Goal: Communication & Community: Ask a question

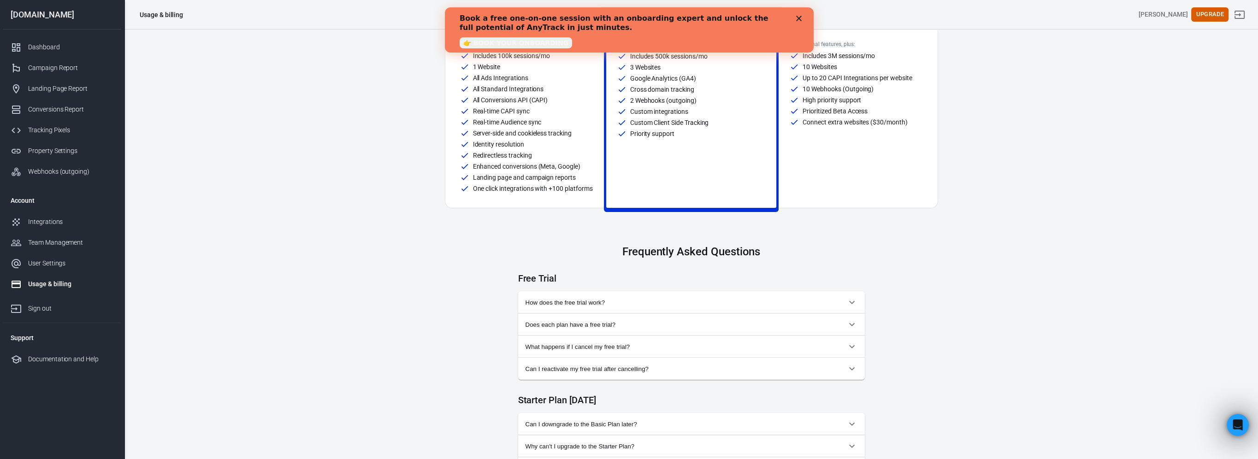
scroll to position [92, 0]
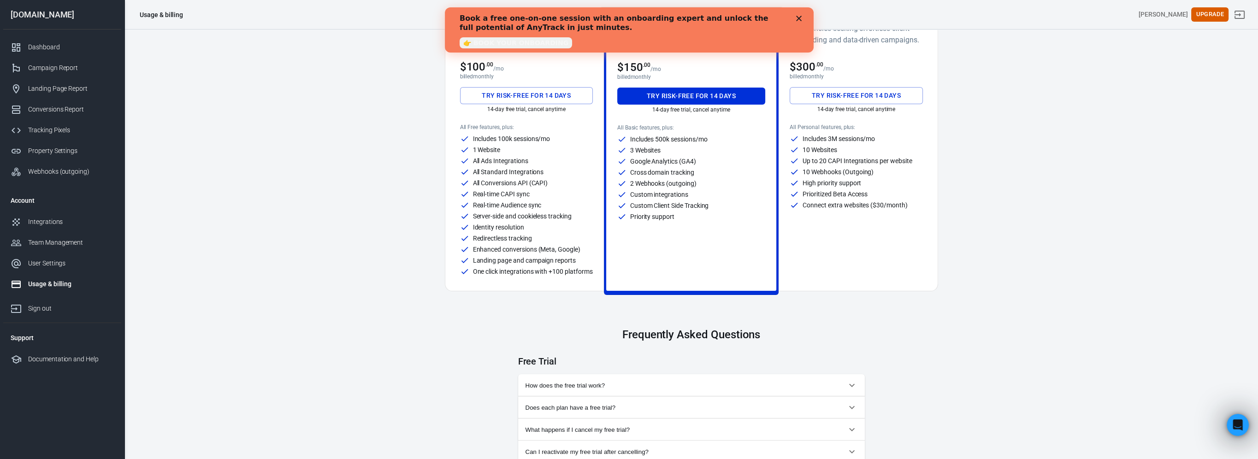
click at [515, 45] on link "👉 BOOK YOUR ONBOARDING" at bounding box center [515, 42] width 112 height 11
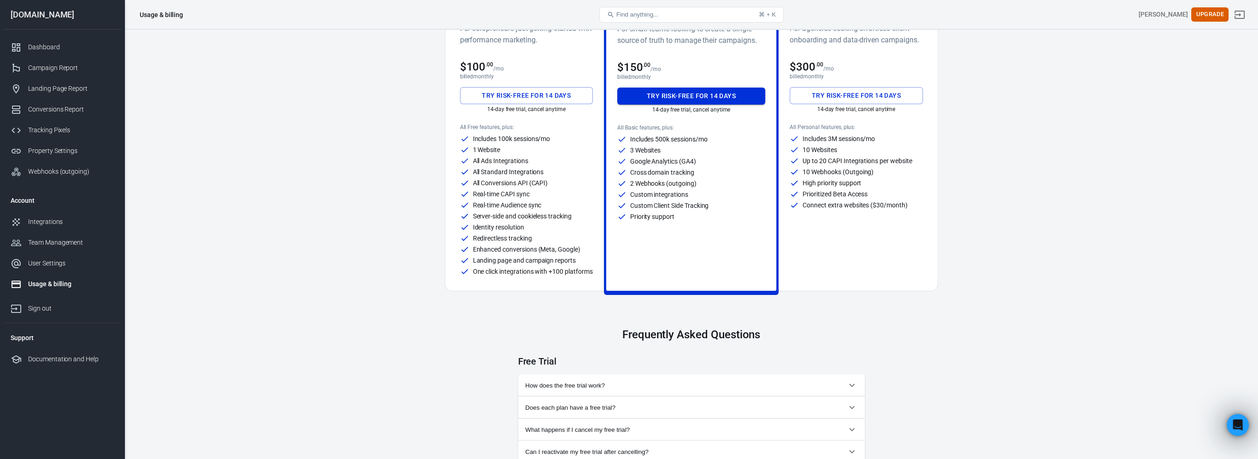
click at [706, 92] on button "Try risk-free for 14 days" at bounding box center [691, 96] width 148 height 17
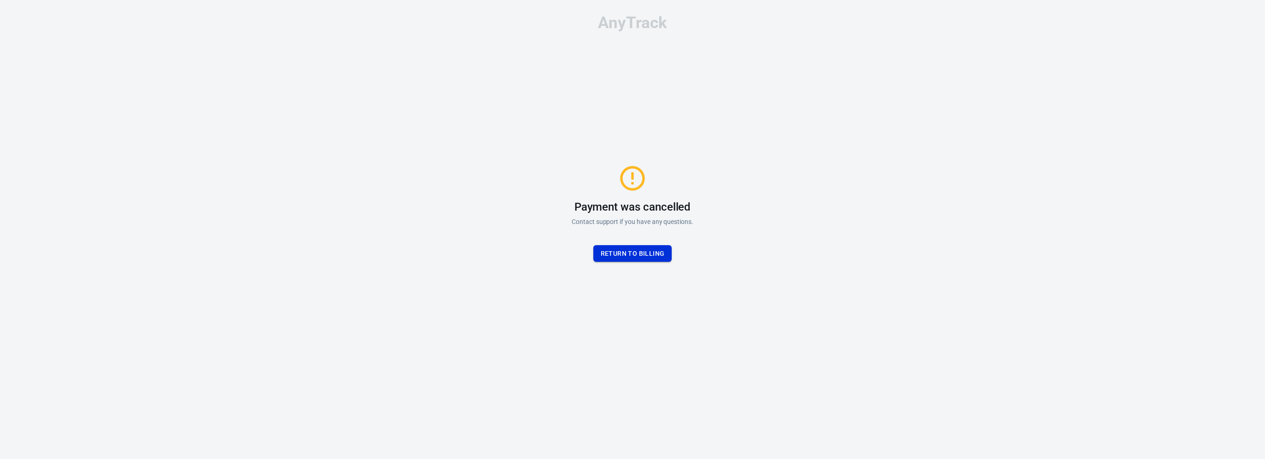
click at [620, 251] on button "Return to billing" at bounding box center [632, 253] width 79 height 17
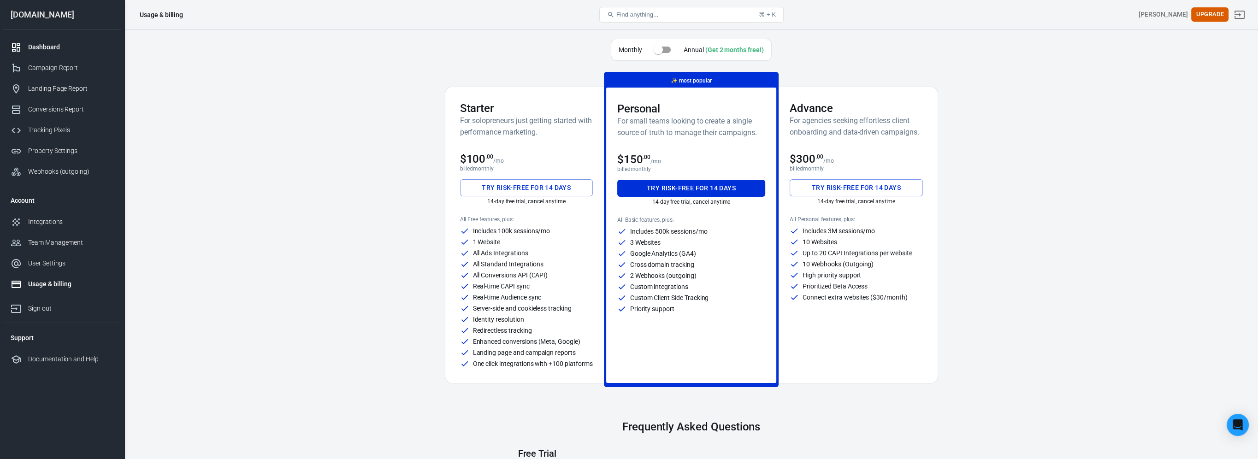
click at [48, 45] on div "Dashboard" at bounding box center [71, 47] width 86 height 10
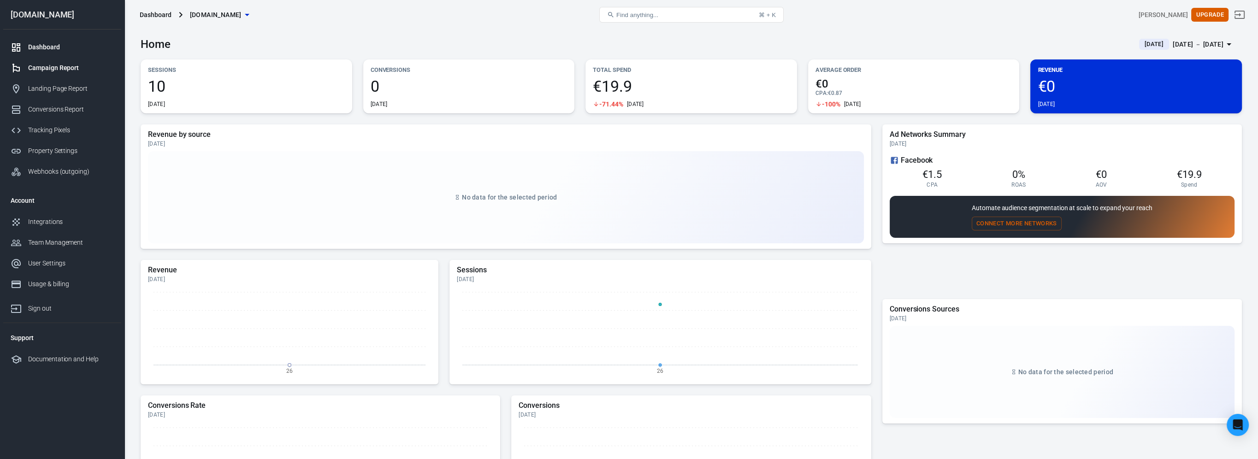
click at [65, 70] on div "Campaign Report" at bounding box center [71, 68] width 86 height 10
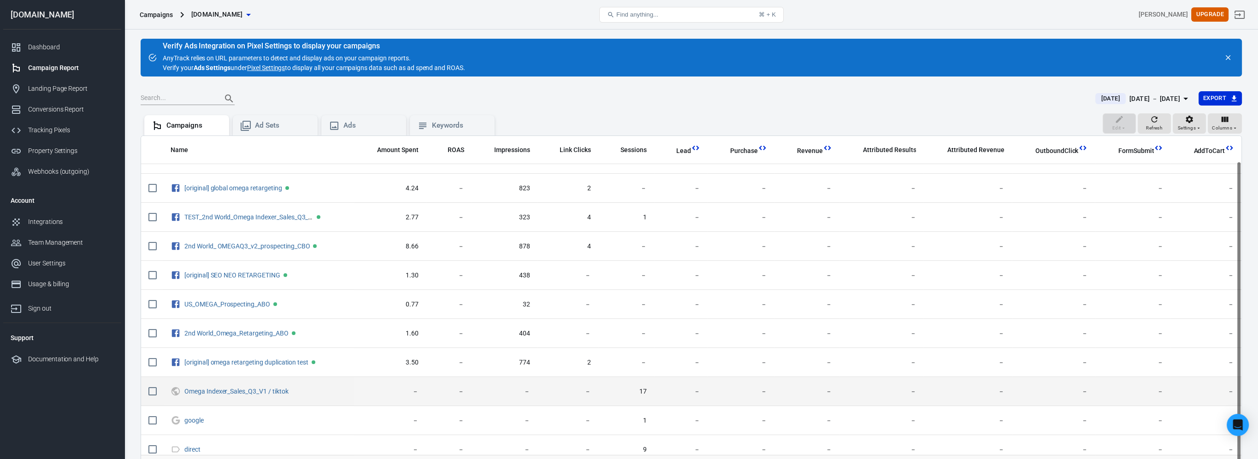
scroll to position [27, 0]
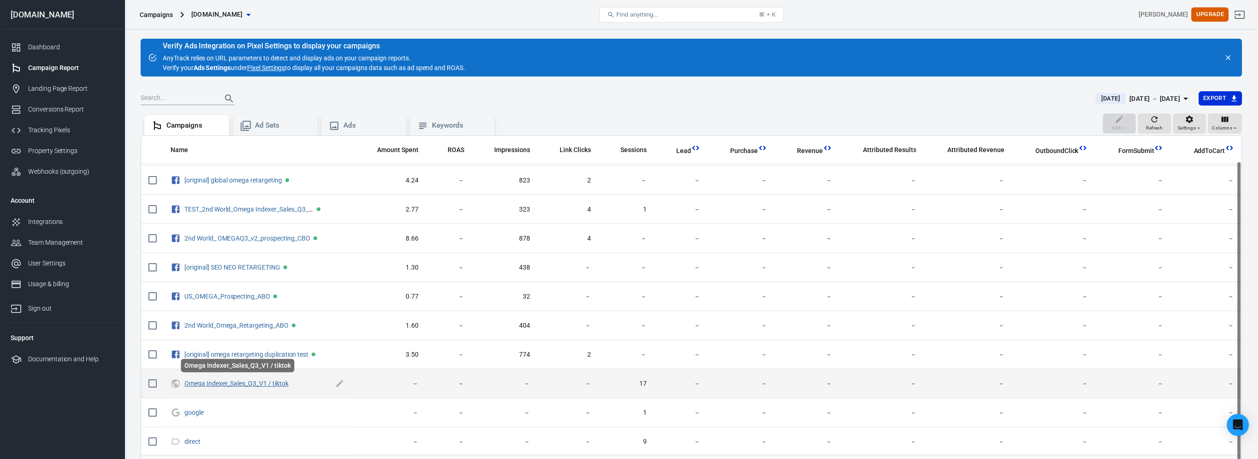
click at [262, 382] on link "Omega Indexer_Sales_Q3_V1 / tiktok" at bounding box center [236, 383] width 104 height 7
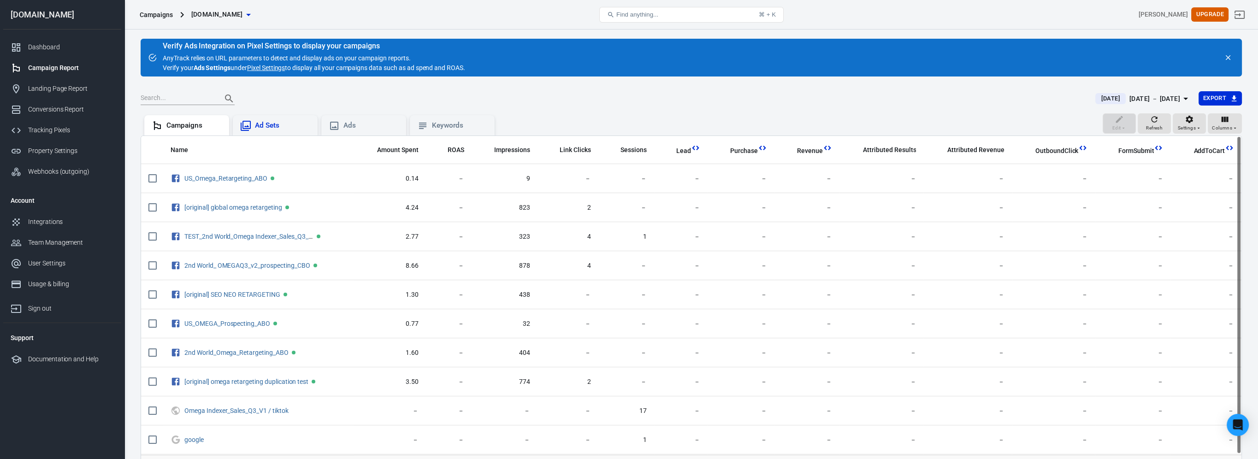
click at [269, 131] on div "Ad Sets" at bounding box center [275, 125] width 70 height 11
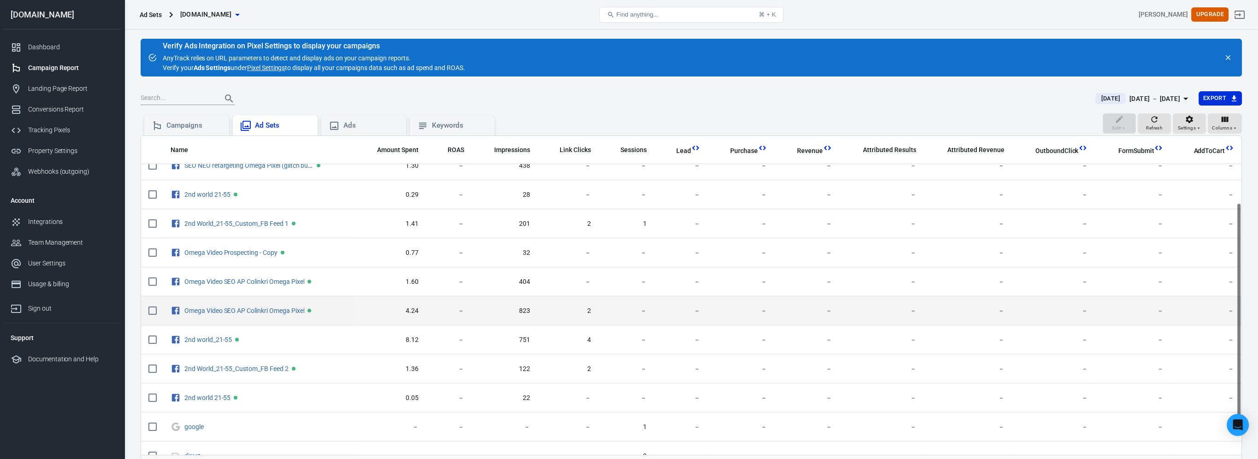
scroll to position [172, 0]
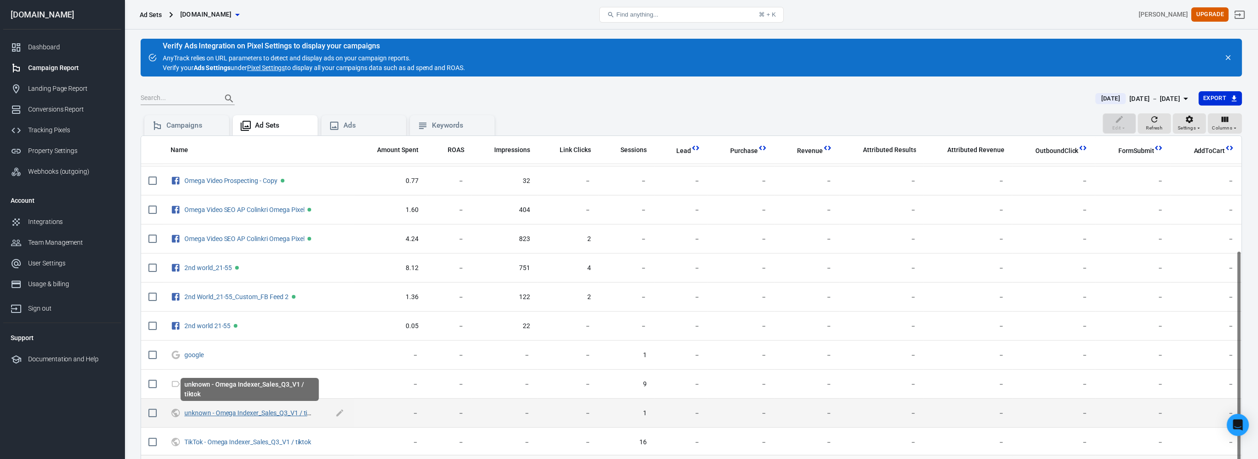
click at [277, 412] on link "unknown - Omega Indexer_Sales_Q3_V1 / tiktok" at bounding box center [251, 412] width 135 height 7
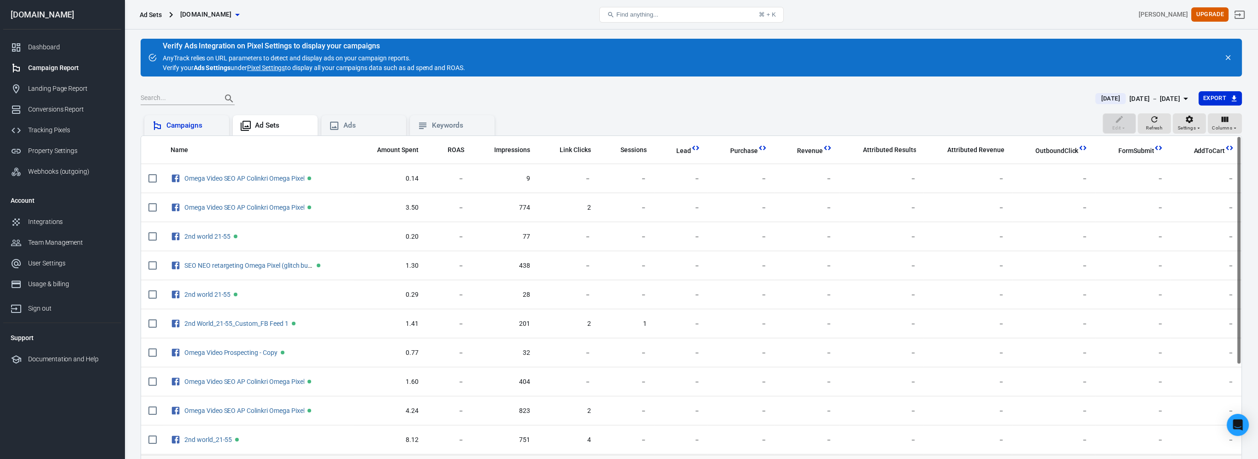
click at [166, 117] on div "Campaigns" at bounding box center [186, 125] width 85 height 20
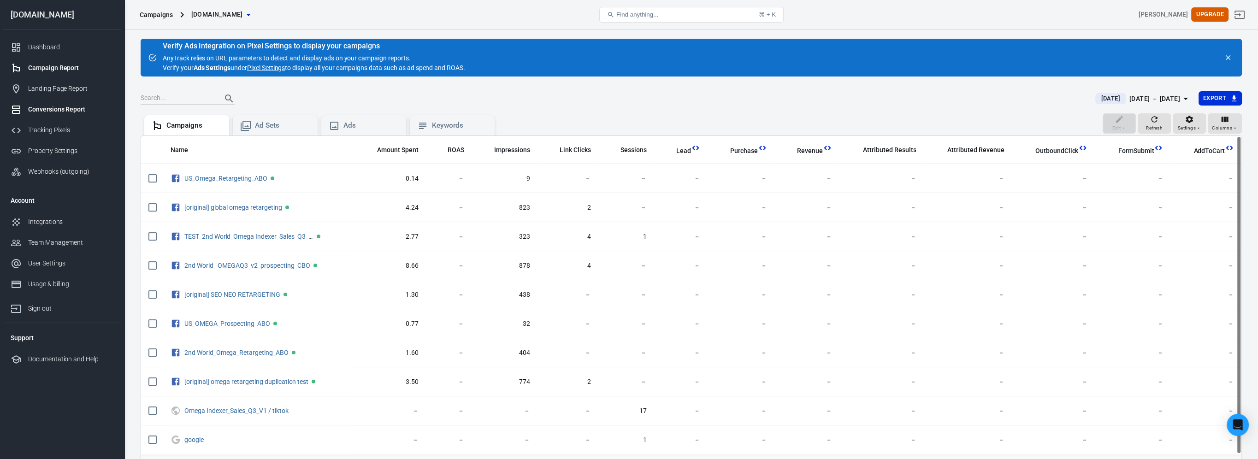
click at [73, 106] on div "Conversions Report" at bounding box center [71, 110] width 86 height 10
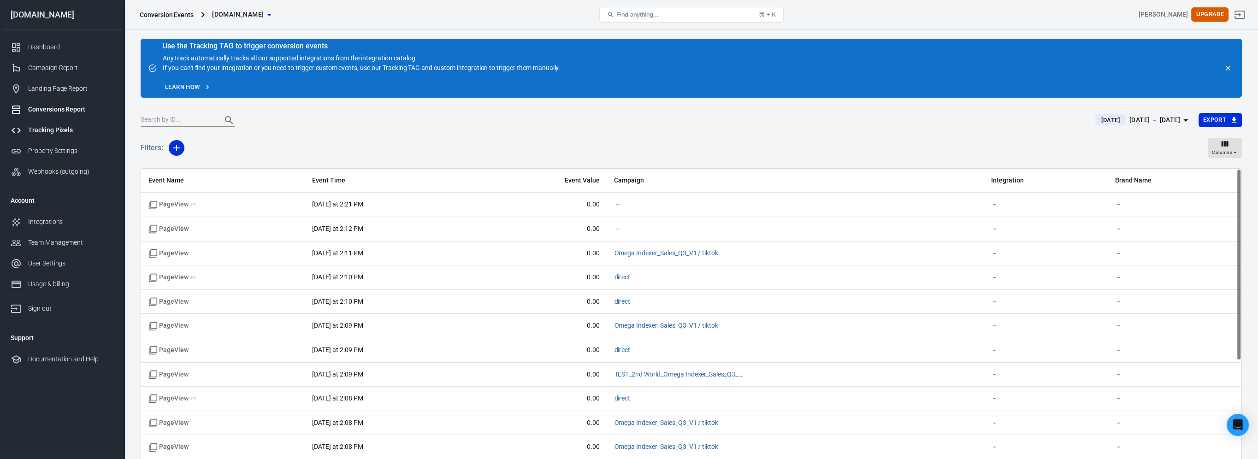
click at [70, 127] on div "Tracking Pixels" at bounding box center [71, 130] width 86 height 10
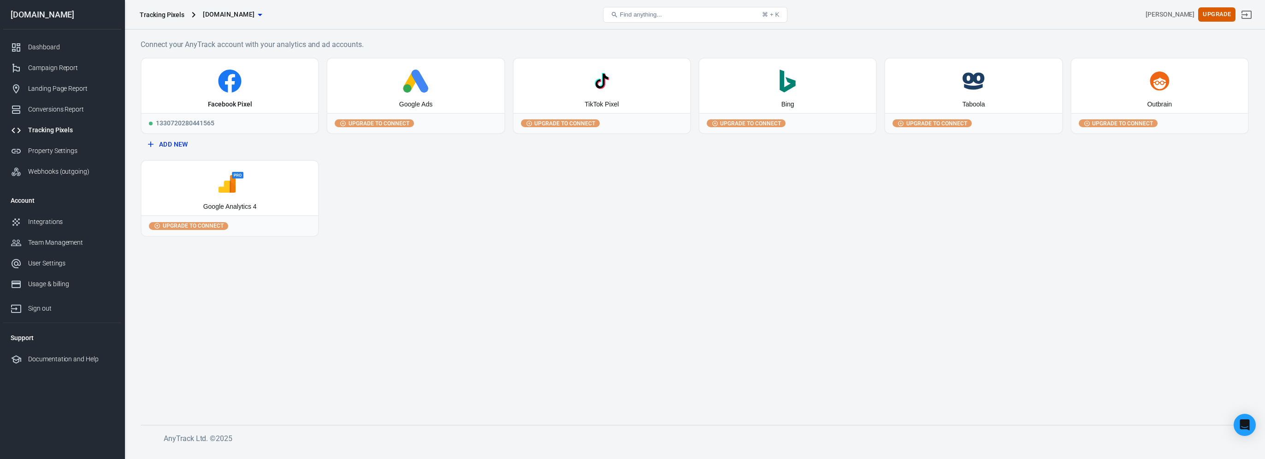
click at [158, 142] on button "Add New" at bounding box center [229, 144] width 171 height 17
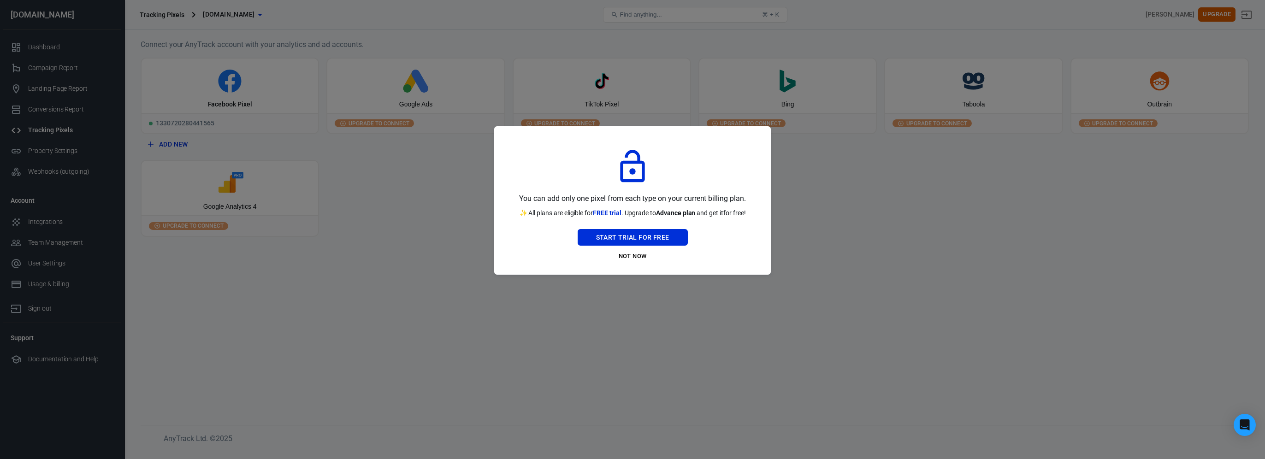
click at [629, 259] on button "Not Now" at bounding box center [633, 256] width 110 height 14
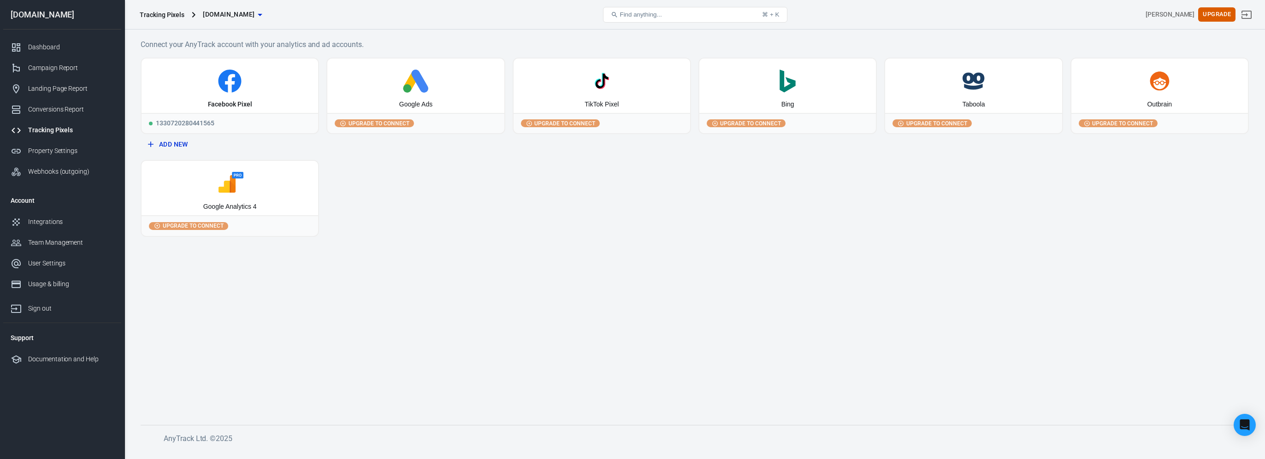
click at [224, 174] on icon at bounding box center [229, 183] width 169 height 23
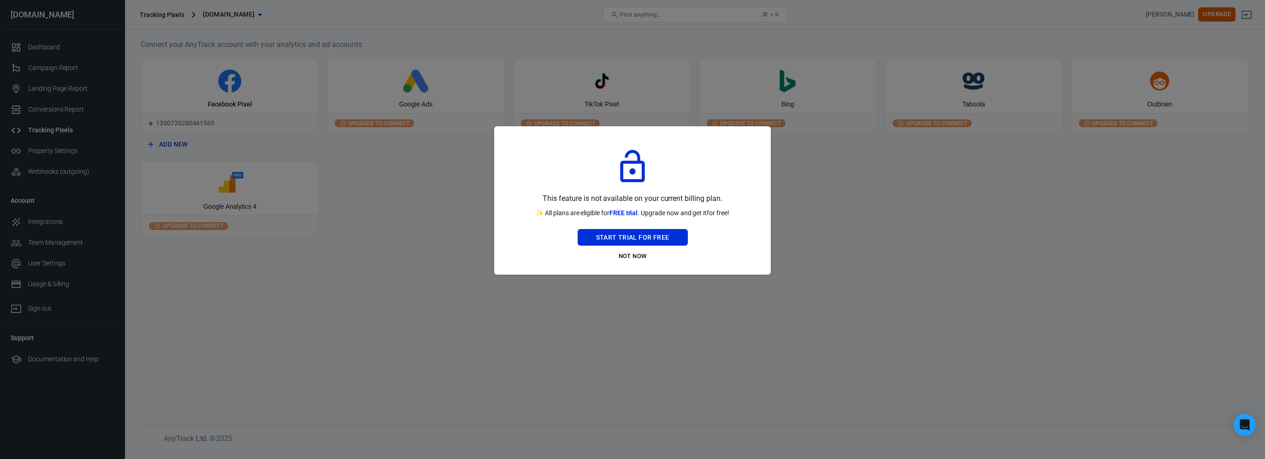
click at [632, 260] on button "Not Now" at bounding box center [633, 256] width 110 height 14
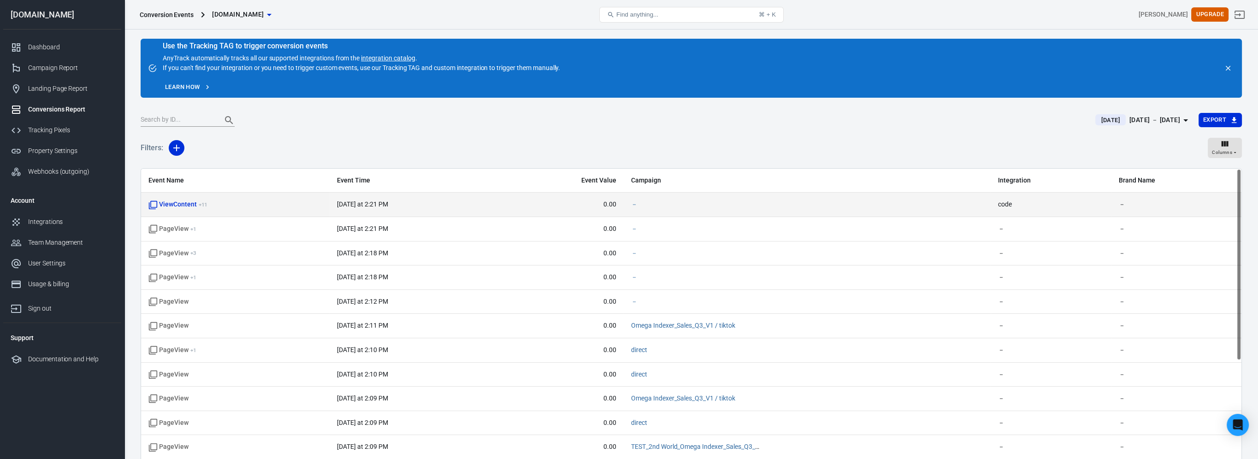
click at [1010, 207] on span "code" at bounding box center [1051, 204] width 106 height 9
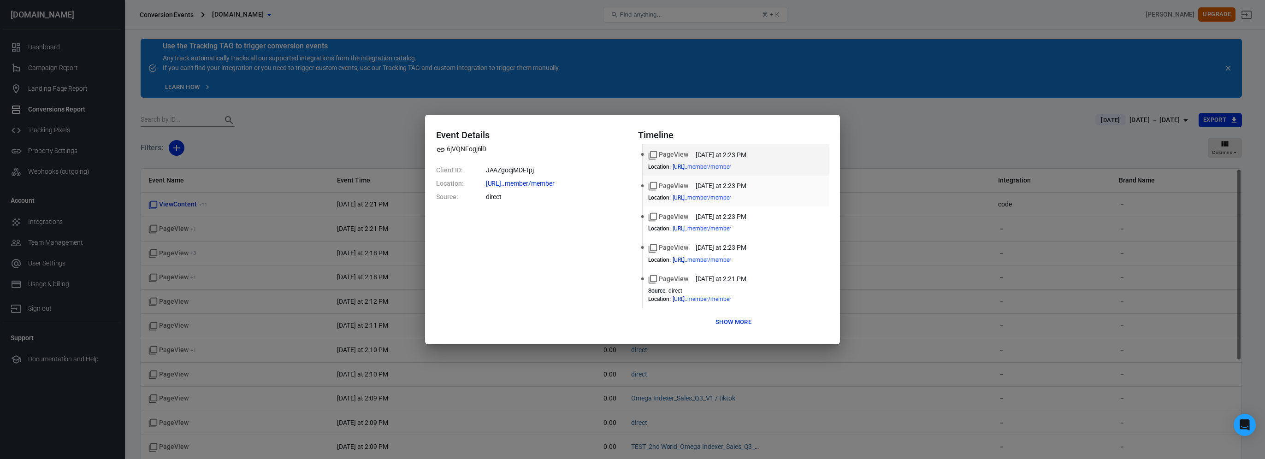
click at [784, 182] on div "PageView today at 2:23 PM" at bounding box center [735, 186] width 175 height 10
click at [739, 322] on button "Show more" at bounding box center [733, 322] width 41 height 14
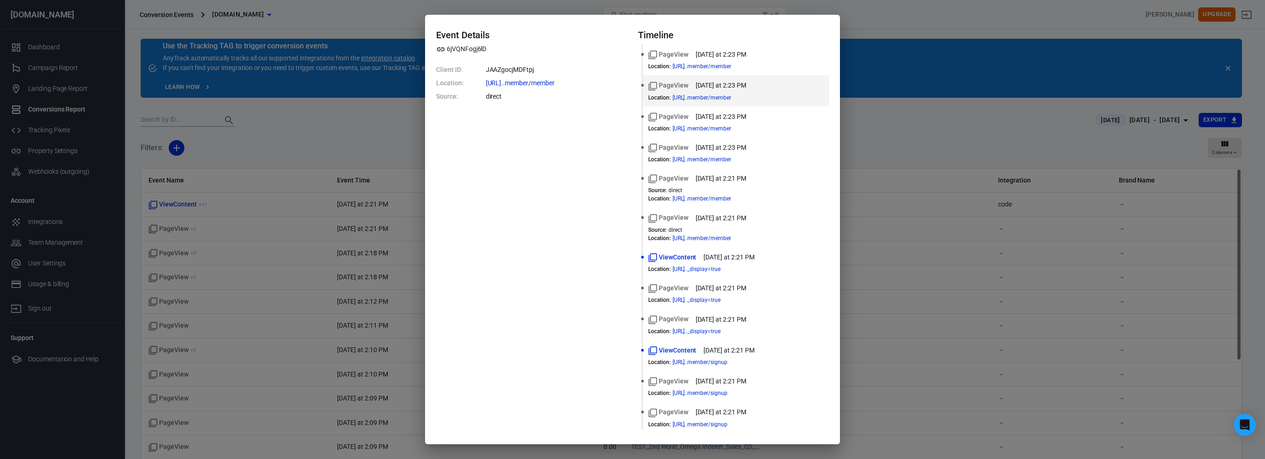
click at [881, 44] on div "Event Details 6jVQNFogj6lD Client ID: JAAZgocjMDFtpj Location: https://www.omeg…" at bounding box center [632, 229] width 1265 height 459
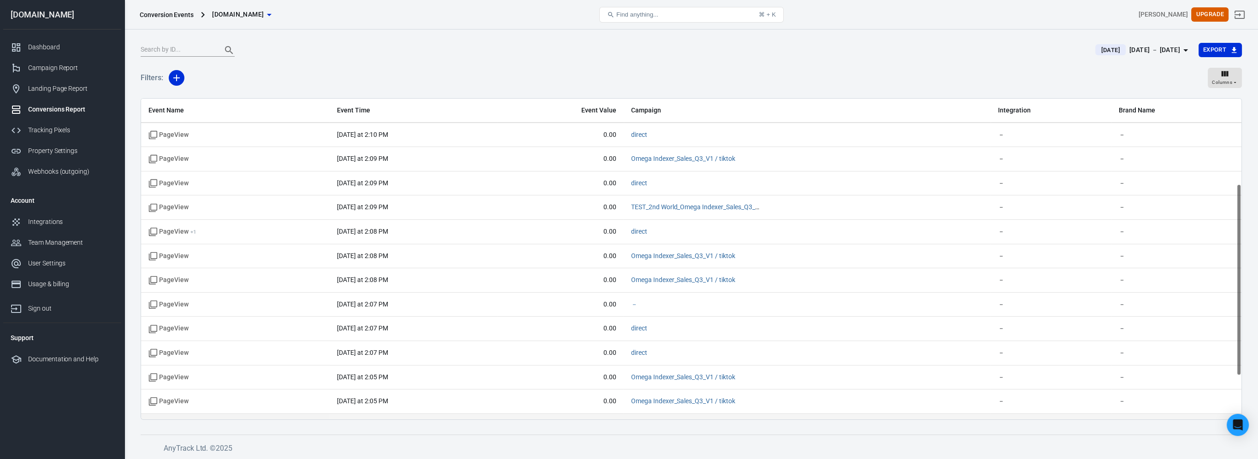
scroll to position [215, 0]
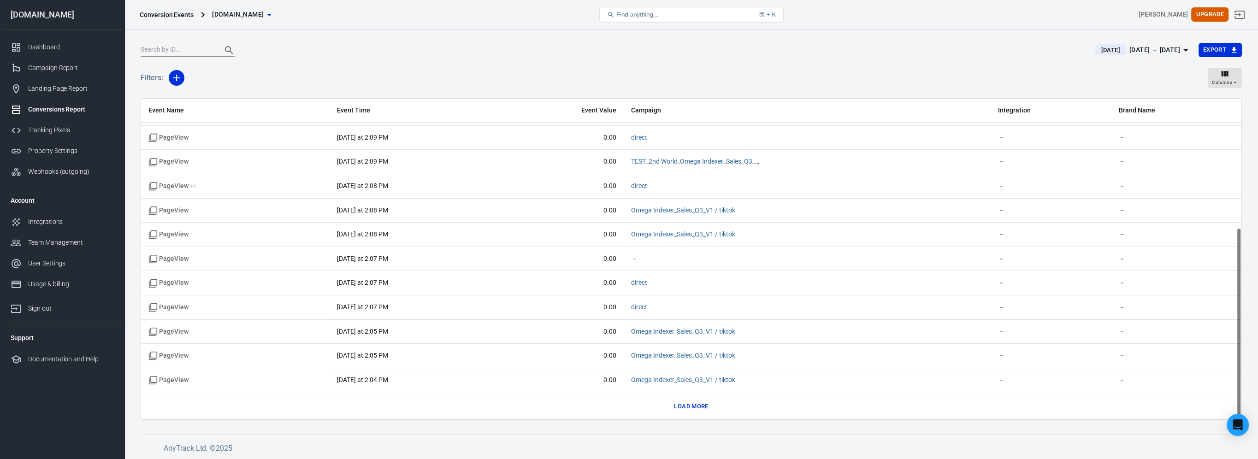
click at [690, 406] on button "Load more" at bounding box center [691, 407] width 39 height 14
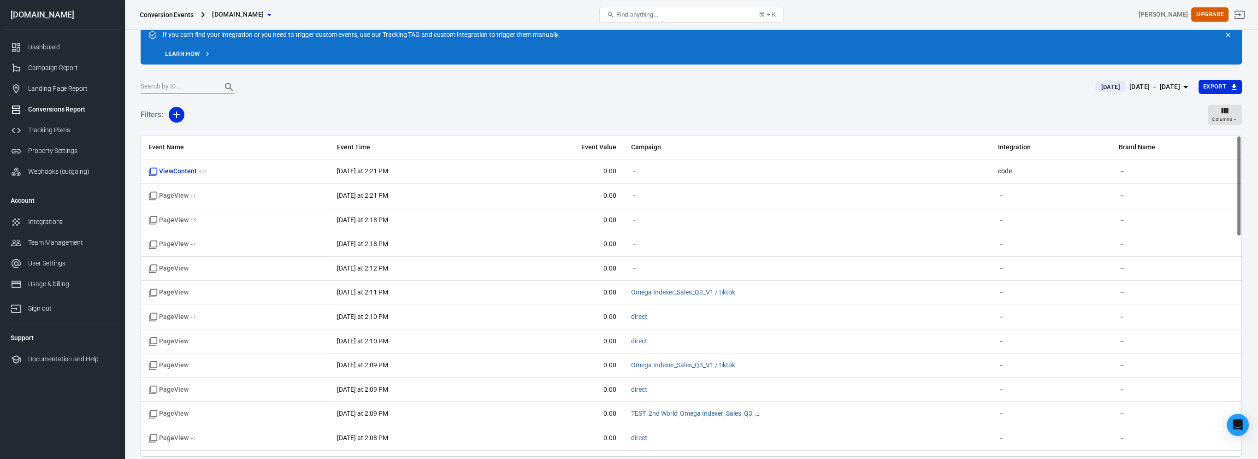
scroll to position [0, 0]
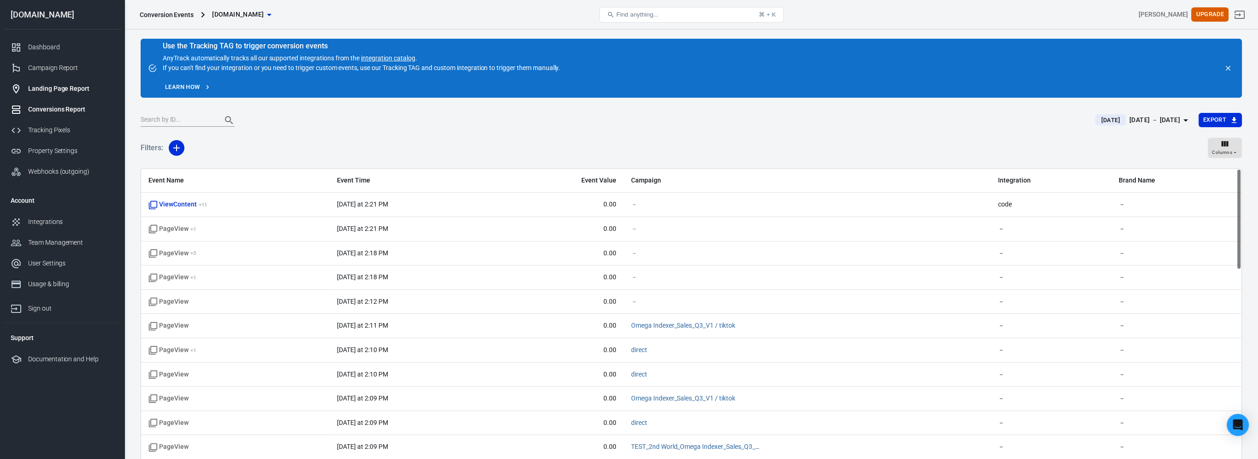
click at [83, 84] on div "Landing Page Report" at bounding box center [71, 89] width 86 height 10
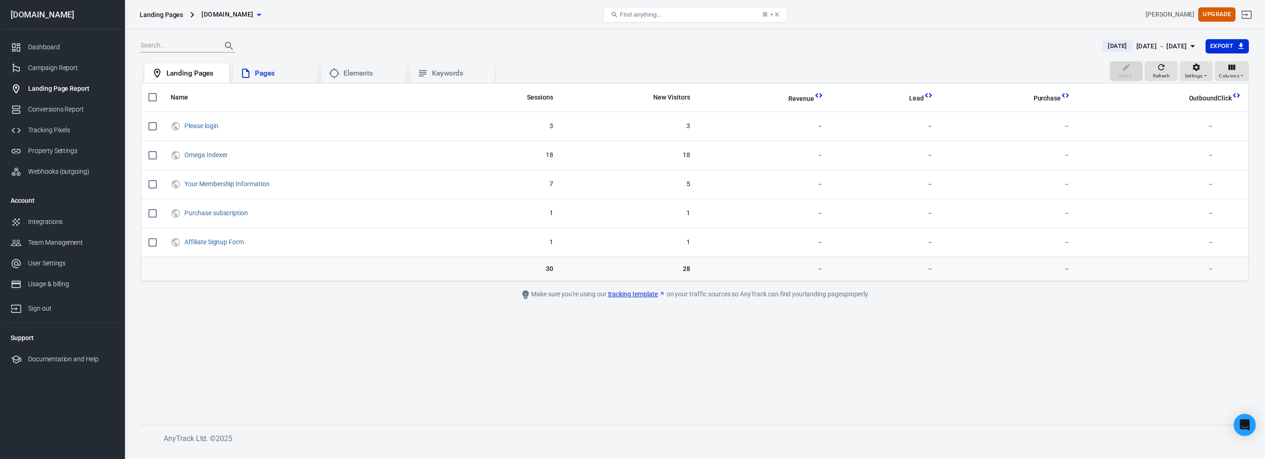
click at [289, 72] on div "Pages" at bounding box center [282, 74] width 55 height 10
click at [362, 72] on div "Elements" at bounding box center [370, 74] width 55 height 10
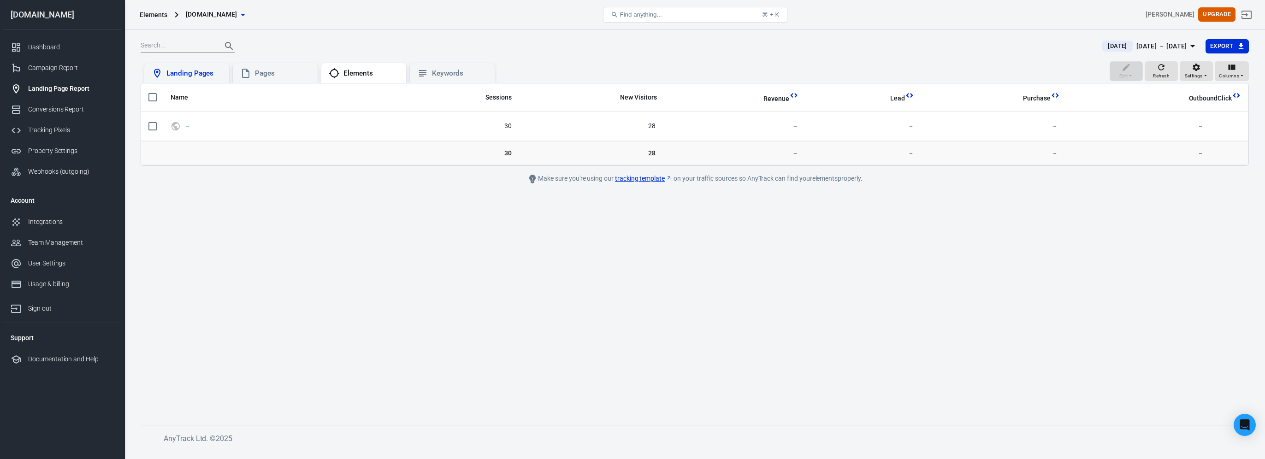
click at [201, 66] on div "Landing Pages" at bounding box center [186, 73] width 85 height 20
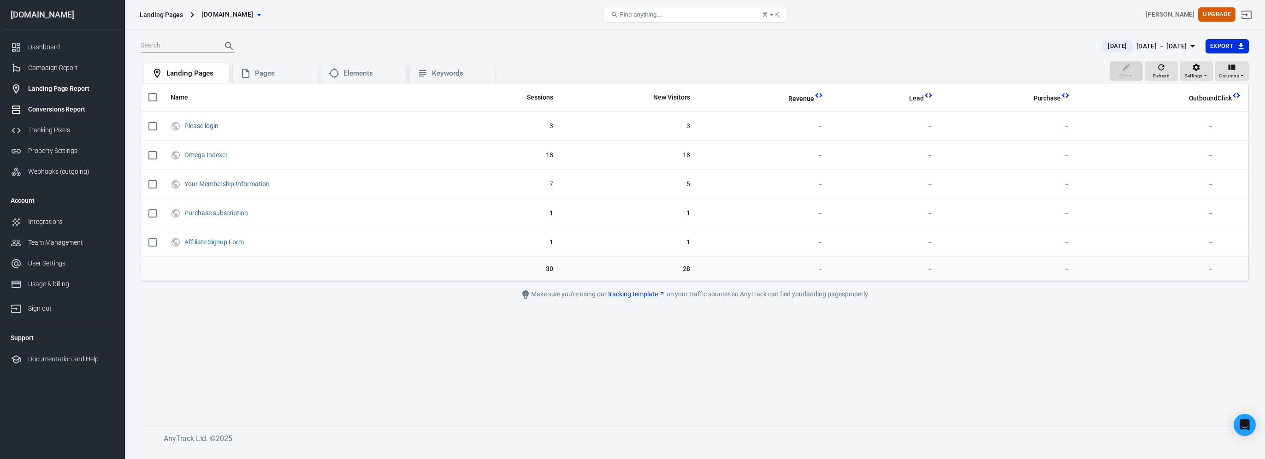
click at [64, 109] on div "Conversions Report" at bounding box center [71, 110] width 86 height 10
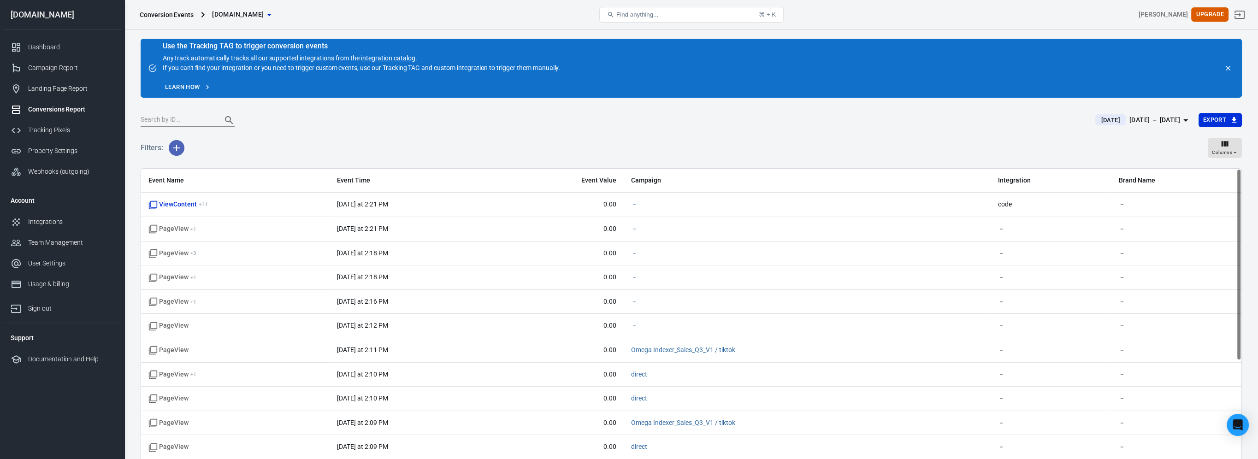
click at [172, 148] on icon "button" at bounding box center [176, 147] width 11 height 11
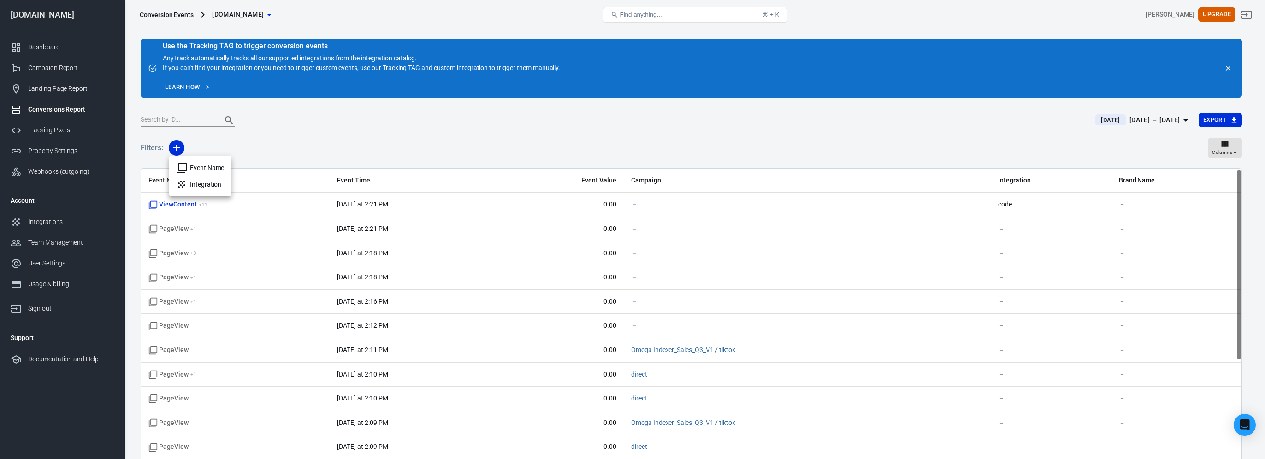
click at [207, 170] on li "Event Name" at bounding box center [200, 167] width 63 height 17
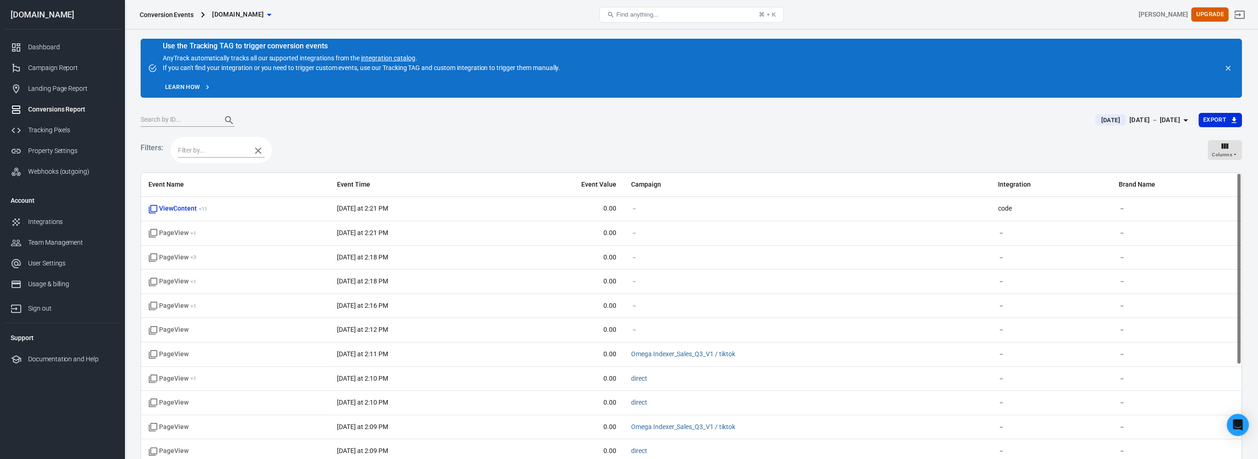
click at [214, 151] on input "text" at bounding box center [212, 151] width 69 height 12
click at [256, 152] on icon "button" at bounding box center [258, 150] width 11 height 11
click at [82, 89] on div "Landing Page Report" at bounding box center [71, 89] width 86 height 10
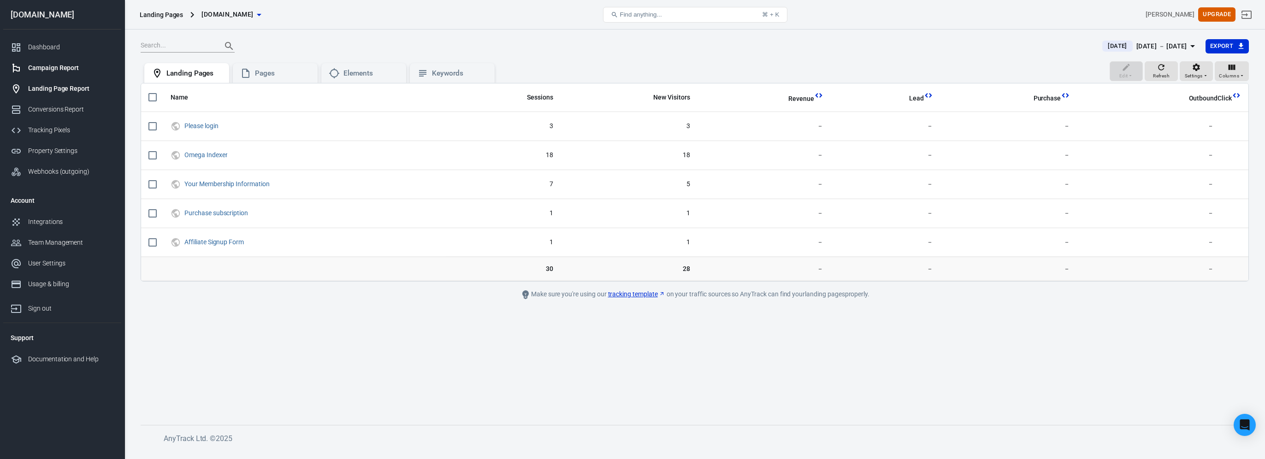
click at [74, 69] on div "Campaign Report" at bounding box center [71, 68] width 86 height 10
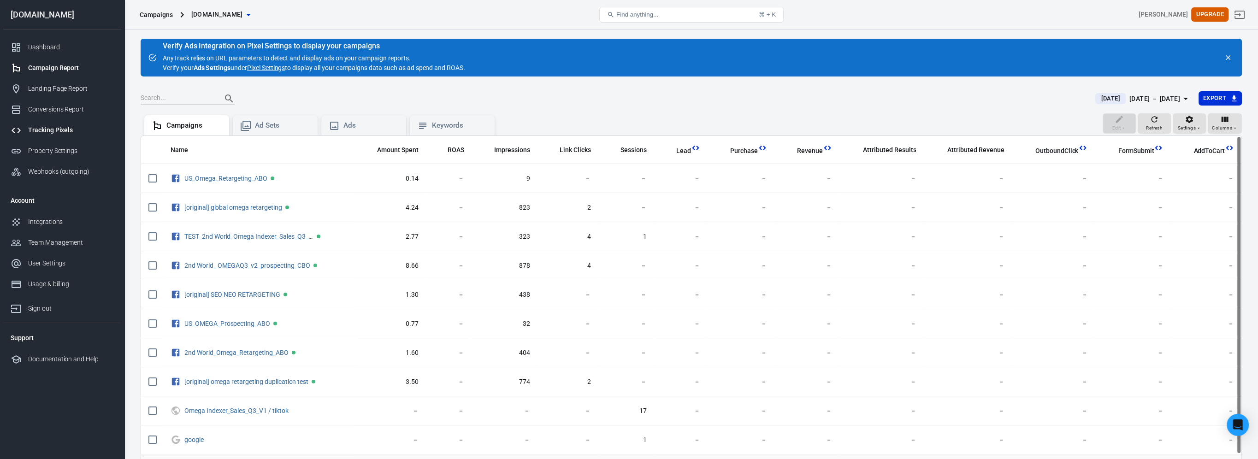
click at [42, 128] on div "Tracking Pixels" at bounding box center [71, 130] width 86 height 10
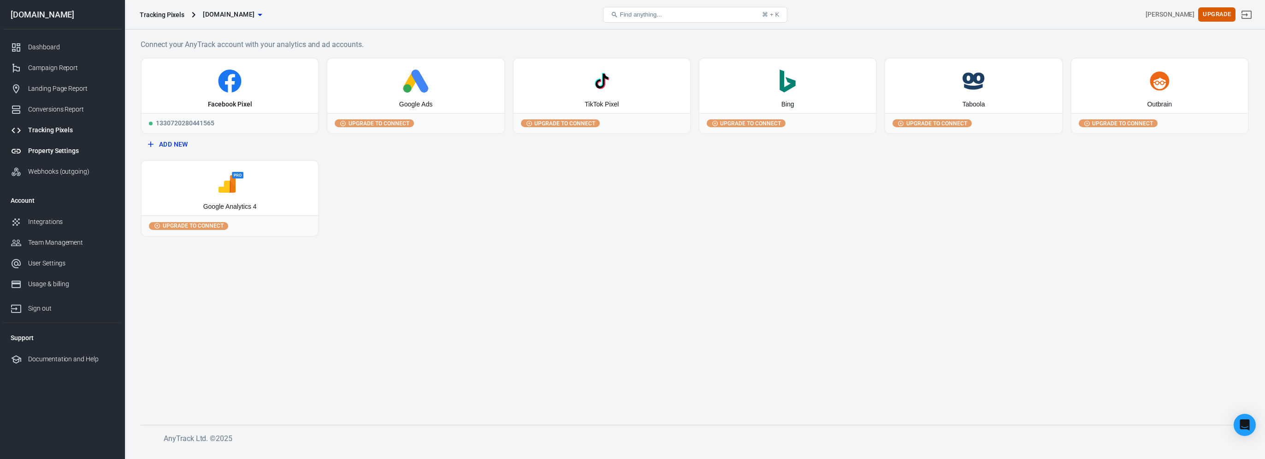
click at [54, 148] on div "Property Settings" at bounding box center [71, 151] width 86 height 10
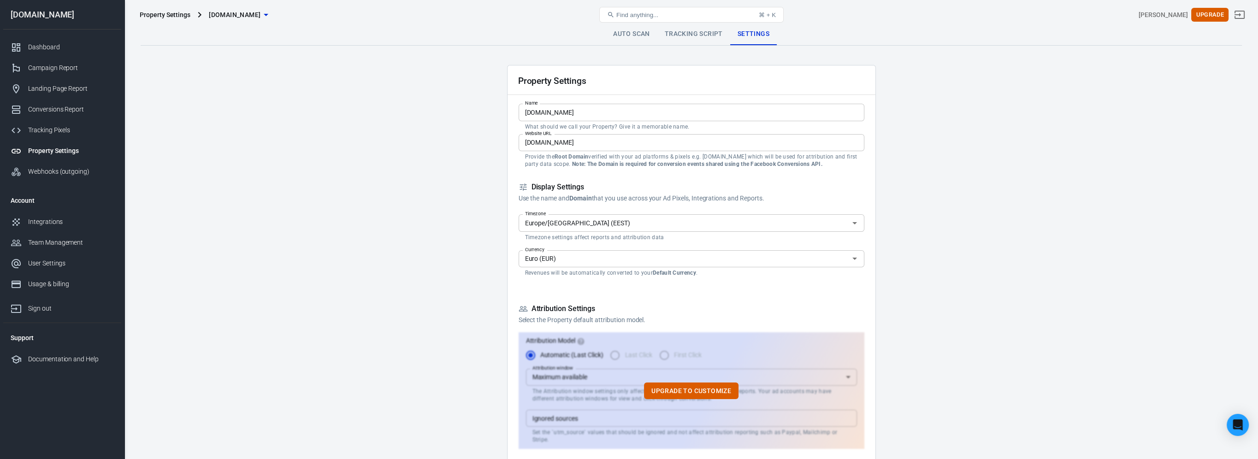
click at [696, 33] on link "Tracking Script" at bounding box center [693, 34] width 73 height 22
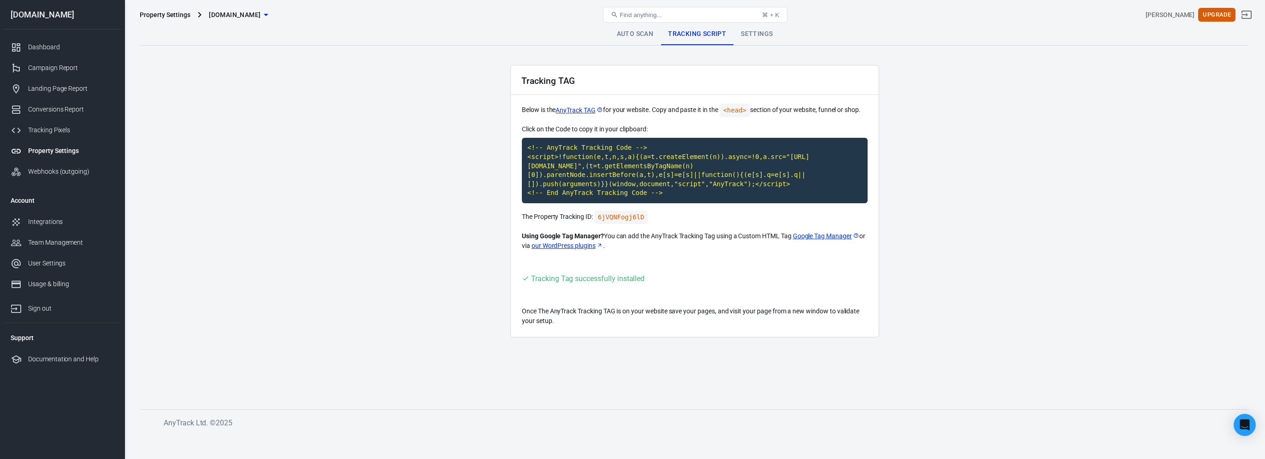
click at [631, 28] on div "Property Settings omegaindexer.com Find anything... ⌘ + K Kristofer Bourro Upgr…" at bounding box center [695, 15] width 1140 height 30
click at [629, 32] on link "Auto Scan" at bounding box center [635, 34] width 52 height 22
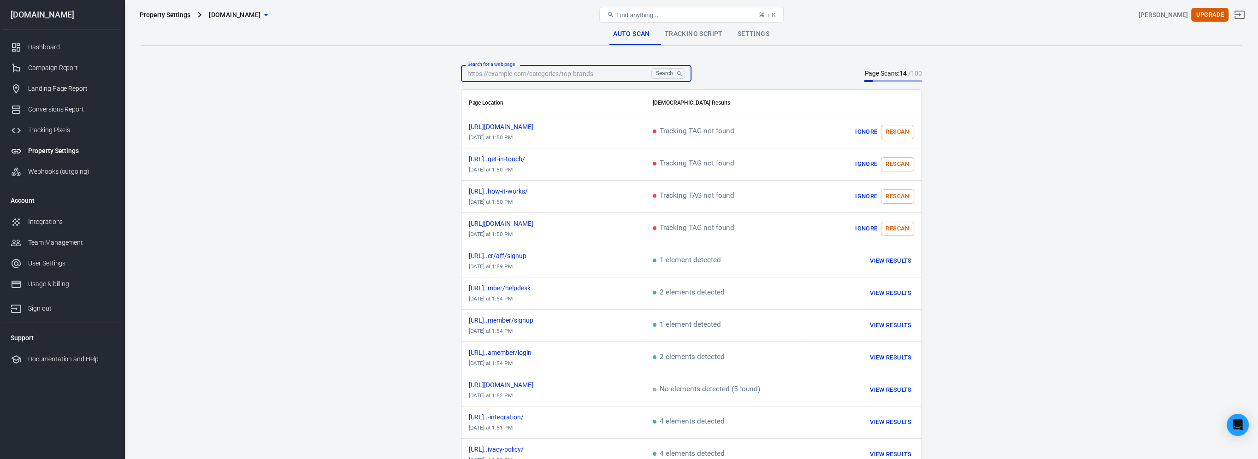
click at [585, 73] on input "Search for a web page" at bounding box center [554, 73] width 187 height 17
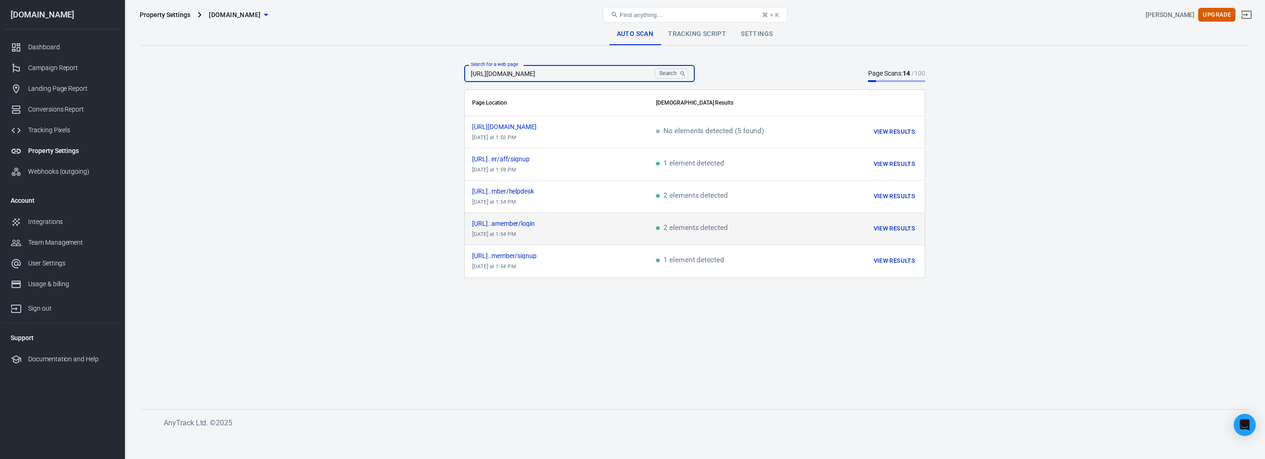
type input "https://www.omegaindexer.com/amemb"
click at [890, 227] on button "View Results" at bounding box center [894, 229] width 46 height 14
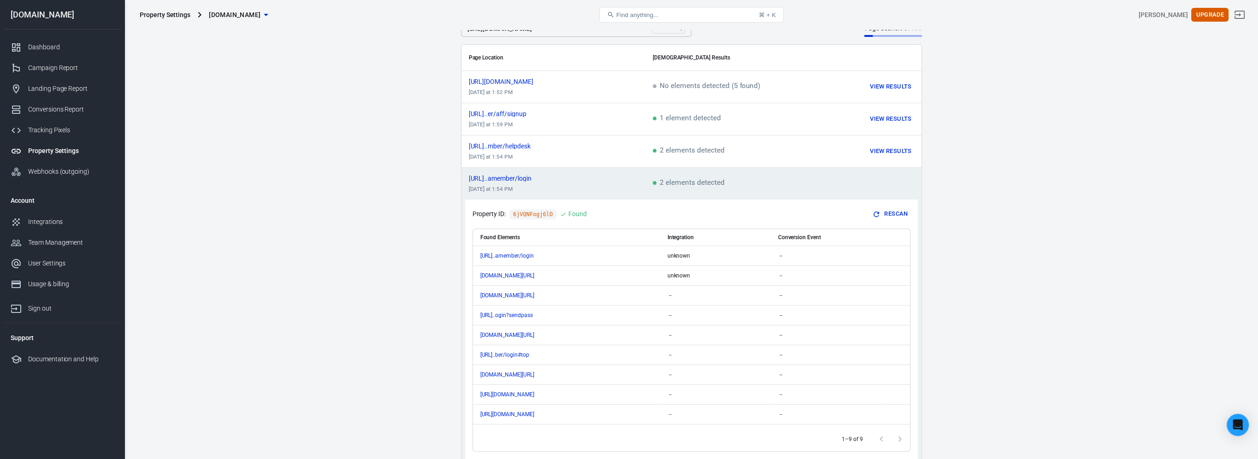
scroll to position [92, 0]
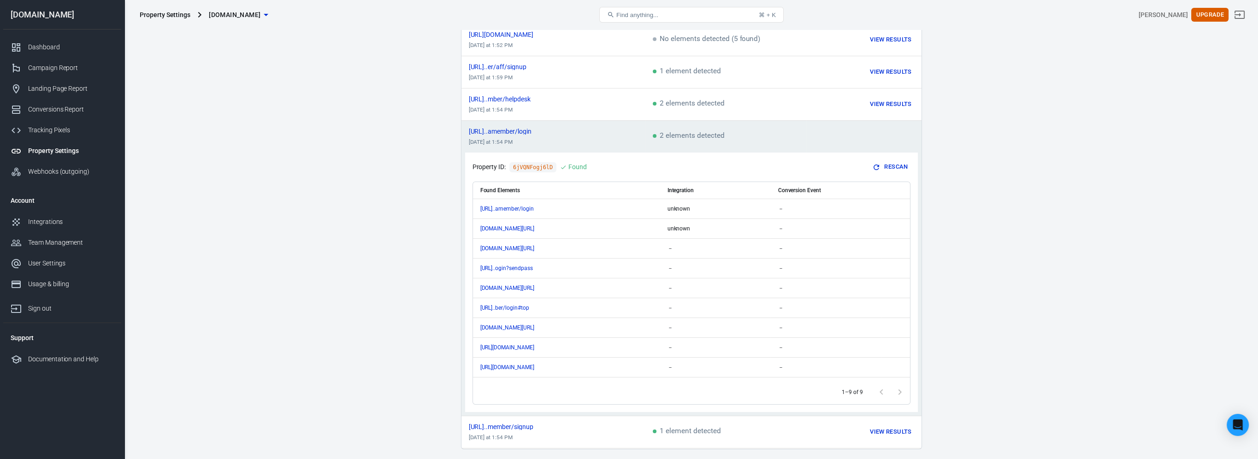
click at [685, 139] on span "2 elements detected" at bounding box center [689, 136] width 72 height 8
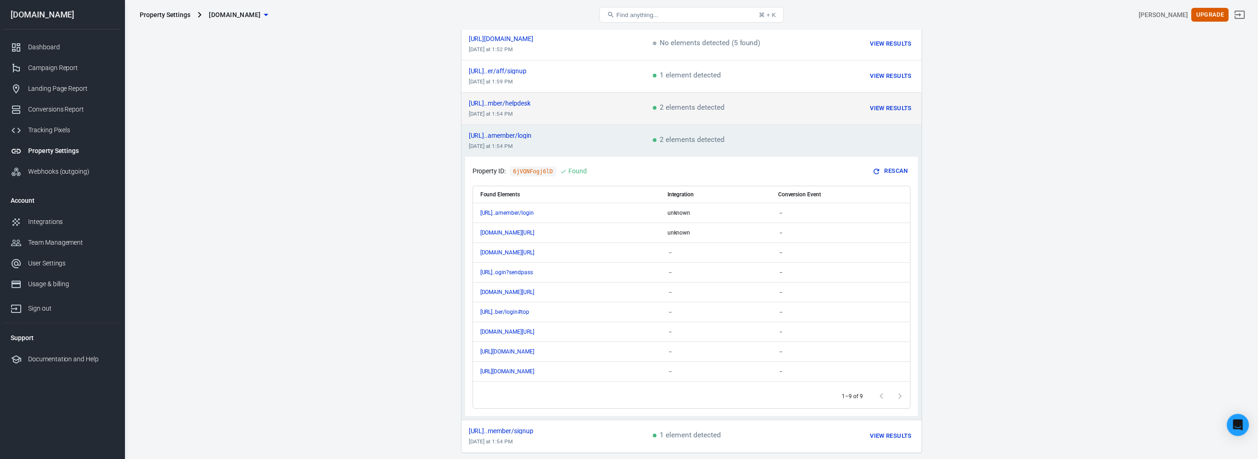
scroll to position [0, 0]
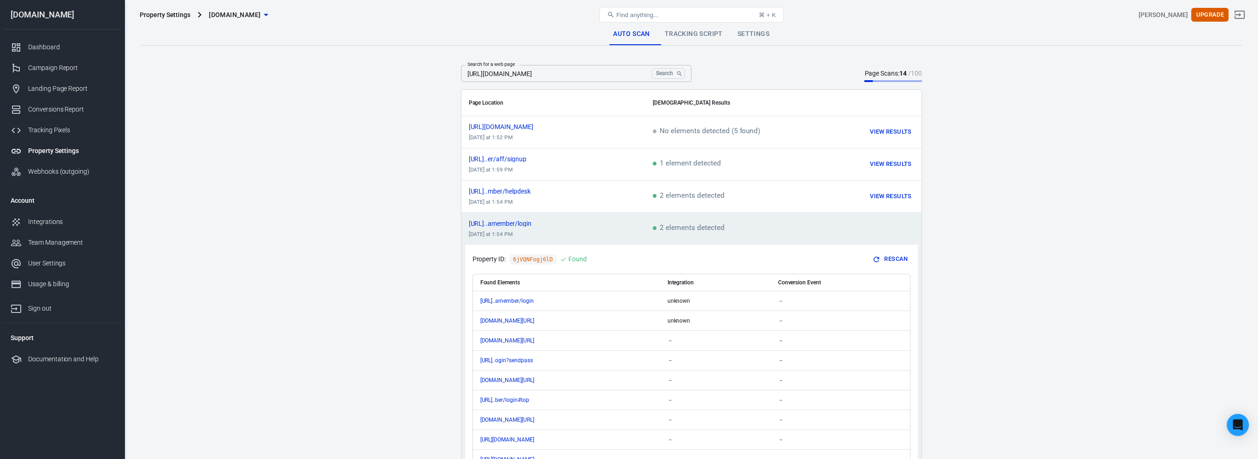
click at [885, 232] on td "scrollable content" at bounding box center [863, 229] width 115 height 32
click at [747, 230] on td "2 elements detected" at bounding box center [725, 229] width 161 height 32
click at [619, 74] on input "https://www.omegaindexer.com/amemb" at bounding box center [554, 73] width 187 height 17
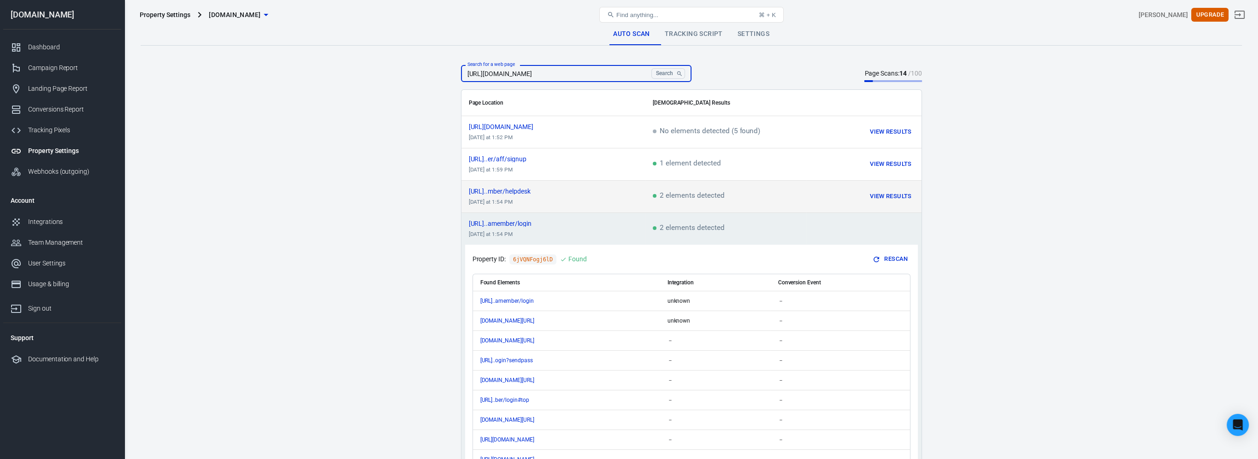
scroll to position [122, 0]
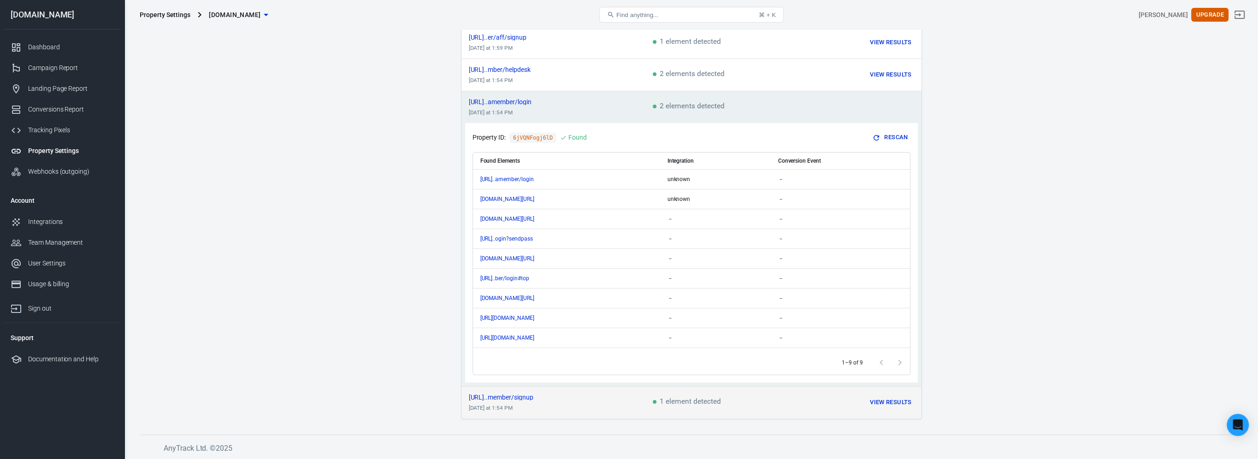
click at [733, 406] on td "1 element detected" at bounding box center [725, 402] width 161 height 32
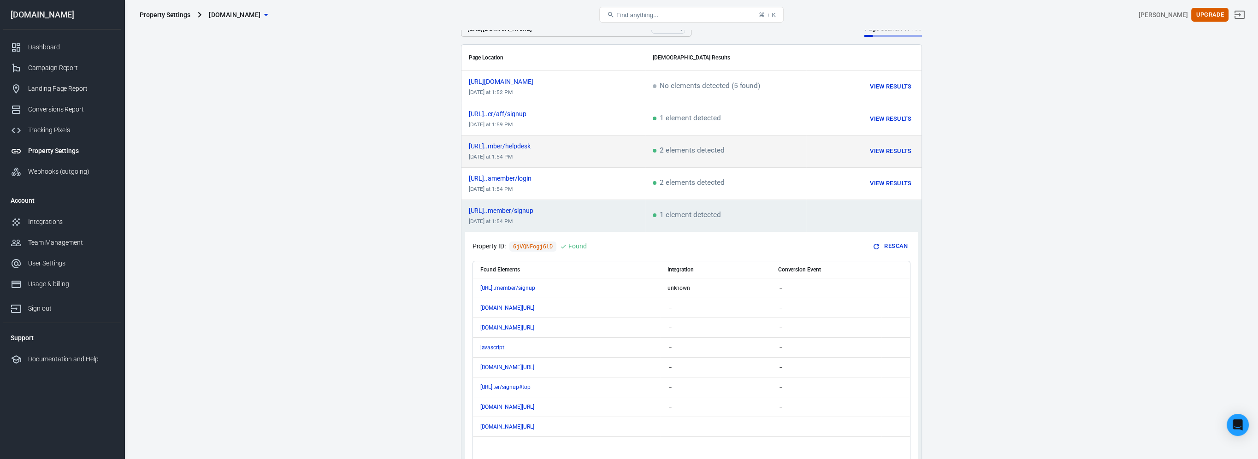
scroll to position [0, 0]
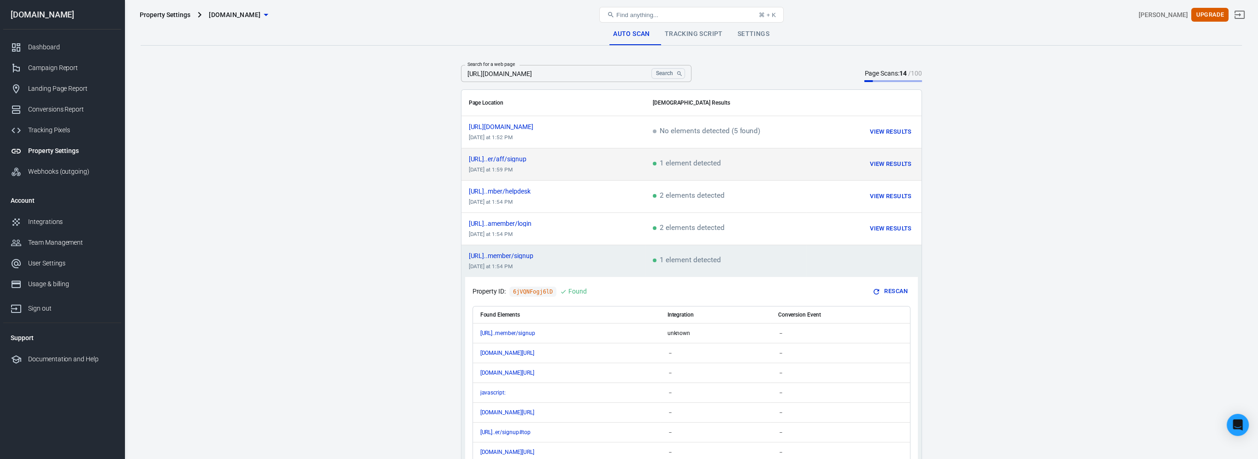
click at [696, 171] on td "1 element detected" at bounding box center [725, 164] width 161 height 32
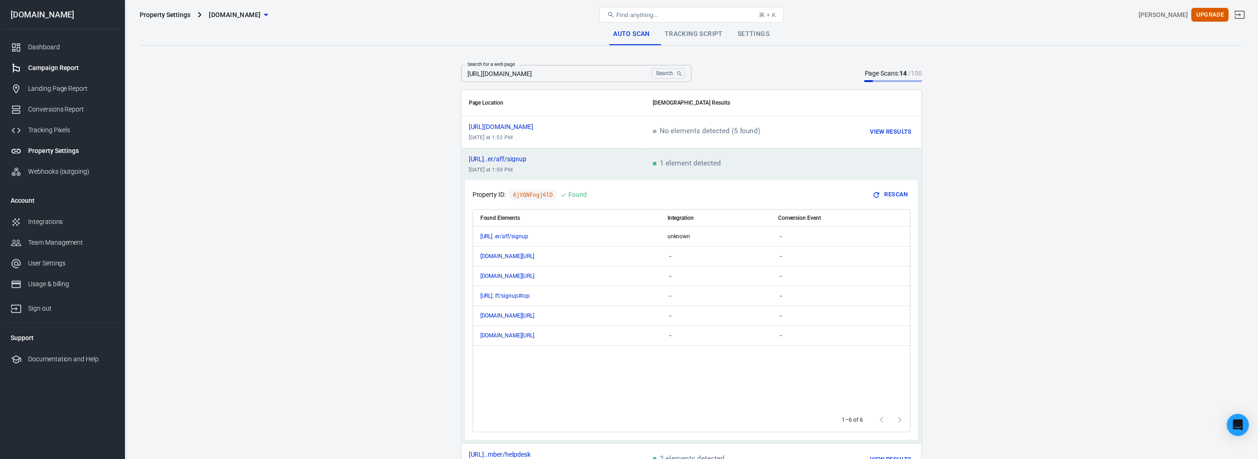
click at [77, 60] on link "Campaign Report" at bounding box center [62, 68] width 118 height 21
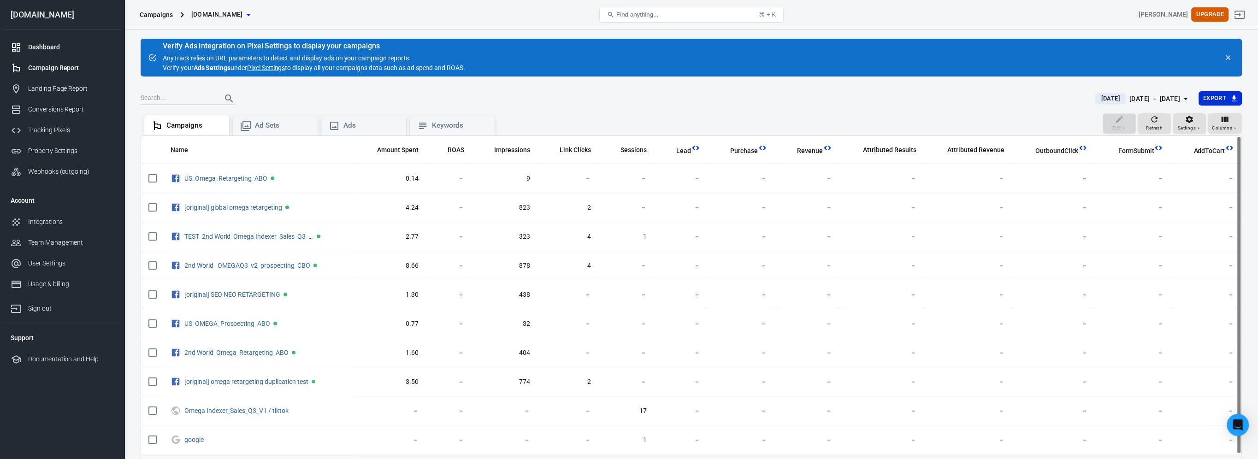
click at [64, 48] on div "Dashboard" at bounding box center [71, 47] width 86 height 10
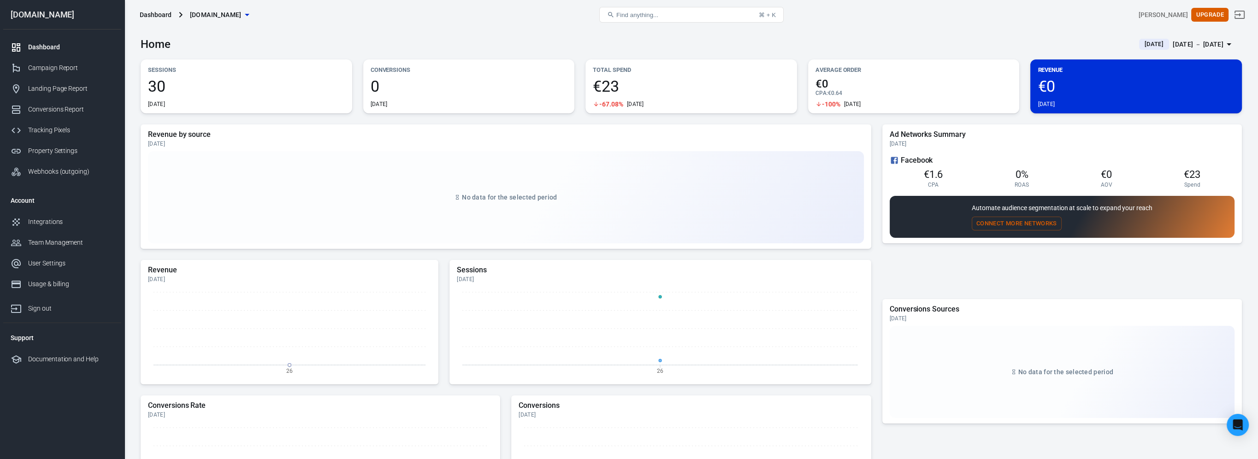
click at [57, 39] on link "Dashboard" at bounding box center [62, 47] width 118 height 21
click at [66, 68] on div "Campaign Report" at bounding box center [71, 68] width 86 height 10
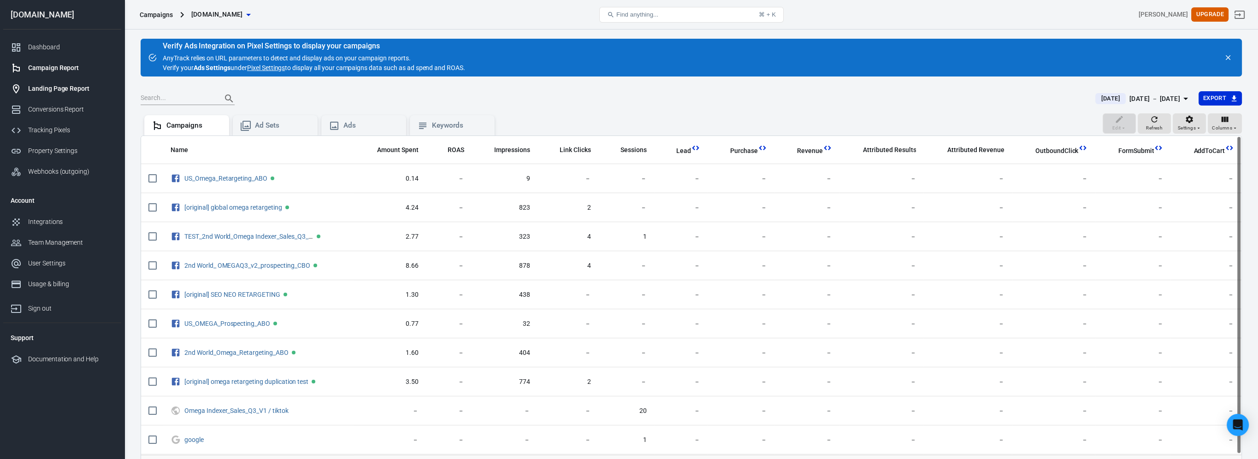
click at [73, 80] on link "Landing Page Report" at bounding box center [62, 88] width 118 height 21
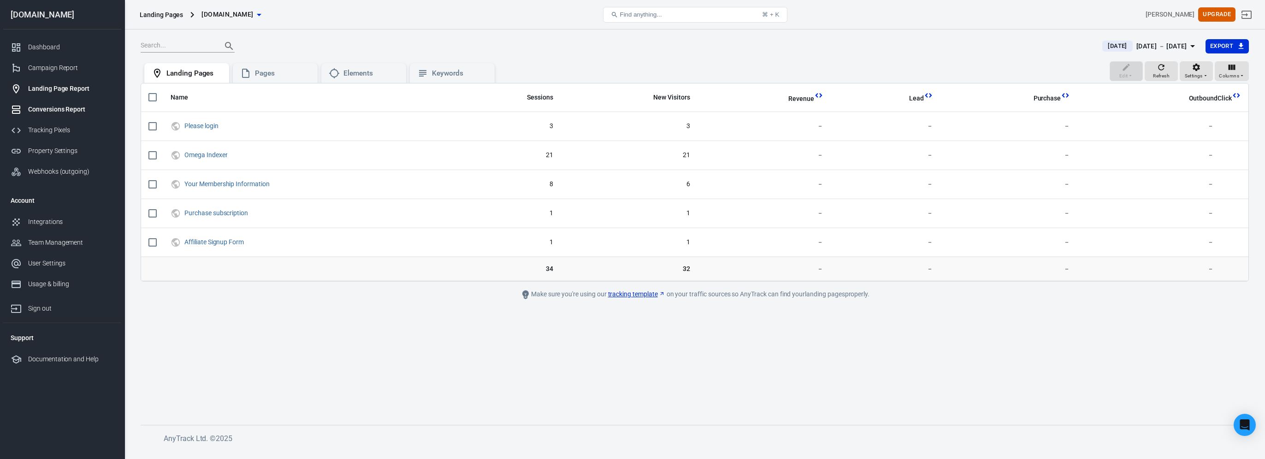
click at [77, 109] on div "Conversions Report" at bounding box center [71, 110] width 86 height 10
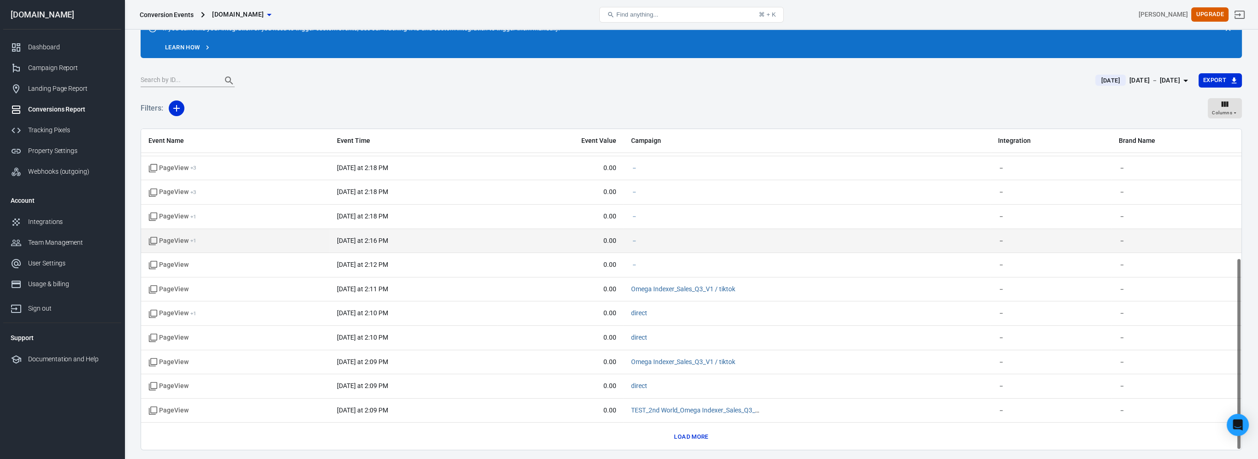
scroll to position [70, 0]
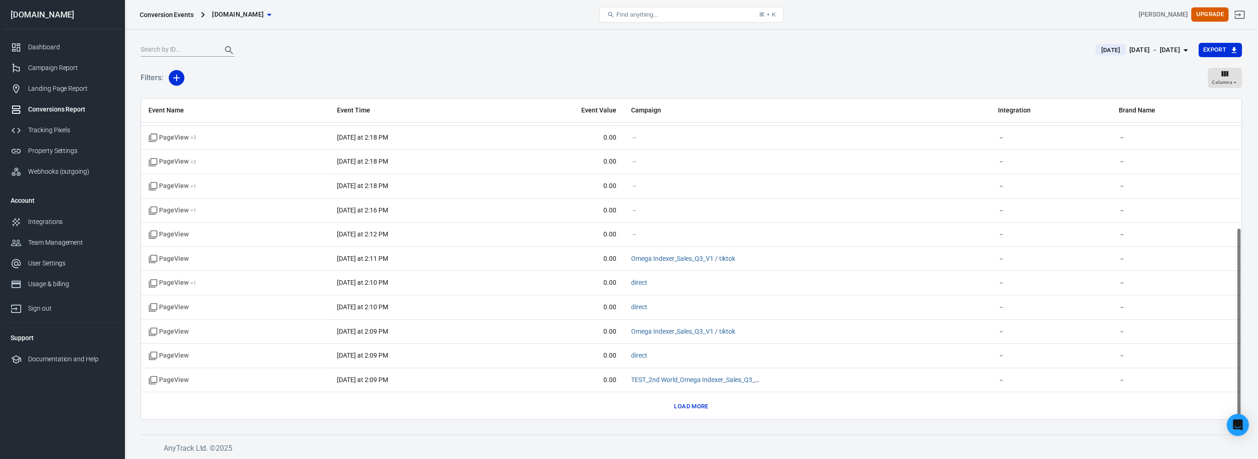
click at [676, 404] on button "Load more" at bounding box center [691, 407] width 39 height 14
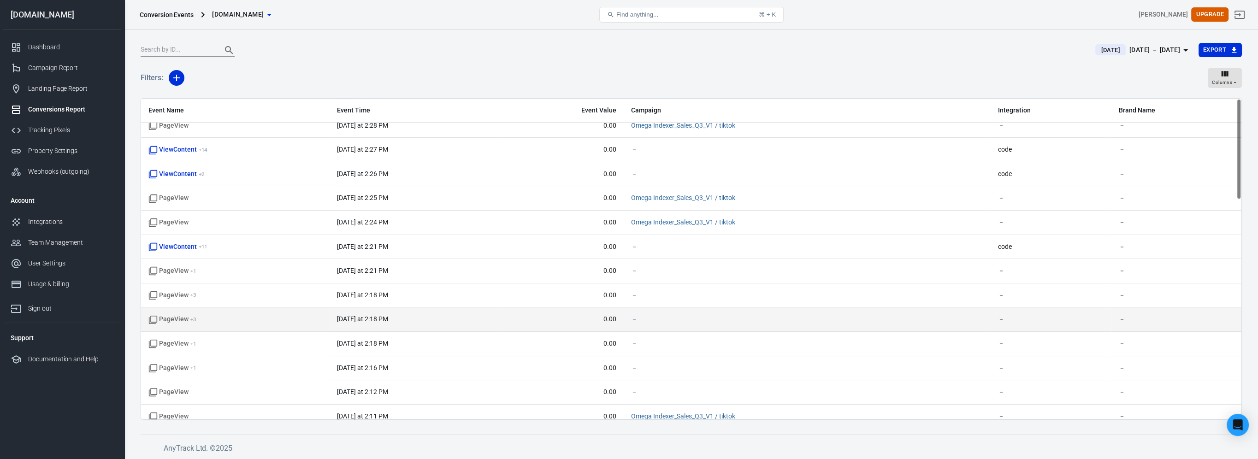
scroll to position [0, 0]
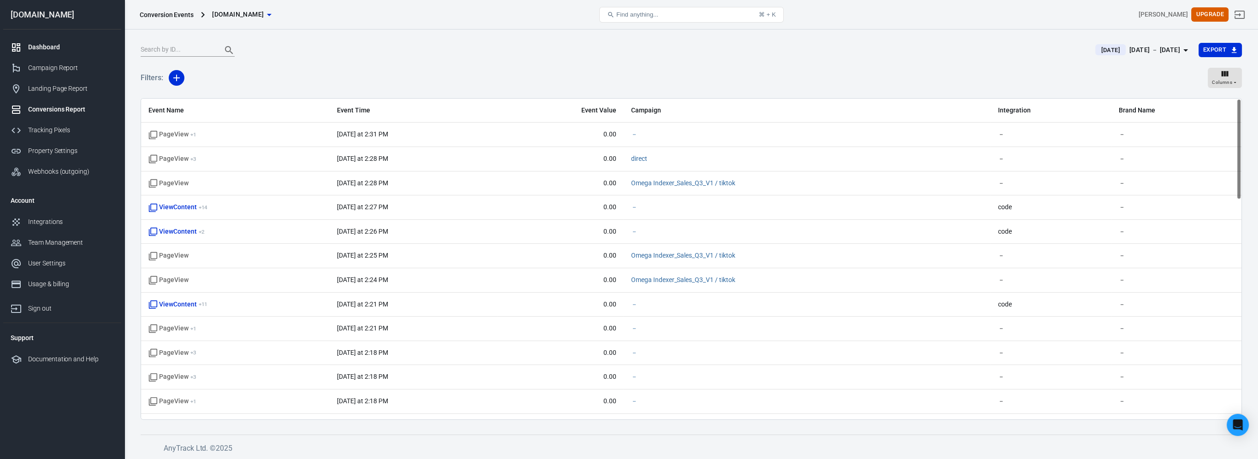
click at [68, 47] on div "Dashboard" at bounding box center [71, 47] width 86 height 10
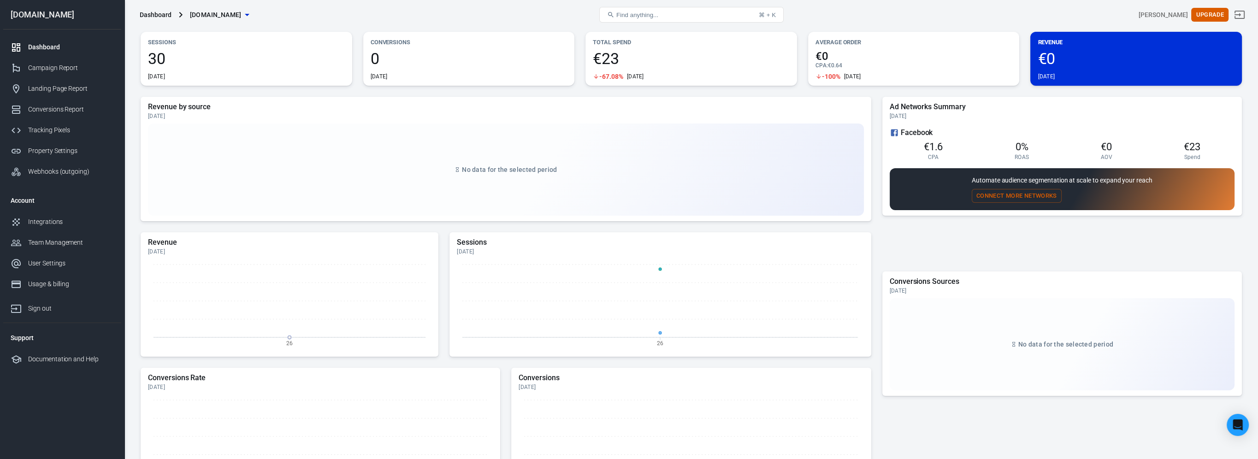
scroll to position [170, 0]
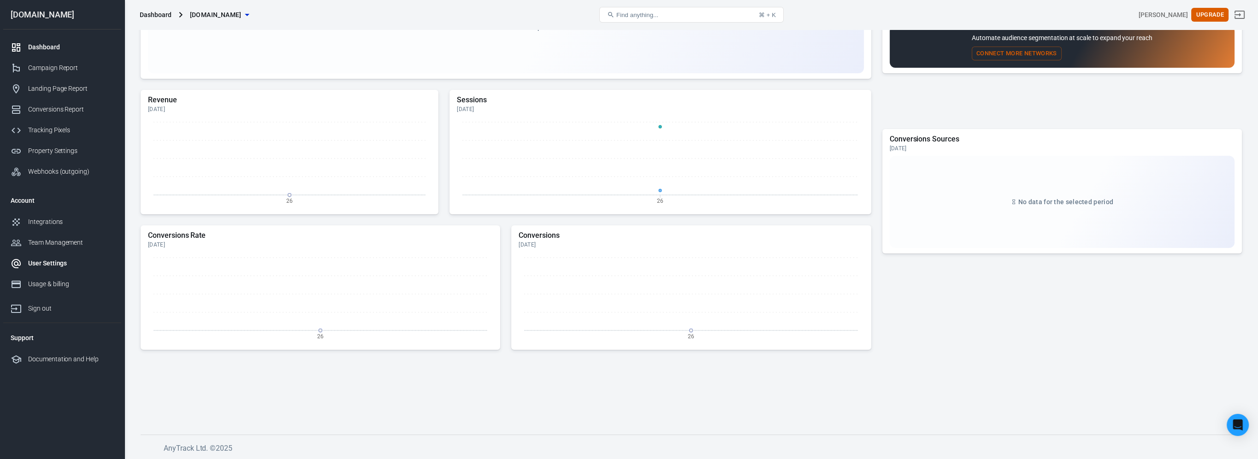
click at [81, 264] on div "User Settings" at bounding box center [71, 264] width 86 height 10
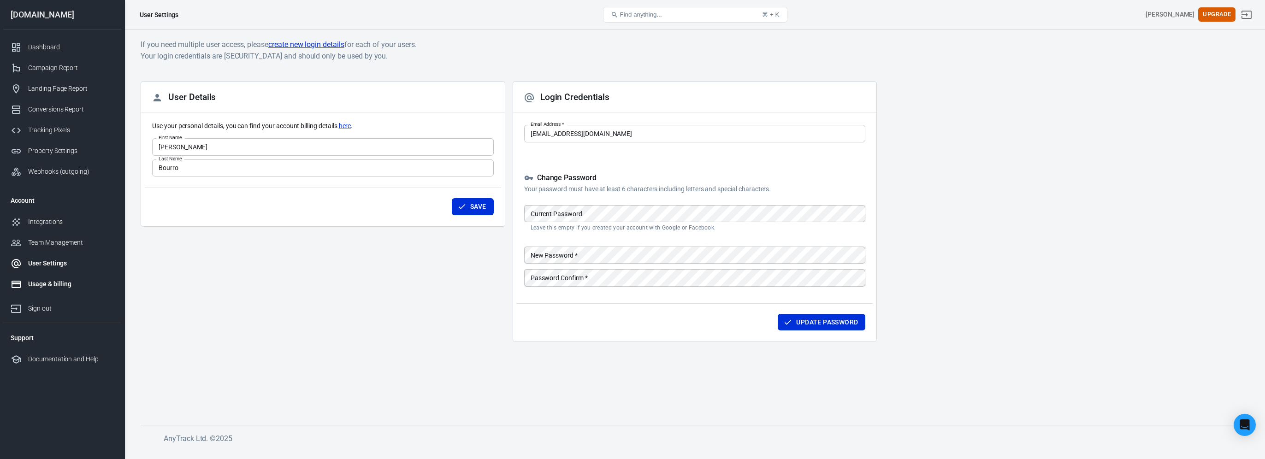
click at [70, 284] on div "Usage & billing" at bounding box center [71, 284] width 86 height 10
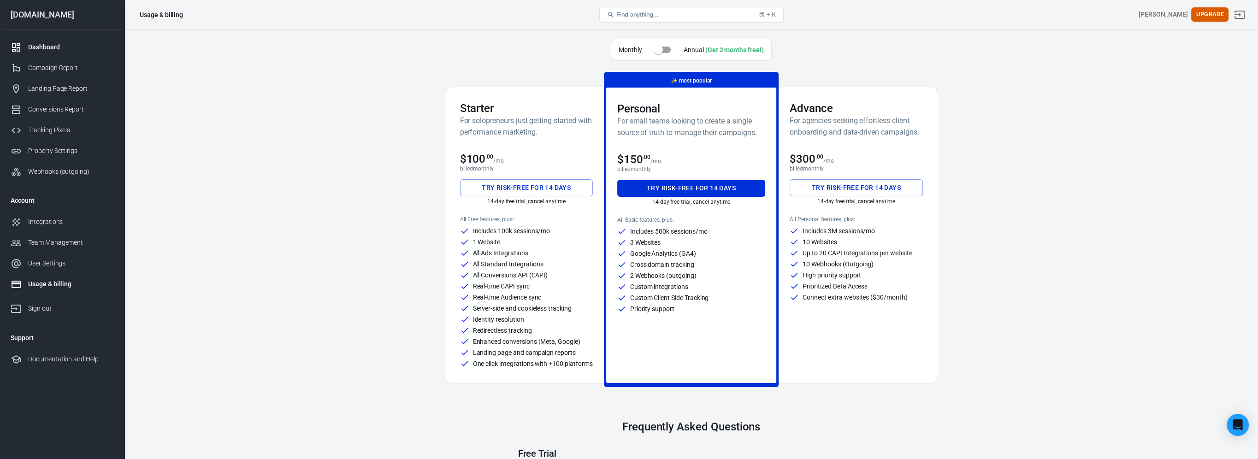
click at [55, 37] on link "Dashboard" at bounding box center [62, 47] width 118 height 21
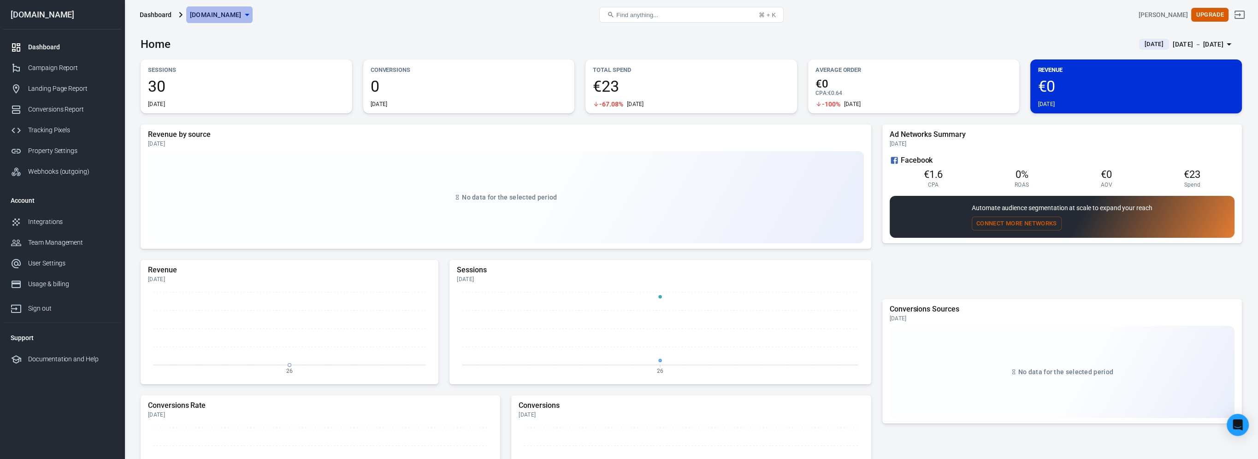
click at [212, 13] on span "[DOMAIN_NAME]" at bounding box center [216, 15] width 52 height 12
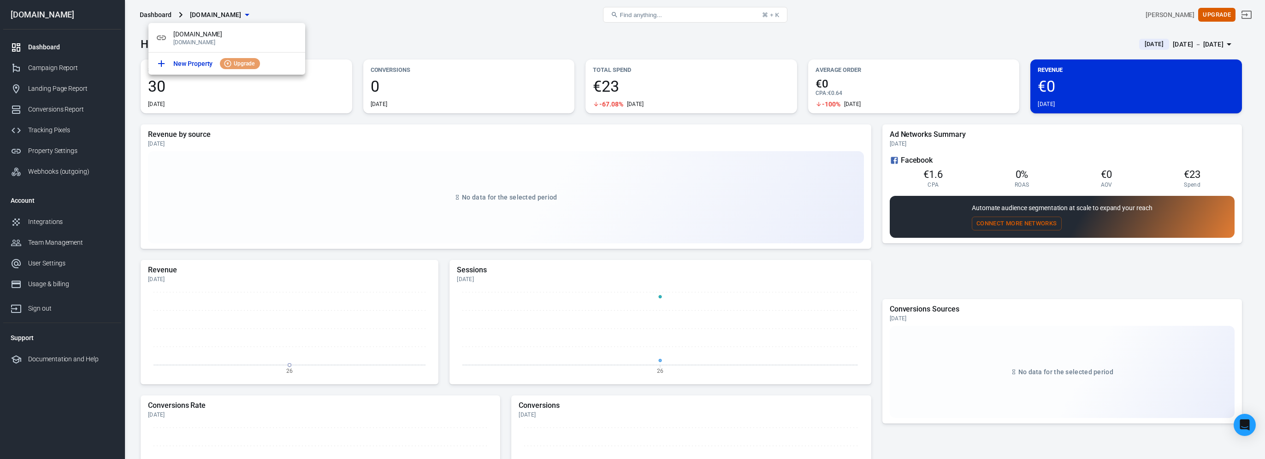
click at [411, 23] on div at bounding box center [632, 229] width 1265 height 459
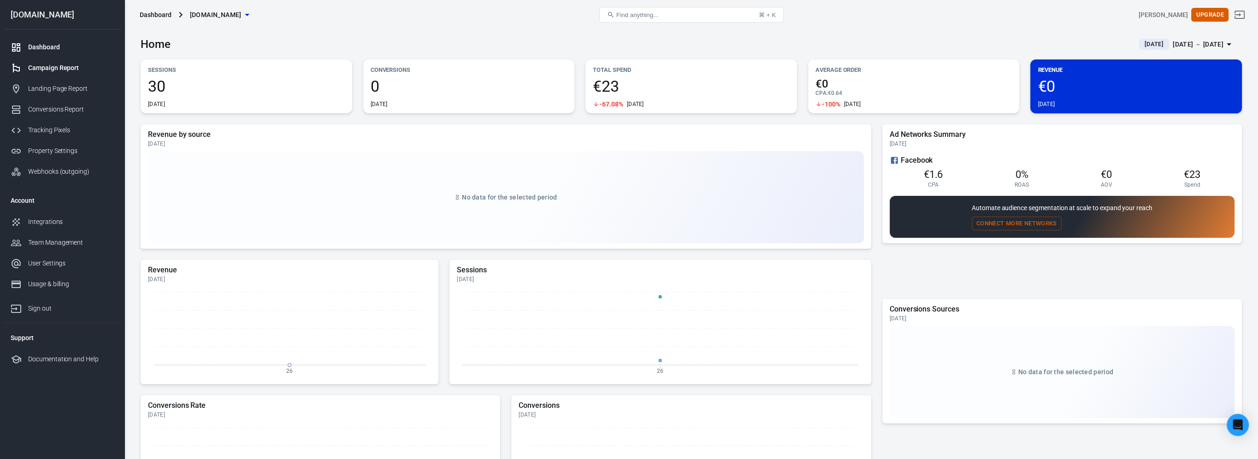
click at [84, 67] on div "Campaign Report" at bounding box center [71, 68] width 86 height 10
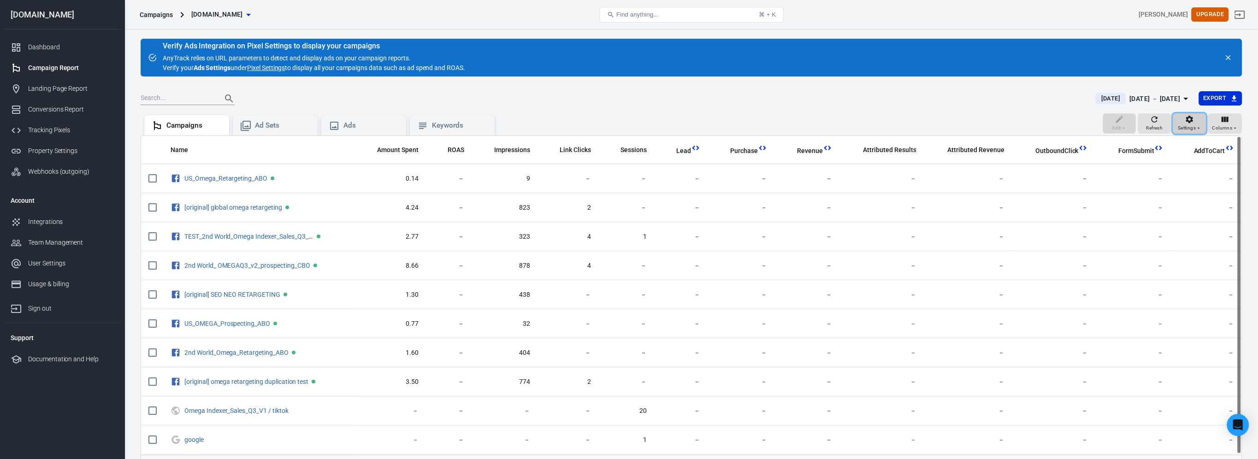
click at [1198, 120] on div "Settings" at bounding box center [1190, 124] width 24 height 18
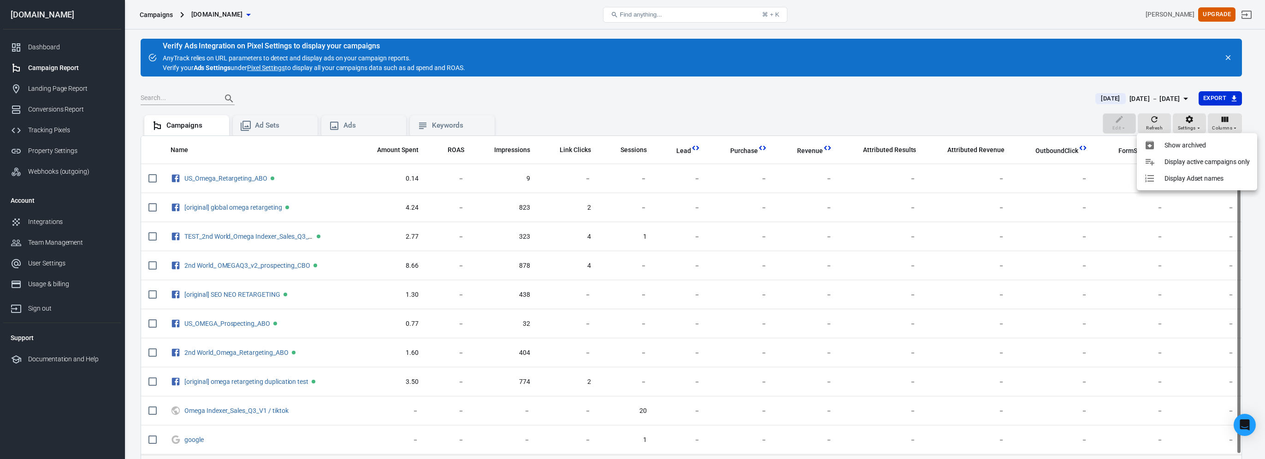
click at [962, 116] on div at bounding box center [632, 229] width 1265 height 459
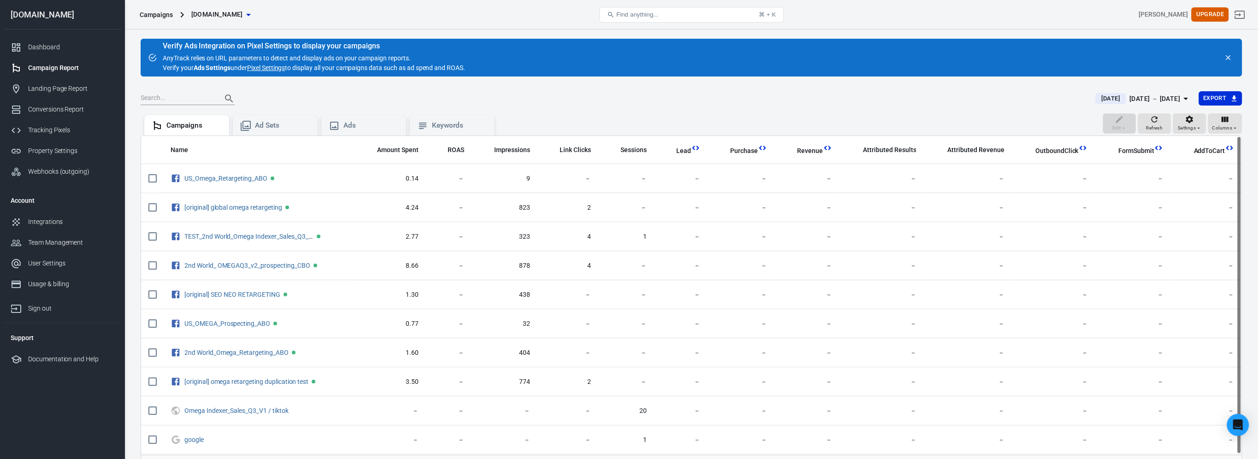
click at [278, 69] on link "Pixel Settings" at bounding box center [266, 68] width 38 height 10
click at [62, 151] on div "Property Settings" at bounding box center [71, 151] width 86 height 10
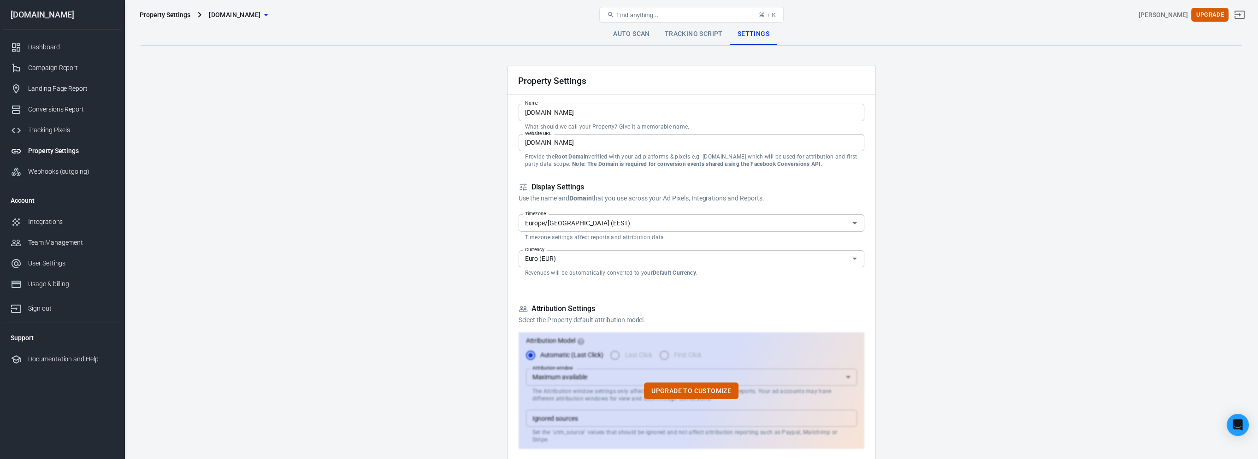
click at [625, 38] on link "Auto Scan" at bounding box center [632, 34] width 52 height 22
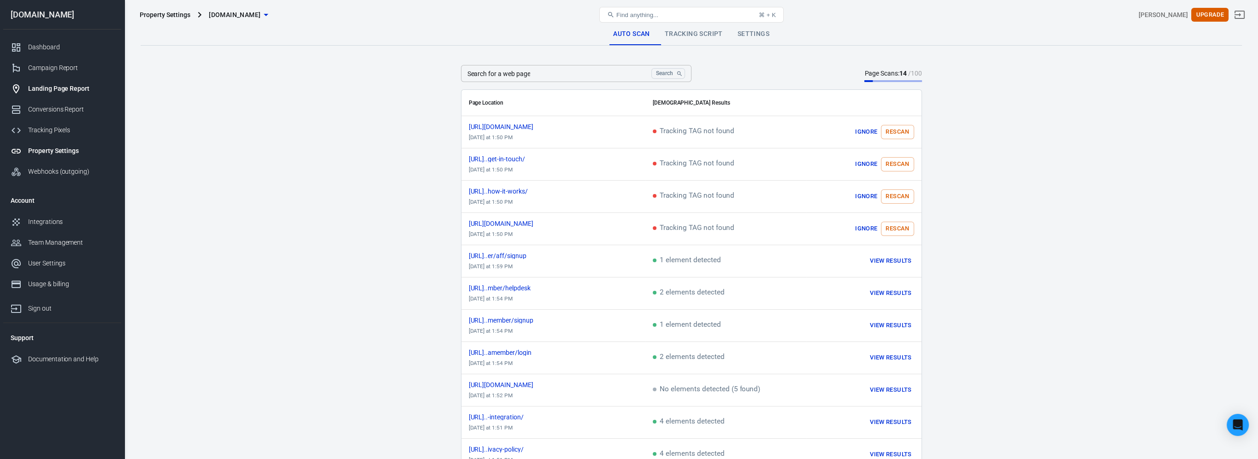
click at [65, 92] on div "Landing Page Report" at bounding box center [71, 89] width 86 height 10
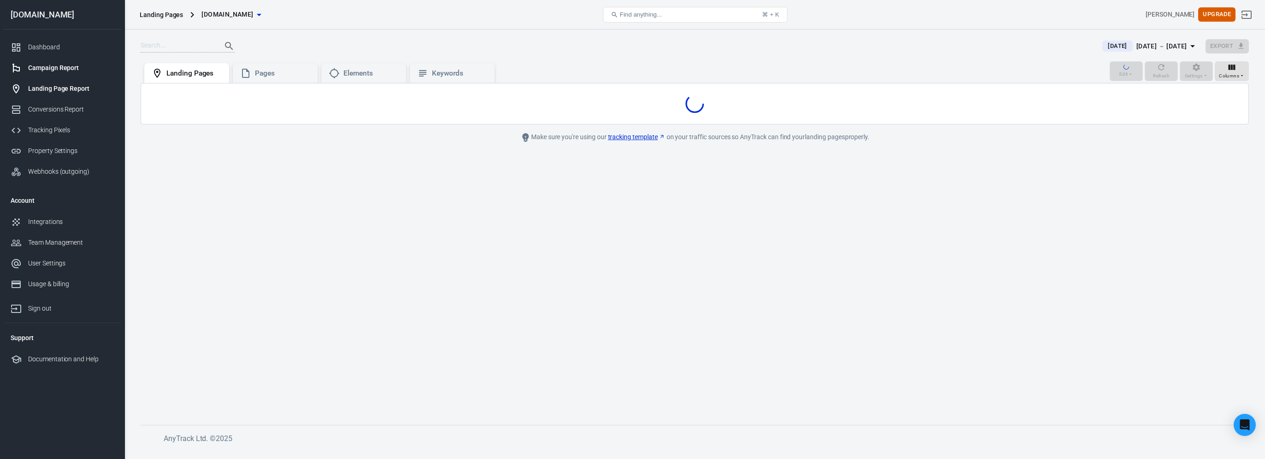
click at [66, 69] on div "Campaign Report" at bounding box center [71, 68] width 86 height 10
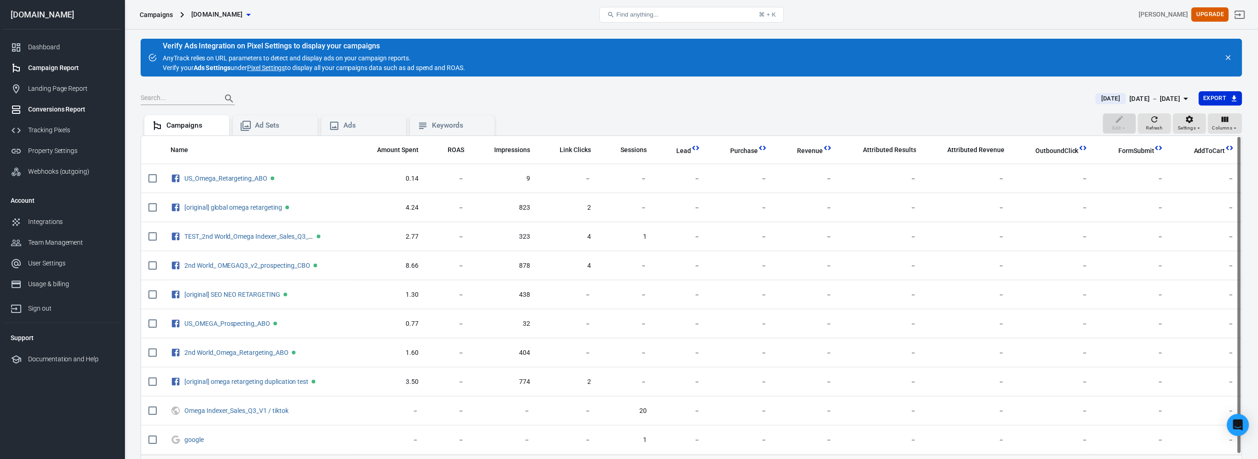
click at [88, 112] on div "Conversions Report" at bounding box center [71, 110] width 86 height 10
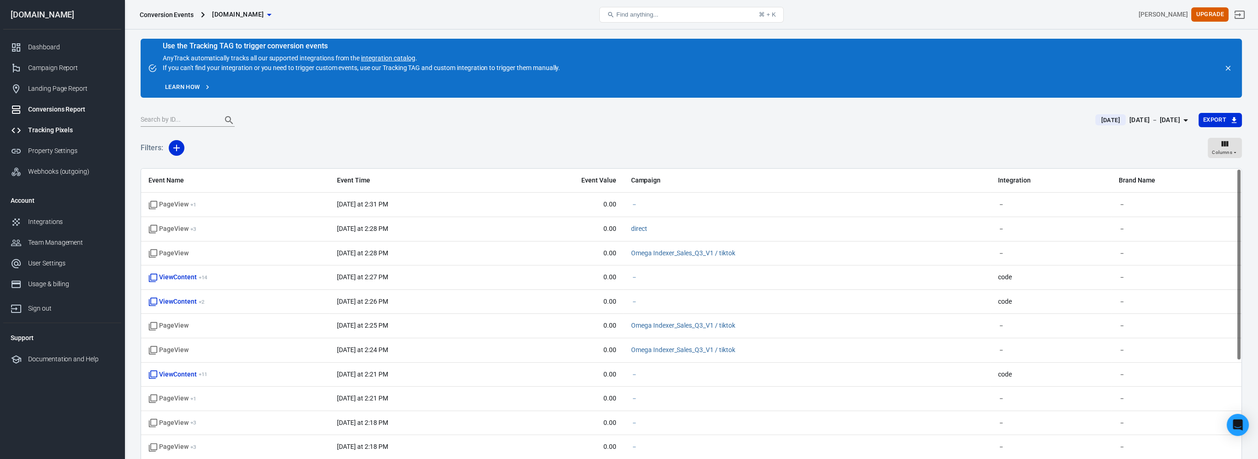
click at [74, 128] on div "Tracking Pixels" at bounding box center [71, 130] width 86 height 10
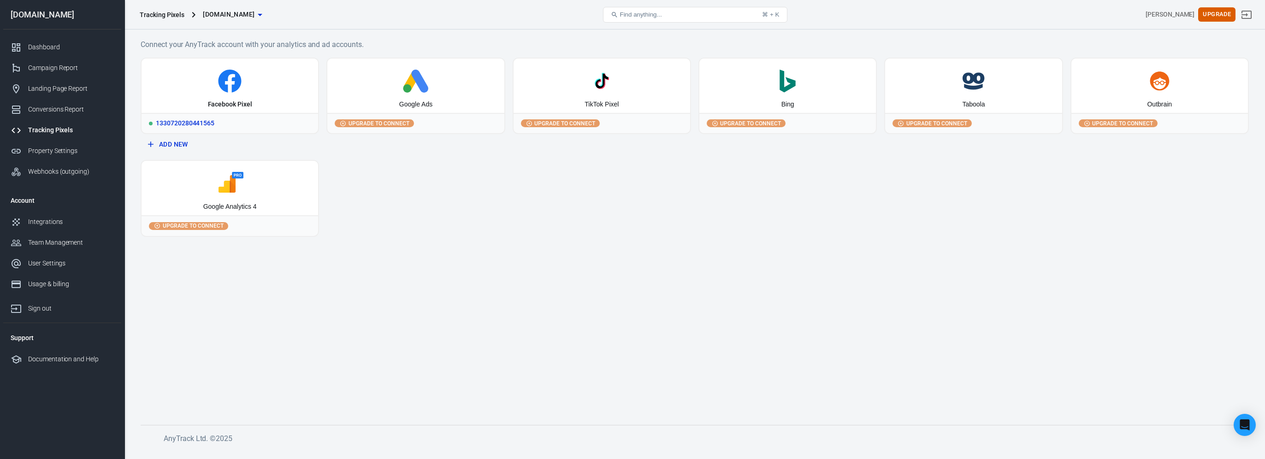
click at [200, 124] on div "1330720280441565" at bounding box center [230, 123] width 177 height 20
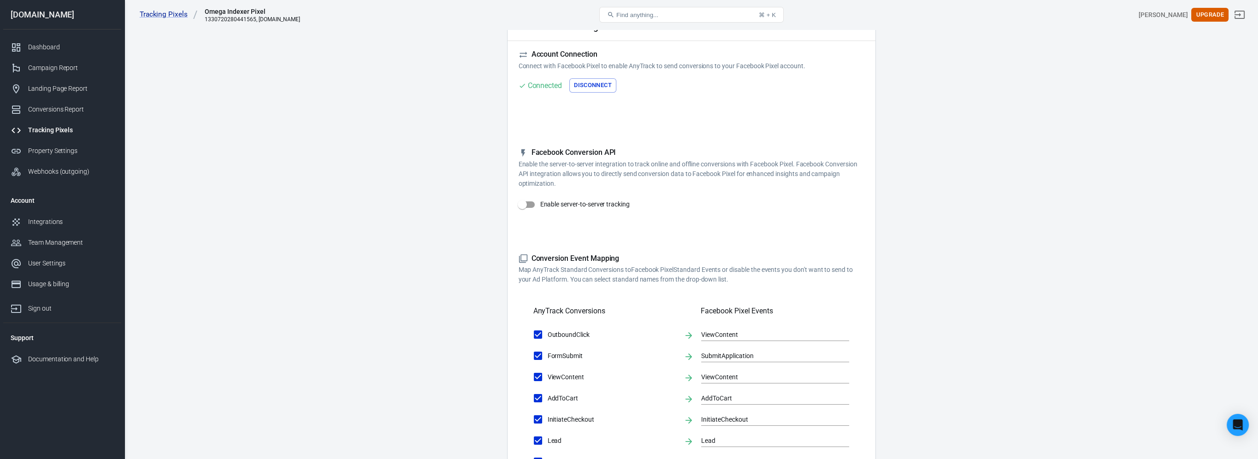
scroll to position [46, 0]
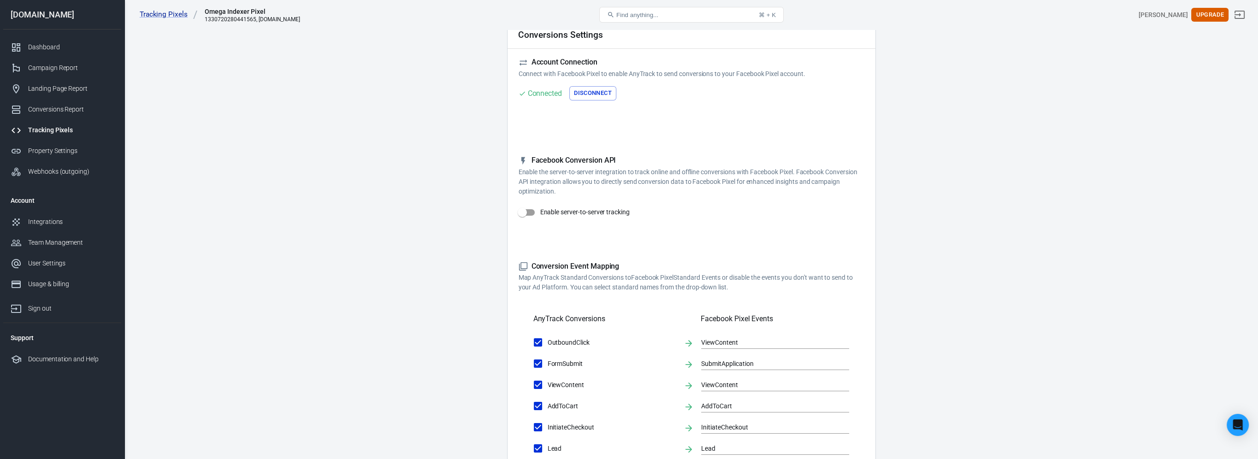
click at [530, 212] on input "Enable server-to-server tracking" at bounding box center [522, 213] width 53 height 18
checkbox input "false"
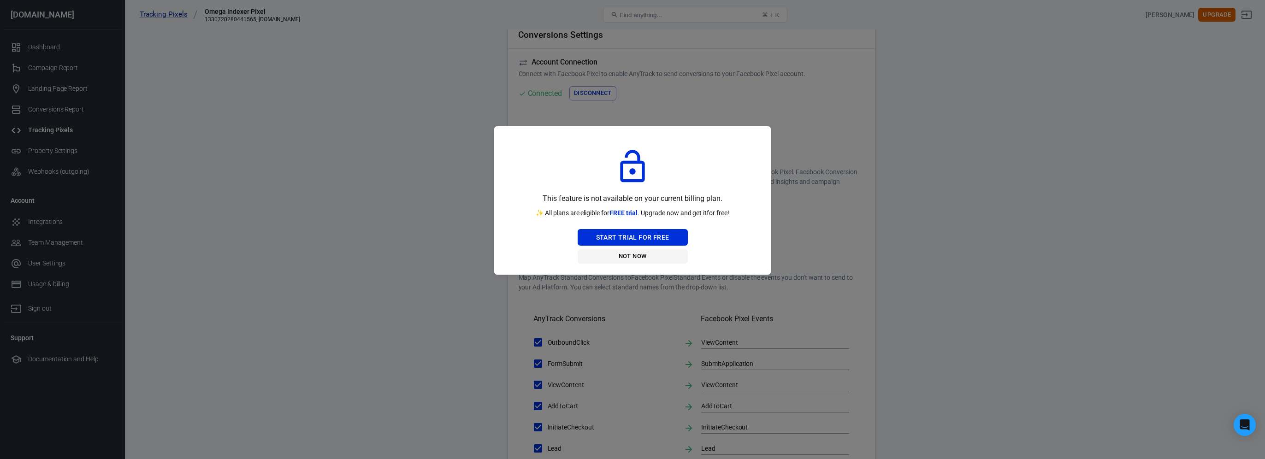
click at [636, 254] on button "Not Now" at bounding box center [633, 256] width 110 height 14
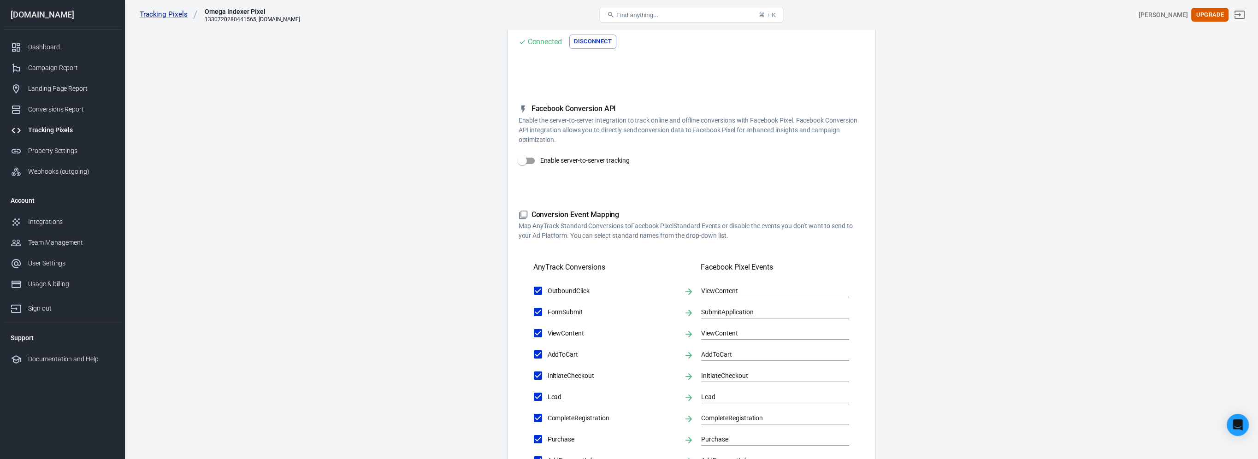
scroll to position [0, 0]
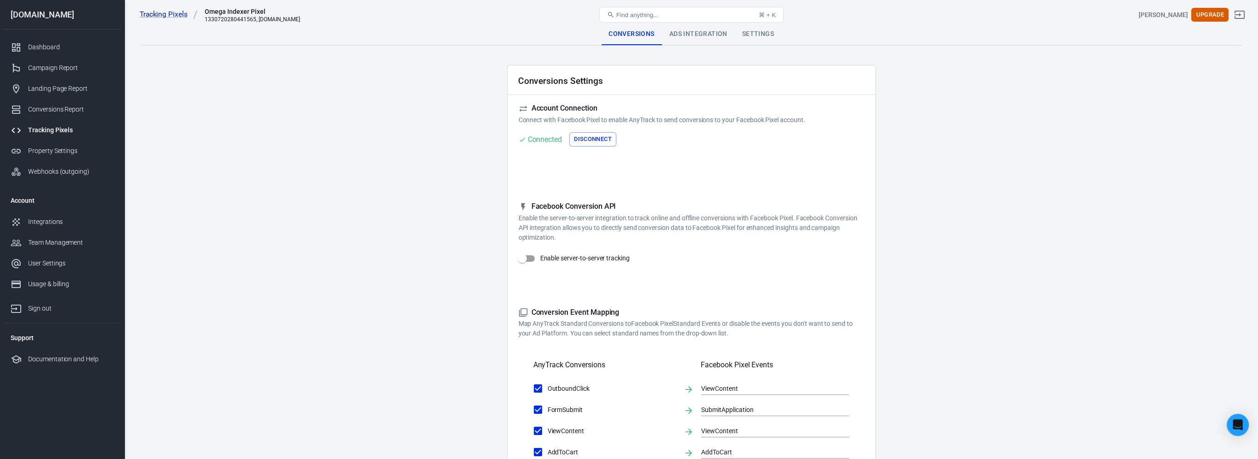
click at [704, 35] on div "Ads Integration" at bounding box center [698, 34] width 73 height 22
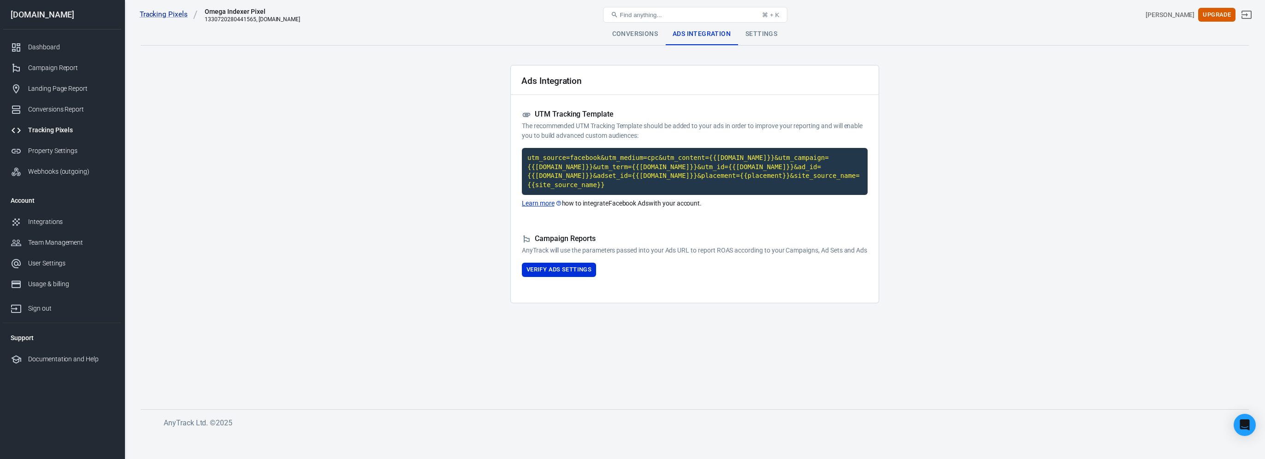
click at [767, 24] on div "Find anything... ⌘ + K" at bounding box center [695, 15] width 370 height 22
click at [765, 35] on div "Settings" at bounding box center [761, 34] width 47 height 22
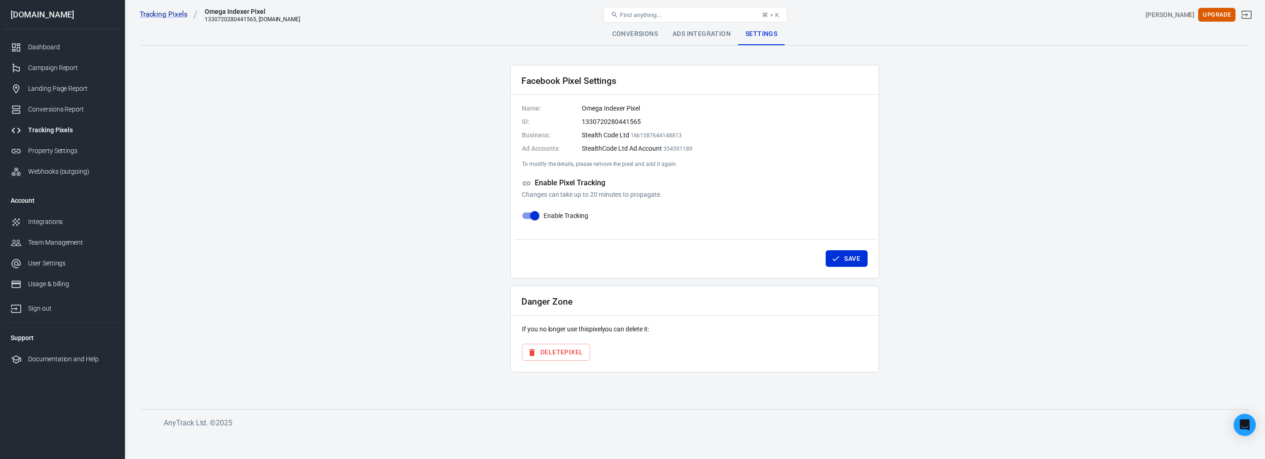
click at [710, 33] on div "Ads Integration" at bounding box center [701, 34] width 73 height 22
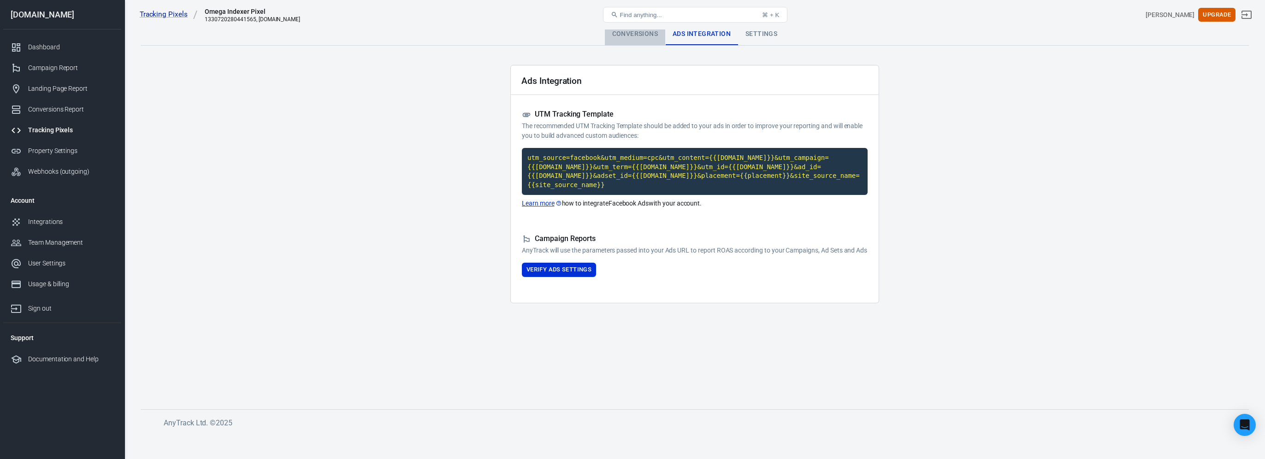
click at [652, 37] on div "Conversions" at bounding box center [635, 34] width 60 height 22
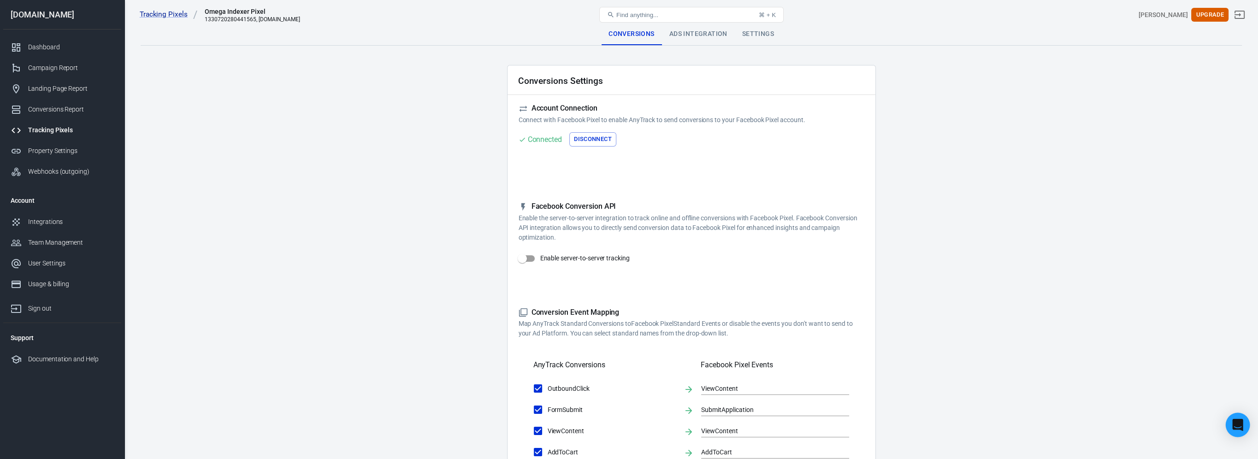
click at [1233, 419] on div "Open Intercom Messenger" at bounding box center [1238, 425] width 24 height 24
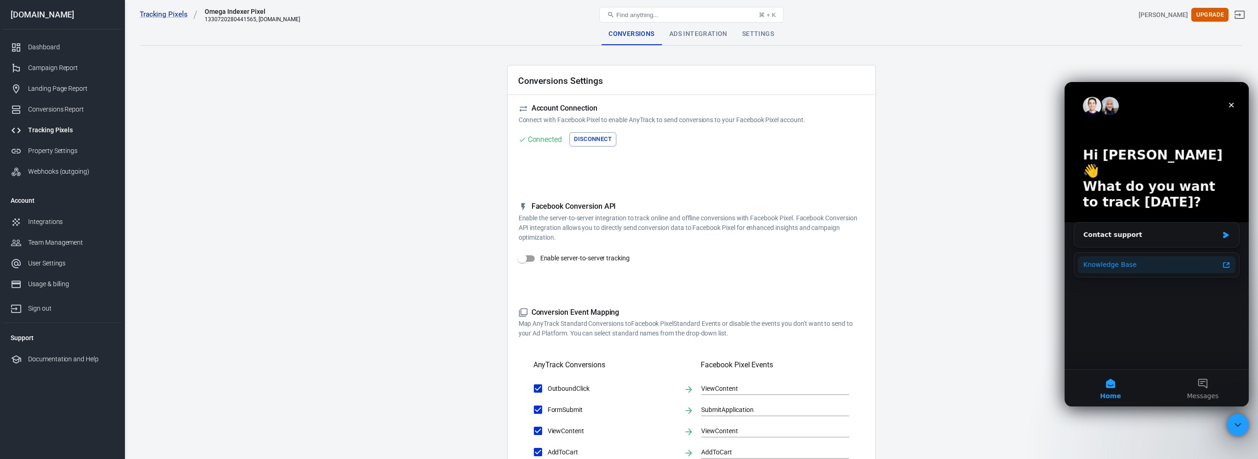
click at [1133, 260] on div "Knowledge Base" at bounding box center [1151, 265] width 136 height 10
click at [1119, 230] on div "Contact support" at bounding box center [1150, 235] width 135 height 10
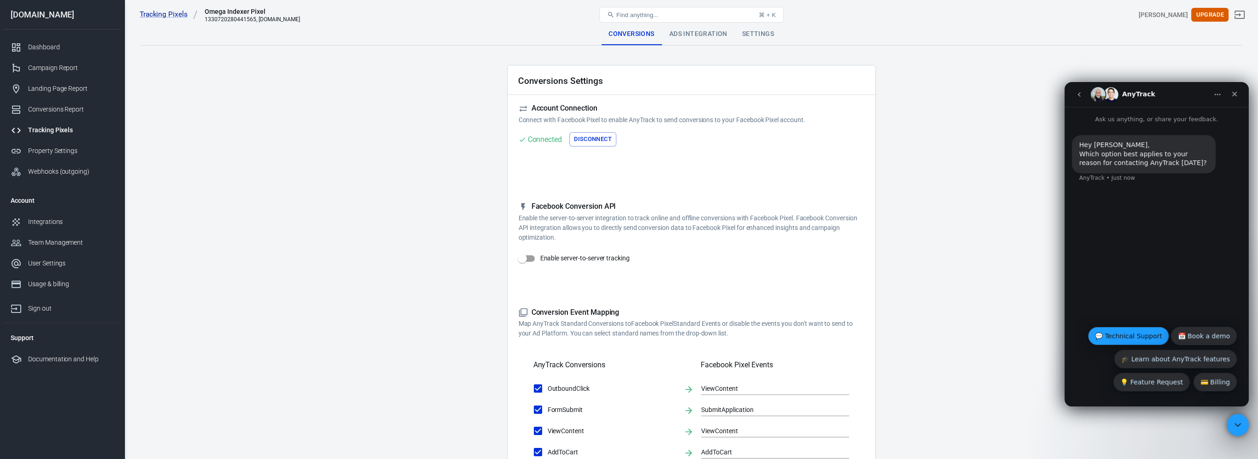
click at [1143, 340] on button "💬 Technical Support" at bounding box center [1128, 336] width 81 height 18
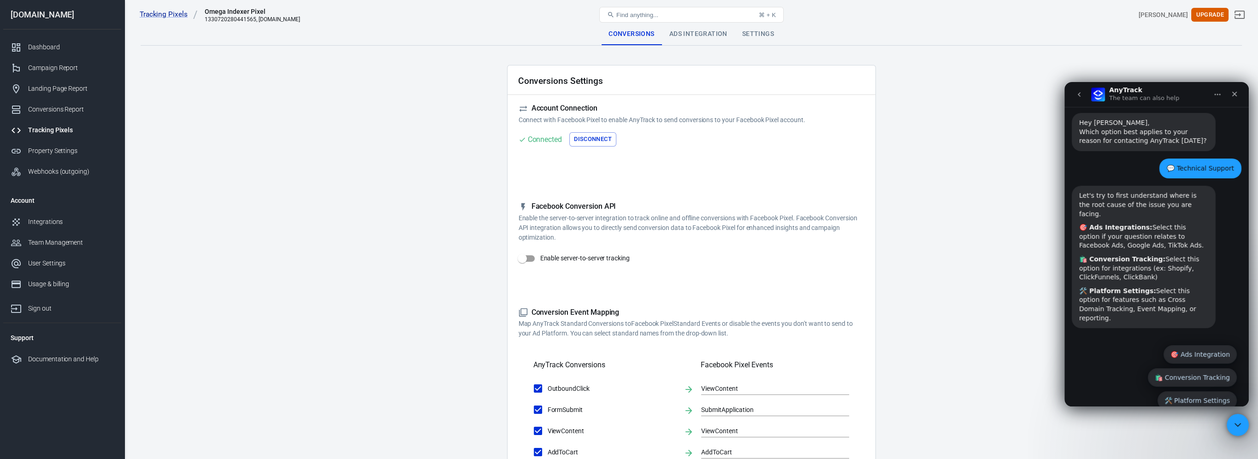
scroll to position [22, 0]
click at [1216, 345] on button "🎯 Ads Integration" at bounding box center [1199, 354] width 73 height 18
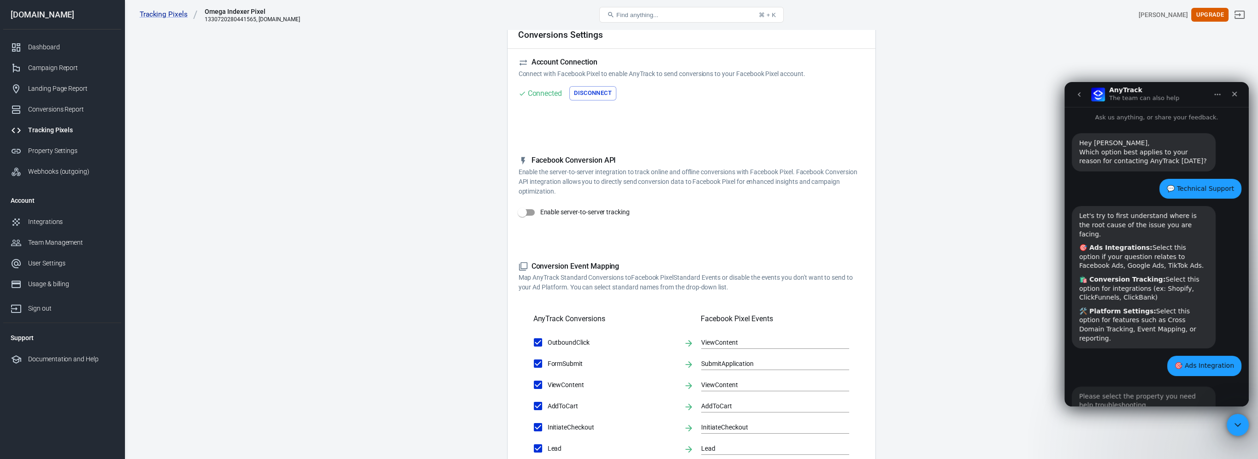
scroll to position [18, 0]
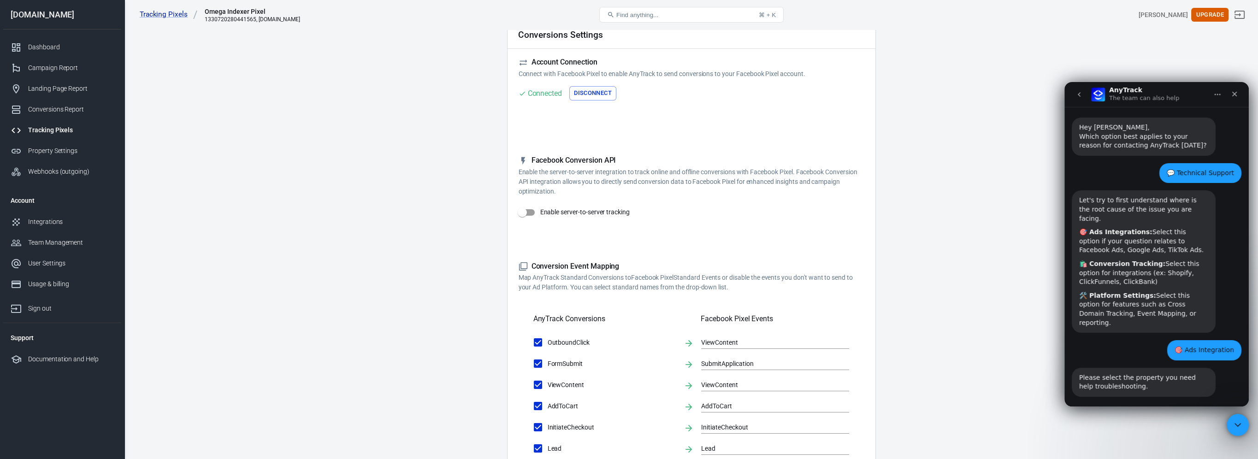
click at [1119, 373] on div "Please select the property you need help troubleshooting." at bounding box center [1143, 382] width 129 height 18
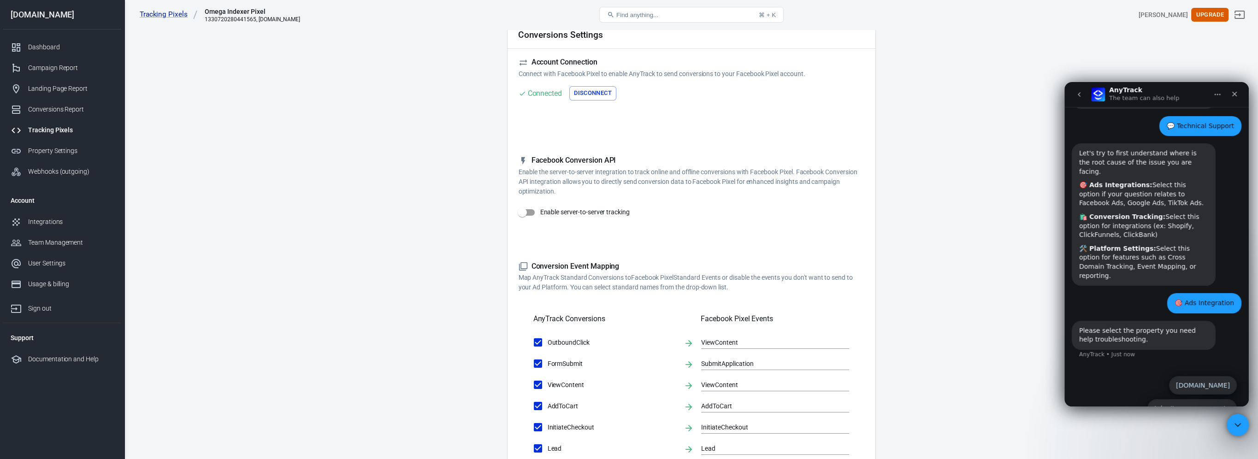
scroll to position [72, 0]
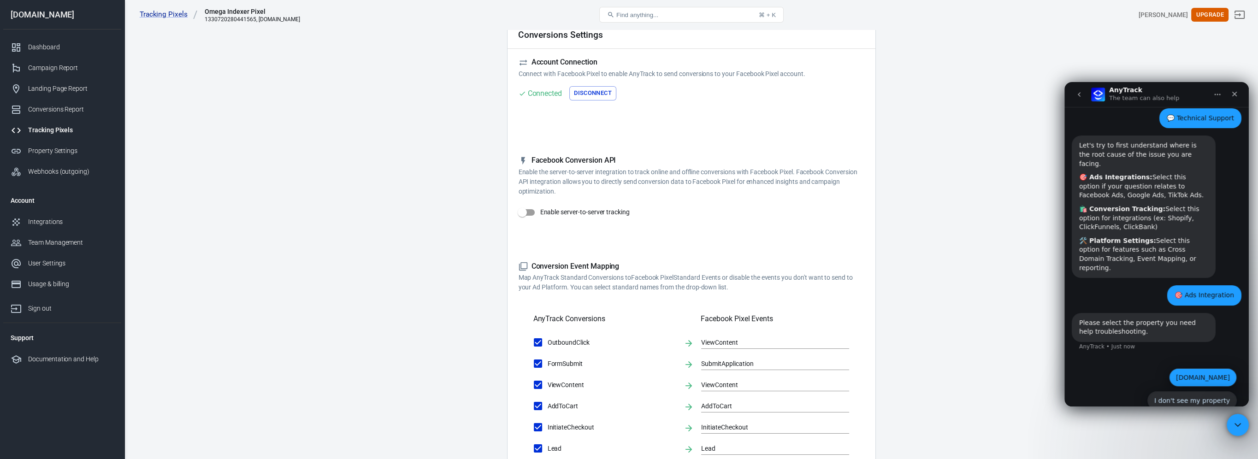
click at [1184, 368] on button "[DOMAIN_NAME]" at bounding box center [1203, 377] width 68 height 18
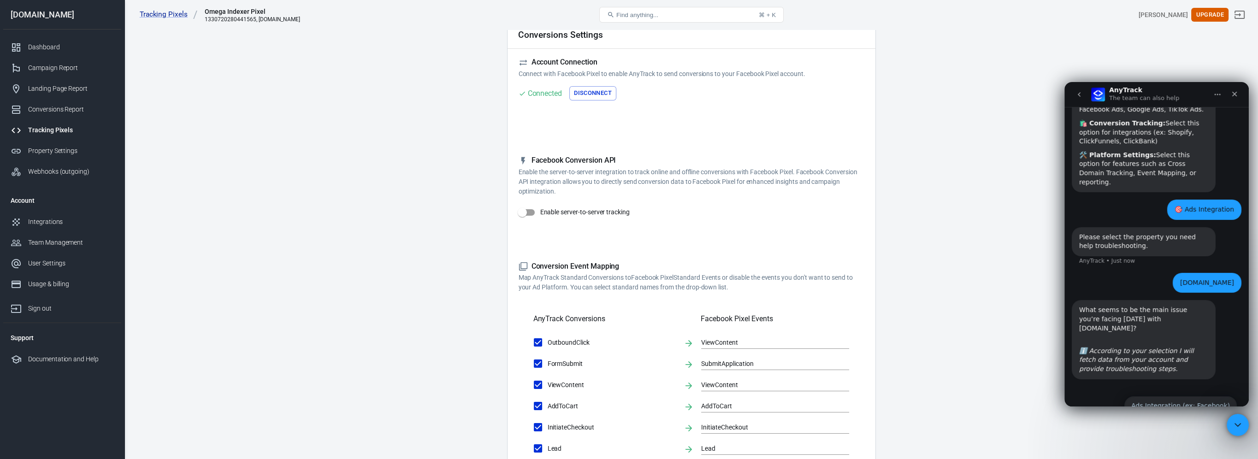
scroll to position [177, 0]
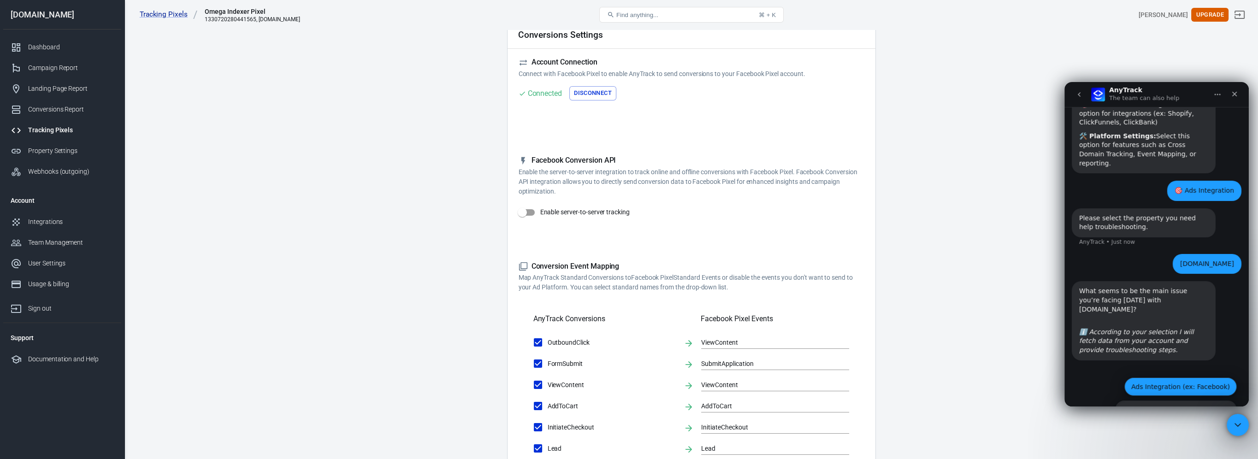
click at [1190, 378] on button "Ads Integration (ex: Facebook)" at bounding box center [1180, 387] width 112 height 18
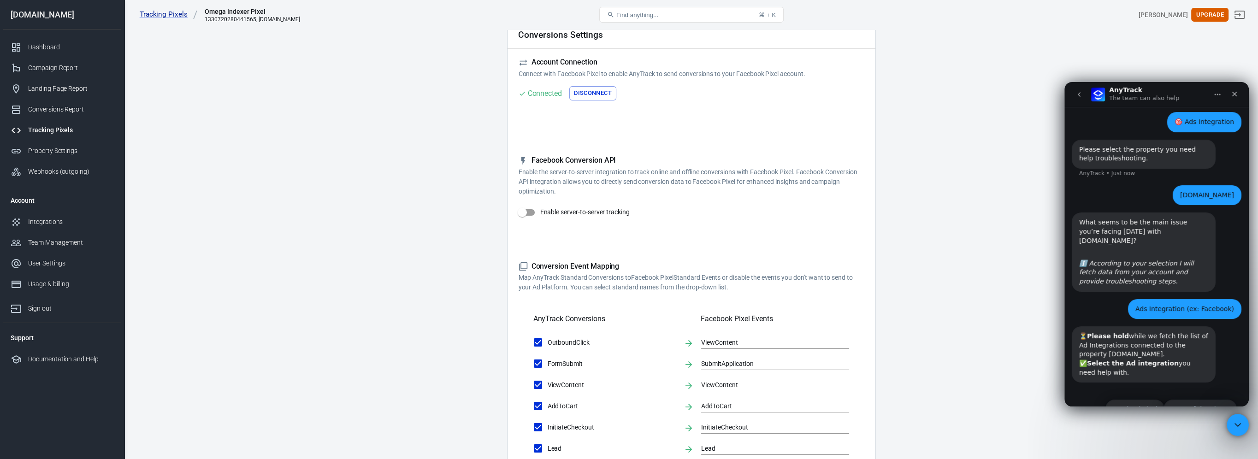
scroll to position [246, 0]
click at [1129, 399] on button "FacebookPixel" at bounding box center [1134, 408] width 59 height 18
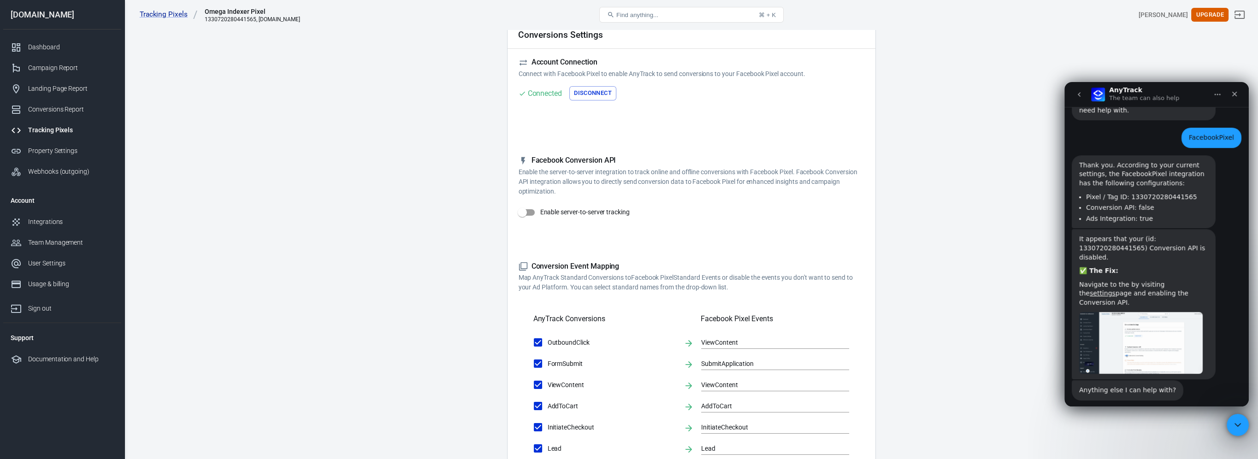
scroll to position [508, 0]
click at [1204, 417] on button "Yes! I need more help" at bounding box center [1195, 426] width 84 height 18
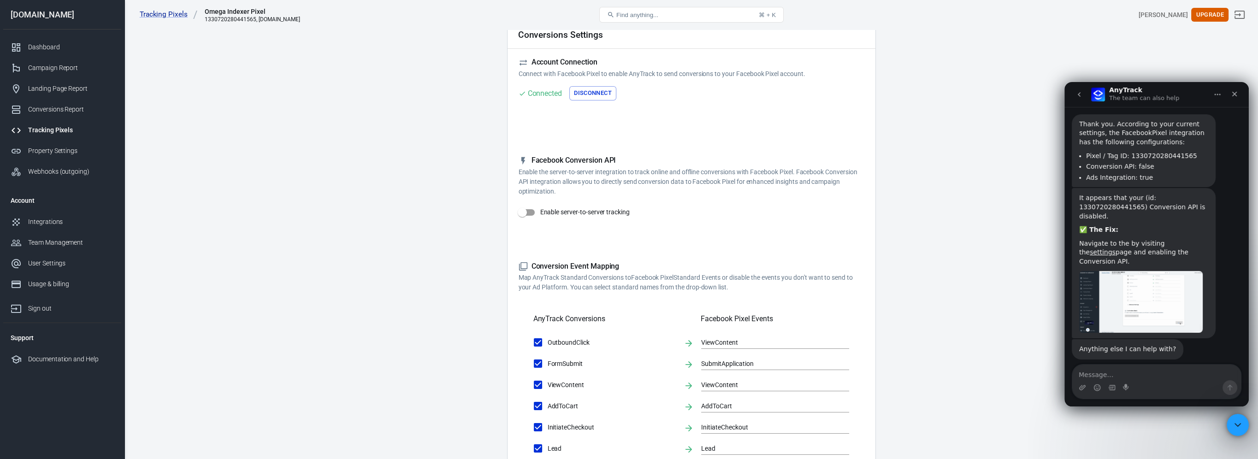
scroll to position [582, 0]
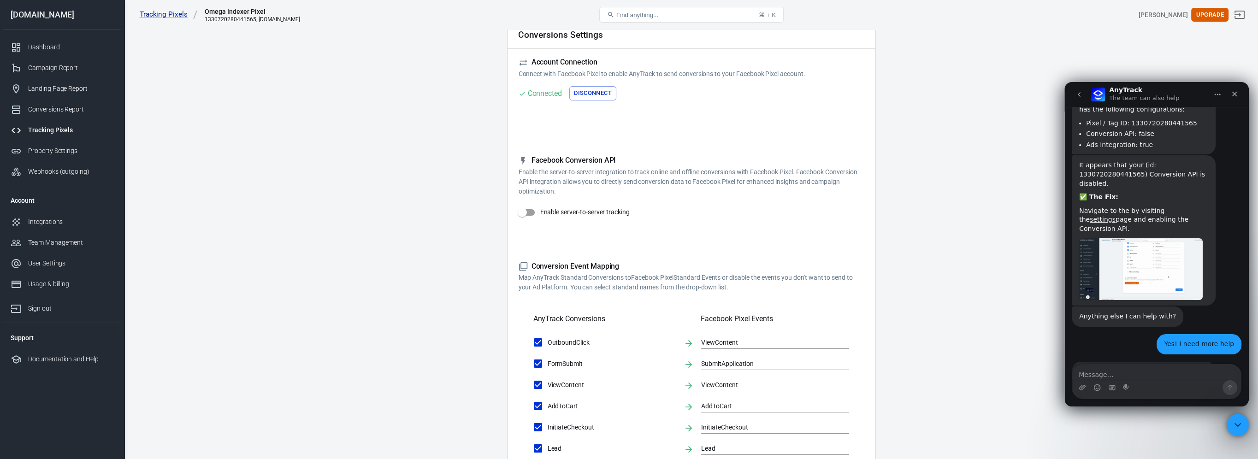
click at [1149, 372] on textarea "Message…" at bounding box center [1156, 373] width 169 height 16
type textarea "I"
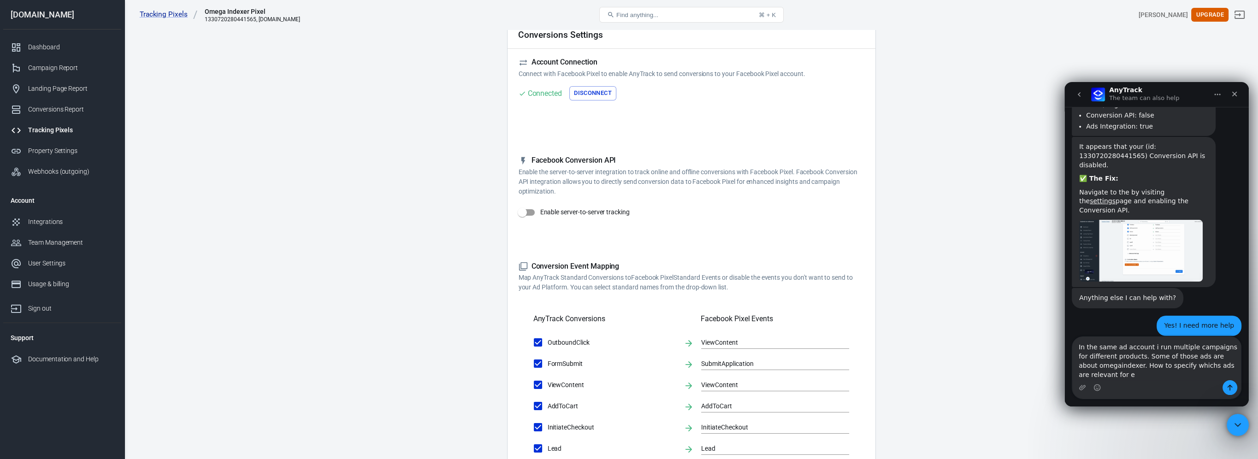
scroll to position [609, 0]
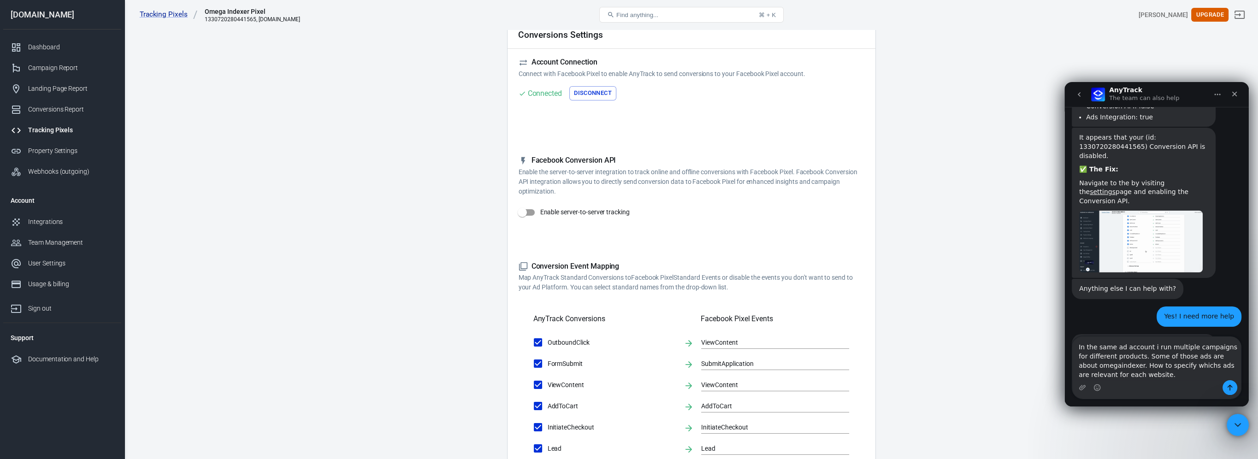
type textarea "In the same ad account i run multiple campaigns for different products. Some of…"
click at [1232, 389] on icon "Send a message…" at bounding box center [1229, 387] width 7 height 7
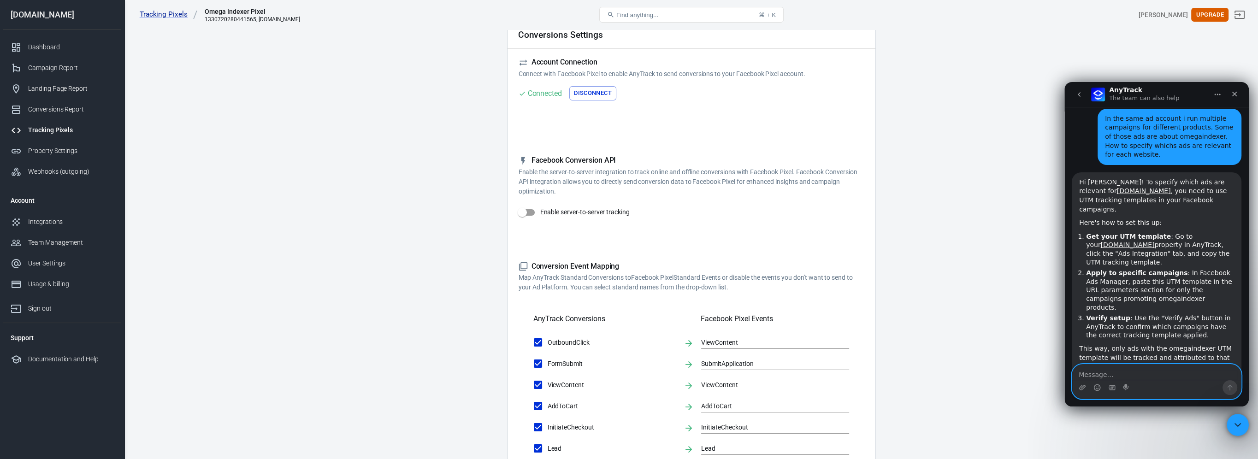
scroll to position [870, 0]
click at [1169, 377] on textarea "Message…" at bounding box center [1156, 373] width 169 height 16
type textarea "no"
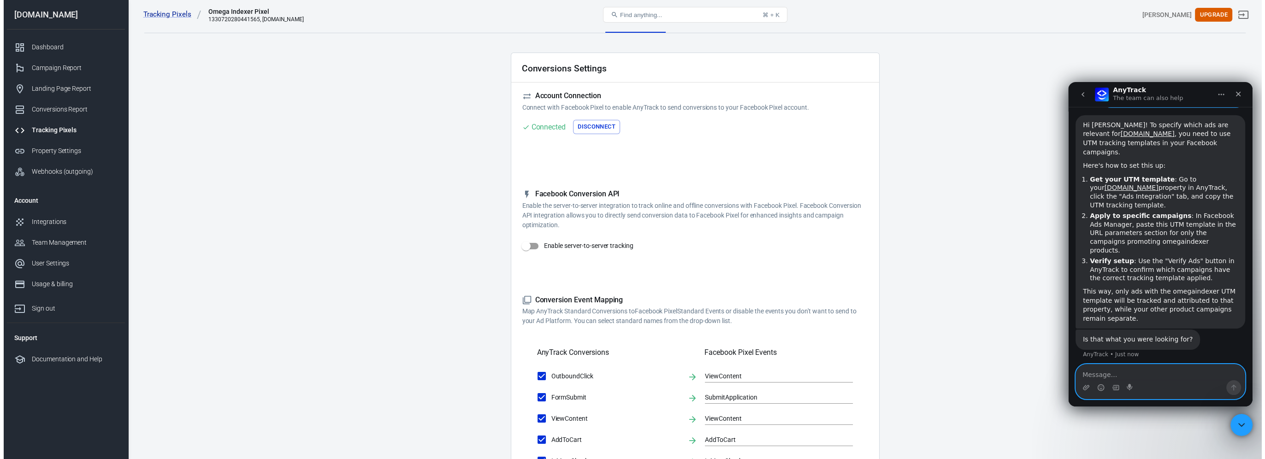
scroll to position [0, 0]
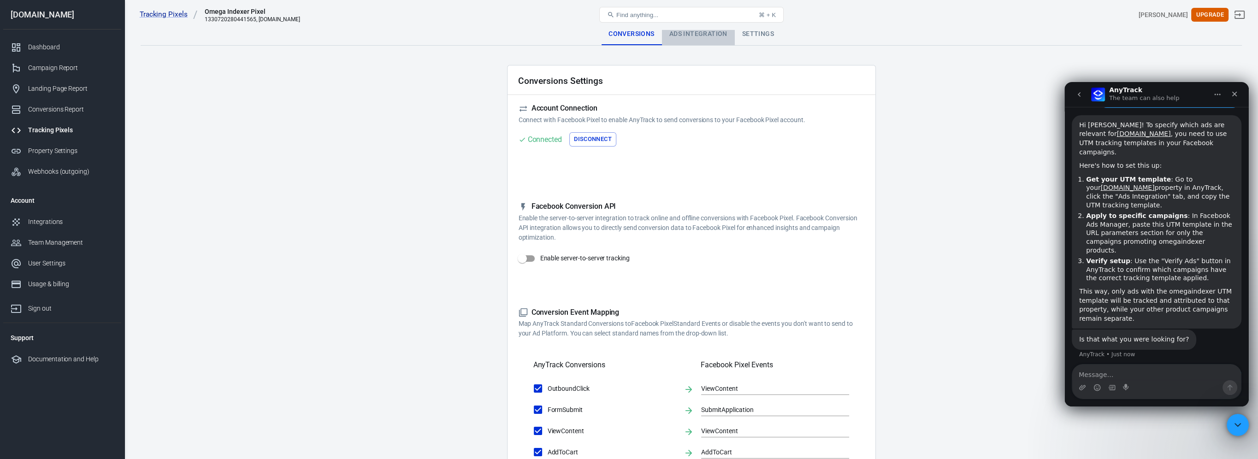
click at [668, 35] on div "Ads Integration" at bounding box center [698, 34] width 73 height 22
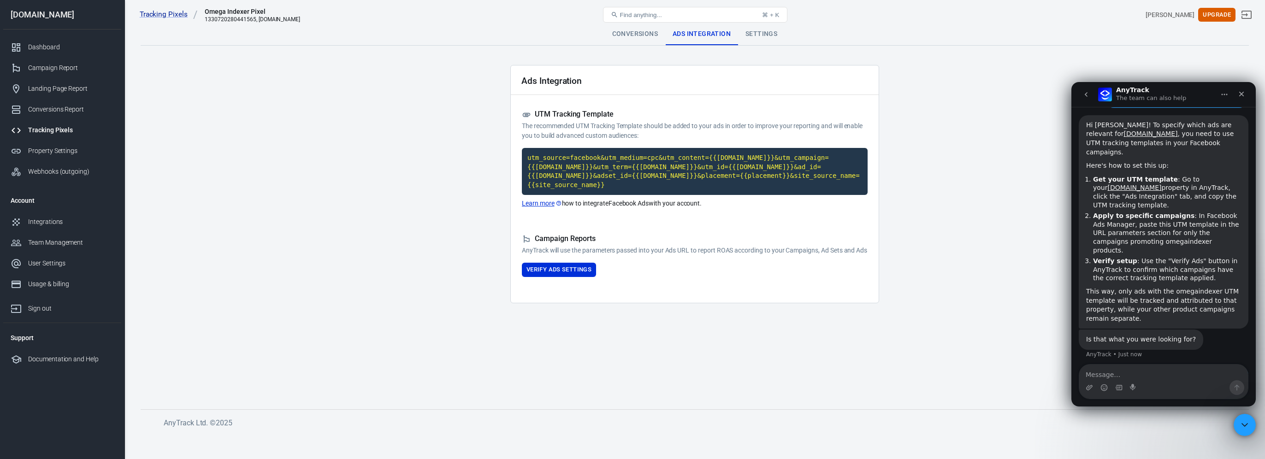
click at [769, 40] on div "Settings" at bounding box center [761, 34] width 47 height 22
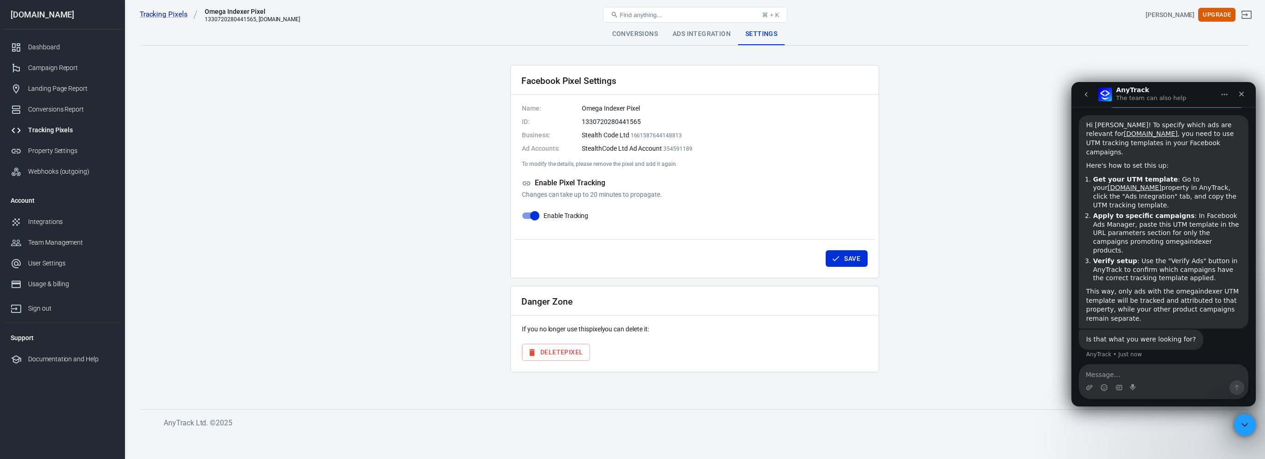
click at [702, 34] on div "Ads Integration" at bounding box center [701, 34] width 73 height 22
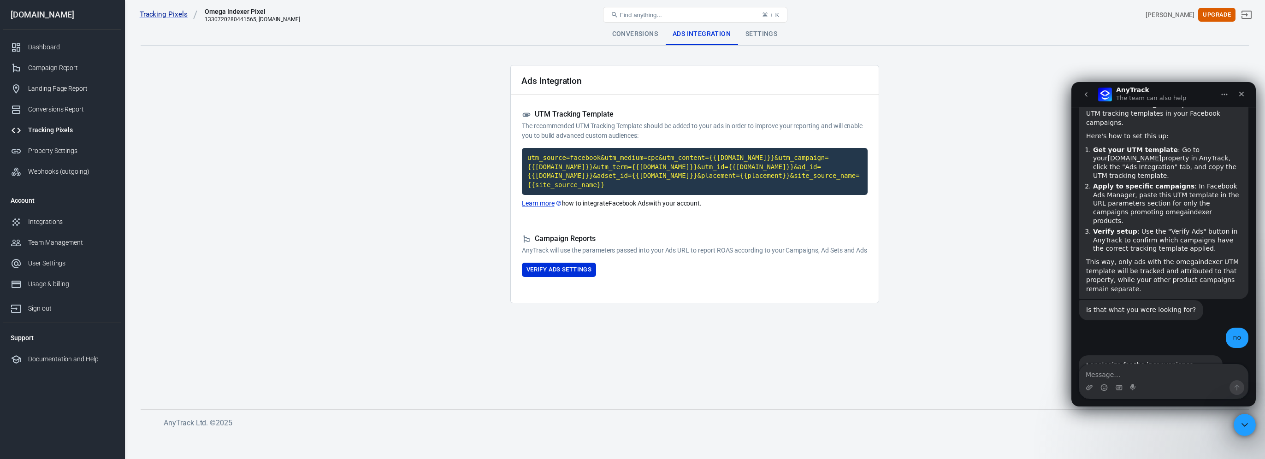
scroll to position [961, 0]
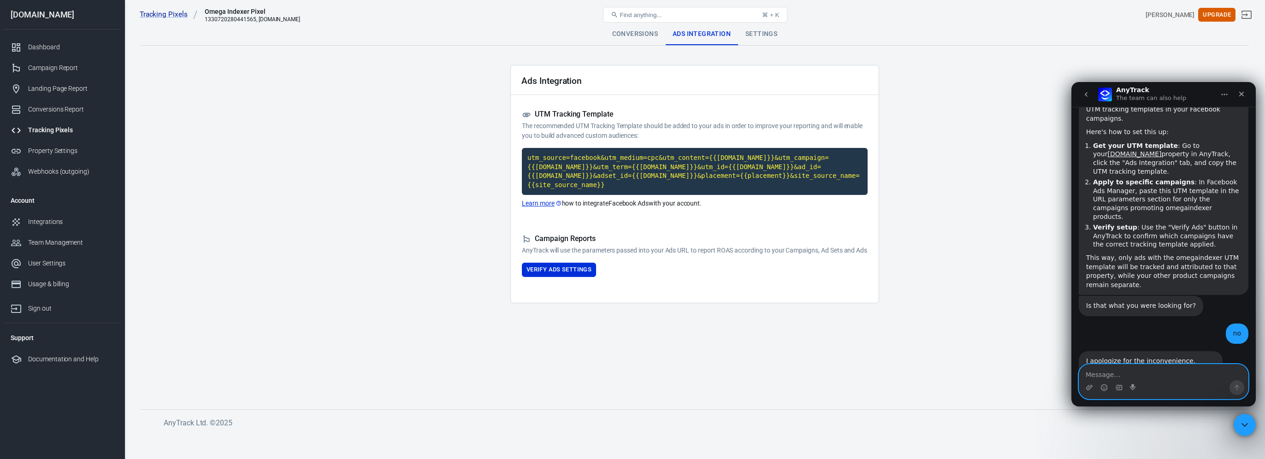
click at [1150, 370] on textarea "Message…" at bounding box center [1163, 373] width 169 height 16
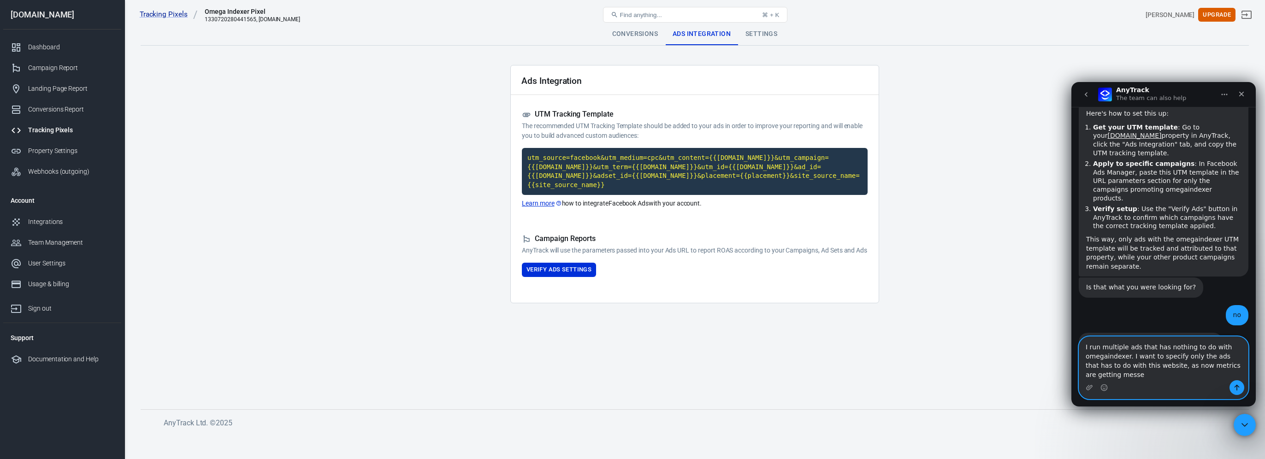
scroll to position [989, 0]
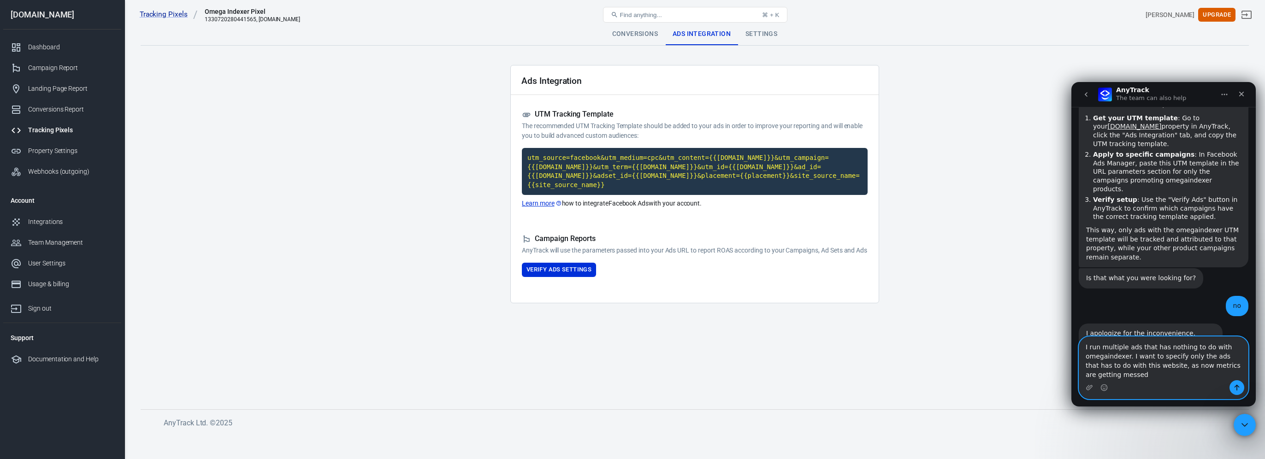
type textarea "I run multiple ads that has nothing to do with omegaindexer. I want to specify …"
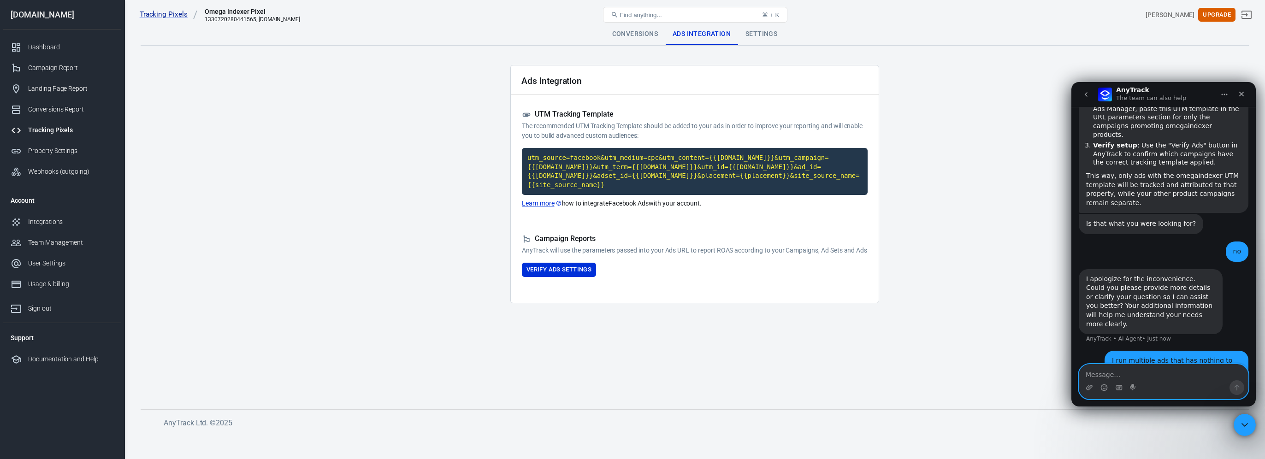
scroll to position [1045, 0]
drag, startPoint x: 1197, startPoint y: 311, endPoint x: 1169, endPoint y: 322, distance: 30.2
click at [1169, 348] on div "I run multiple ads that has nothing to do with omegaindexer. I want to specify …" at bounding box center [1176, 376] width 144 height 56
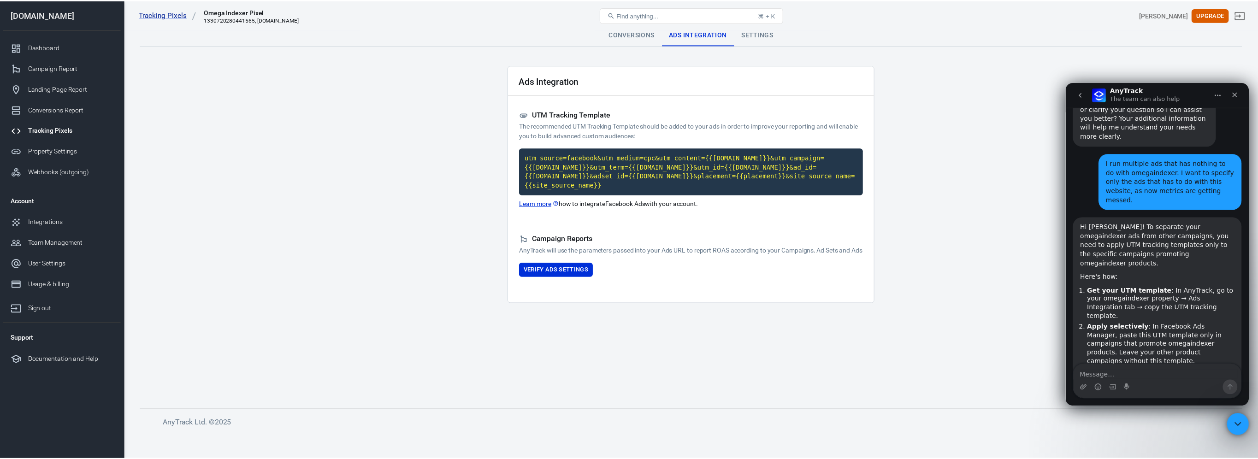
scroll to position [1232, 0]
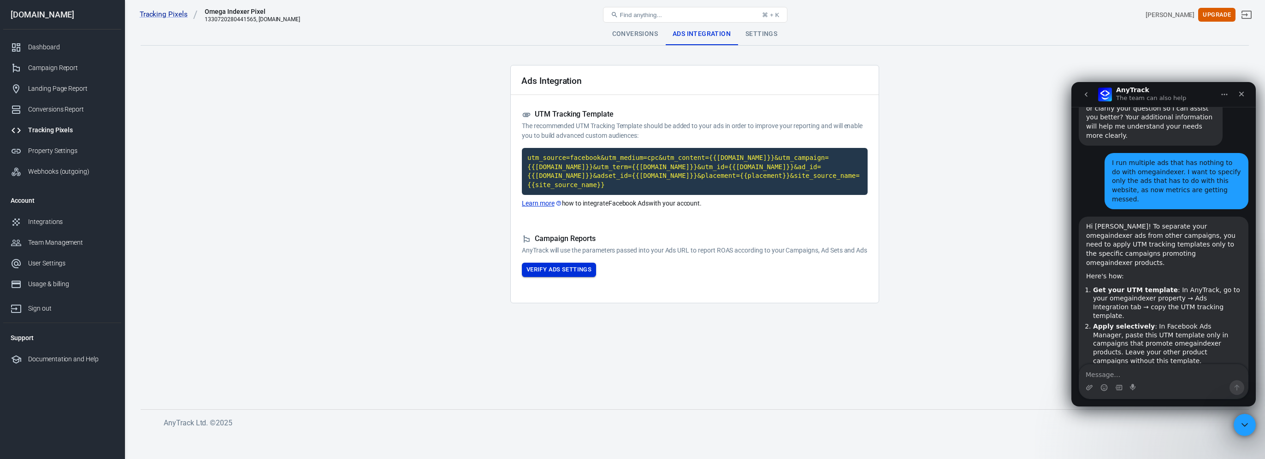
click at [579, 269] on button "Verify Ads Settings" at bounding box center [559, 270] width 74 height 14
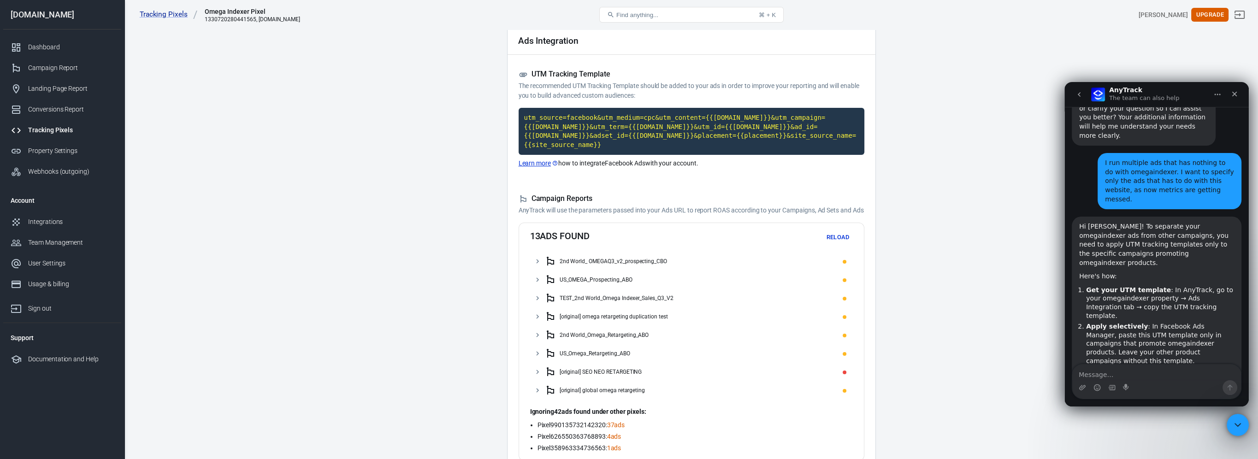
scroll to position [92, 0]
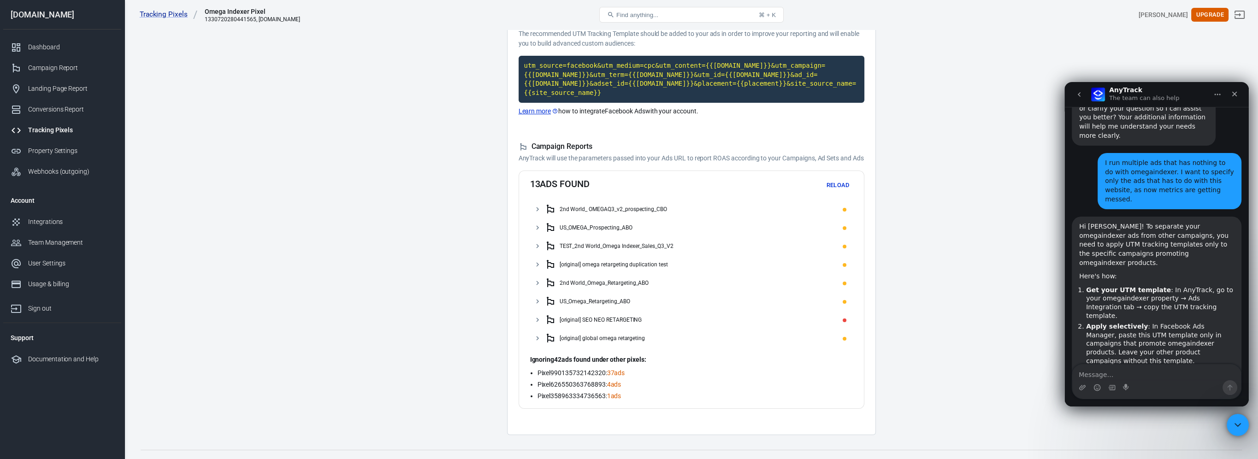
click at [621, 321] on div "[original] SEO NEO RETARGETING" at bounding box center [601, 320] width 83 height 6
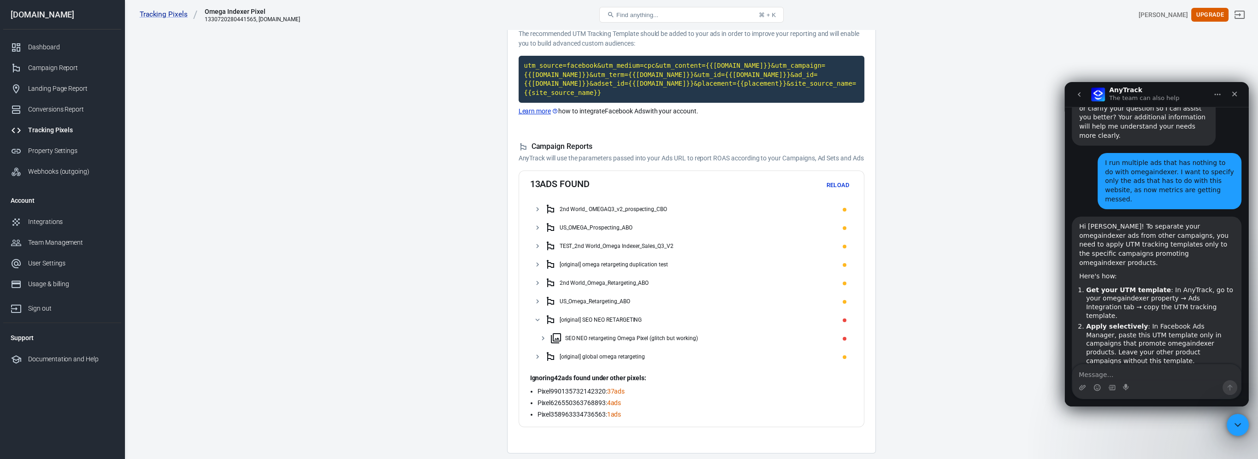
click at [622, 321] on div "[original] SEO NEO RETARGETING" at bounding box center [601, 320] width 83 height 6
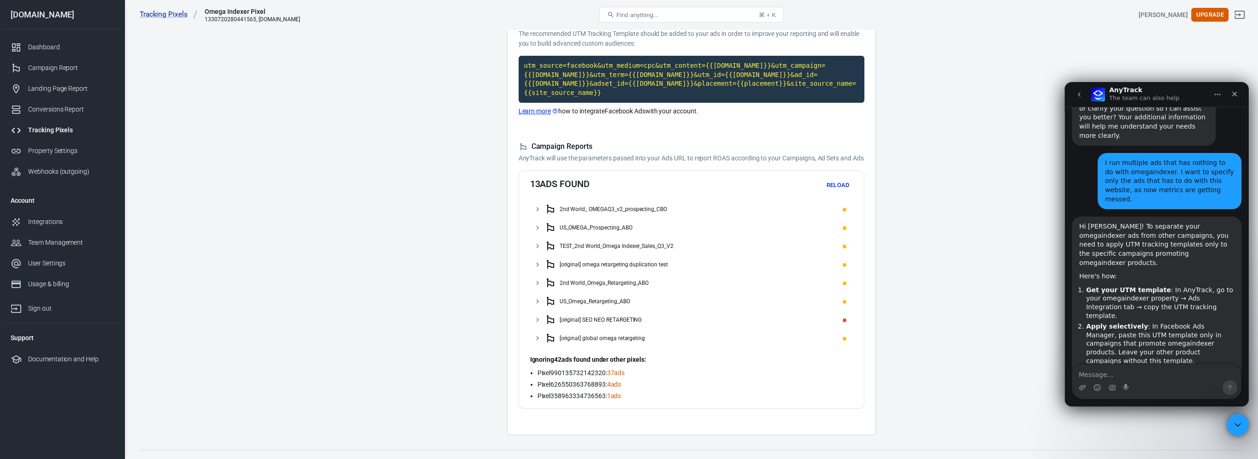
click at [622, 322] on div "[original] SEO NEO RETARGETING" at bounding box center [601, 320] width 83 height 6
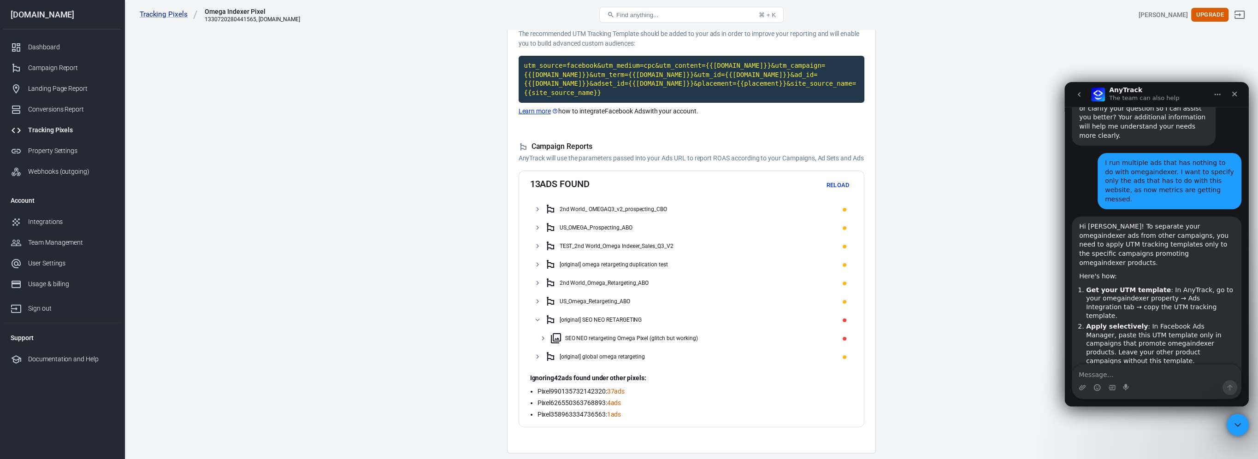
click at [621, 323] on div "[original] SEO NEO RETARGETING" at bounding box center [601, 320] width 83 height 6
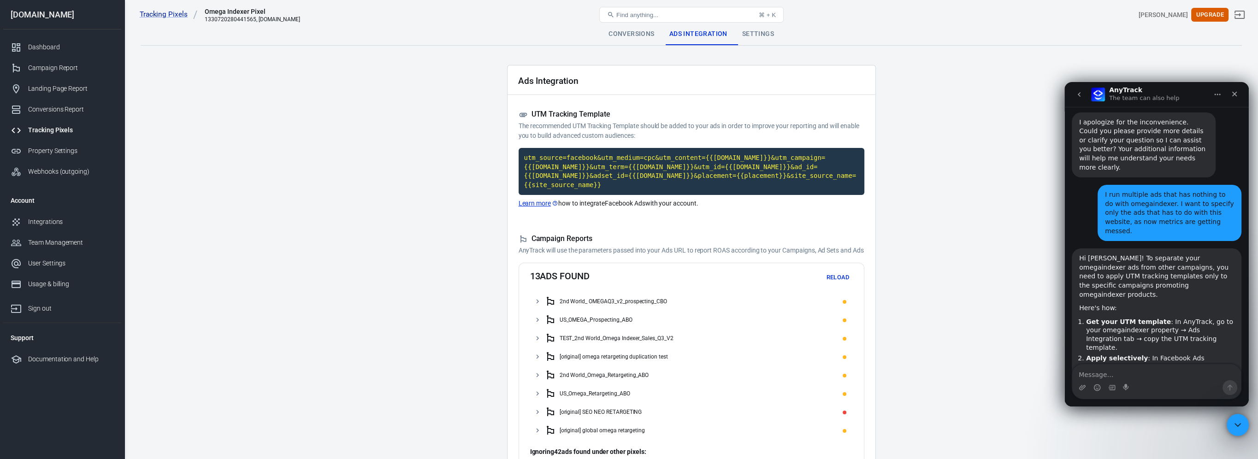
scroll to position [1186, 0]
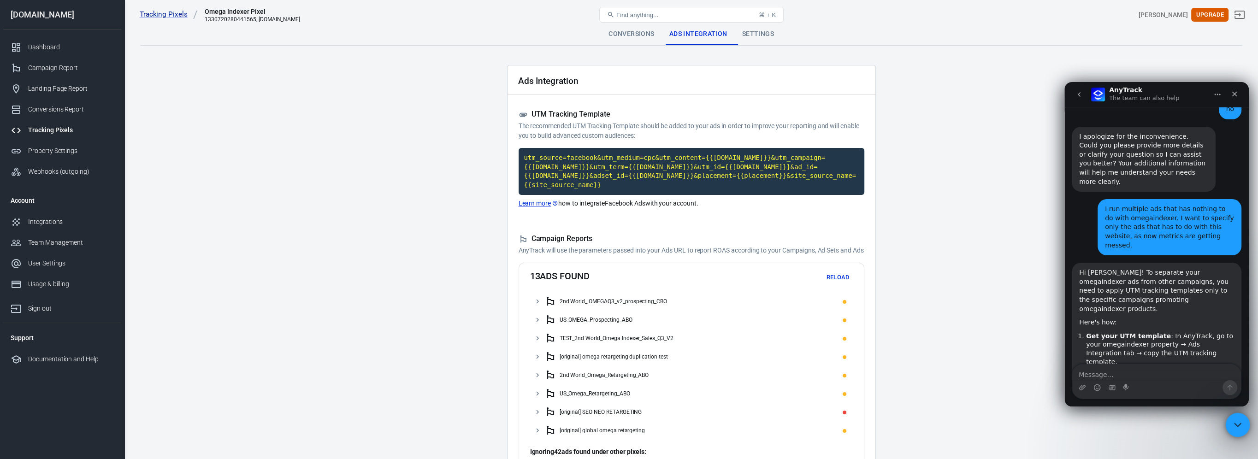
click at [1239, 425] on icon "Close Intercom Messenger" at bounding box center [1236, 423] width 11 height 11
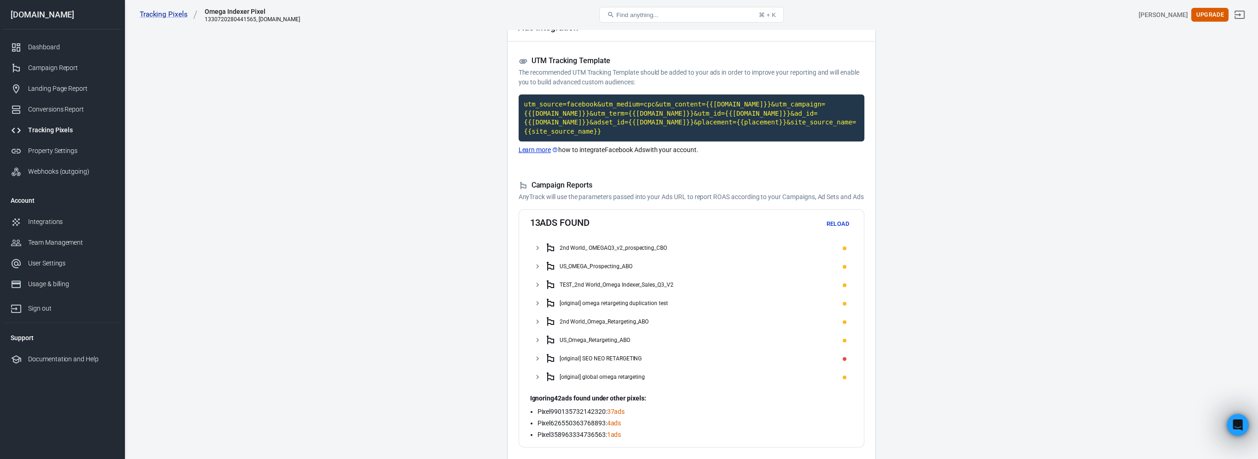
scroll to position [0, 0]
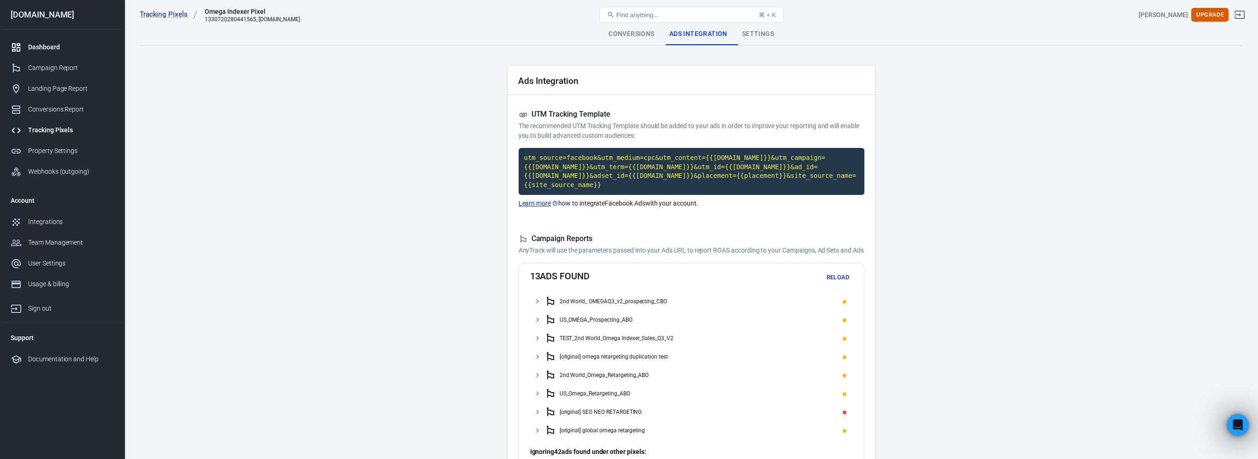
click at [51, 44] on div "Dashboard" at bounding box center [71, 47] width 86 height 10
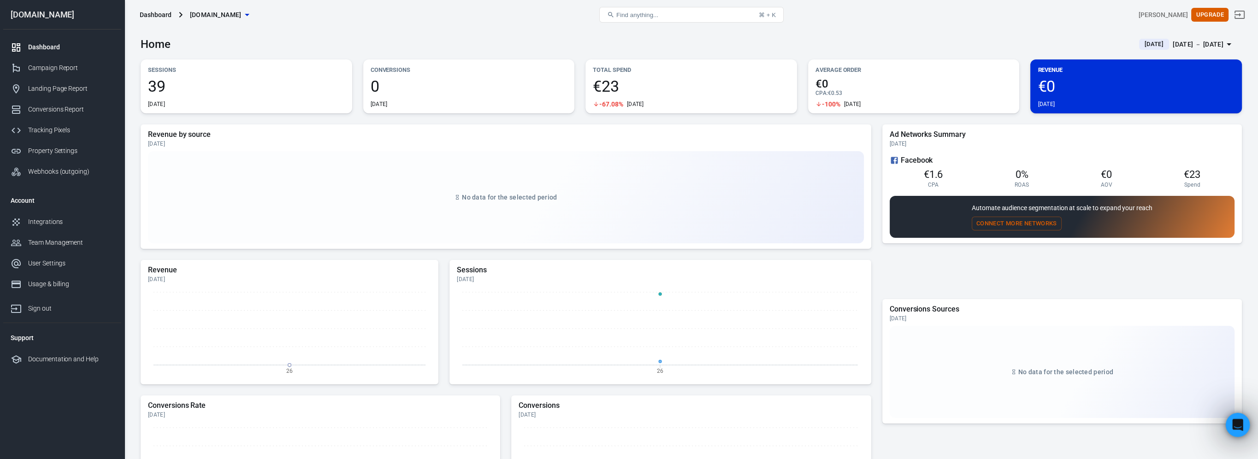
click at [1236, 429] on icon "Open Intercom Messenger" at bounding box center [1236, 423] width 15 height 15
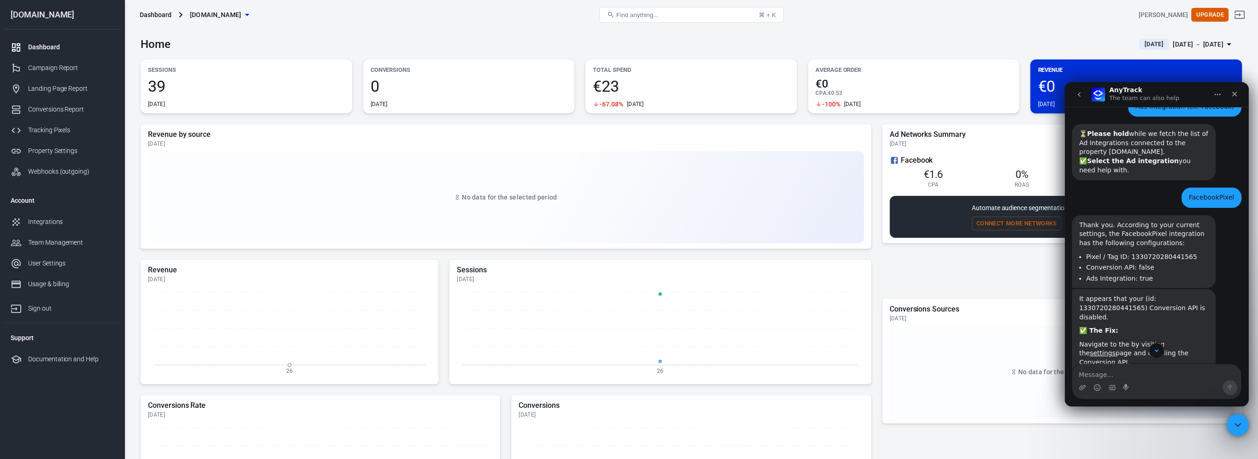
scroll to position [531, 0]
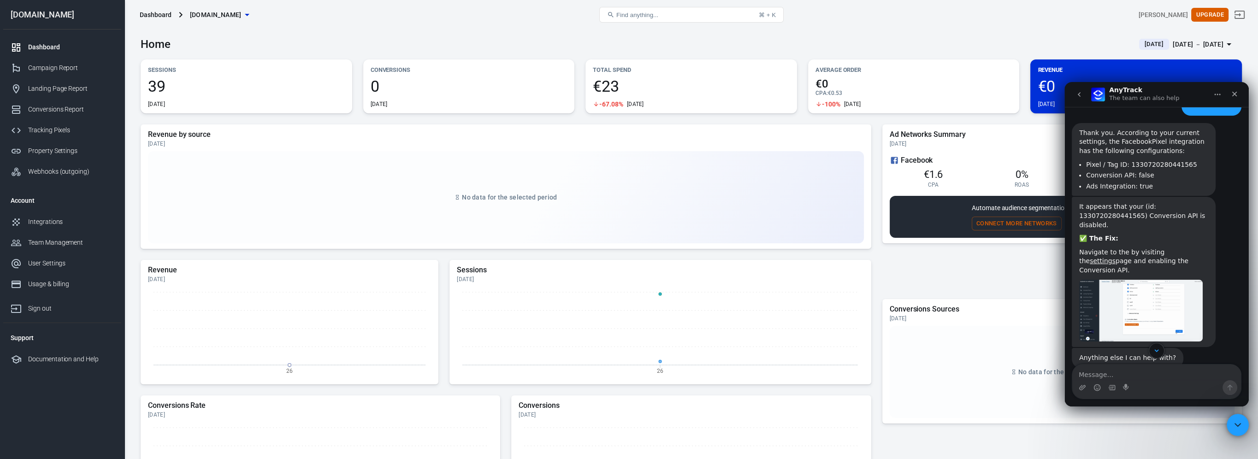
click at [294, 218] on div "No data for the selected period" at bounding box center [506, 197] width 716 height 92
drag, startPoint x: 1121, startPoint y: 90, endPoint x: 1200, endPoint y: 83, distance: 79.1
click at [1200, 83] on nav "AnyTrack The team can also help" at bounding box center [1156, 94] width 184 height 25
click at [1215, 98] on button "Home" at bounding box center [1218, 95] width 18 height 18
click at [1162, 93] on div "AnyTrack The team can also help" at bounding box center [1145, 95] width 72 height 16
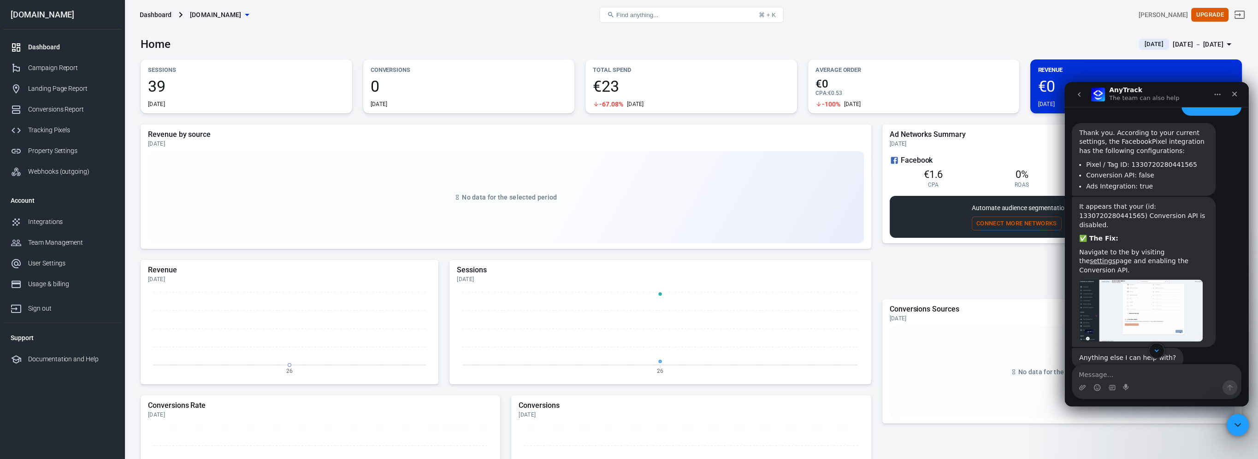
drag, startPoint x: 1107, startPoint y: 83, endPoint x: 1093, endPoint y: 94, distance: 17.4
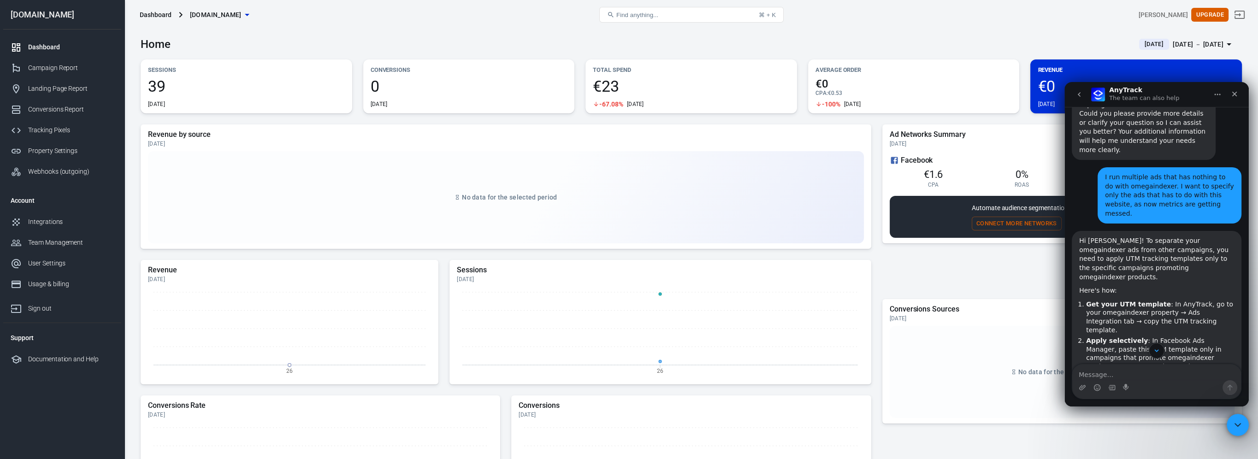
scroll to position [1222, 0]
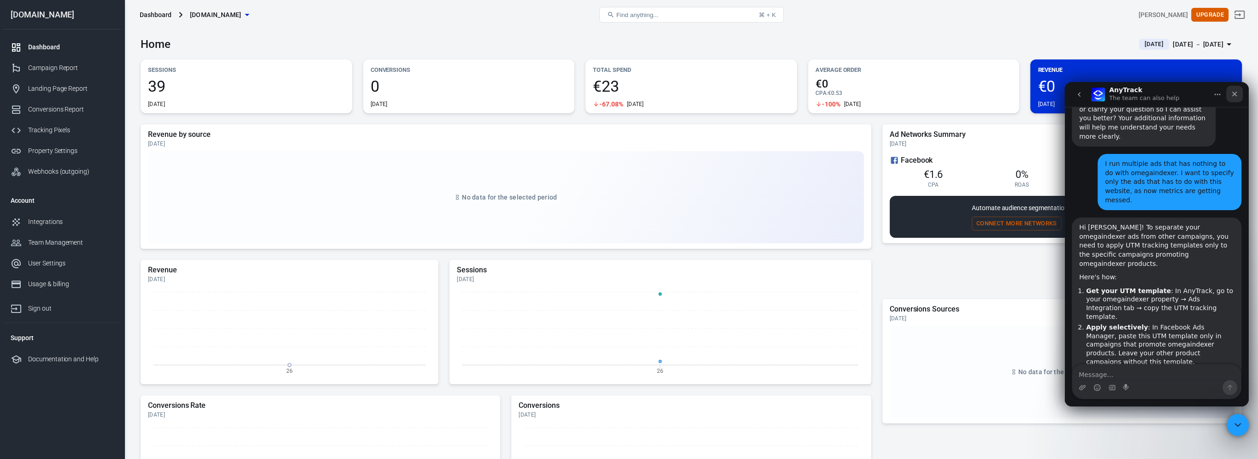
click at [1237, 94] on icon "Close" at bounding box center [1234, 93] width 7 height 7
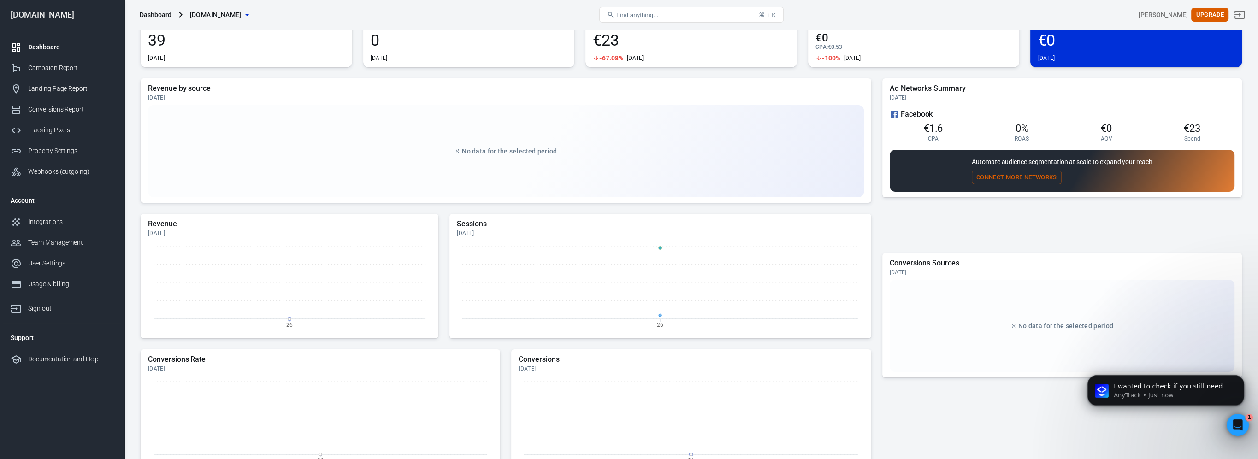
scroll to position [1316, 0]
click at [571, 120] on div "No data for the selected period" at bounding box center [506, 151] width 716 height 92
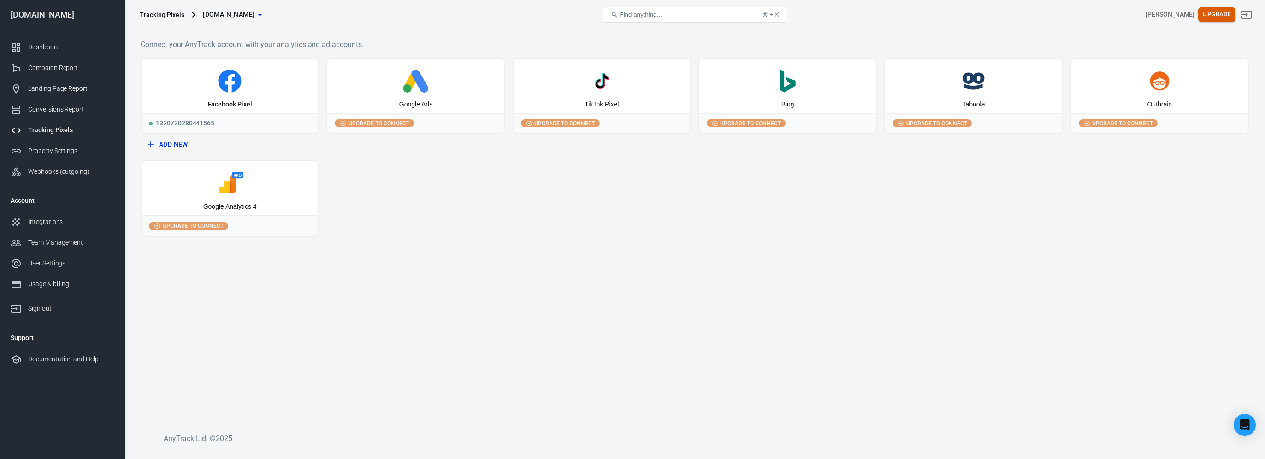
click at [1217, 17] on button "Upgrade" at bounding box center [1216, 14] width 37 height 14
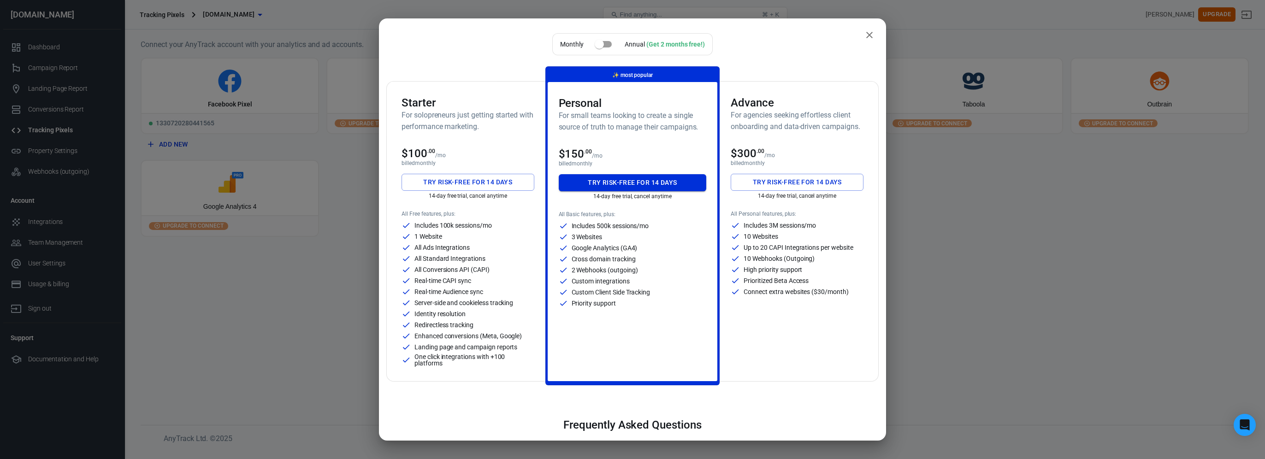
click at [631, 179] on button "Try risk-free for 14 days" at bounding box center [633, 182] width 148 height 17
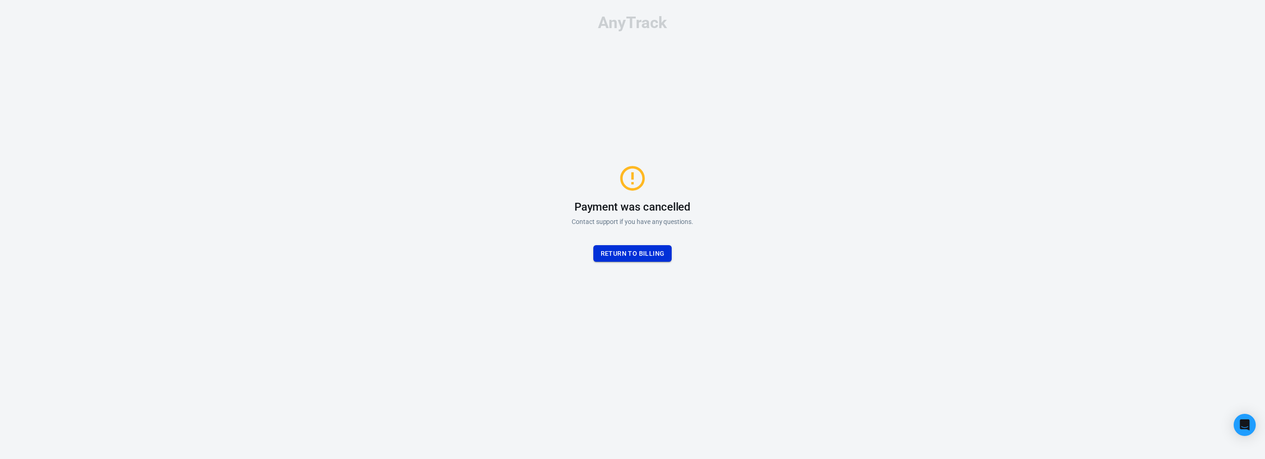
click at [619, 253] on button "Return to billing" at bounding box center [632, 253] width 79 height 17
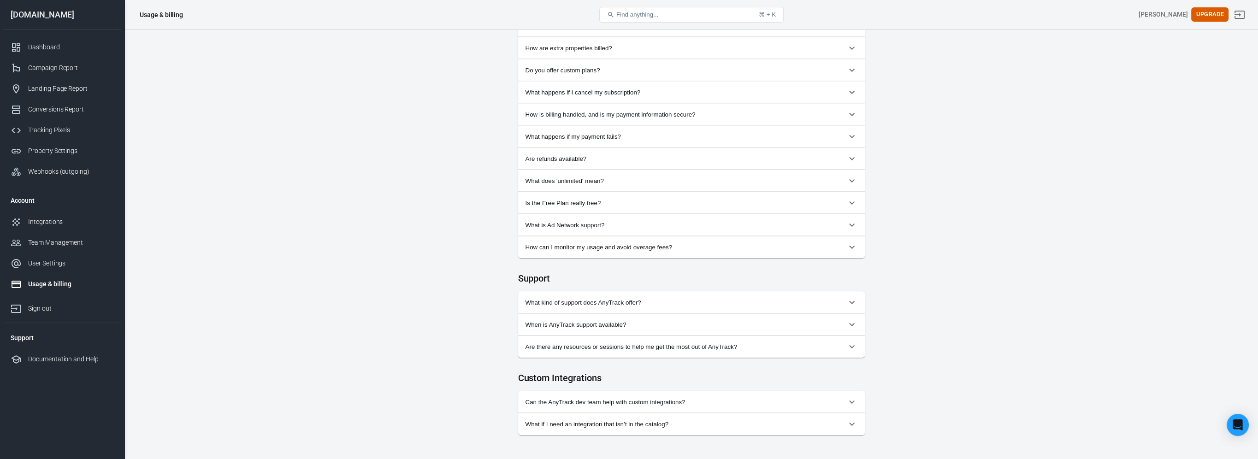
scroll to position [795, 0]
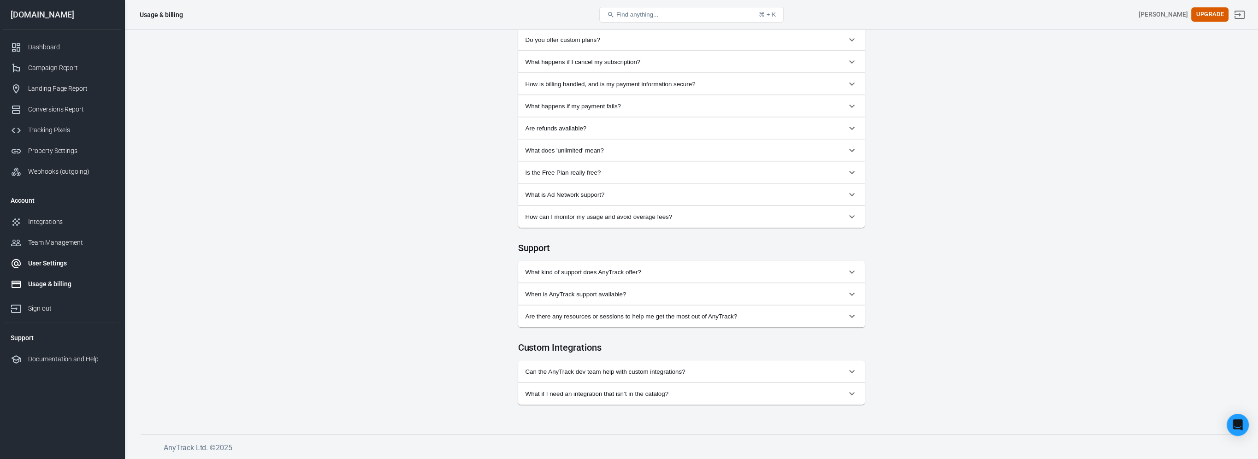
click at [57, 258] on link "User Settings" at bounding box center [62, 263] width 118 height 21
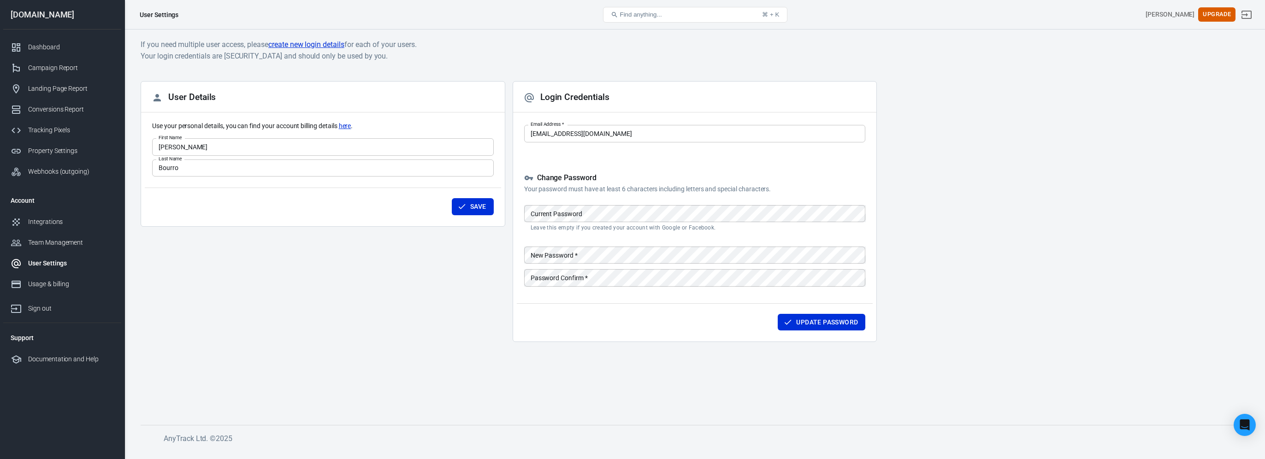
click at [564, 137] on body "User Settings Find anything... ⌘ + K [PERSON_NAME] Upgrade [DOMAIN_NAME] Dashbo…" at bounding box center [632, 240] width 1265 height 420
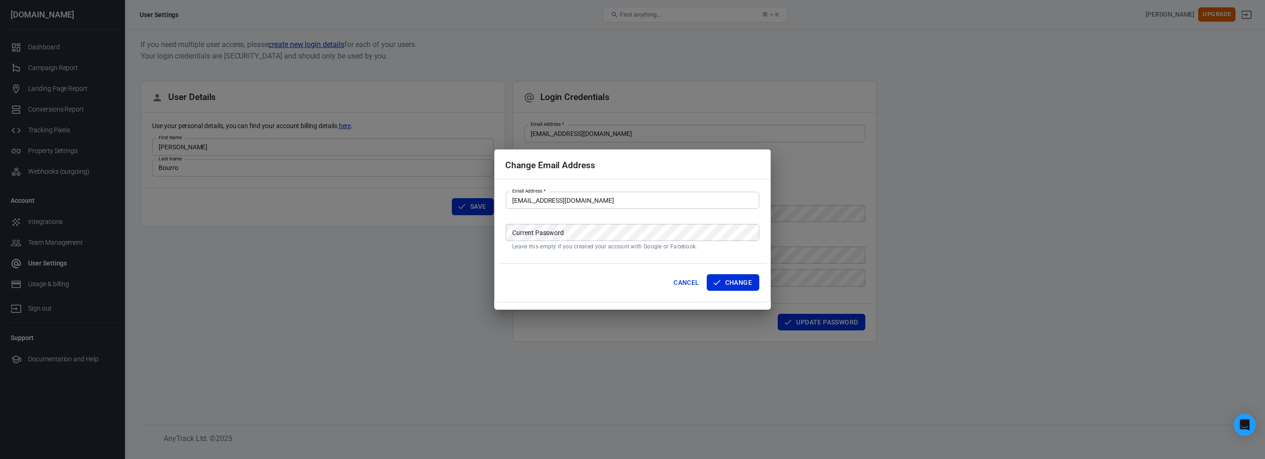
click at [687, 282] on button "Cancel" at bounding box center [686, 282] width 33 height 17
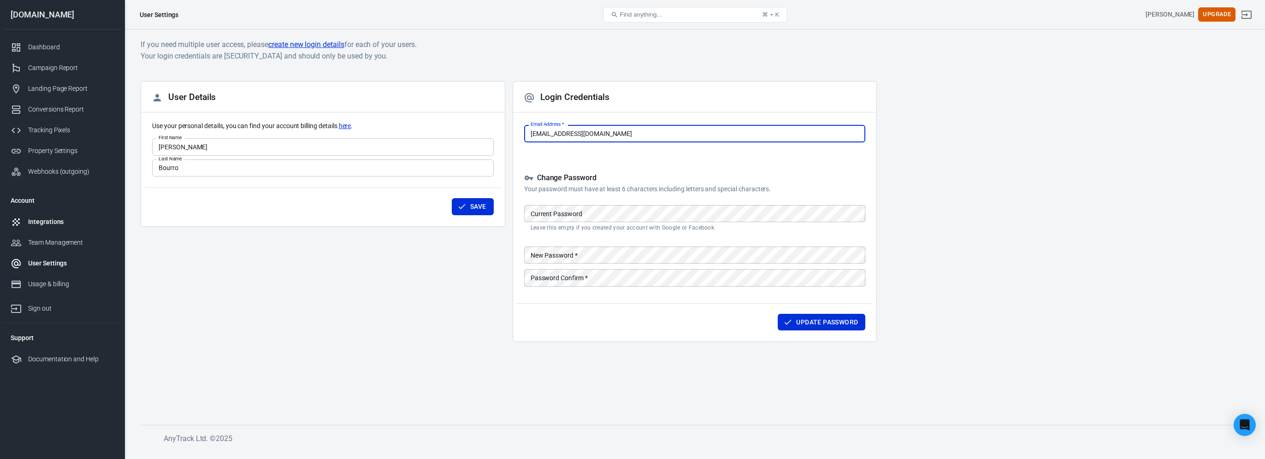
click at [61, 229] on link "Integrations" at bounding box center [62, 222] width 118 height 21
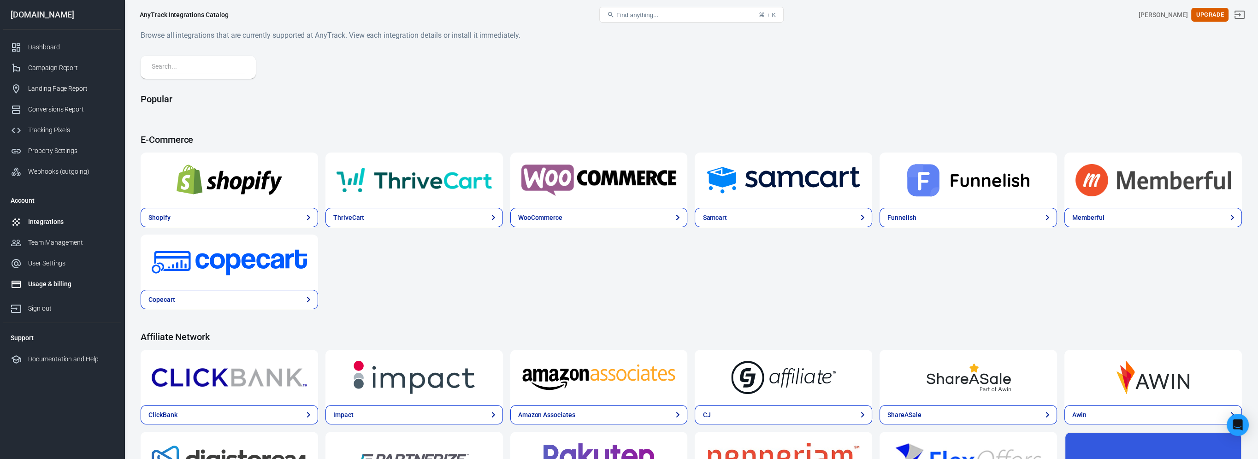
click at [67, 281] on div "Usage & billing" at bounding box center [71, 284] width 86 height 10
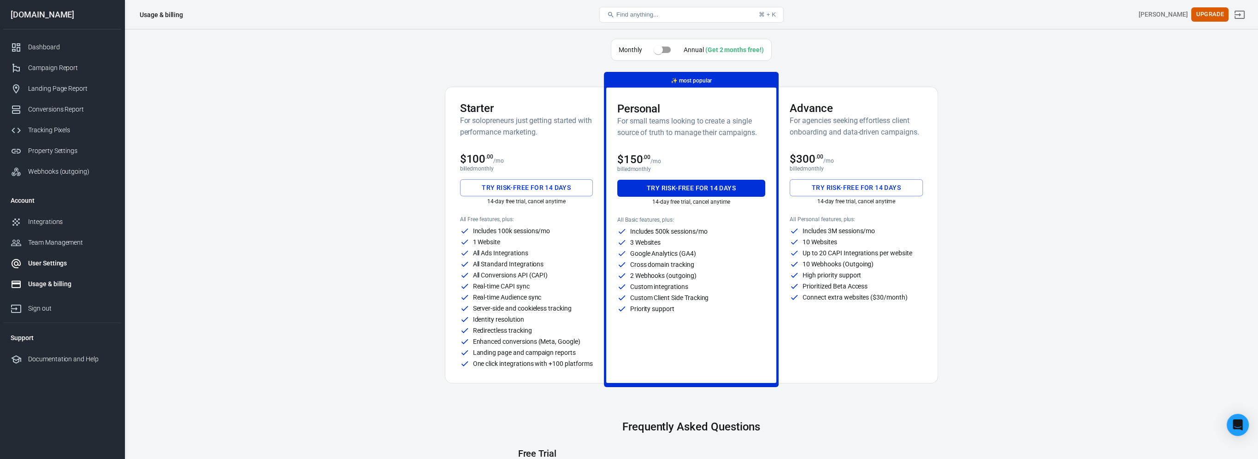
click at [62, 265] on div "User Settings" at bounding box center [71, 264] width 86 height 10
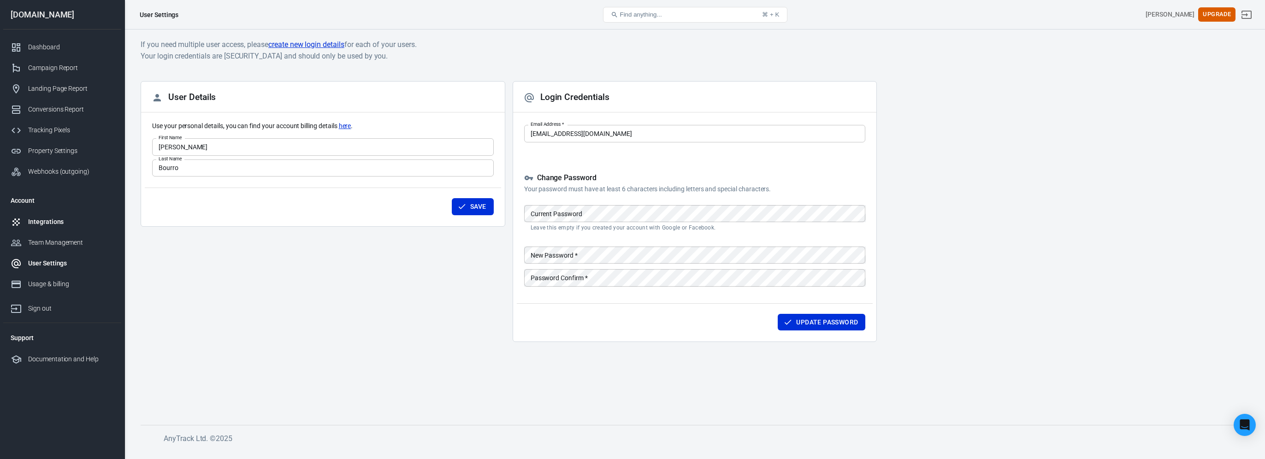
click at [59, 230] on link "Integrations" at bounding box center [62, 222] width 118 height 21
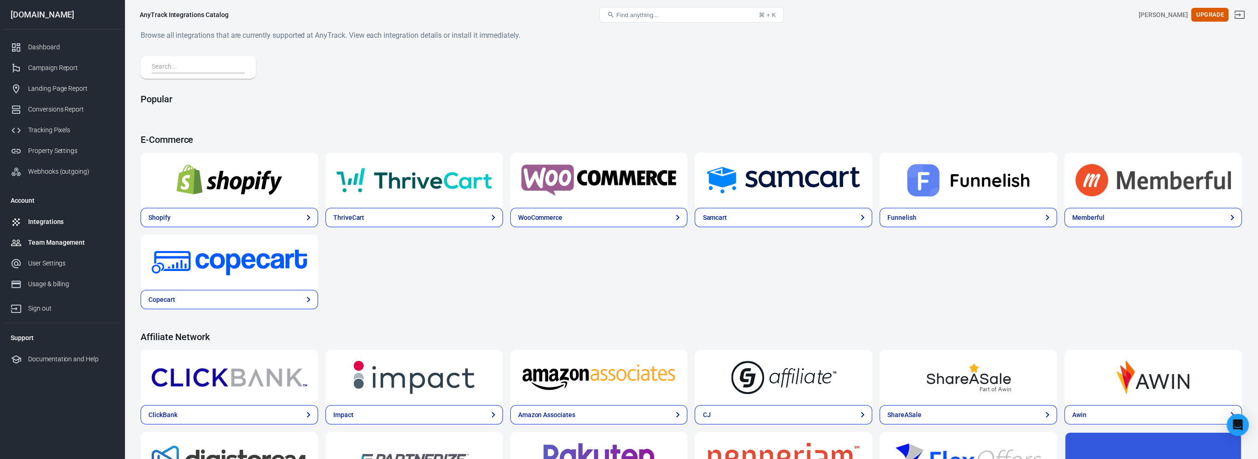
click at [50, 238] on div "Team Management" at bounding box center [71, 243] width 86 height 10
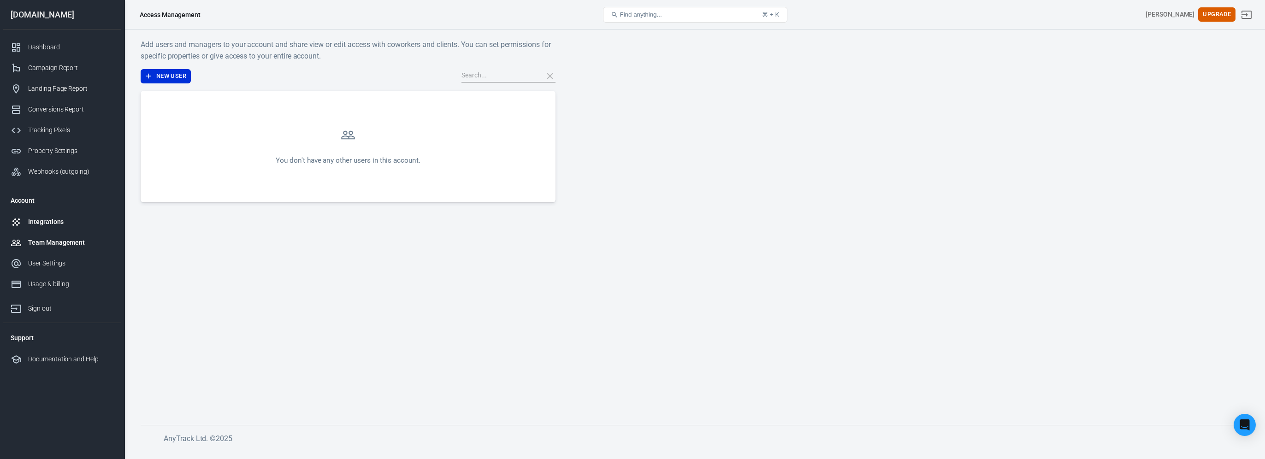
click at [52, 225] on div "Integrations" at bounding box center [71, 222] width 86 height 10
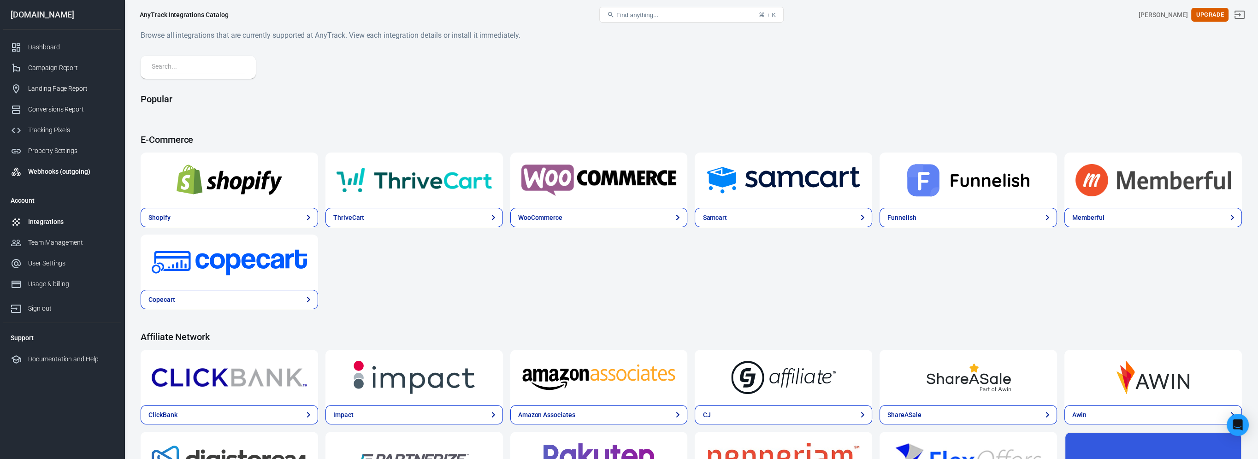
click at [61, 171] on div "Webhooks (outgoing)" at bounding box center [71, 172] width 86 height 10
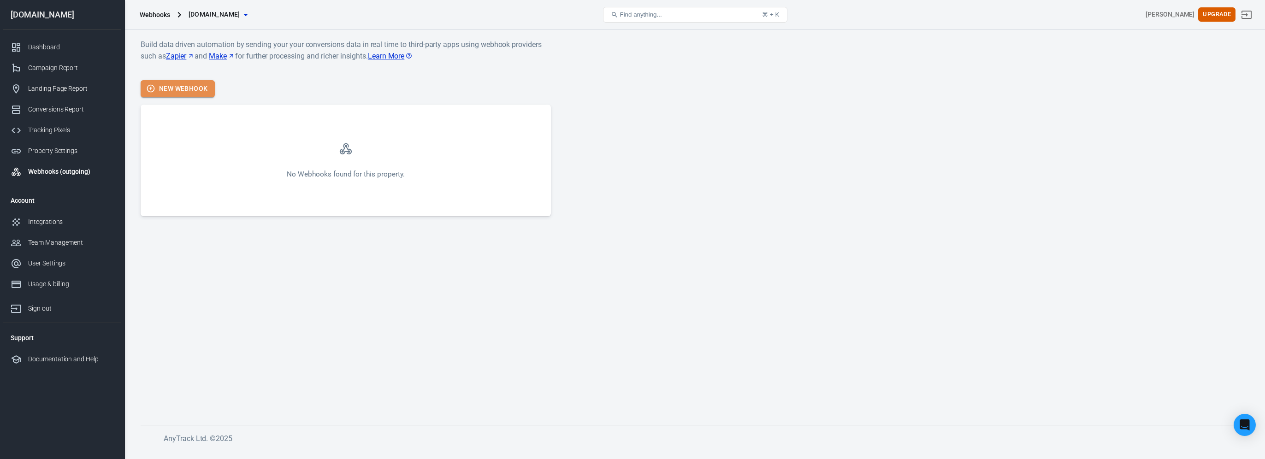
click at [184, 93] on button "New Webhook" at bounding box center [178, 88] width 74 height 17
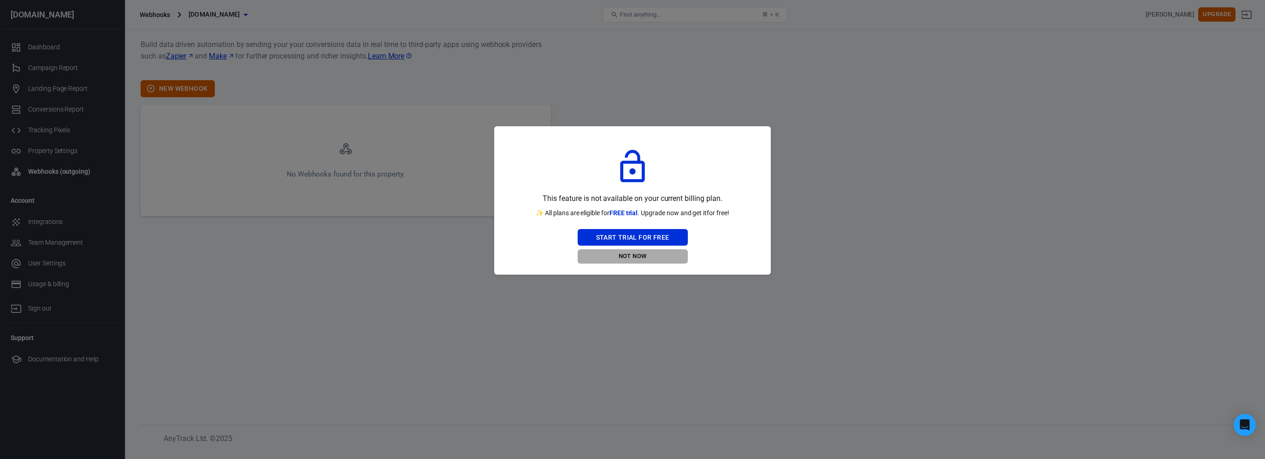
click at [634, 255] on button "Not Now" at bounding box center [633, 256] width 110 height 14
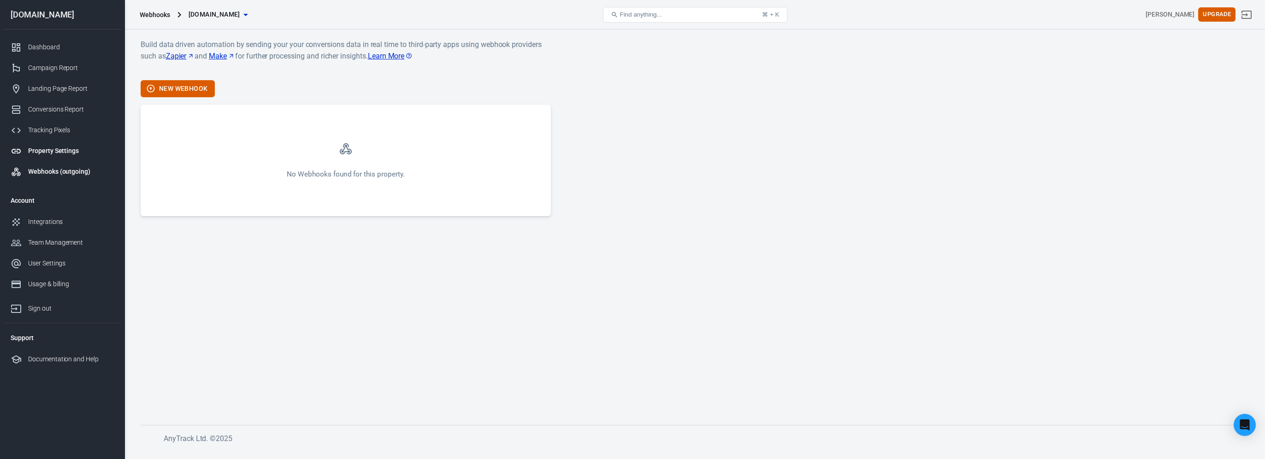
click at [66, 151] on div "Property Settings" at bounding box center [71, 151] width 86 height 10
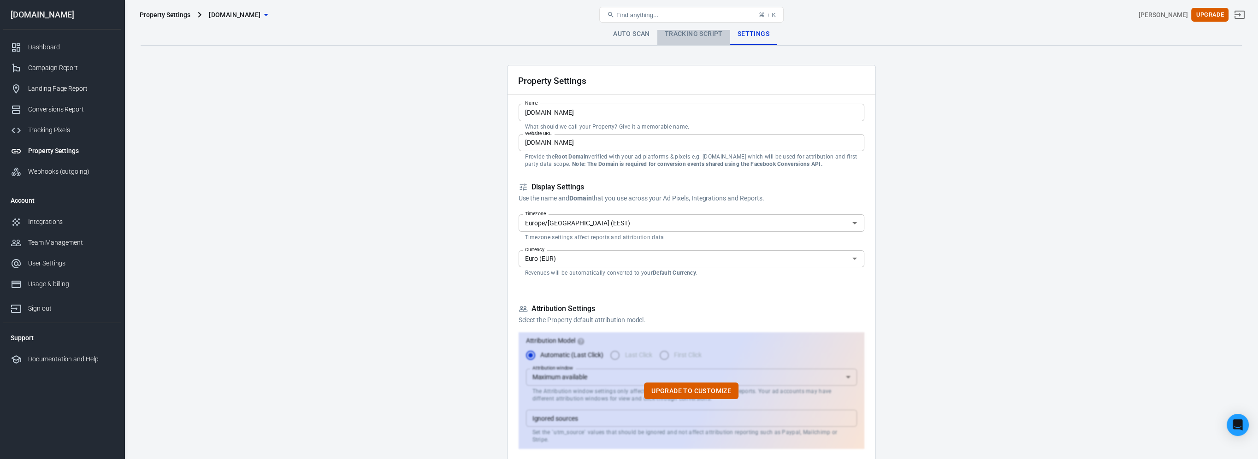
click at [695, 31] on link "Tracking Script" at bounding box center [693, 34] width 73 height 22
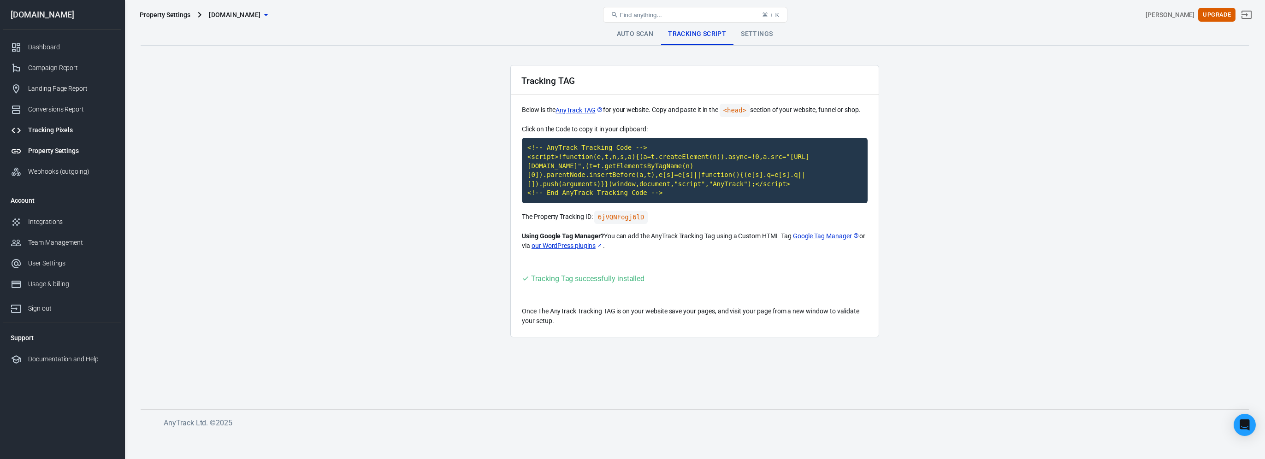
click at [38, 129] on div "Tracking Pixels" at bounding box center [71, 130] width 86 height 10
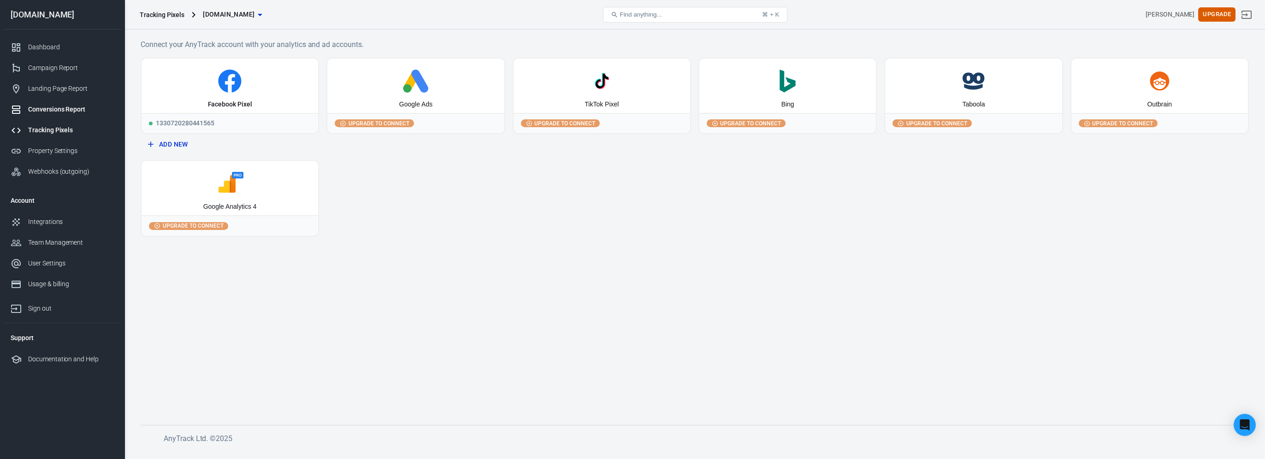
click at [79, 106] on div "Conversions Report" at bounding box center [71, 110] width 86 height 10
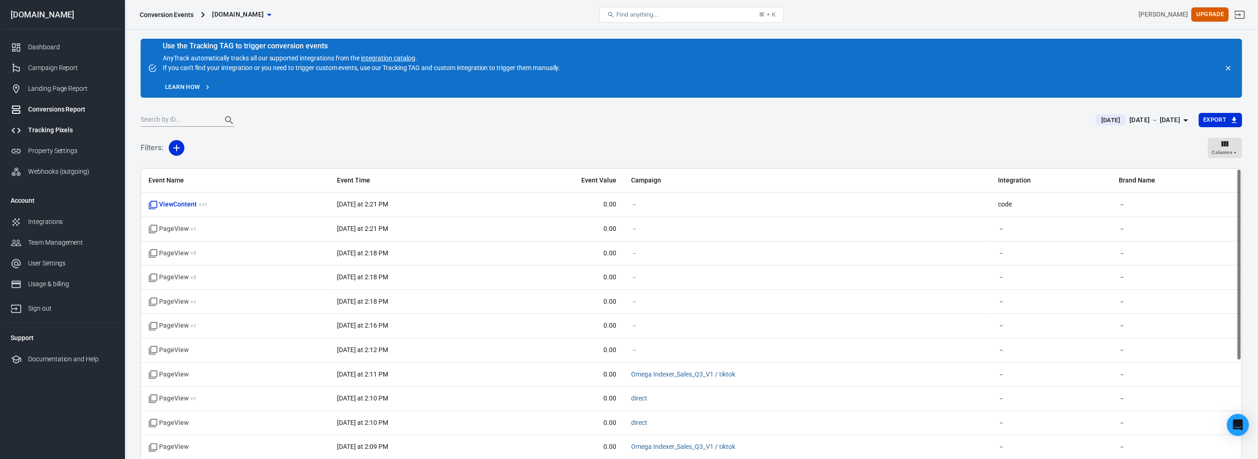
click at [42, 124] on link "Tracking Pixels" at bounding box center [62, 130] width 118 height 21
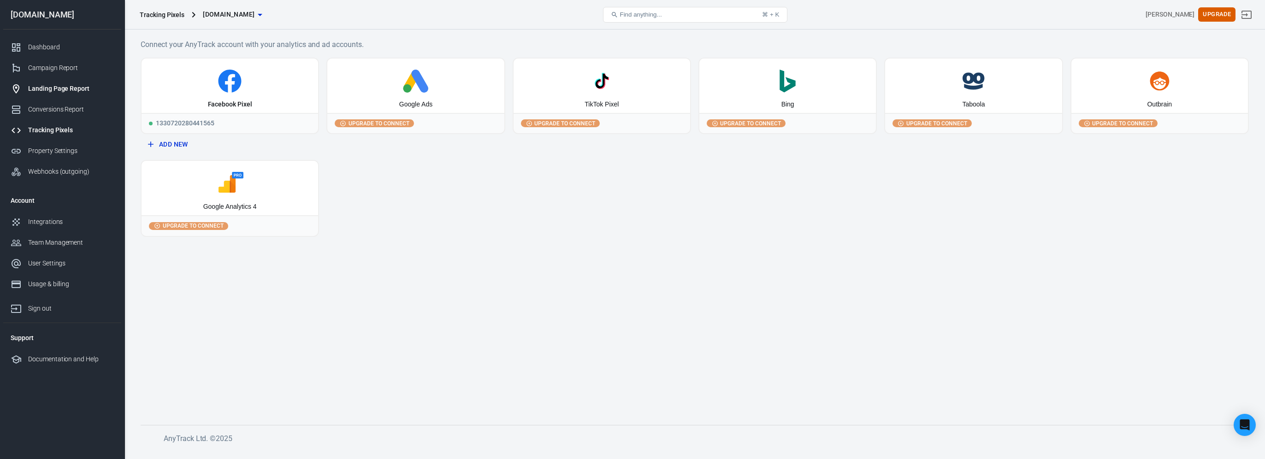
click at [62, 87] on div "Landing Page Report" at bounding box center [71, 89] width 86 height 10
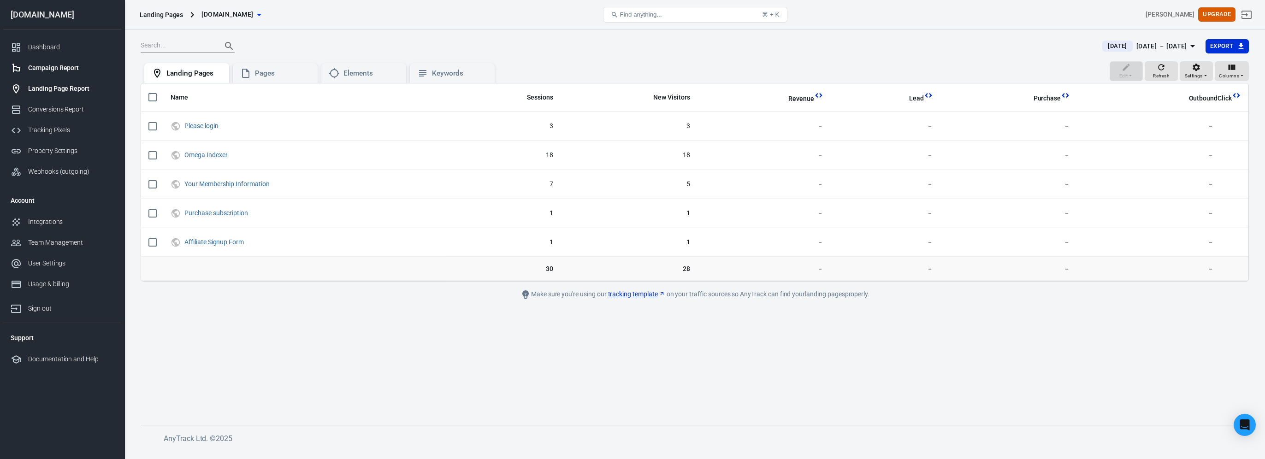
click at [77, 65] on div "Campaign Report" at bounding box center [71, 68] width 86 height 10
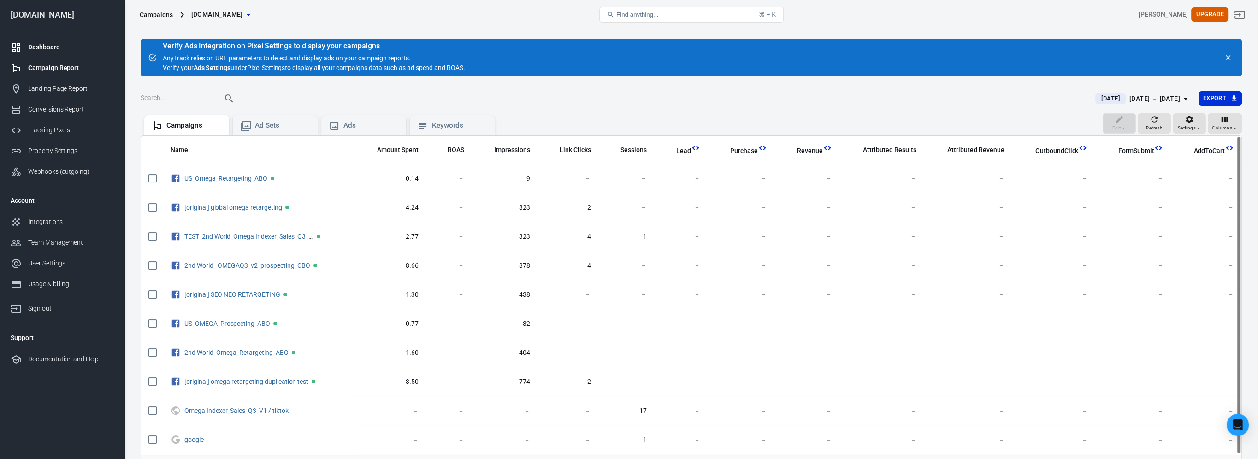
click at [68, 38] on link "Dashboard" at bounding box center [62, 47] width 118 height 21
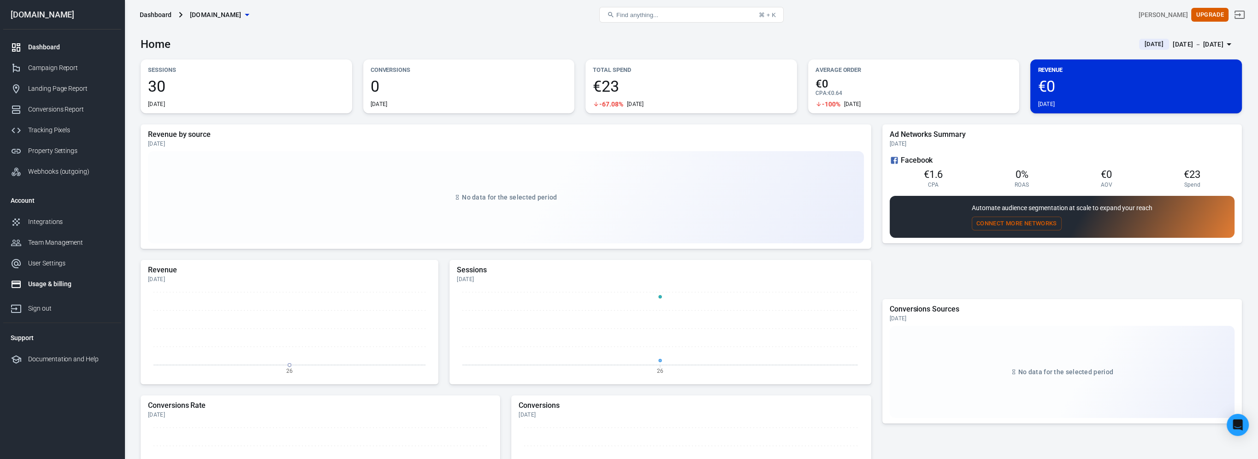
click at [77, 279] on div "Usage & billing" at bounding box center [71, 284] width 86 height 10
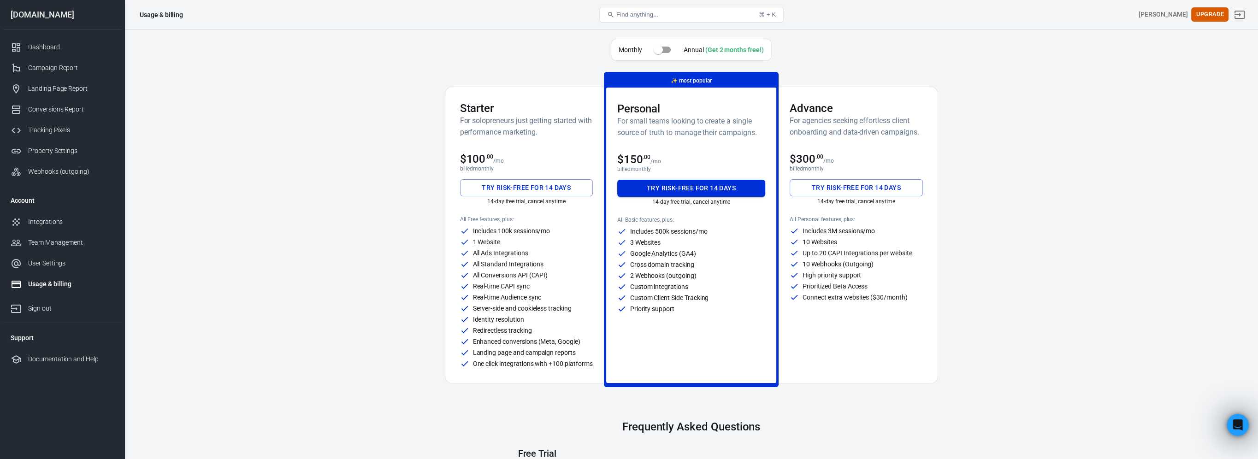
click at [712, 184] on button "Try risk-free for 14 days" at bounding box center [691, 188] width 148 height 17
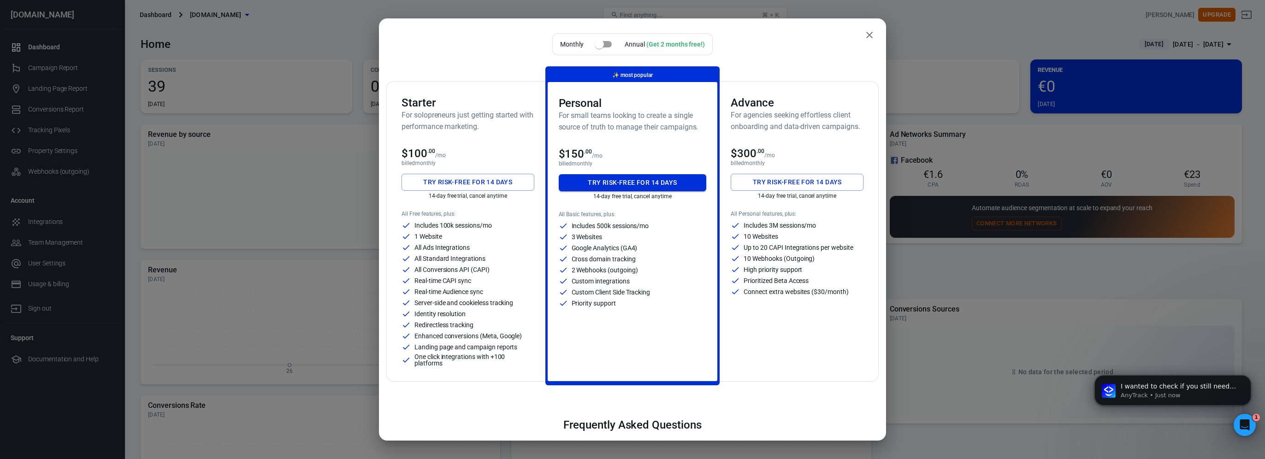
click at [637, 185] on button "Try risk-free for 14 days" at bounding box center [633, 182] width 148 height 17
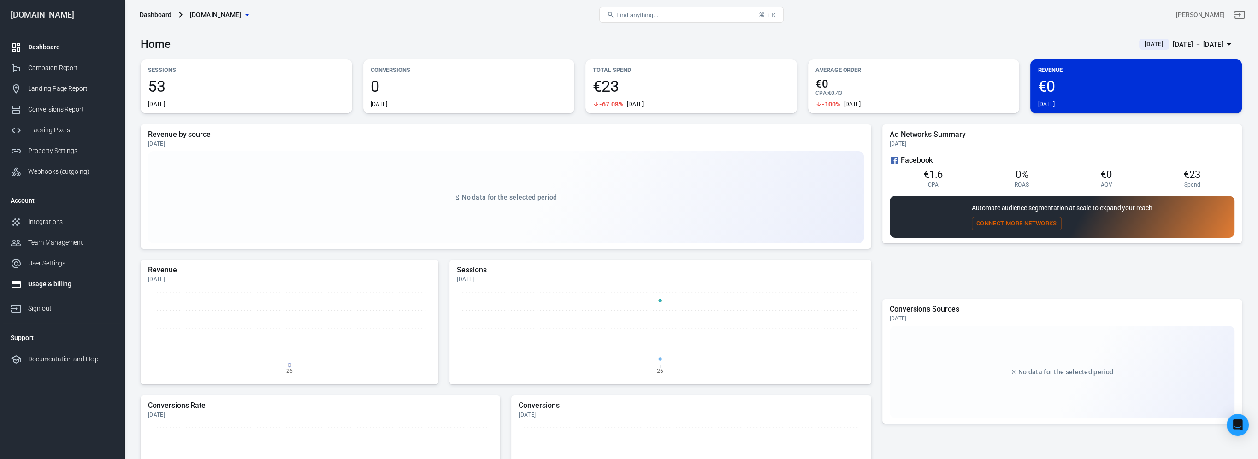
click at [63, 283] on div "Usage & billing" at bounding box center [71, 284] width 86 height 10
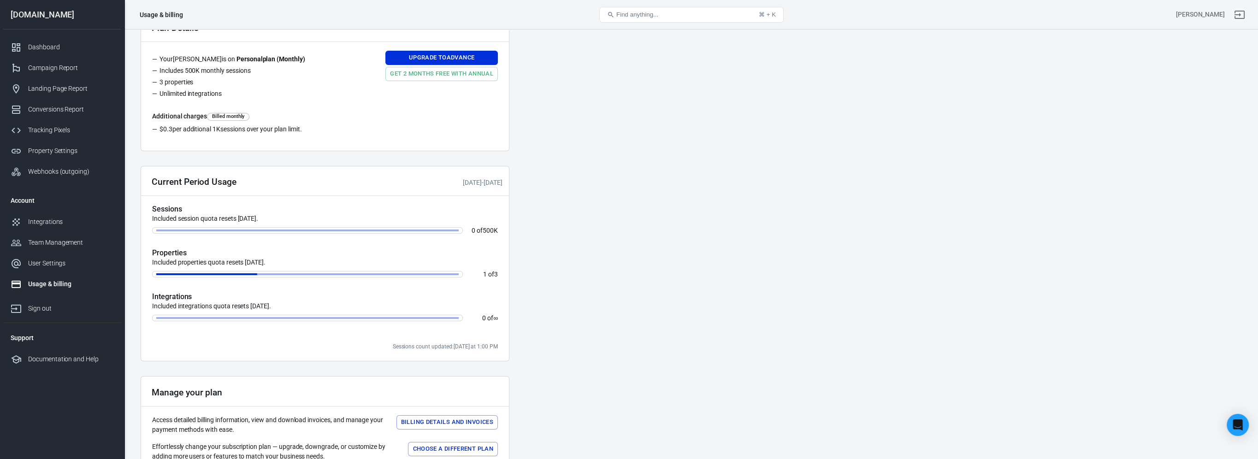
scroll to position [184, 0]
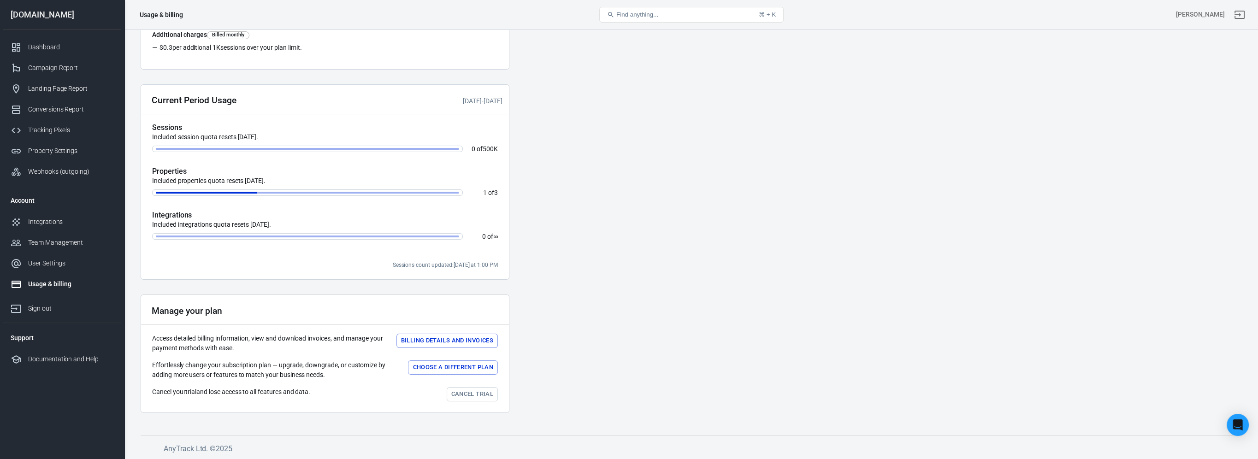
click at [457, 347] on button "Billing details and Invoices" at bounding box center [446, 341] width 101 height 14
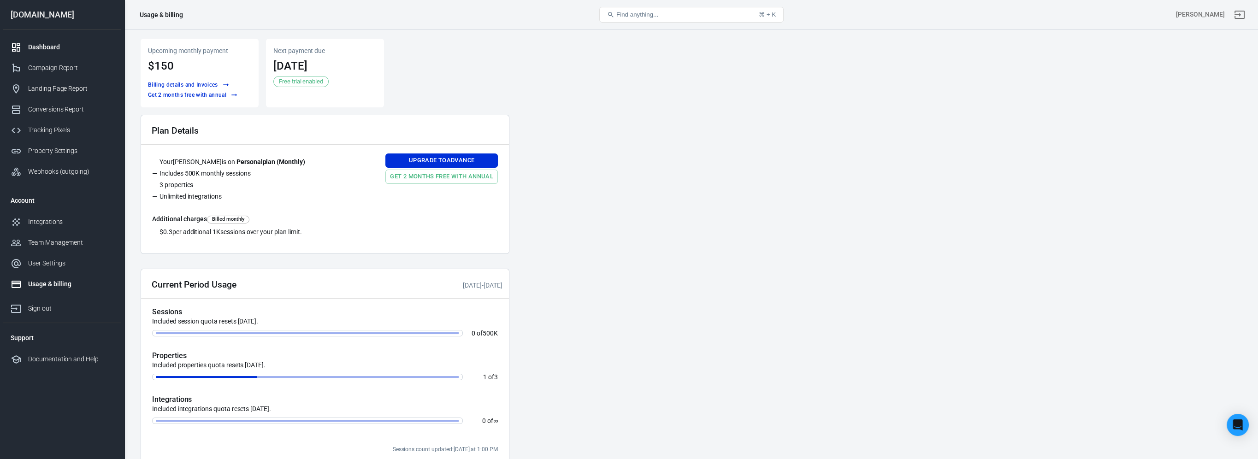
click at [67, 53] on link "Dashboard" at bounding box center [62, 47] width 118 height 21
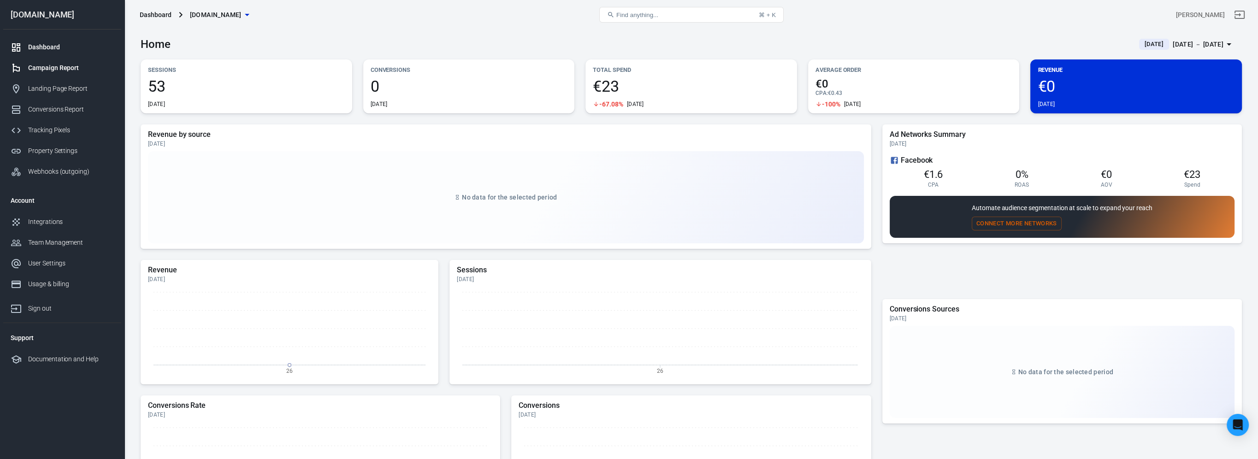
click at [76, 71] on div "Campaign Report" at bounding box center [71, 68] width 86 height 10
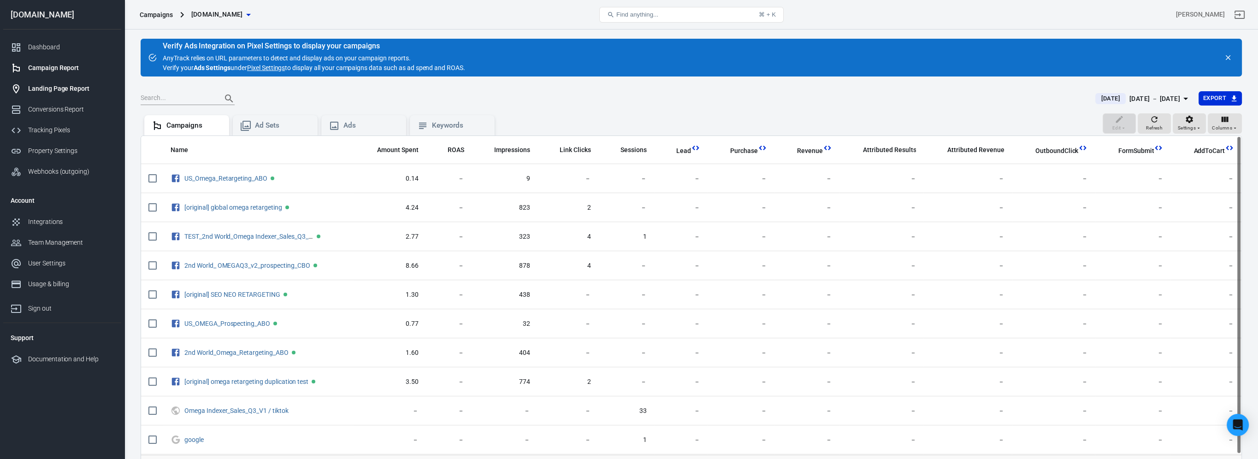
click at [79, 94] on link "Landing Page Report" at bounding box center [62, 88] width 118 height 21
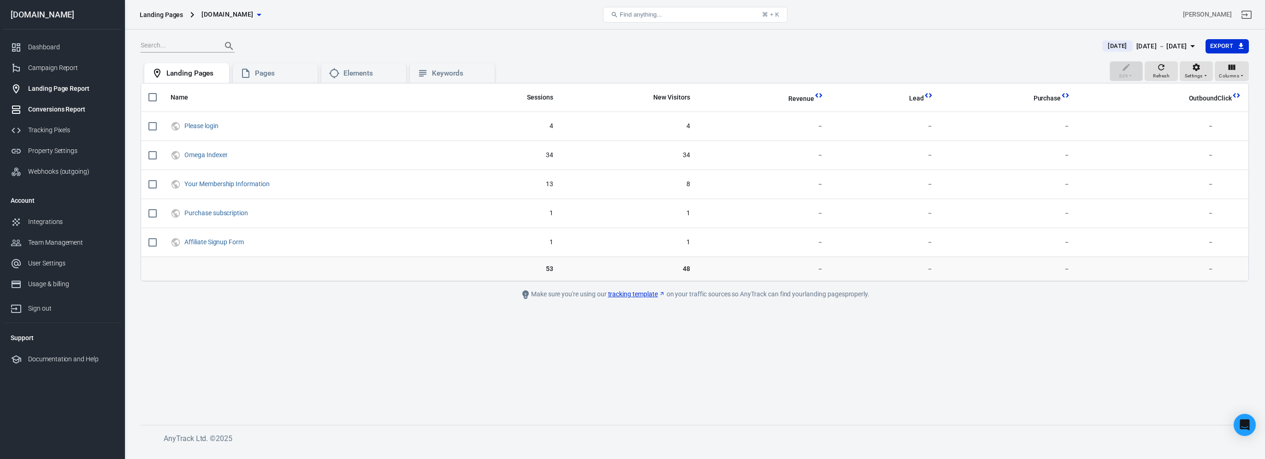
click at [76, 115] on link "Conversions Report" at bounding box center [62, 109] width 118 height 21
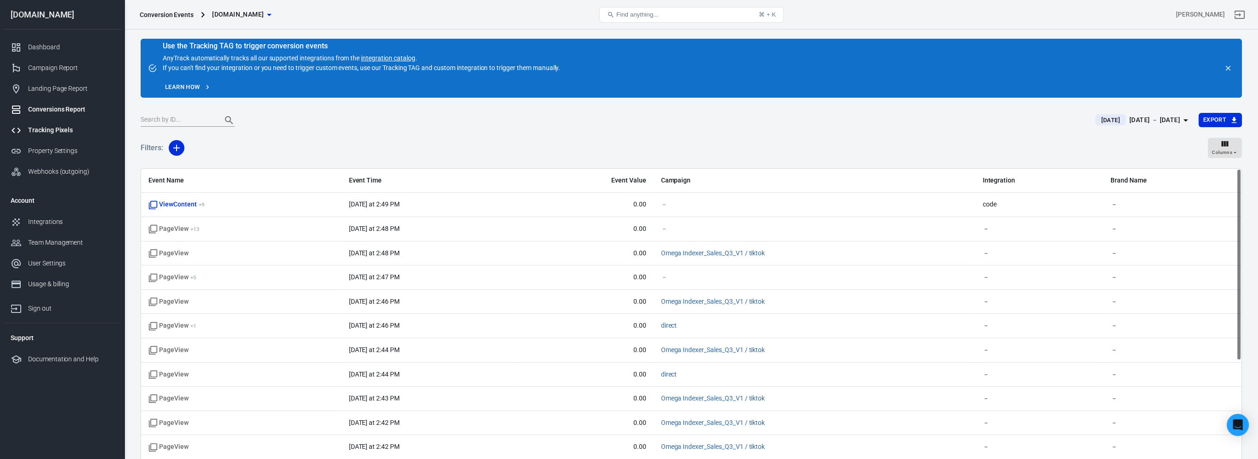
click at [65, 135] on div "Tracking Pixels" at bounding box center [71, 130] width 86 height 10
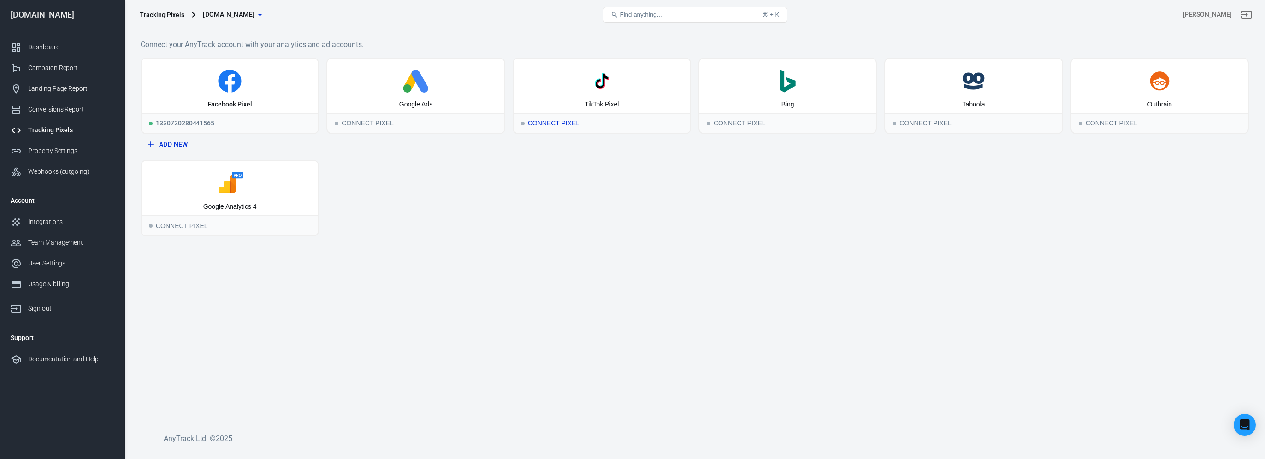
click at [537, 122] on div "Connect Pixel" at bounding box center [601, 123] width 177 height 20
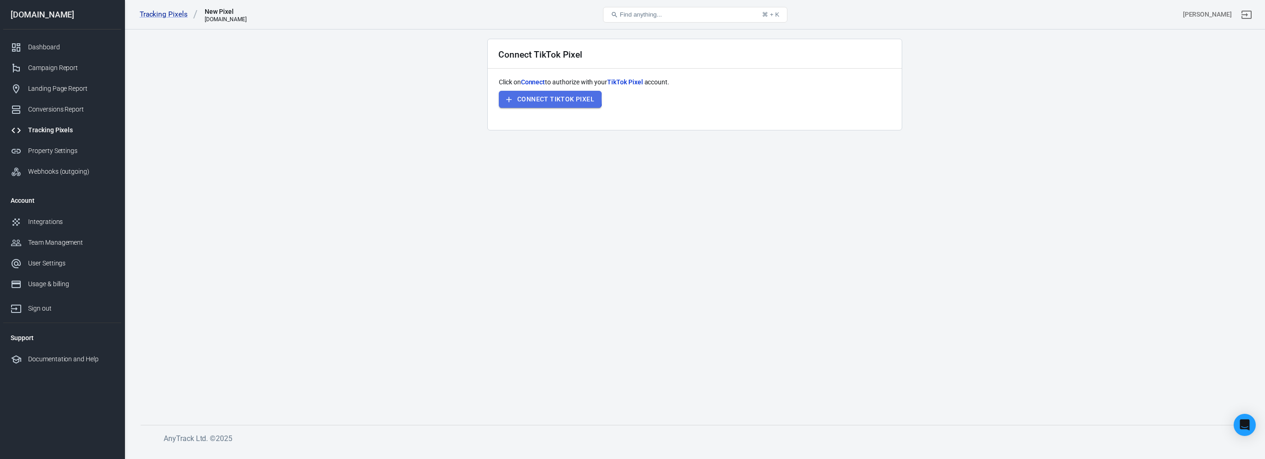
click at [548, 98] on button "Connect TikTok Pixel" at bounding box center [550, 99] width 103 height 17
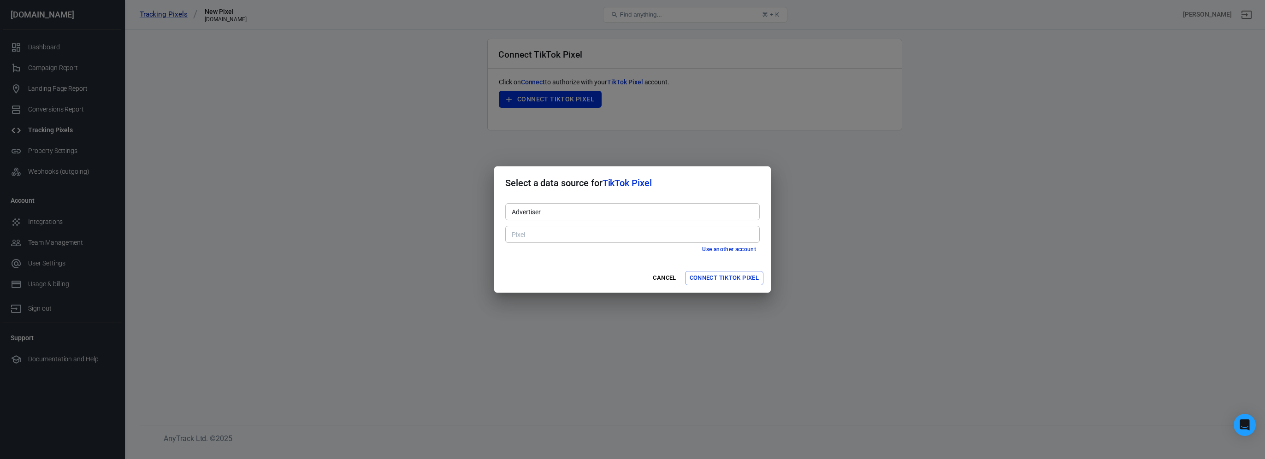
click at [581, 222] on div "Pixel Pixel" at bounding box center [632, 233] width 254 height 23
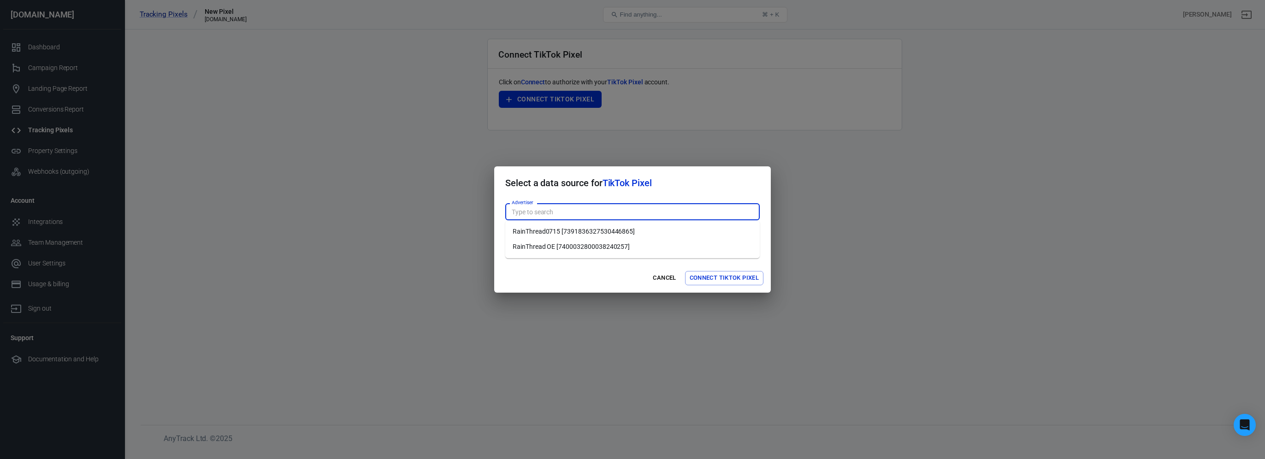
click at [578, 210] on input "Advertiser" at bounding box center [632, 212] width 248 height 12
click at [581, 249] on li "RainThread OE [7400032800038240257]" at bounding box center [632, 246] width 254 height 15
type input "RainThread OE [7400032800038240257]"
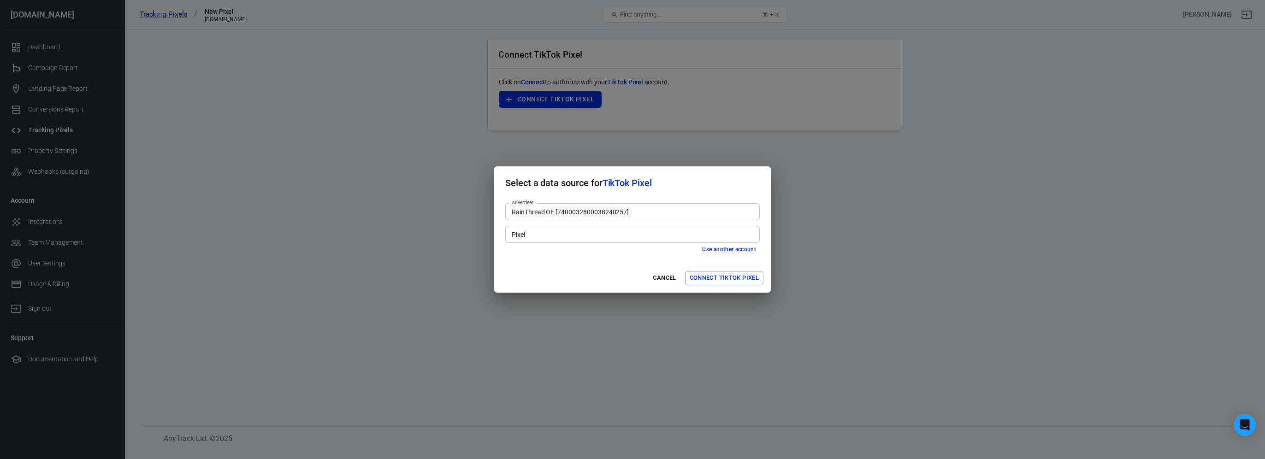
click at [598, 238] on input "Pixel" at bounding box center [632, 235] width 248 height 12
click at [596, 254] on li "Omega Indexer Pixel [CQP394JC77UF32CPUGRG]" at bounding box center [632, 254] width 254 height 15
type input "Omega Indexer Pixel [CQP394JC77UF32CPUGRG]"
click at [747, 277] on button "Connect TikTok Pixel" at bounding box center [724, 278] width 78 height 14
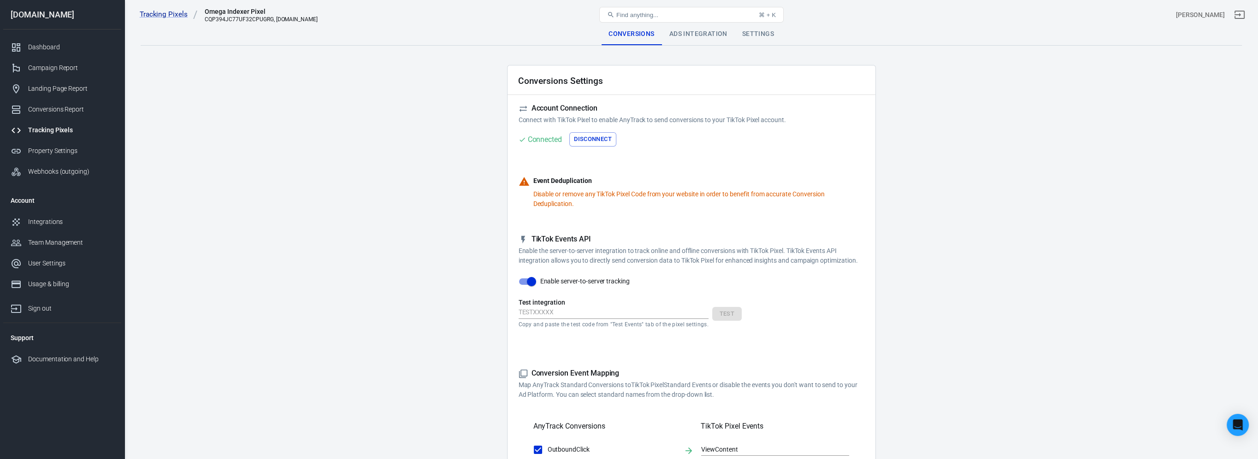
click at [525, 279] on input "Enable server-to-server tracking" at bounding box center [531, 282] width 53 height 18
checkbox input "false"
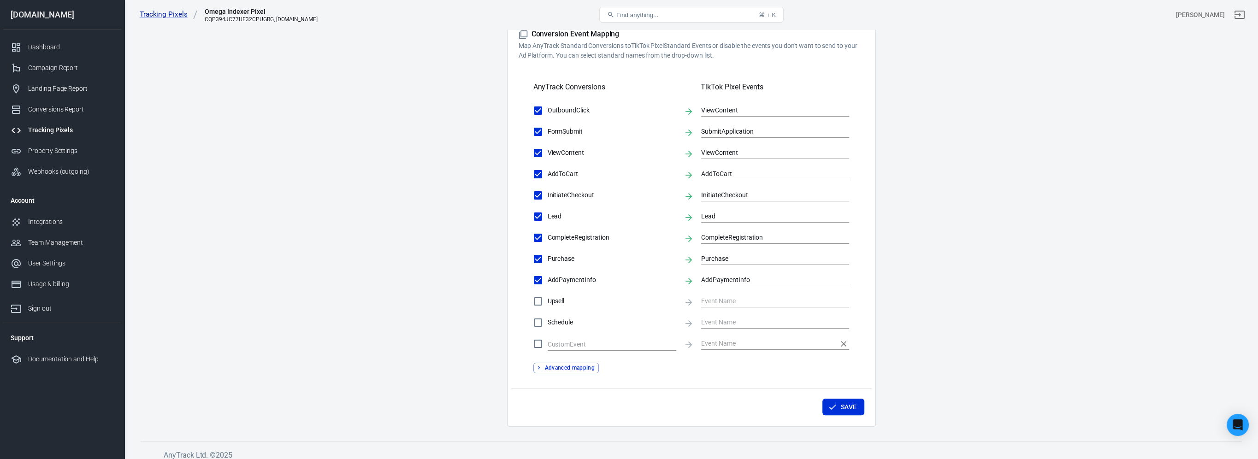
scroll to position [379, 0]
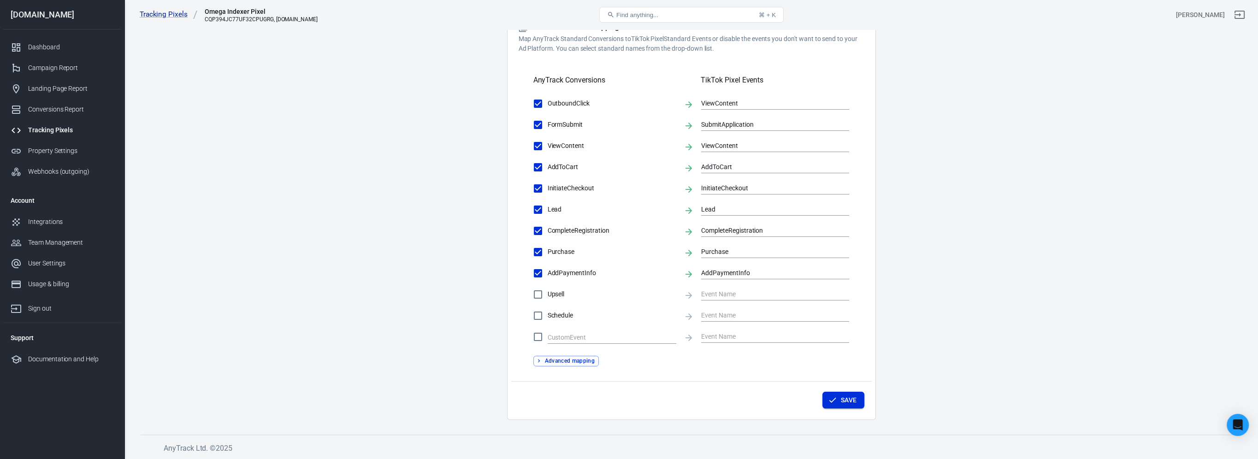
click at [850, 400] on button "Save" at bounding box center [843, 400] width 42 height 17
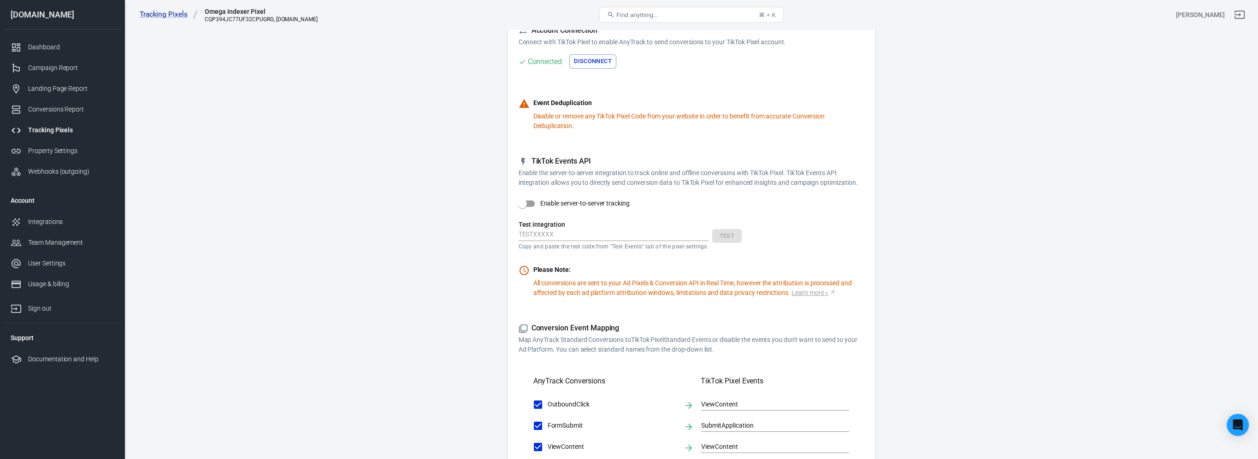
scroll to position [0, 0]
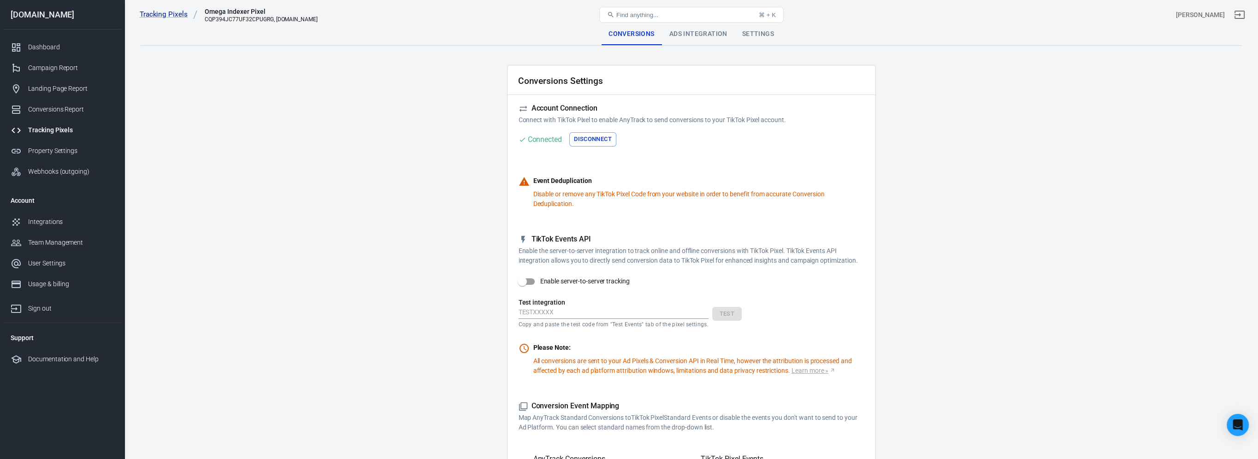
click at [691, 38] on div "Ads Integration" at bounding box center [698, 34] width 73 height 22
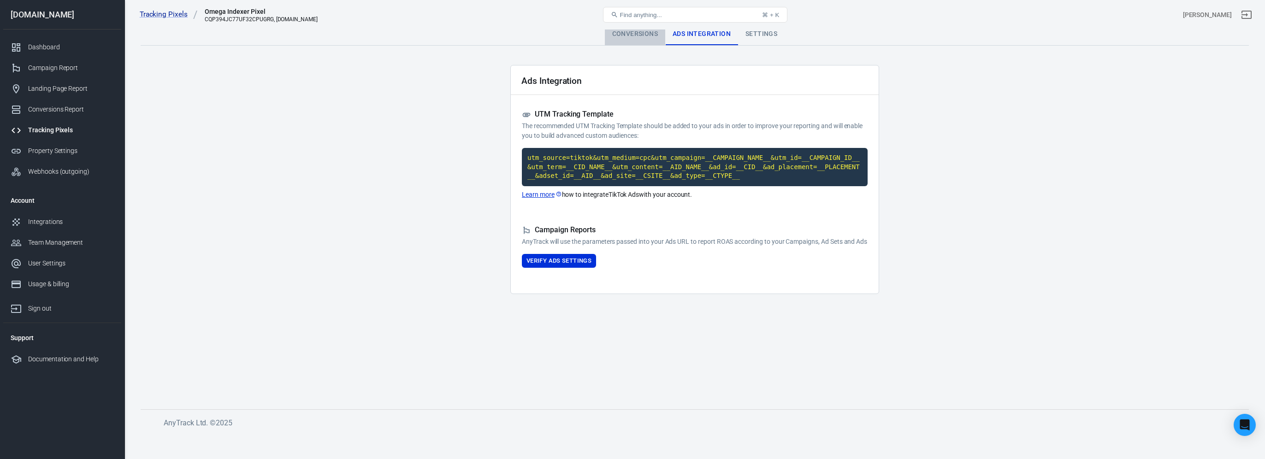
click at [641, 30] on div "Conversions" at bounding box center [635, 34] width 60 height 22
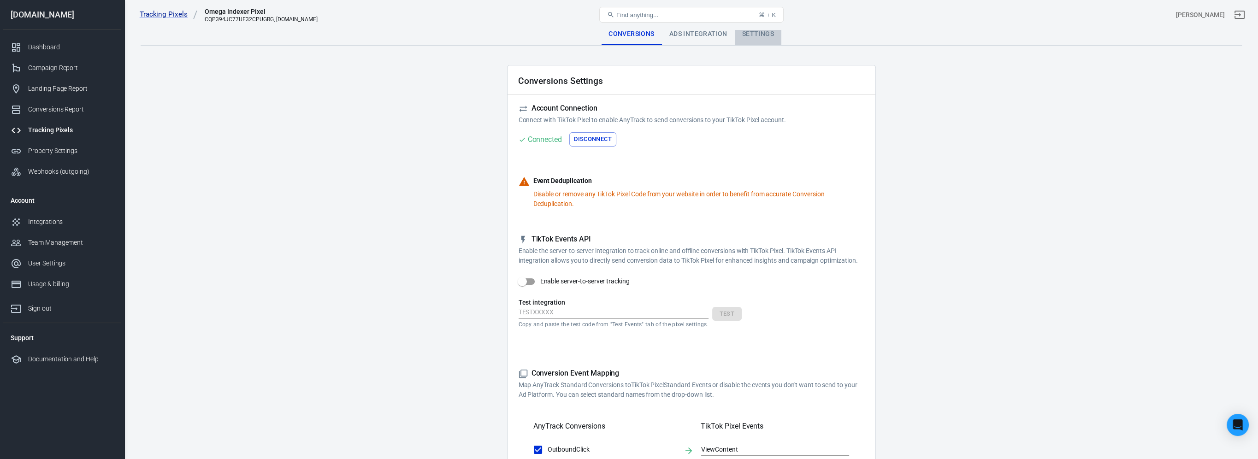
click at [761, 39] on div "Settings" at bounding box center [758, 34] width 47 height 22
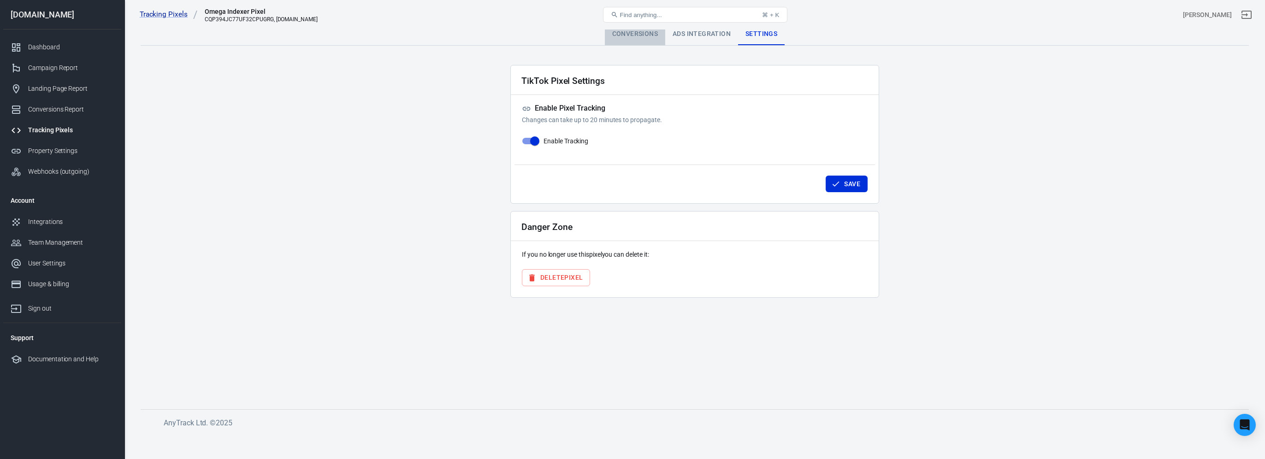
click at [629, 31] on div "Conversions" at bounding box center [635, 34] width 60 height 22
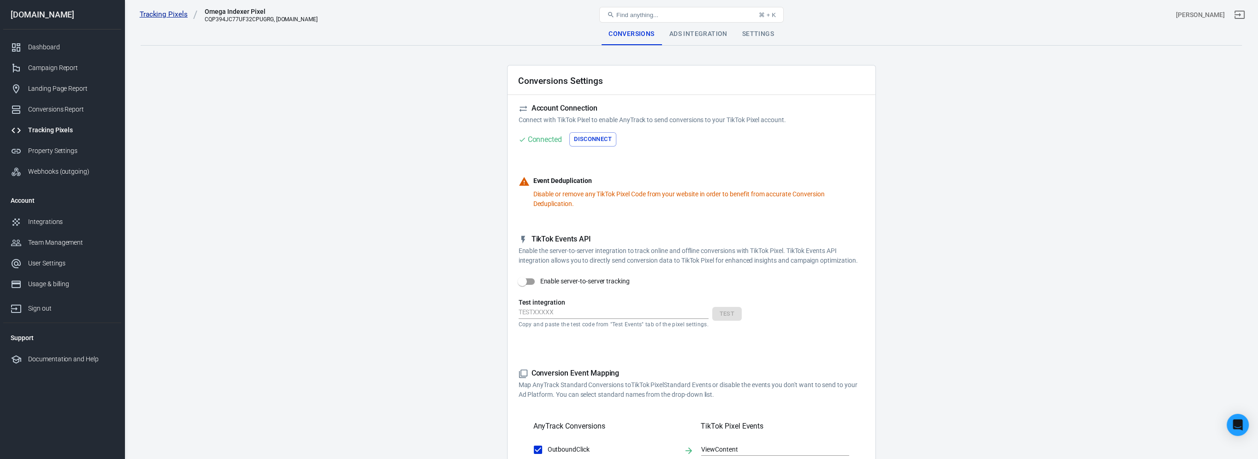
click at [168, 17] on link "Tracking Pixels" at bounding box center [169, 15] width 58 height 10
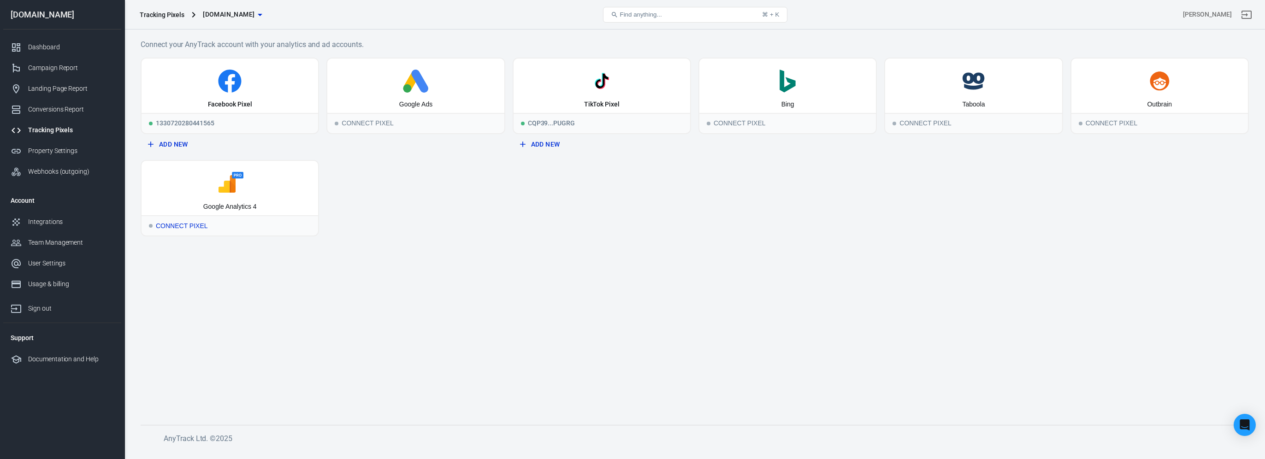
click at [184, 223] on div "Connect Pixel" at bounding box center [230, 225] width 177 height 20
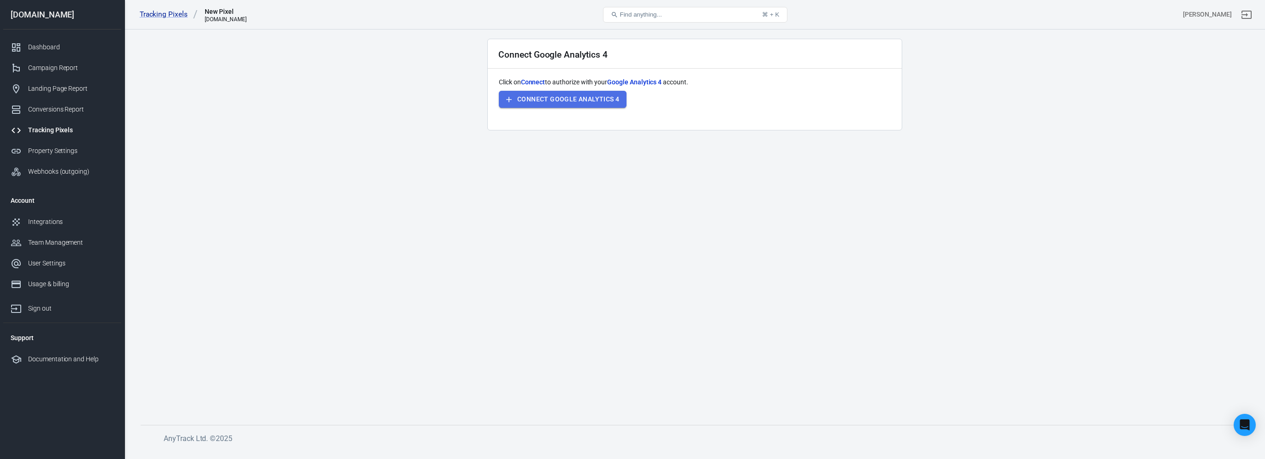
click at [553, 103] on button "Connect Google Analytics 4" at bounding box center [563, 99] width 128 height 17
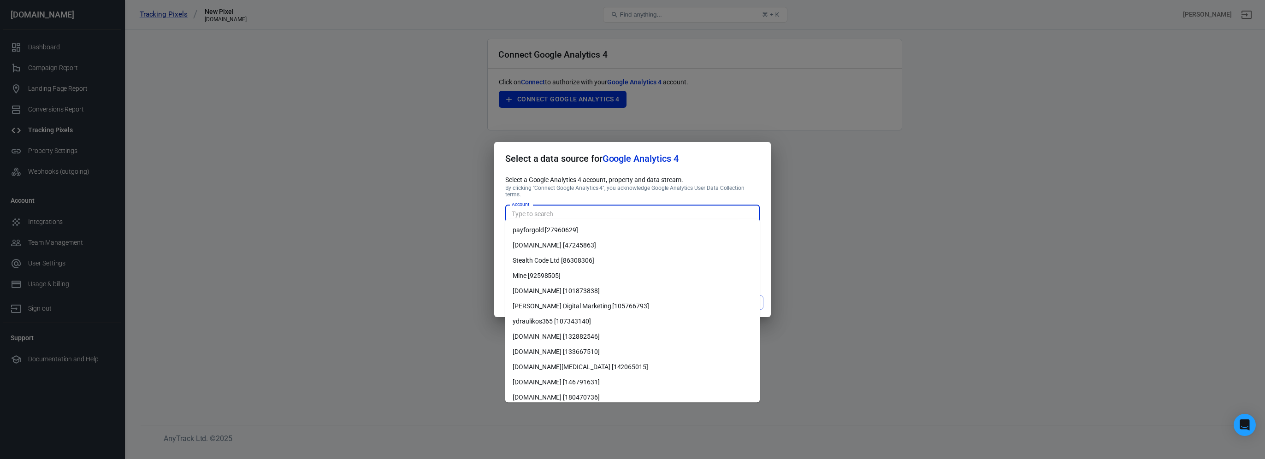
click at [553, 214] on input "Account" at bounding box center [632, 214] width 248 height 12
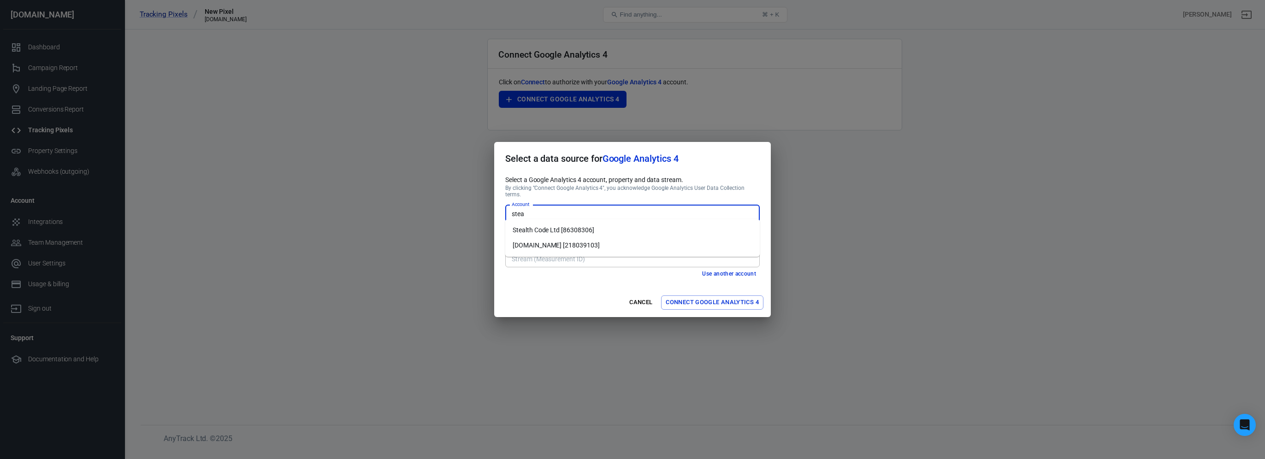
click at [556, 230] on li "Stealth Code Ltd [86308306]" at bounding box center [632, 230] width 254 height 15
type input "Stealth Code Ltd [86308306]"
click at [575, 238] on input "Property" at bounding box center [632, 236] width 248 height 12
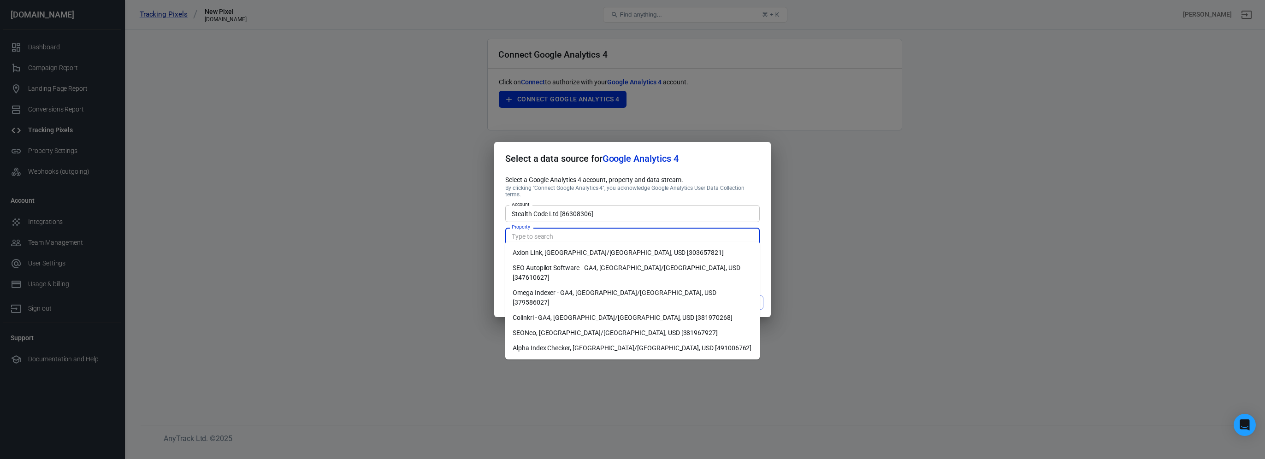
click at [563, 288] on li "Omega Indexer - GA4, Europe/Athens, USD [379586027]" at bounding box center [632, 297] width 254 height 25
type input "Omega Indexer - GA4, Europe/Athens, USD [379586027]"
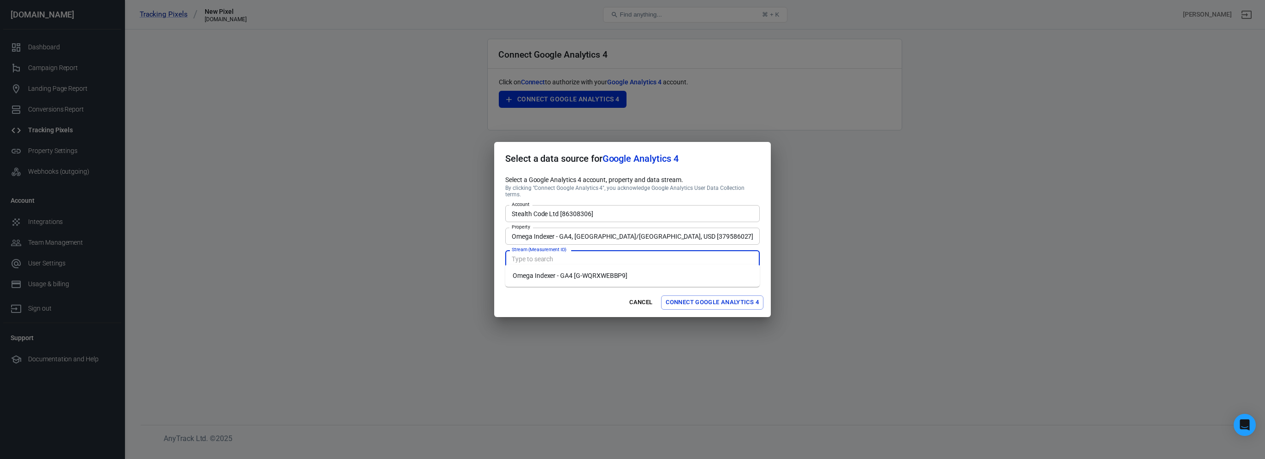
click at [598, 253] on input "Stream (Measurement ID)" at bounding box center [632, 259] width 248 height 12
click at [592, 278] on li "Omega Indexer - GA4 [G-WQRXWEBBP9]" at bounding box center [632, 275] width 254 height 15
type input "Omega Indexer - GA4 [G-WQRXWEBBP9]"
click at [719, 300] on button "Connect Google Analytics 4" at bounding box center [712, 302] width 102 height 14
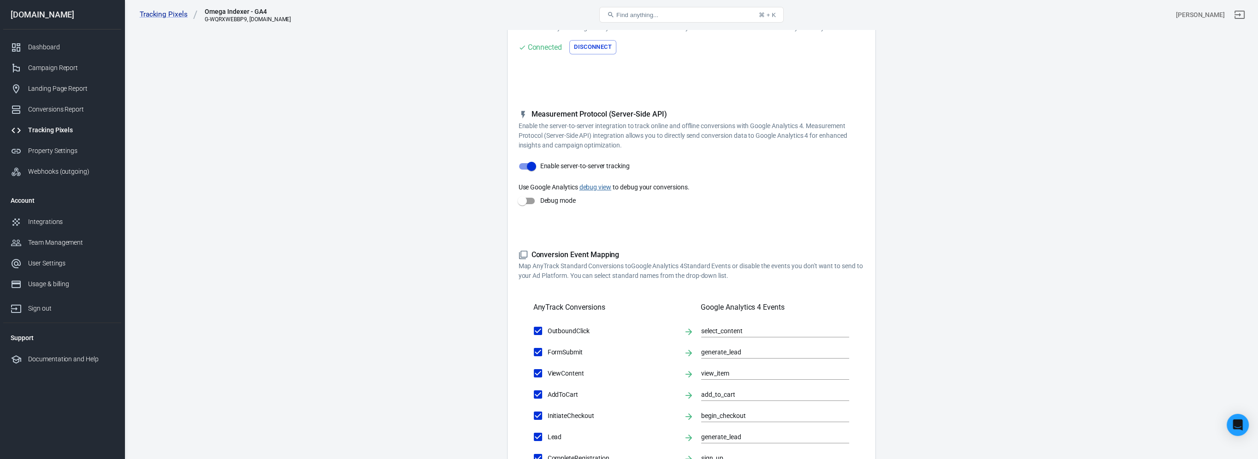
scroll to position [320, 0]
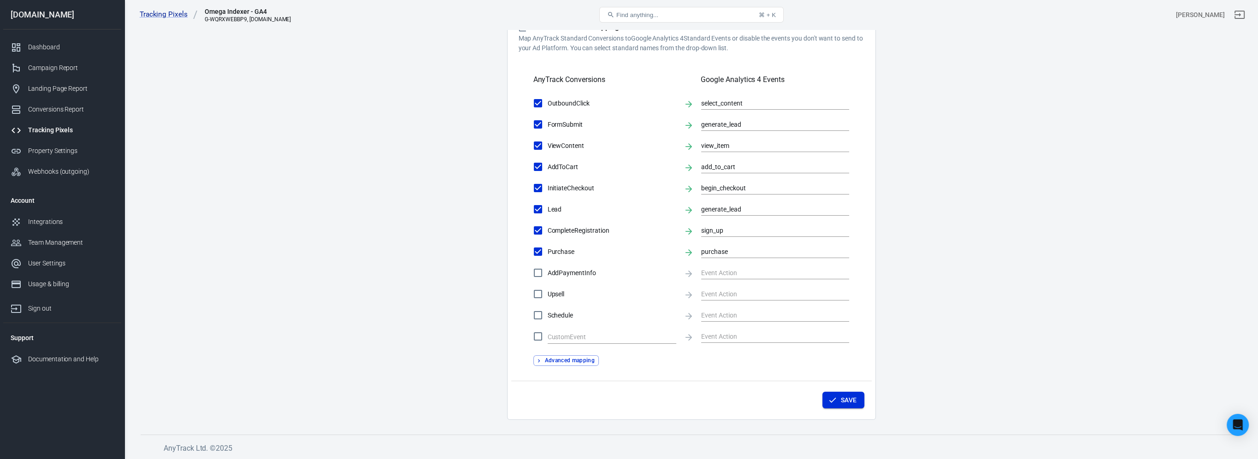
click at [837, 402] on button "Save" at bounding box center [843, 400] width 42 height 17
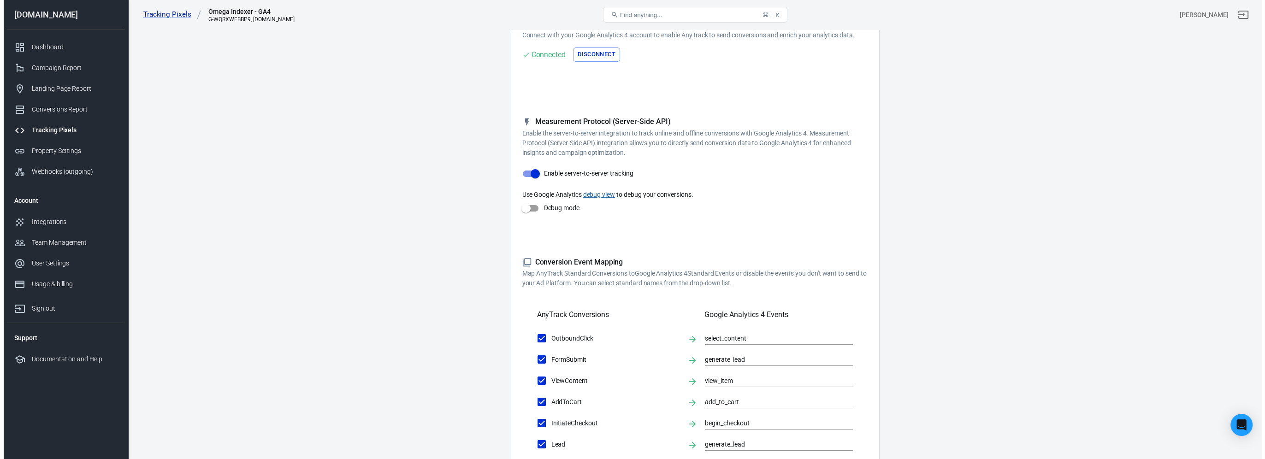
scroll to position [0, 0]
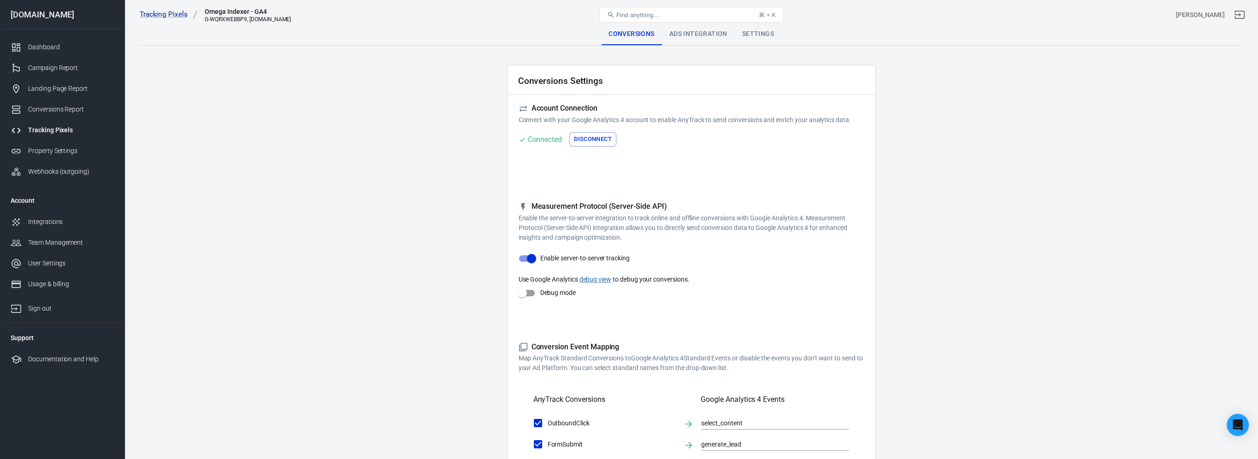
click at [693, 33] on div "Ads Integration" at bounding box center [698, 34] width 73 height 22
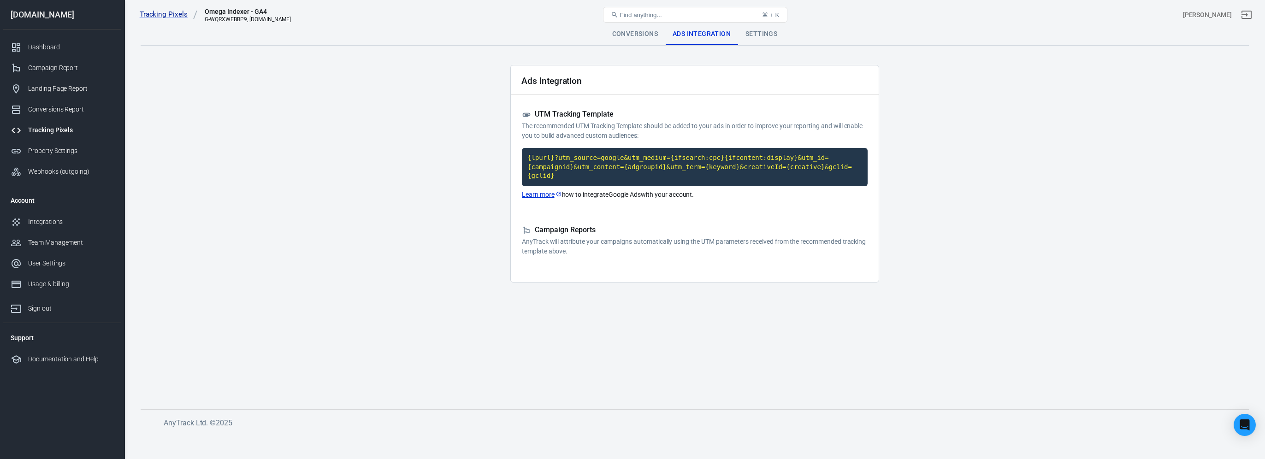
click at [643, 30] on div "Conversions" at bounding box center [635, 34] width 60 height 22
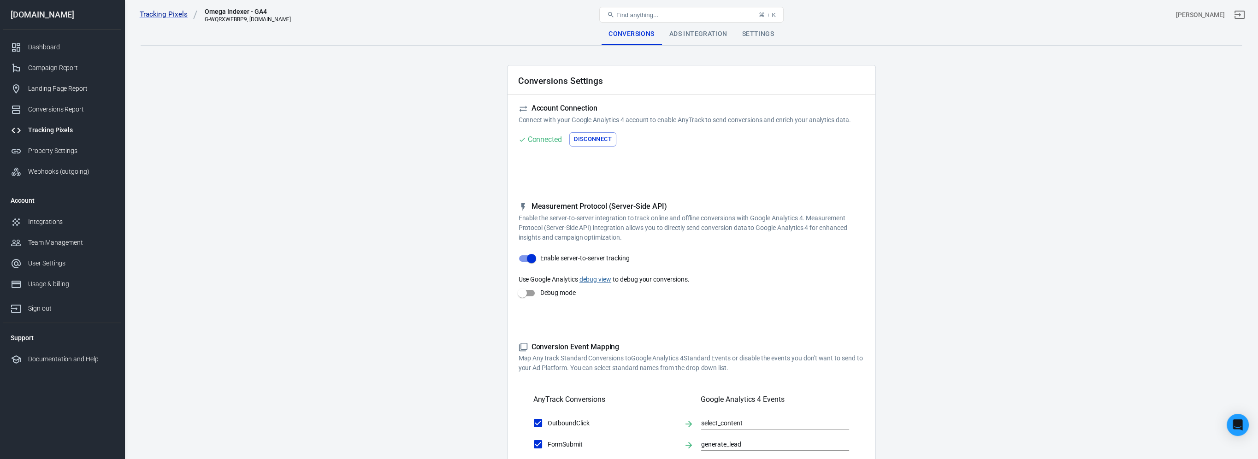
click at [766, 32] on div "Settings" at bounding box center [758, 34] width 47 height 22
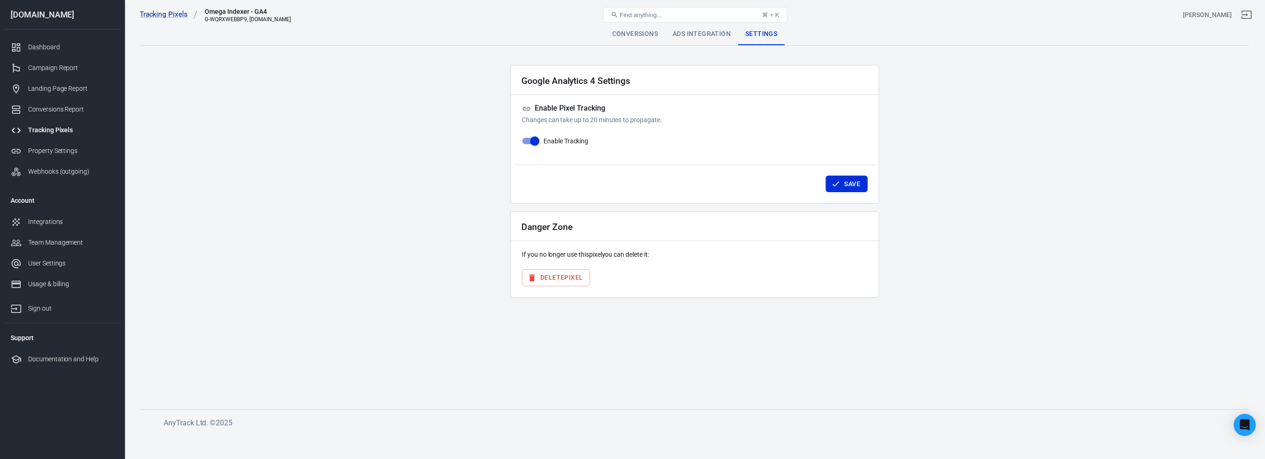
click at [627, 32] on div "Conversions" at bounding box center [635, 34] width 60 height 22
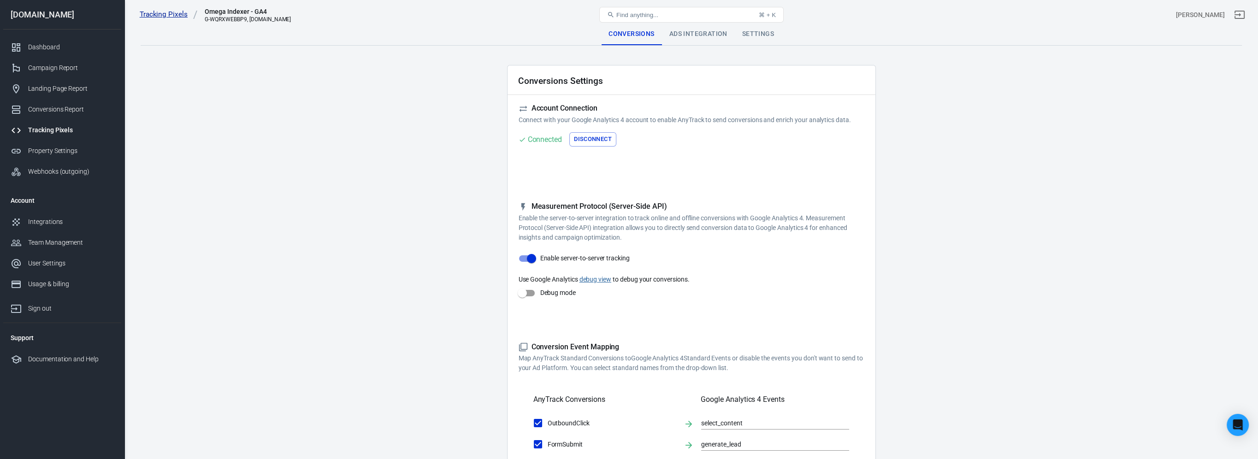
click at [155, 17] on link "Tracking Pixels" at bounding box center [169, 15] width 58 height 10
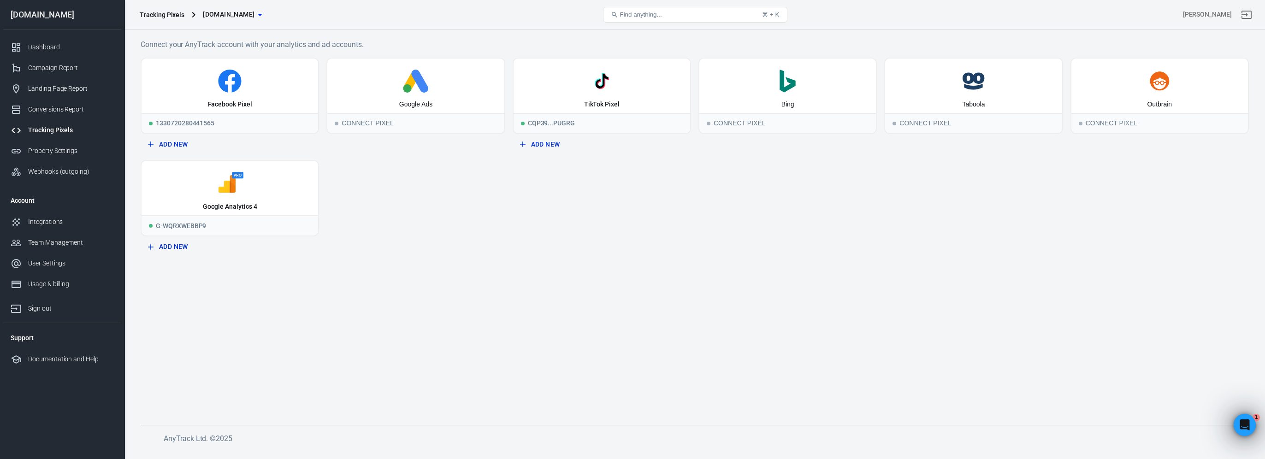
drag, startPoint x: 440, startPoint y: 184, endPoint x: 393, endPoint y: 201, distance: 49.9
click at [393, 201] on div "Facebook Pixel 1330720280441565 Add New Google Ads Connect Pixel TikTok Pixel C…" at bounding box center [695, 157] width 1108 height 198
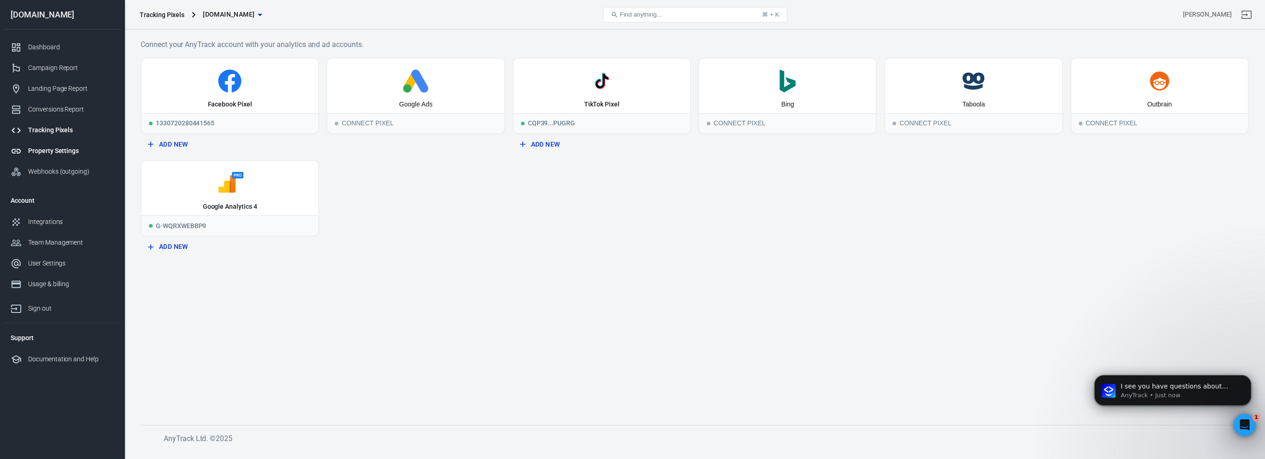
click at [63, 148] on div "Property Settings" at bounding box center [71, 151] width 86 height 10
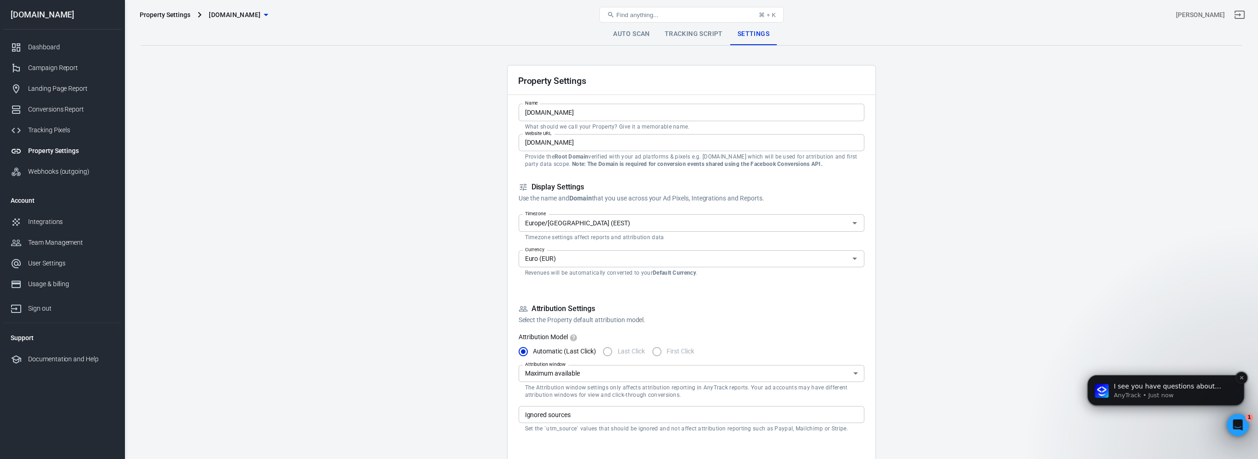
click at [1145, 385] on span "I see you have questions about adding your company VAT, and I apologize for any…" at bounding box center [1171, 432] width 114 height 99
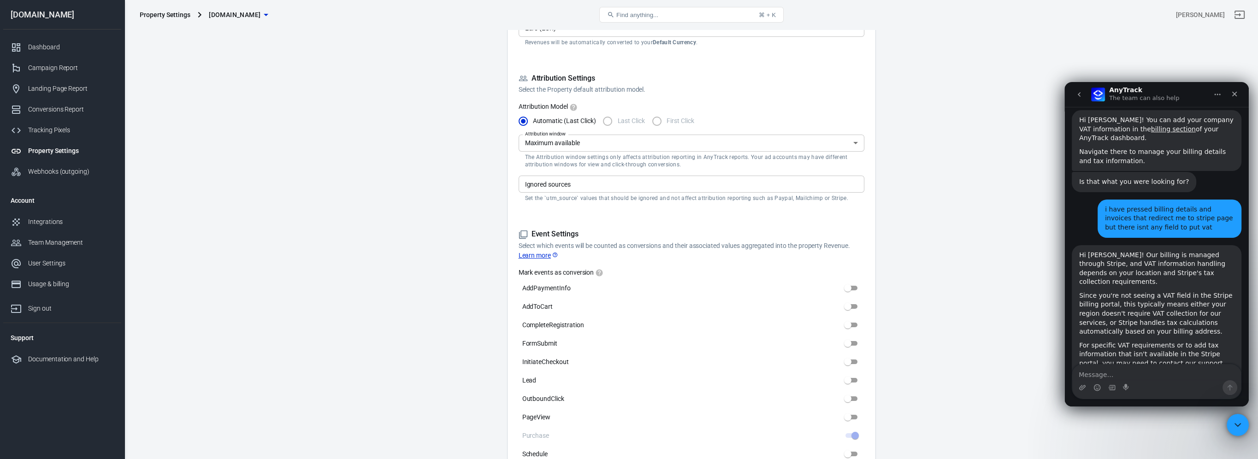
scroll to position [1763, 0]
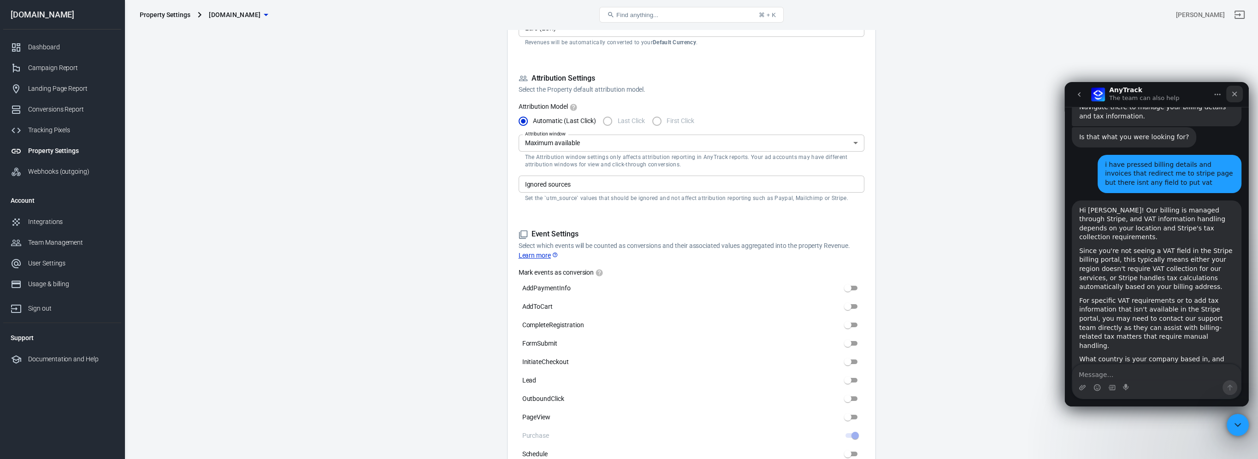
click at [1231, 94] on icon "Close" at bounding box center [1234, 93] width 7 height 7
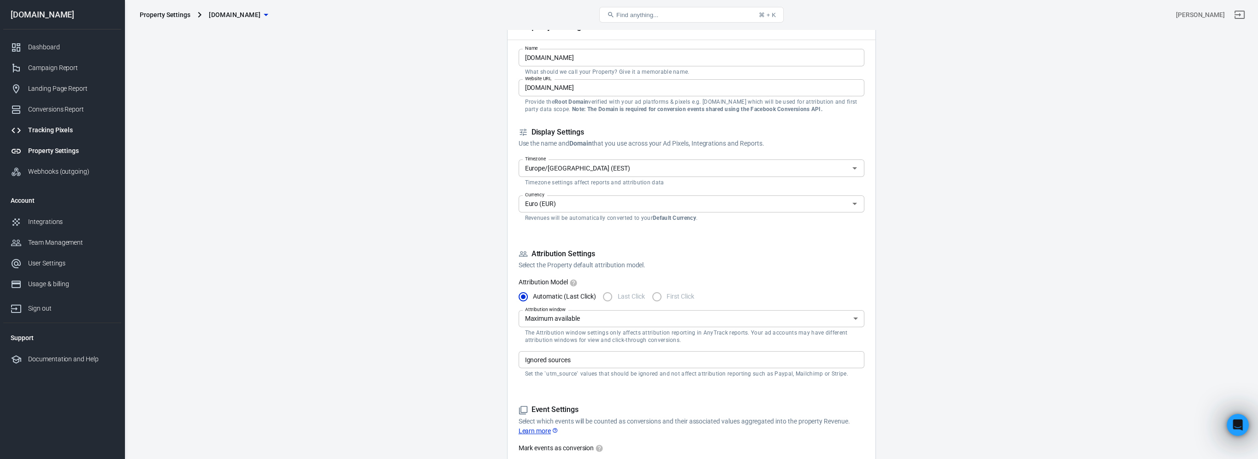
scroll to position [0, 0]
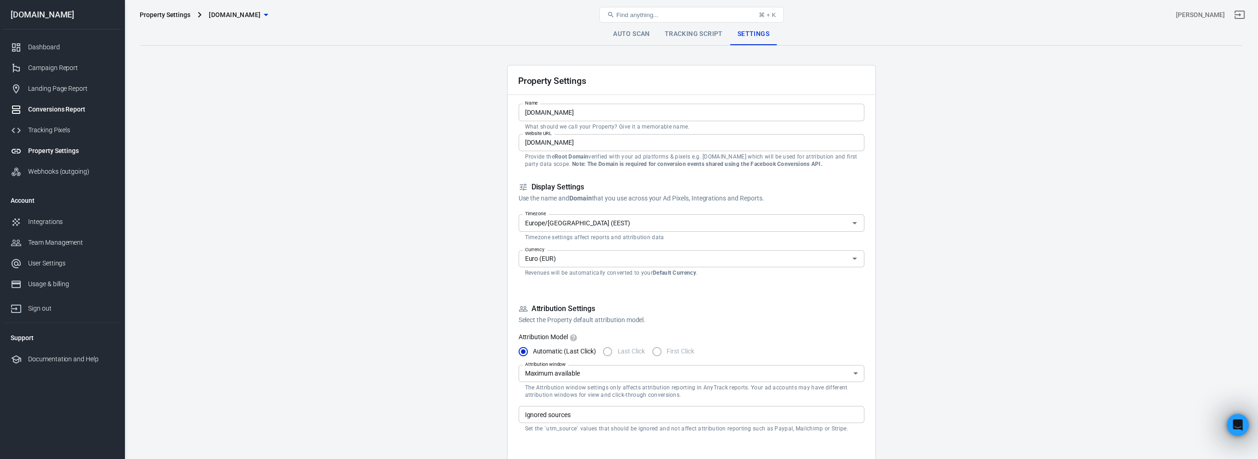
click at [58, 100] on link "Conversions Report" at bounding box center [62, 109] width 118 height 21
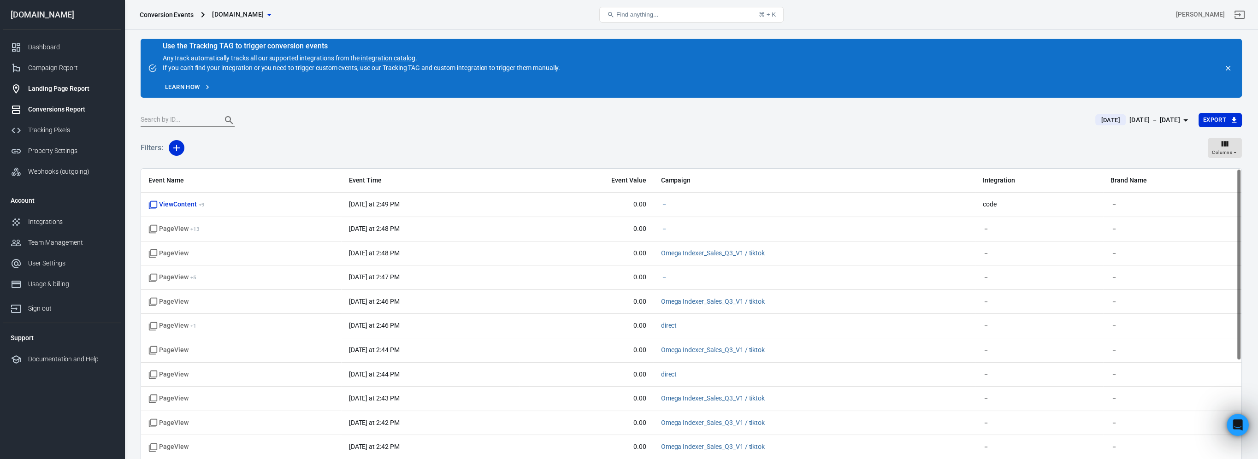
click at [71, 86] on div "Landing Page Report" at bounding box center [71, 89] width 86 height 10
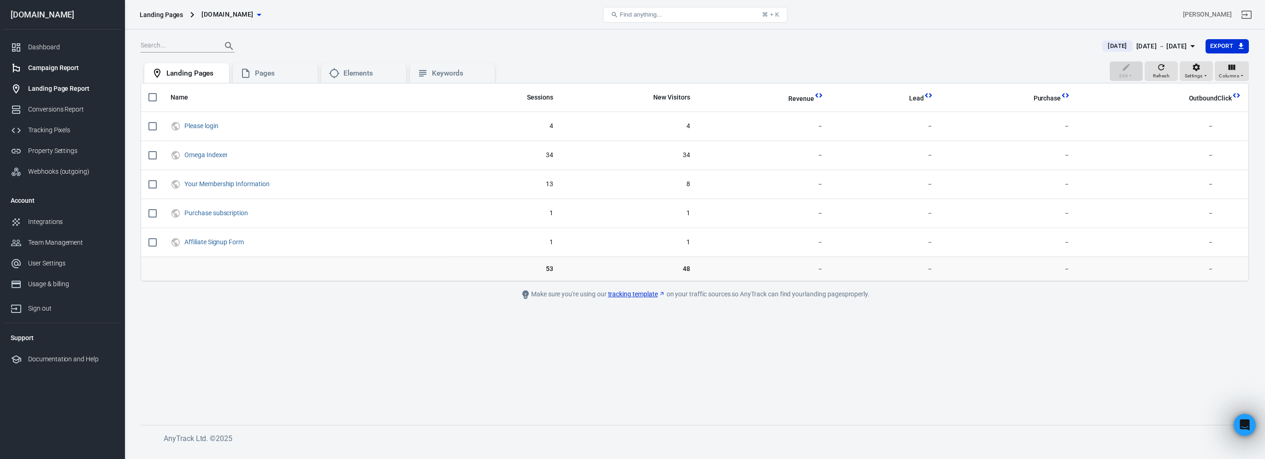
click at [45, 65] on div "Campaign Report" at bounding box center [71, 68] width 86 height 10
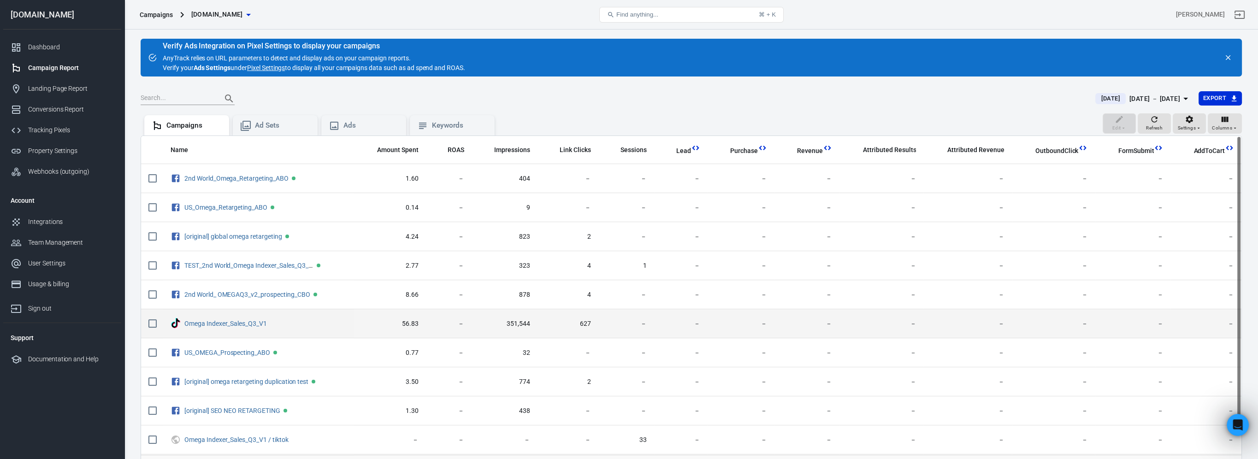
click at [155, 321] on input "scrollable content" at bounding box center [152, 323] width 19 height 19
checkbox input "true"
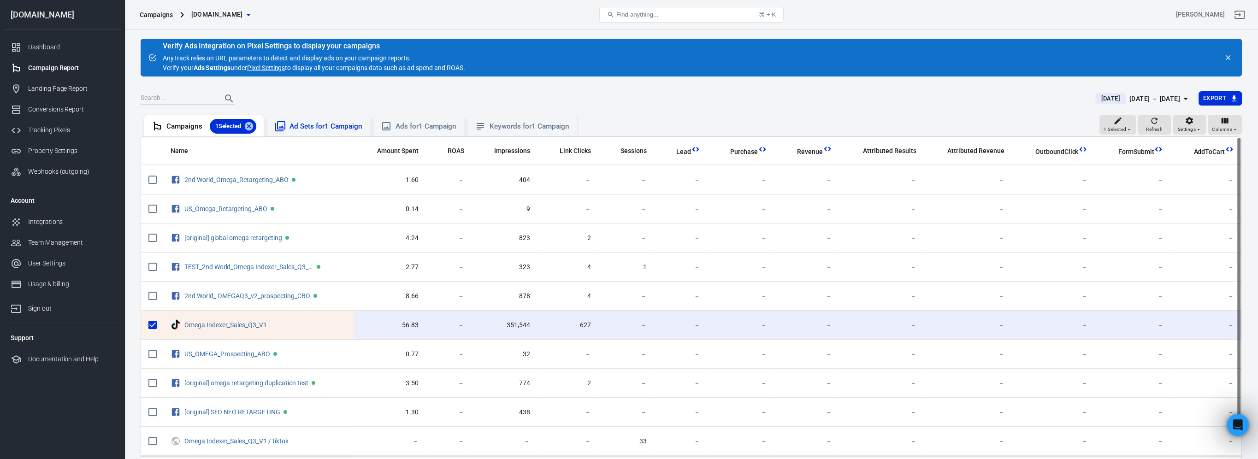
click at [325, 121] on div "Ad Sets for 1 Campaign" at bounding box center [319, 126] width 88 height 11
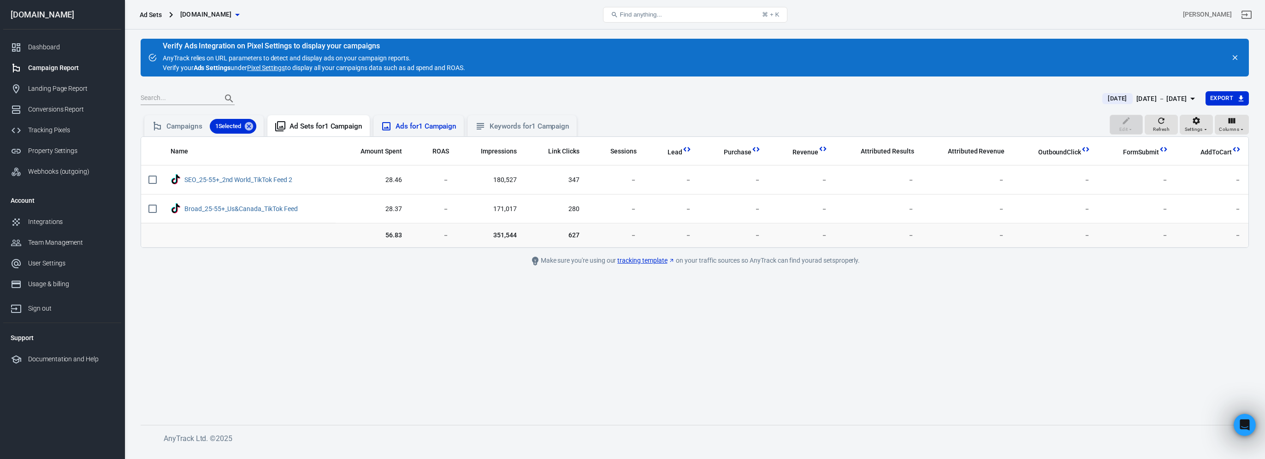
click at [422, 124] on div "Ads for 1 Campaign" at bounding box center [425, 127] width 61 height 10
click at [528, 125] on div "Keywords for 1 Campaign" at bounding box center [530, 127] width 80 height 10
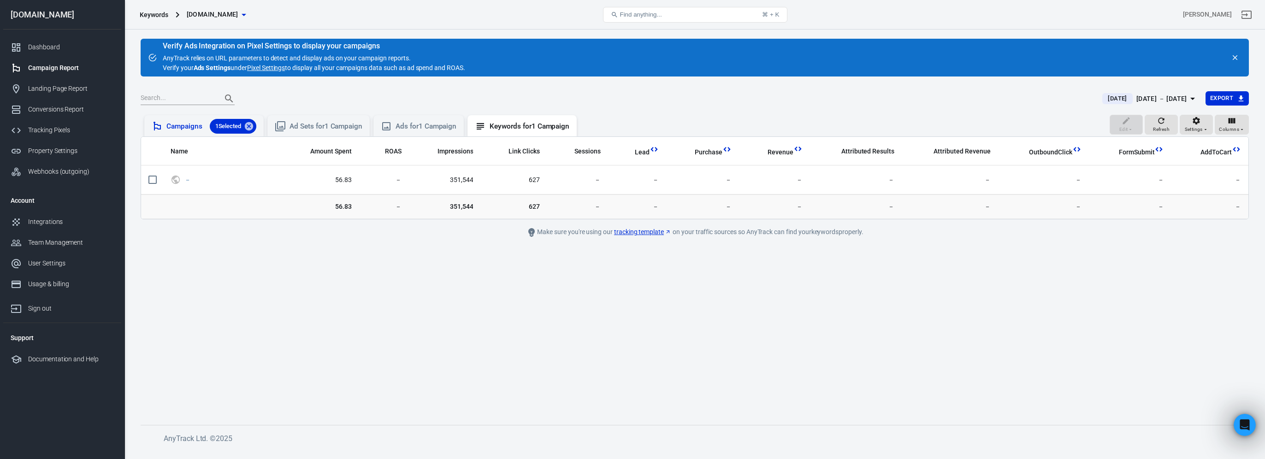
click at [168, 127] on div "Campaigns 1 Selected" at bounding box center [211, 126] width 90 height 15
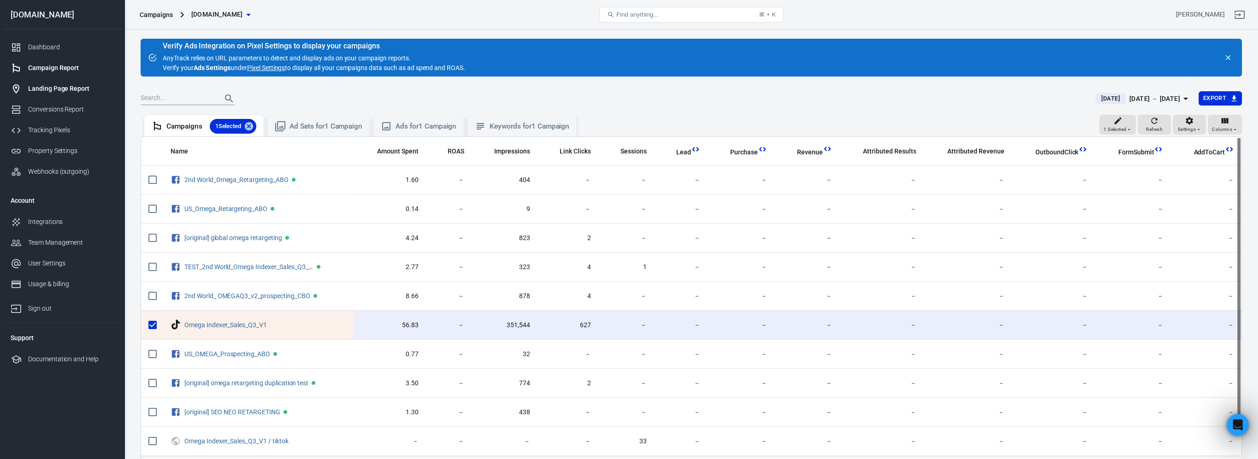
click at [69, 90] on div "Landing Page Report" at bounding box center [71, 89] width 86 height 10
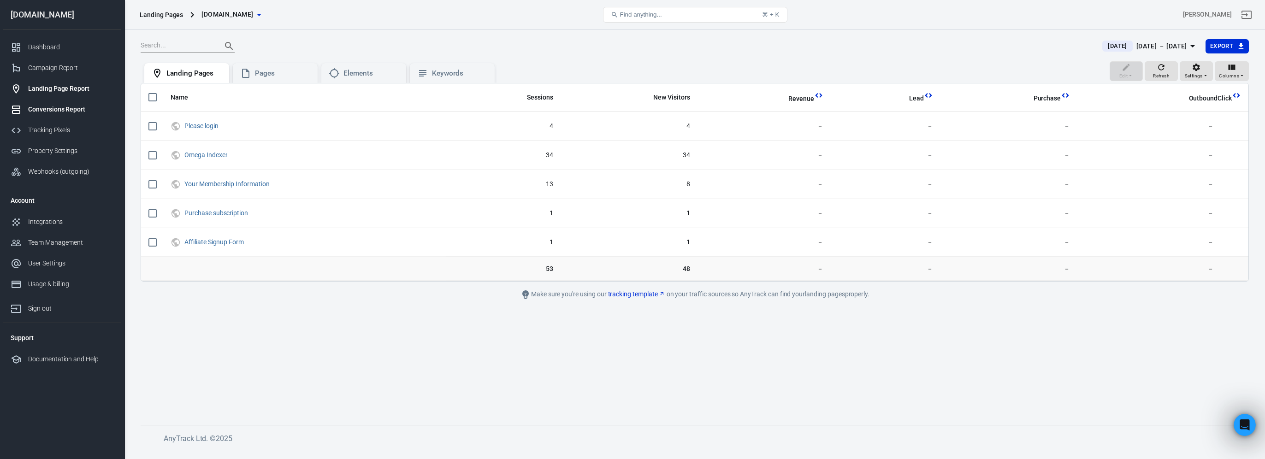
click at [61, 107] on div "Conversions Report" at bounding box center [71, 110] width 86 height 10
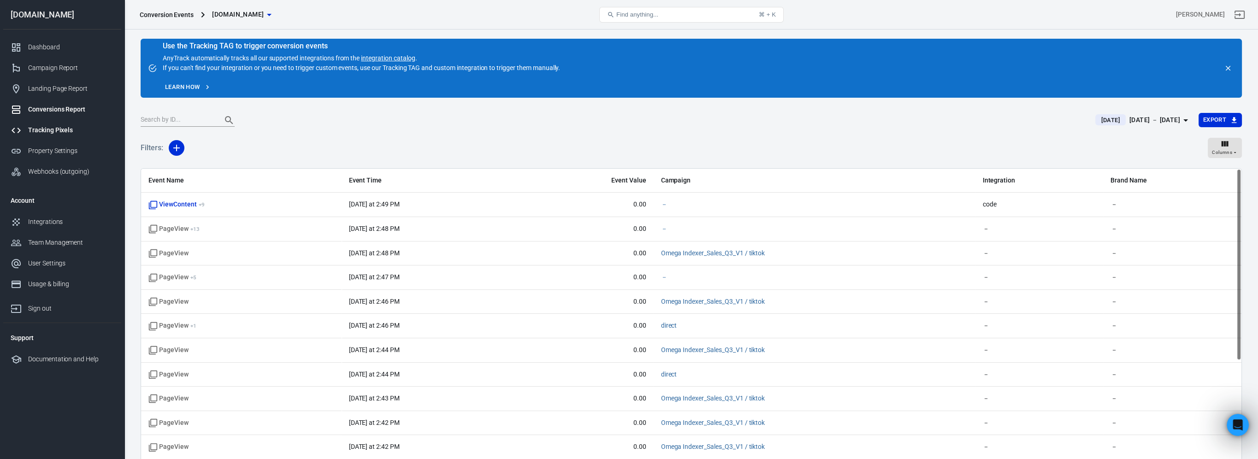
click at [63, 128] on div "Tracking Pixels" at bounding box center [71, 130] width 86 height 10
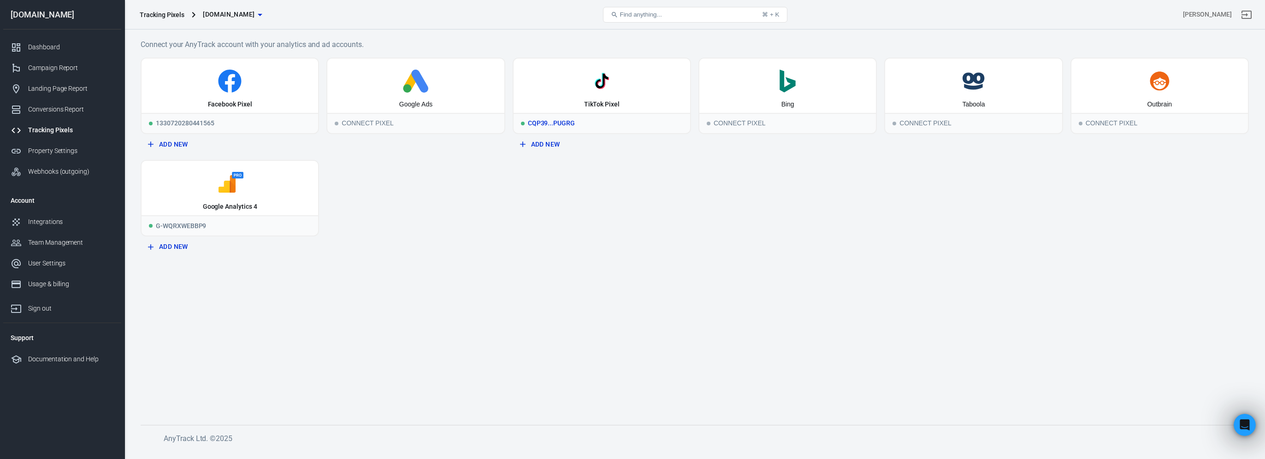
click at [607, 79] on icon at bounding box center [602, 83] width 12 height 12
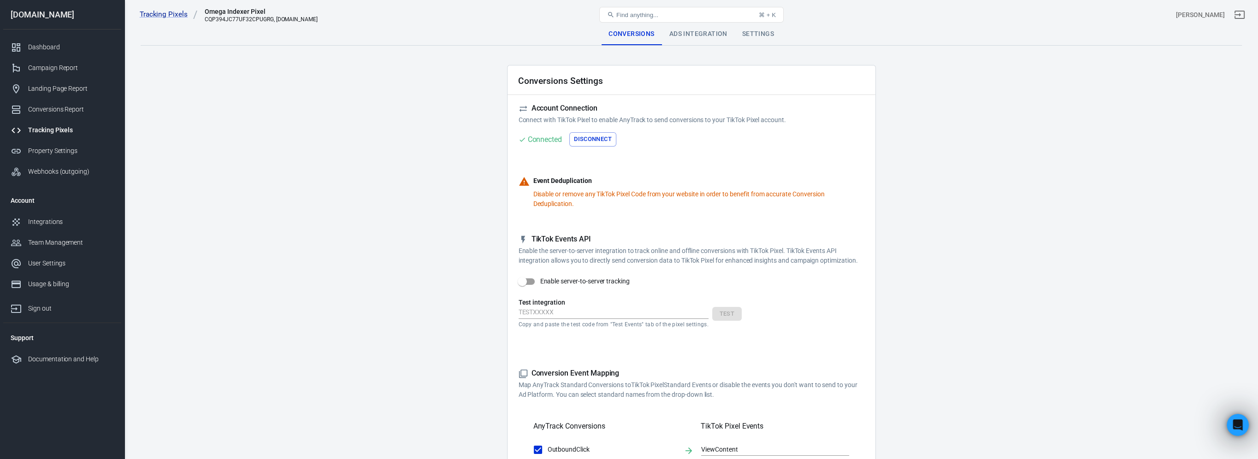
click at [696, 36] on div "Ads Integration" at bounding box center [698, 34] width 73 height 22
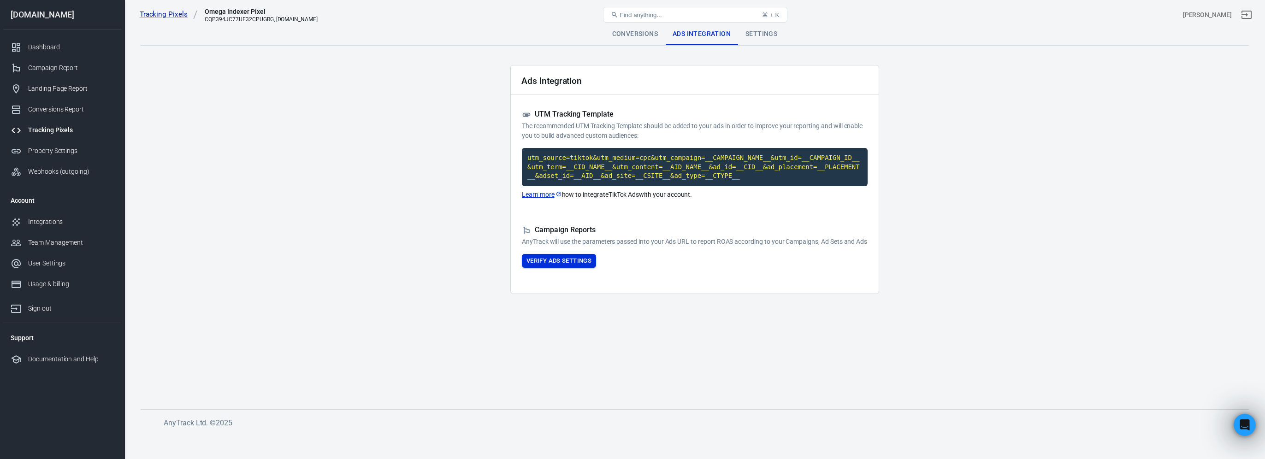
click at [579, 268] on button "Verify Ads Settings" at bounding box center [559, 261] width 74 height 14
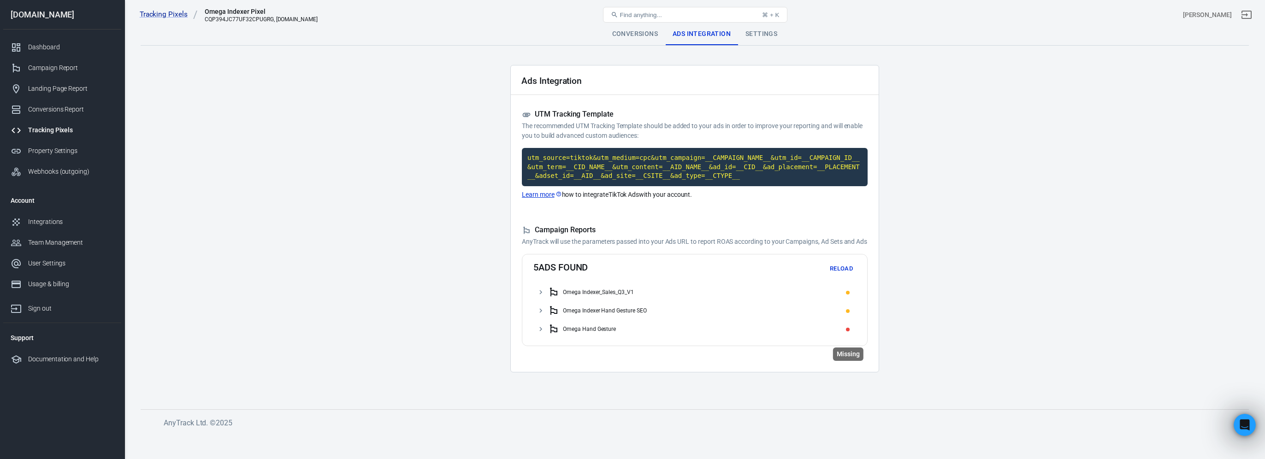
click at [846, 331] on span "Missing" at bounding box center [848, 330] width 4 height 4
click at [642, 355] on div "Ad group 20240808091706" at bounding box center [703, 347] width 299 height 15
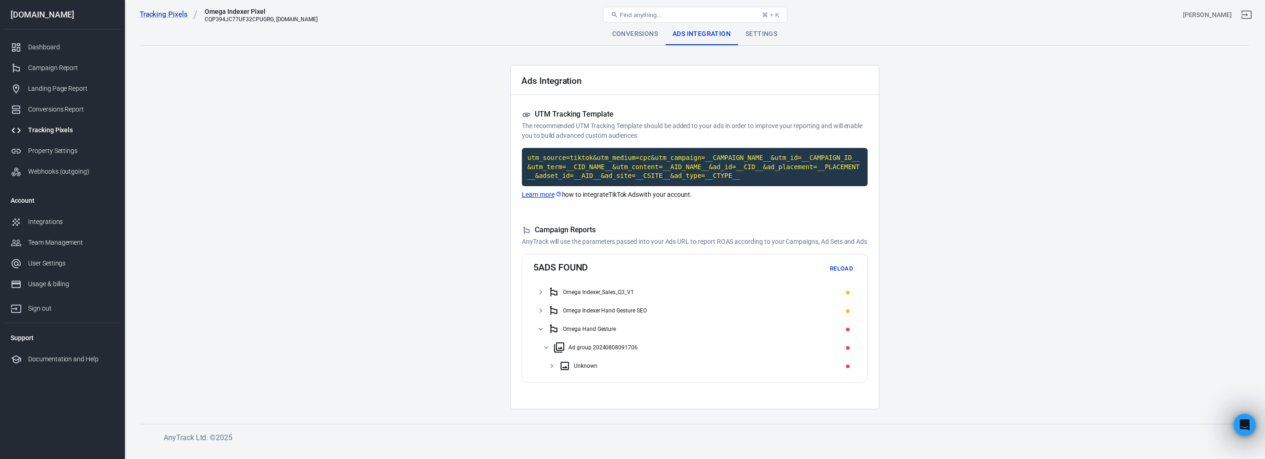
click at [642, 355] on div "Ad group 20240808091706" at bounding box center [703, 347] width 299 height 15
click at [622, 295] on div "Omega Indexer_Sales_Q3_V1" at bounding box center [598, 292] width 71 height 6
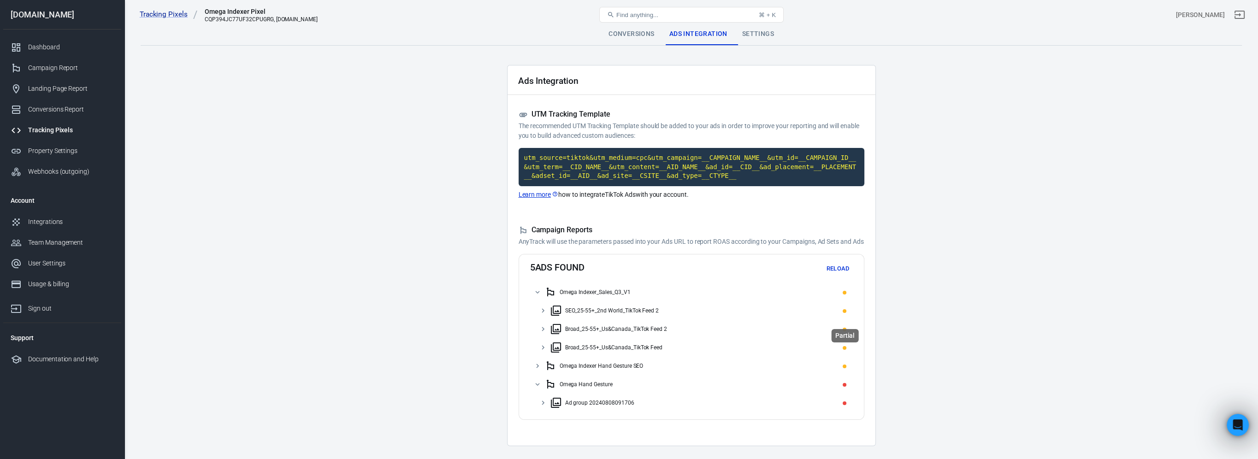
click at [844, 313] on span "Partial" at bounding box center [845, 311] width 4 height 4
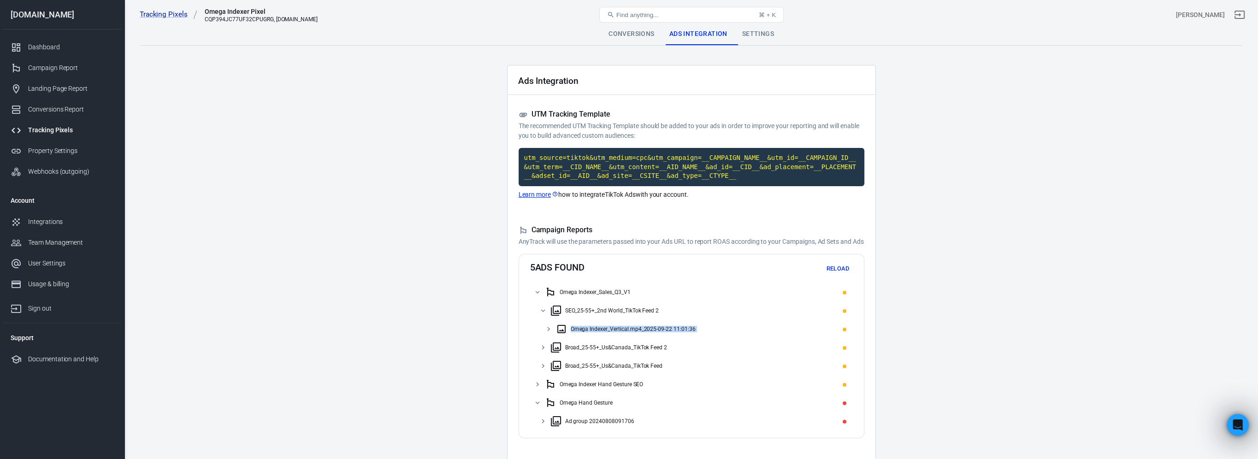
click at [677, 332] on div "Omega Indexer_Vertical.mp4_2025-09-22 11:01:36" at bounding box center [633, 329] width 125 height 6
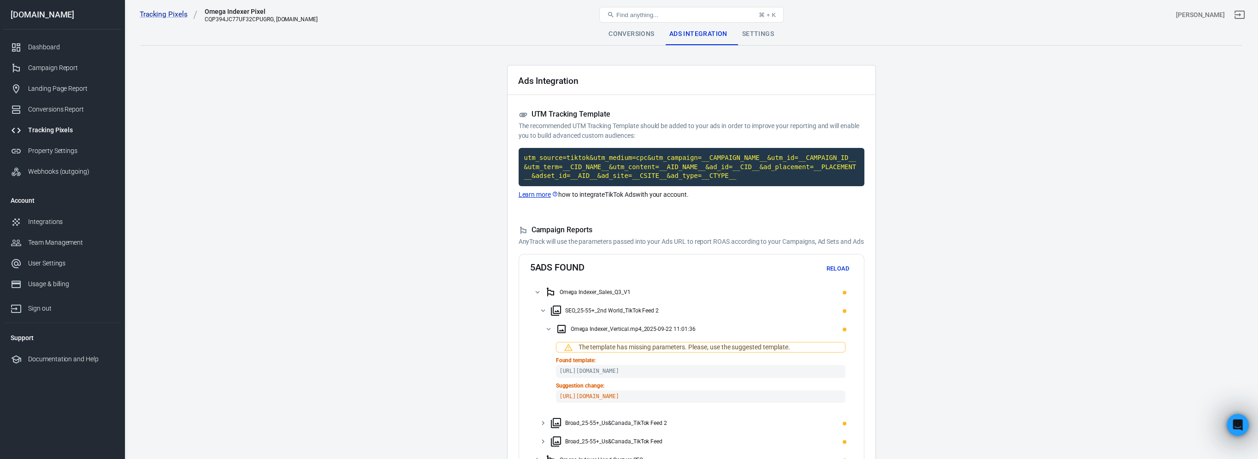
scroll to position [92, 0]
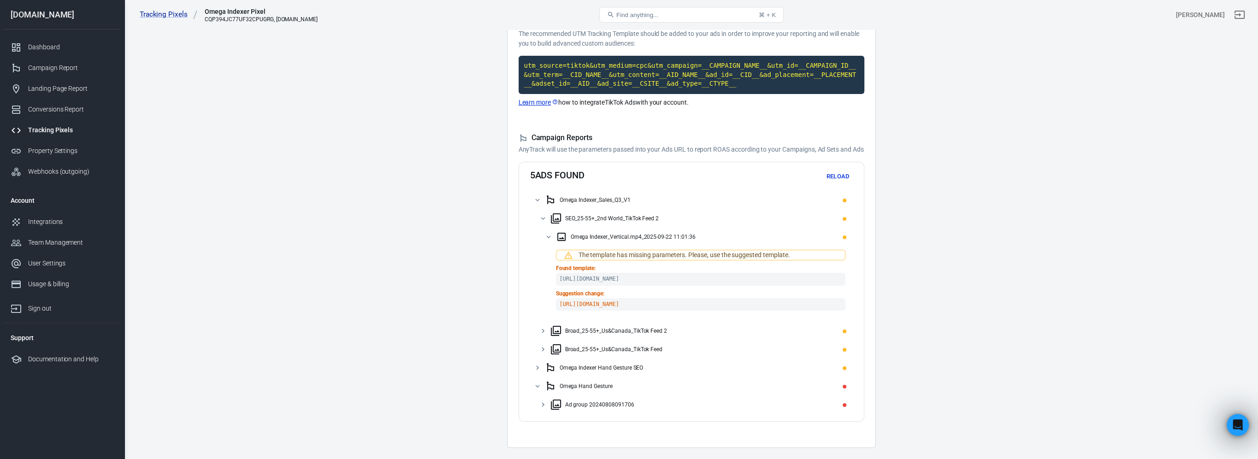
click at [680, 240] on div "Omega Indexer_Vertical.mp4_2025-09-22 11:01:36" at bounding box center [633, 237] width 125 height 6
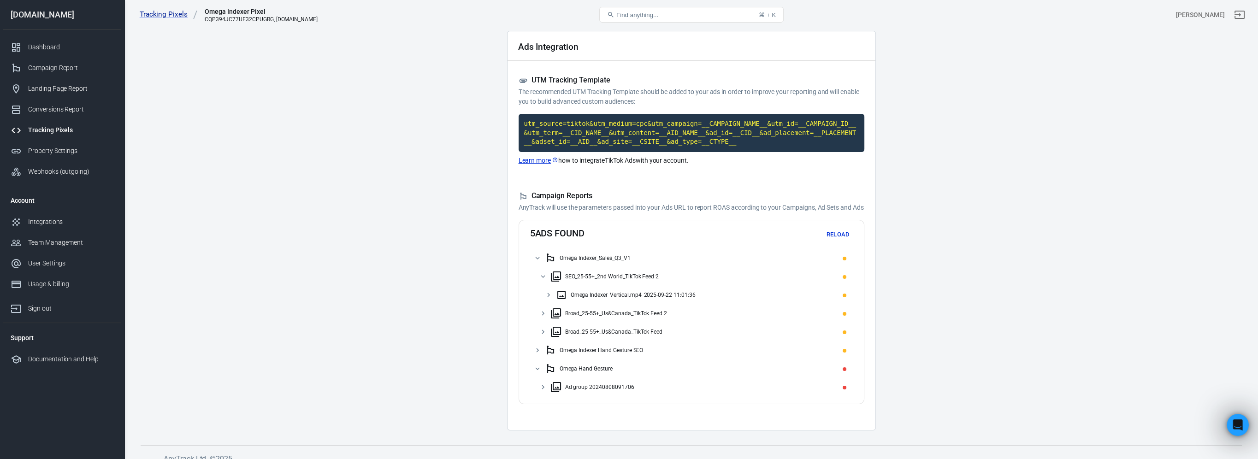
scroll to position [0, 0]
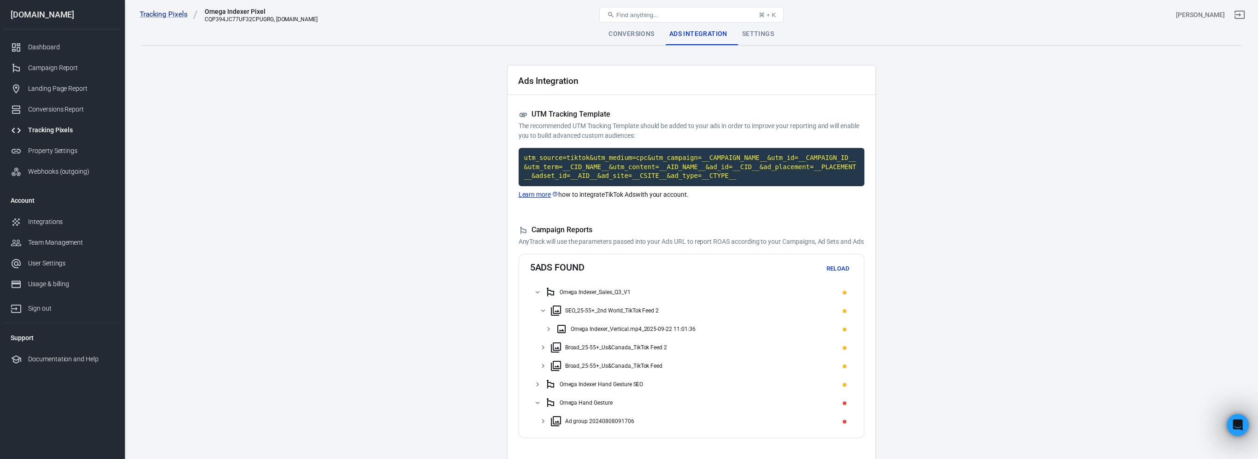
click at [617, 31] on div "Conversions" at bounding box center [631, 34] width 60 height 22
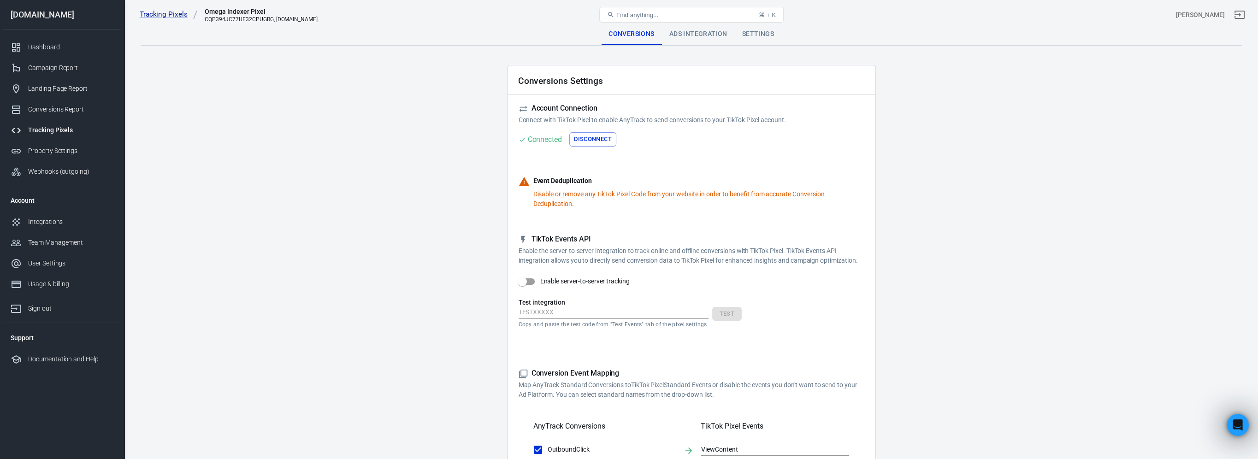
click at [751, 32] on div "Settings" at bounding box center [758, 34] width 47 height 22
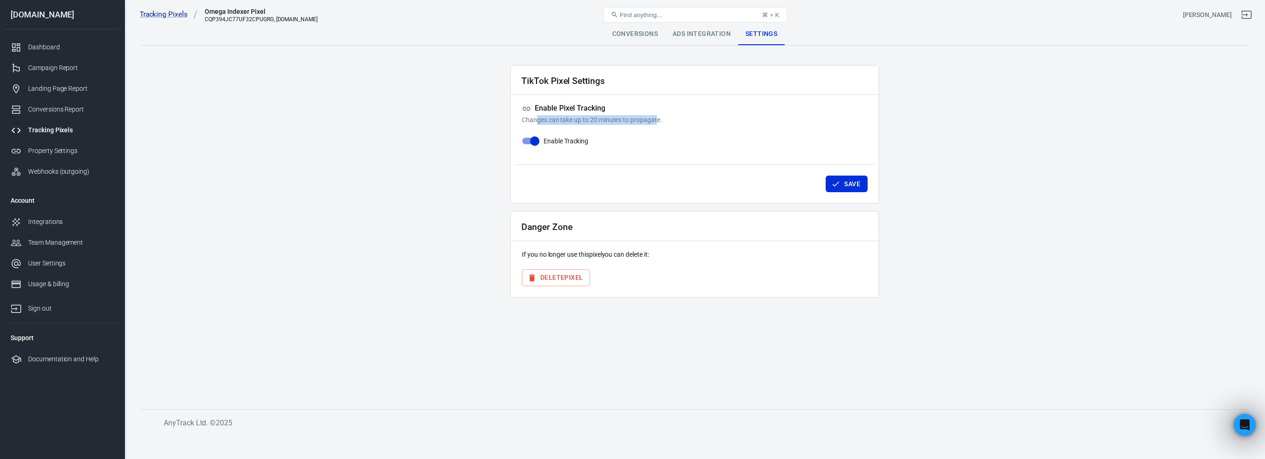
drag, startPoint x: 535, startPoint y: 120, endPoint x: 655, endPoint y: 120, distance: 119.8
click at [655, 120] on p "Changes can take up to 20 minutes to propagate." at bounding box center [695, 120] width 346 height 10
drag, startPoint x: 655, startPoint y: 120, endPoint x: 465, endPoint y: 113, distance: 190.5
click at [465, 113] on main "Conversions Ads Integration Settings TikTok Pixel Settings Enable Pixel Trackin…" at bounding box center [695, 209] width 1108 height 372
click at [631, 38] on div "Conversions" at bounding box center [635, 34] width 60 height 22
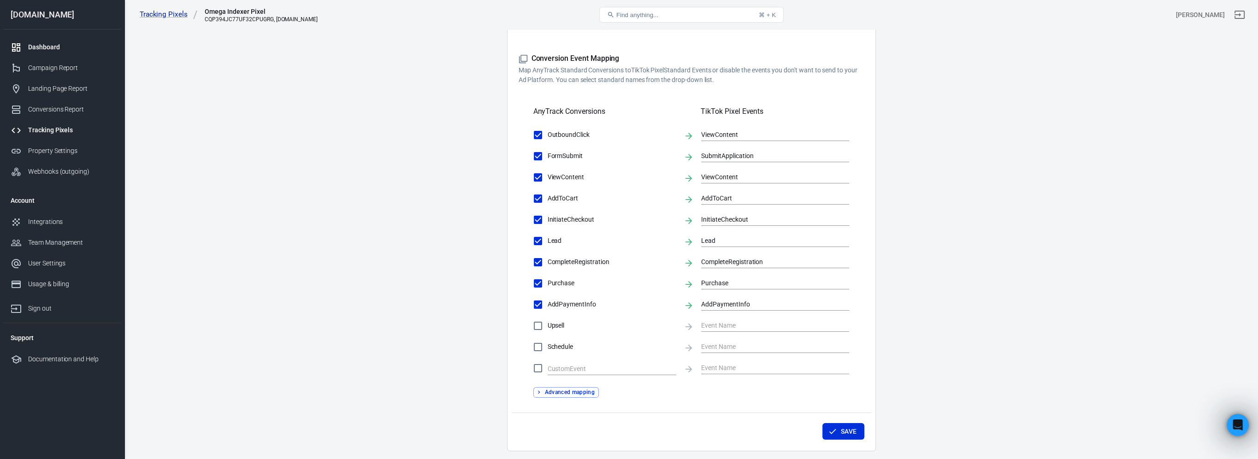
scroll to position [300, 0]
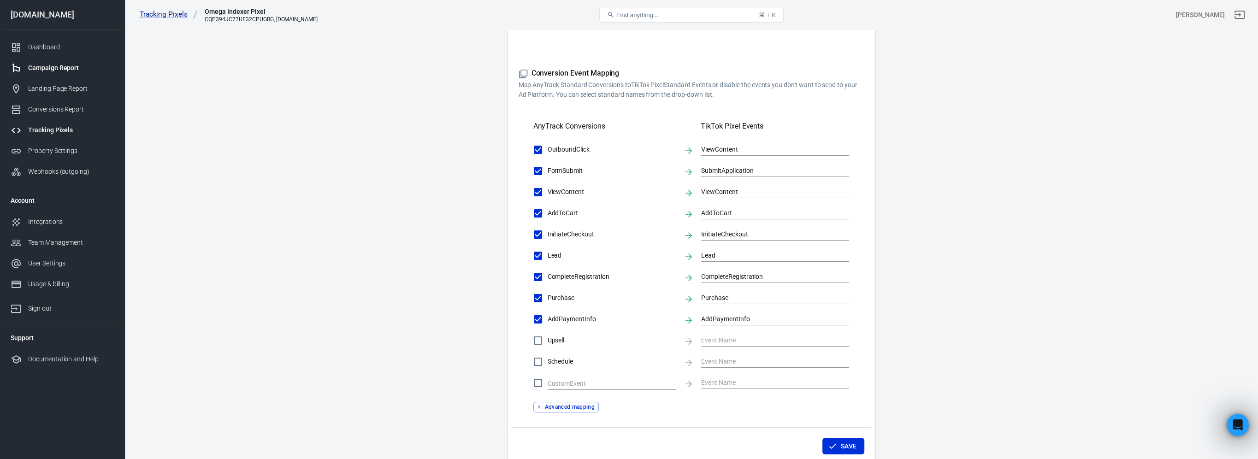
click at [45, 63] on link "Campaign Report" at bounding box center [62, 68] width 118 height 21
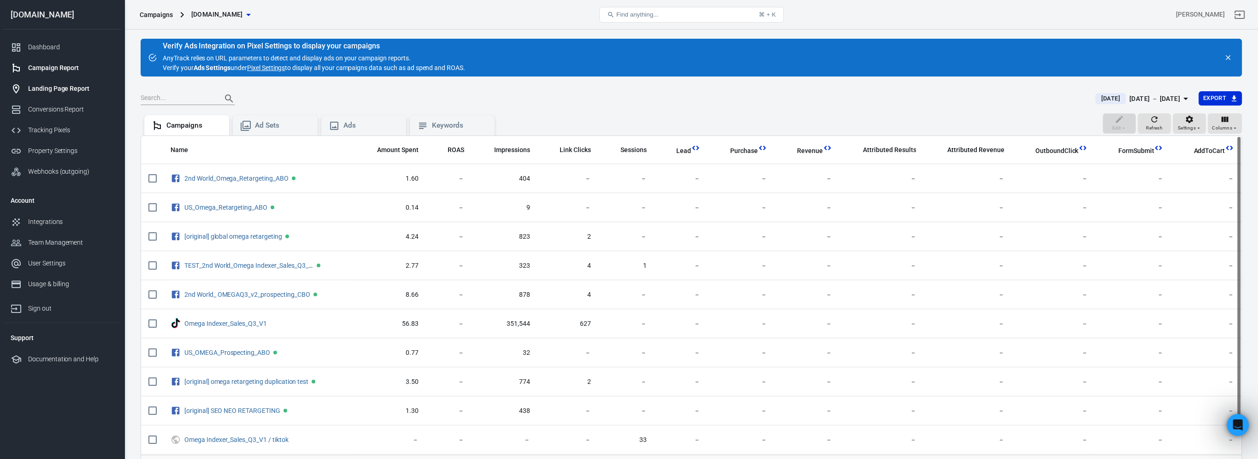
click at [82, 89] on div "Landing Page Report" at bounding box center [71, 89] width 86 height 10
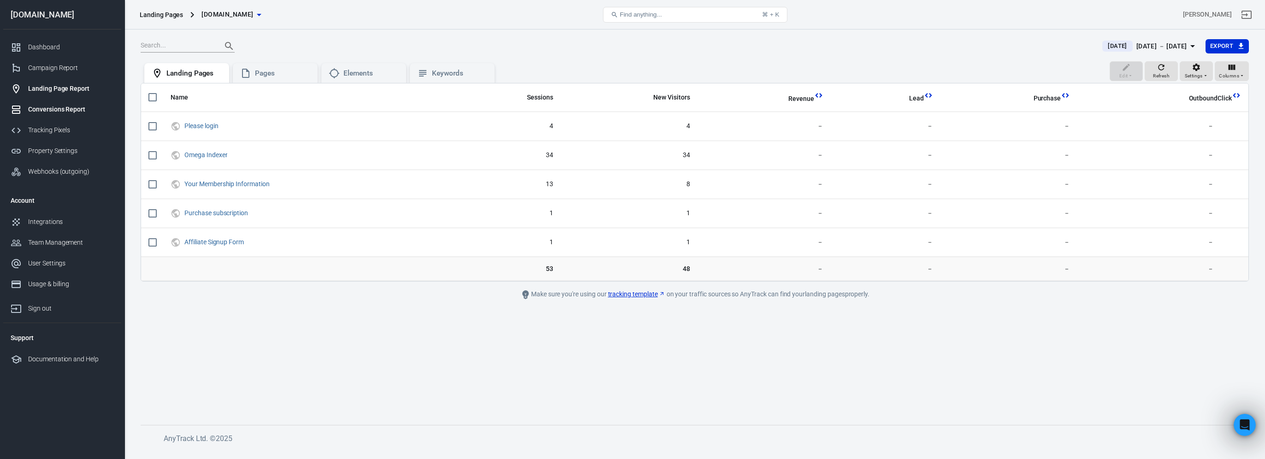
click at [65, 108] on div "Conversions Report" at bounding box center [71, 110] width 86 height 10
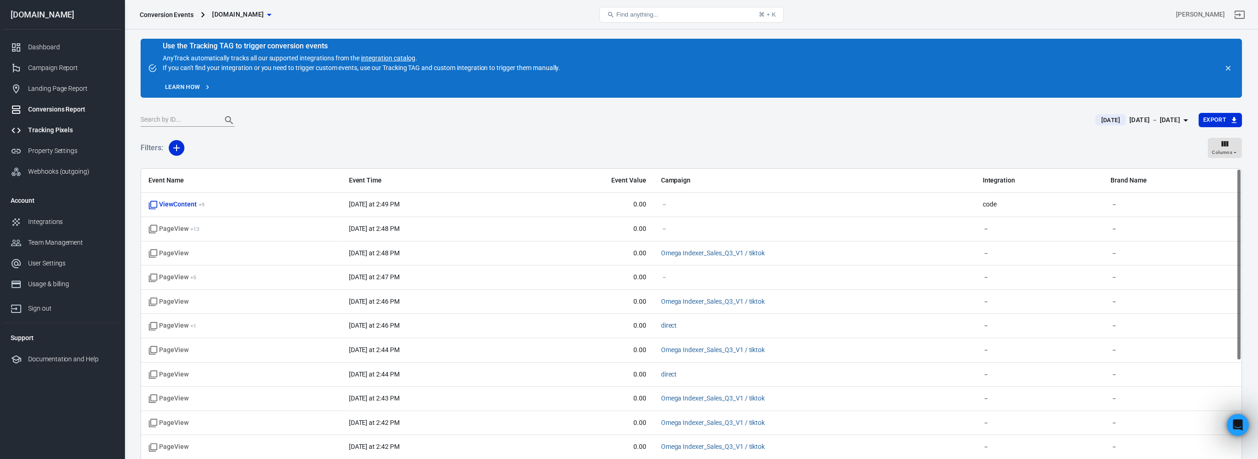
click at [58, 129] on div "Tracking Pixels" at bounding box center [71, 130] width 86 height 10
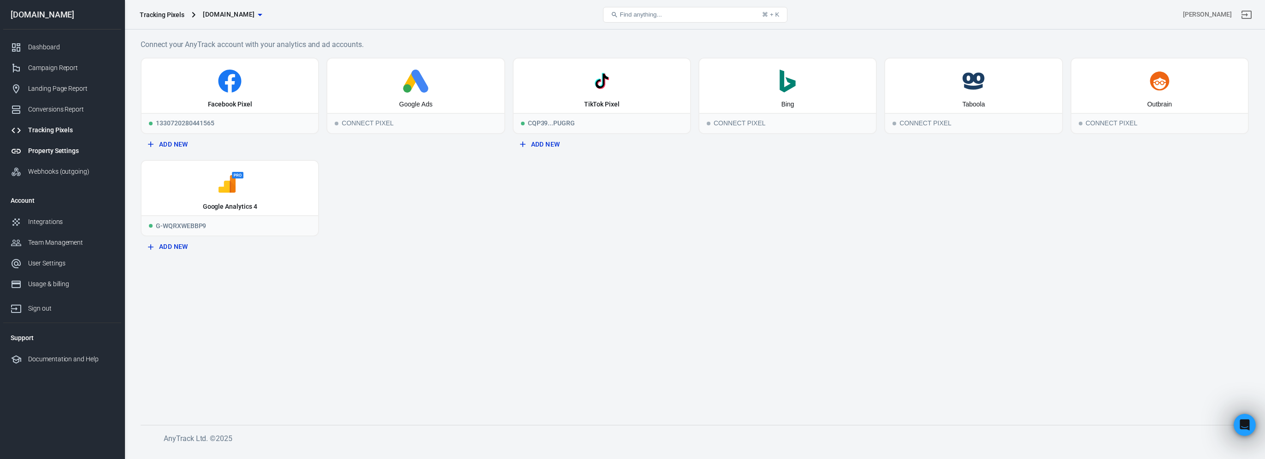
click at [81, 153] on div "Property Settings" at bounding box center [71, 151] width 86 height 10
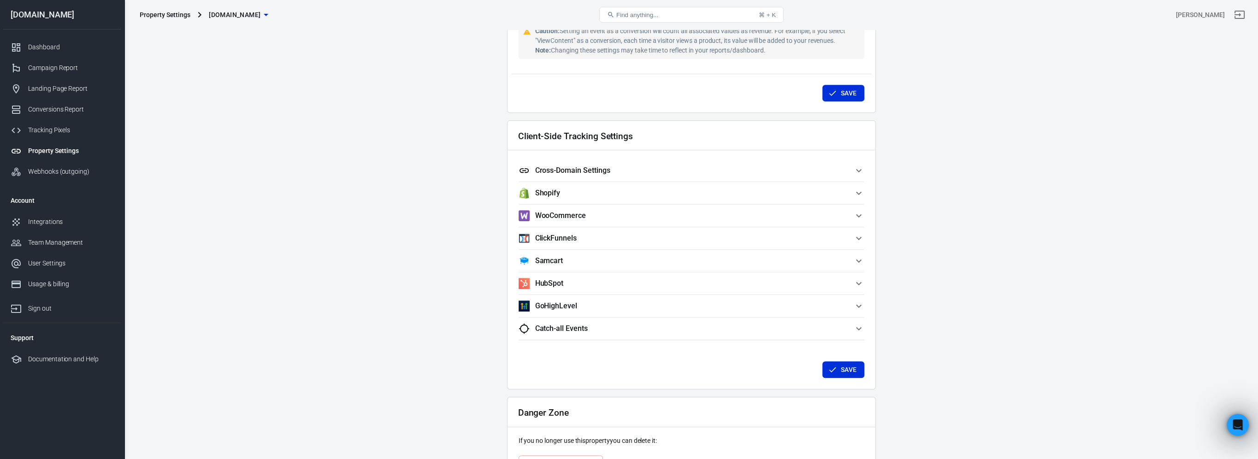
scroll to position [776, 0]
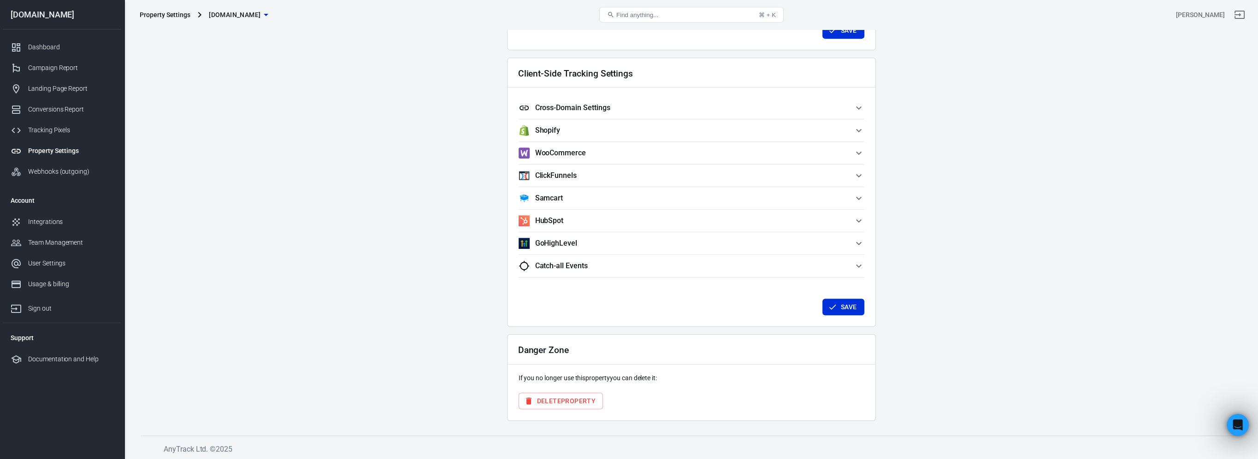
click at [594, 97] on button "Cross-Domain Settings" at bounding box center [692, 108] width 346 height 22
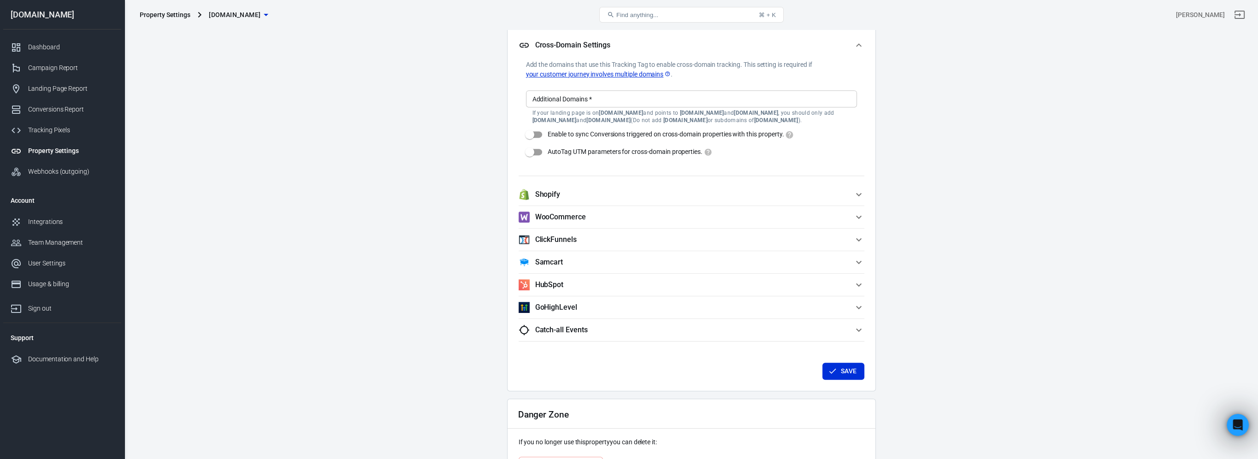
scroll to position [907, 0]
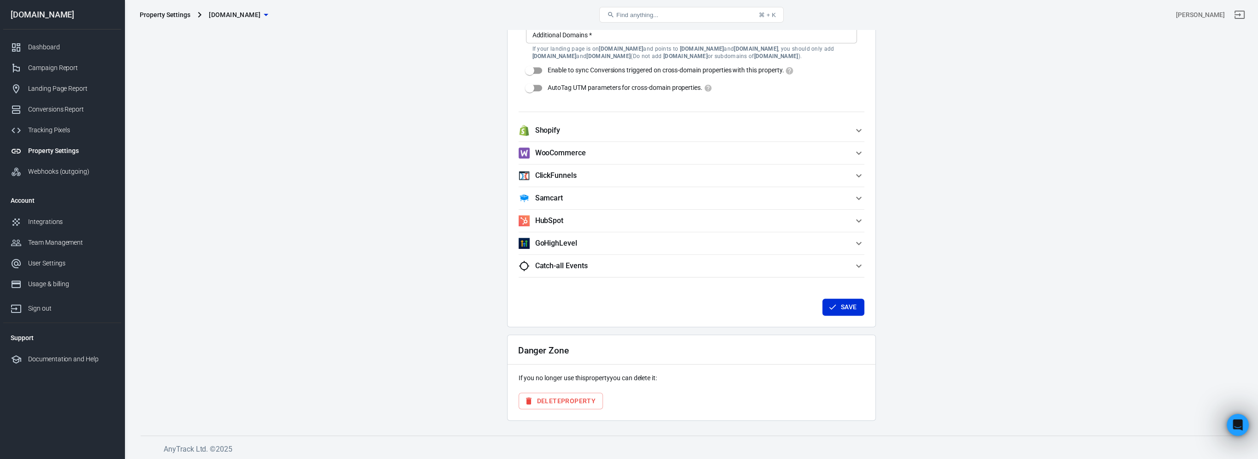
click at [590, 246] on span "GoHighLevel" at bounding box center [686, 243] width 335 height 11
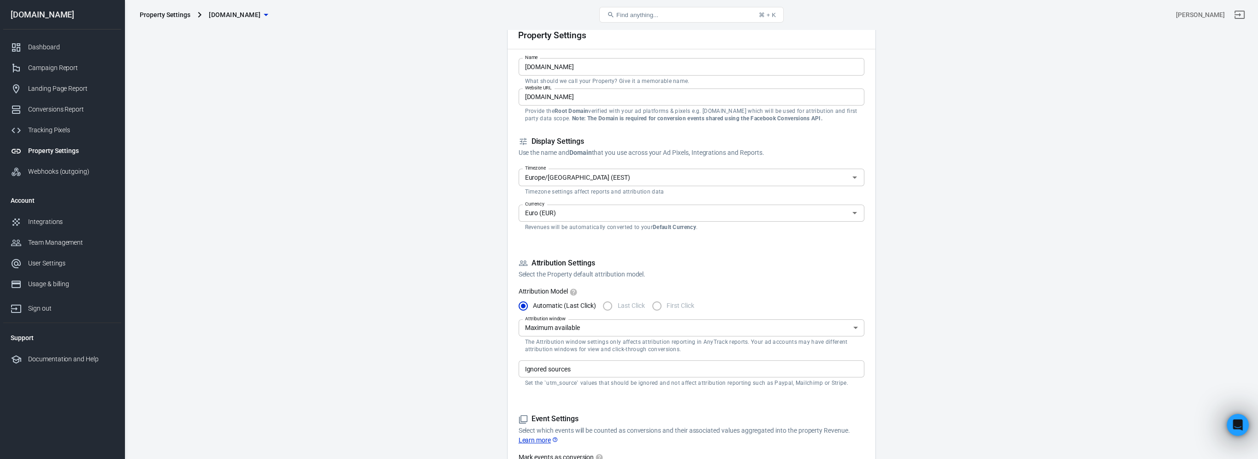
scroll to position [0, 0]
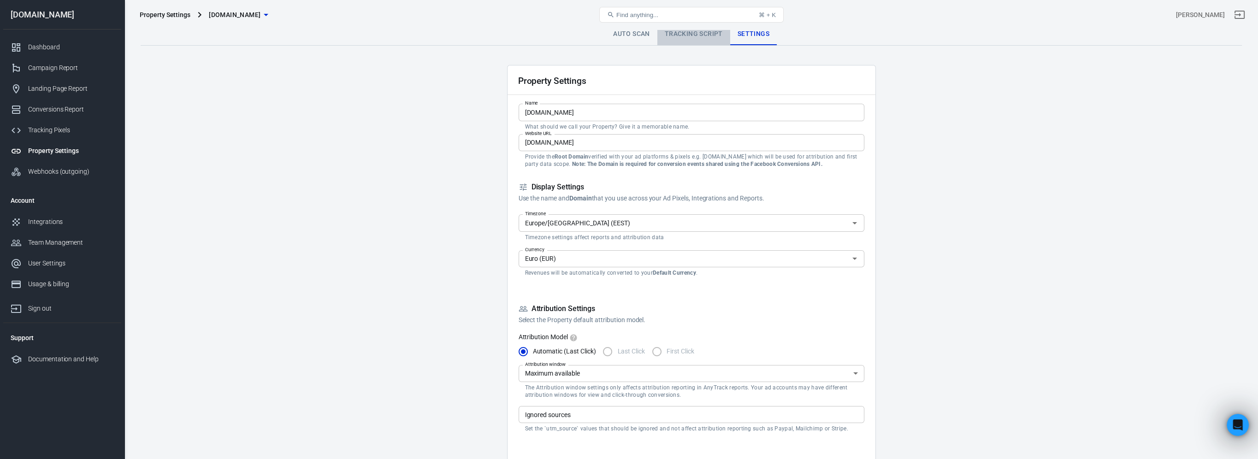
click at [697, 31] on link "Tracking Script" at bounding box center [693, 34] width 73 height 22
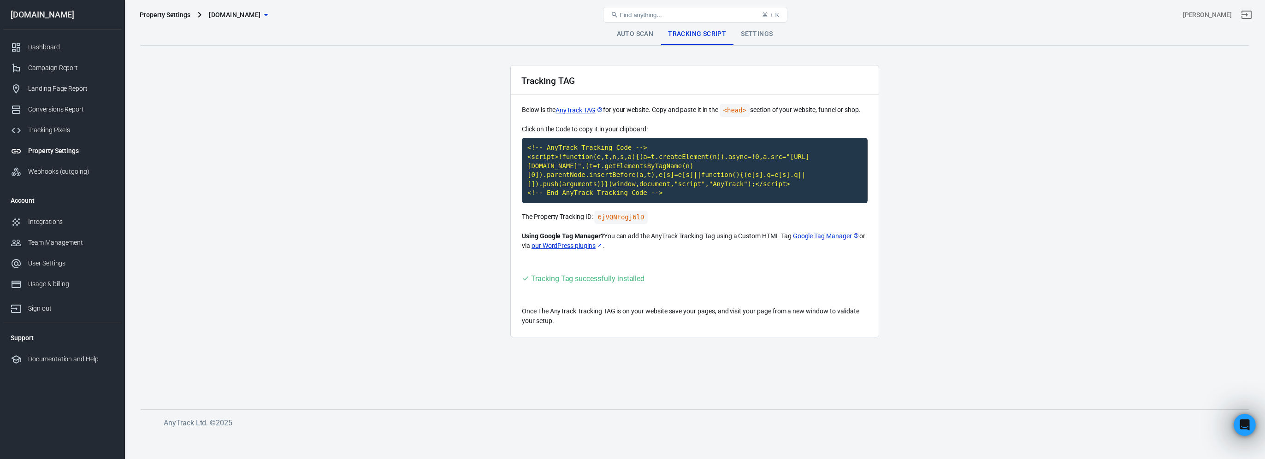
click at [616, 31] on link "Auto Scan" at bounding box center [635, 34] width 52 height 22
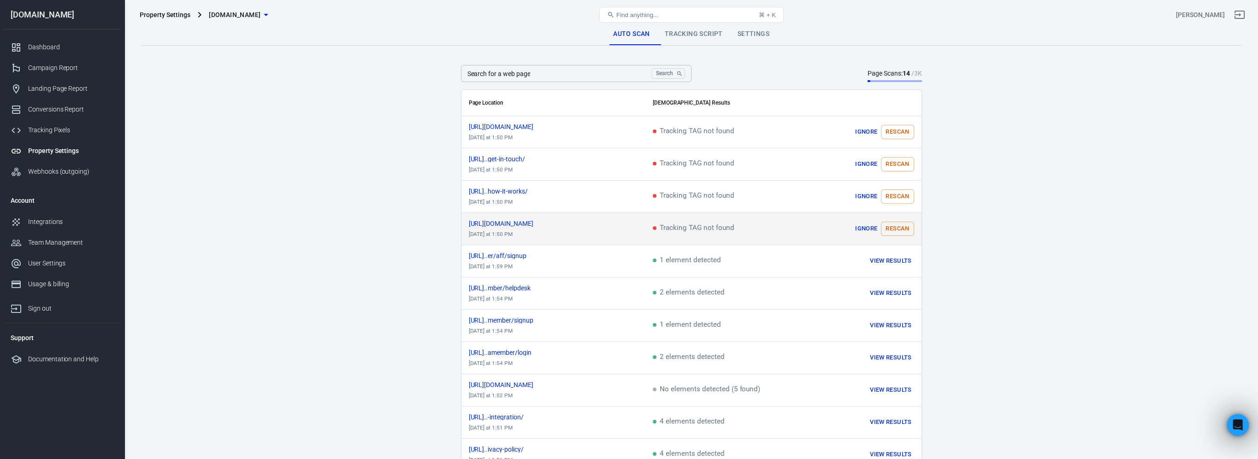
click at [897, 231] on button "Rescan" at bounding box center [897, 229] width 33 height 14
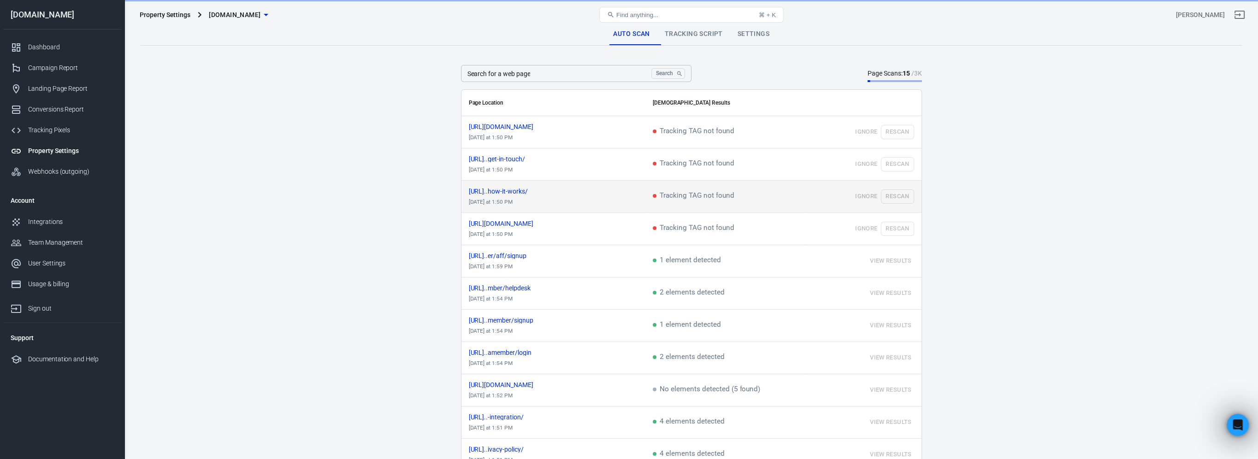
click at [895, 200] on td "Ignore Rescan" at bounding box center [863, 197] width 115 height 32
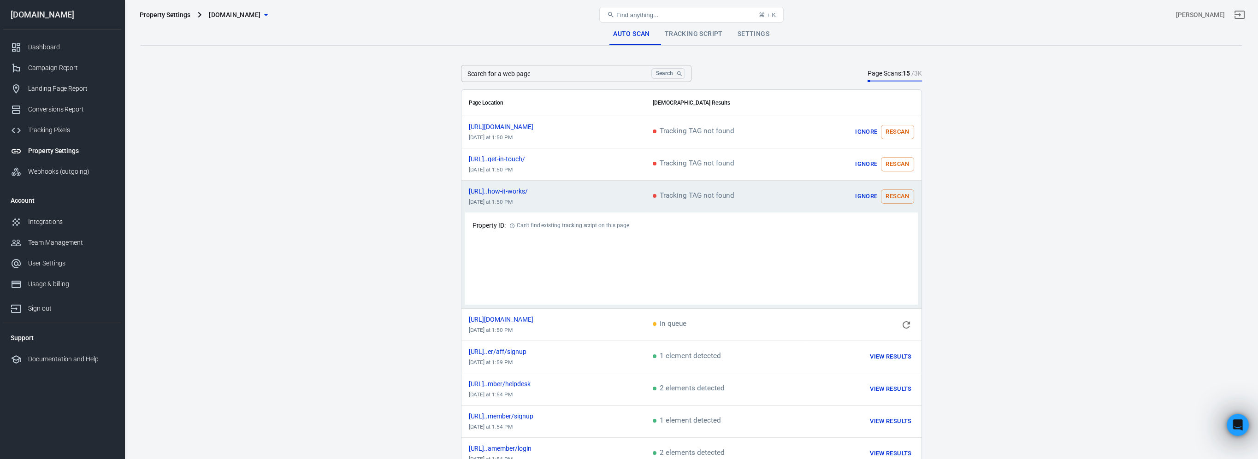
click at [903, 197] on button "Rescan" at bounding box center [897, 196] width 33 height 14
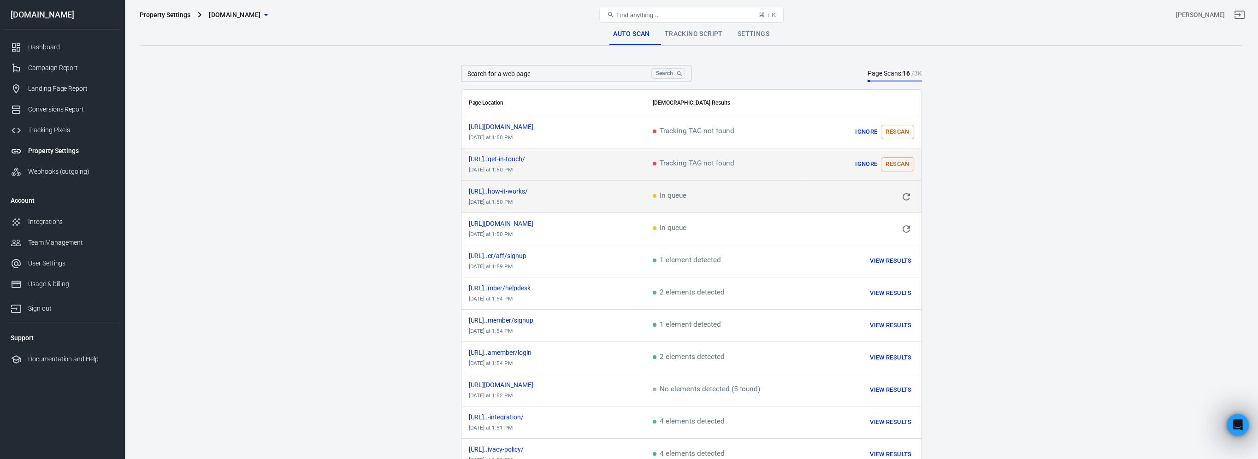
click at [900, 164] on button "Rescan" at bounding box center [897, 164] width 33 height 14
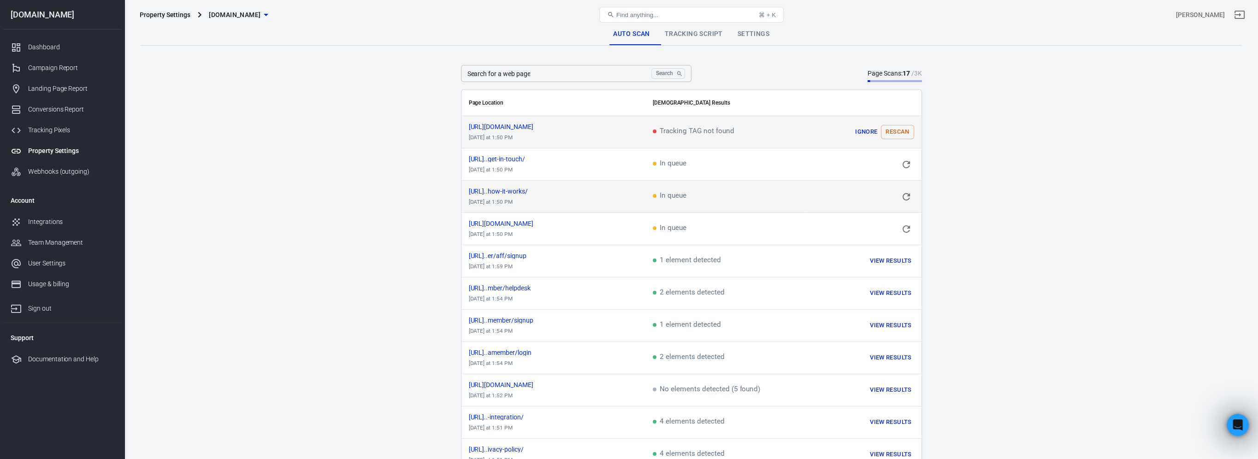
click at [901, 131] on button "Rescan" at bounding box center [897, 132] width 33 height 14
click at [61, 41] on link "Dashboard" at bounding box center [62, 47] width 118 height 21
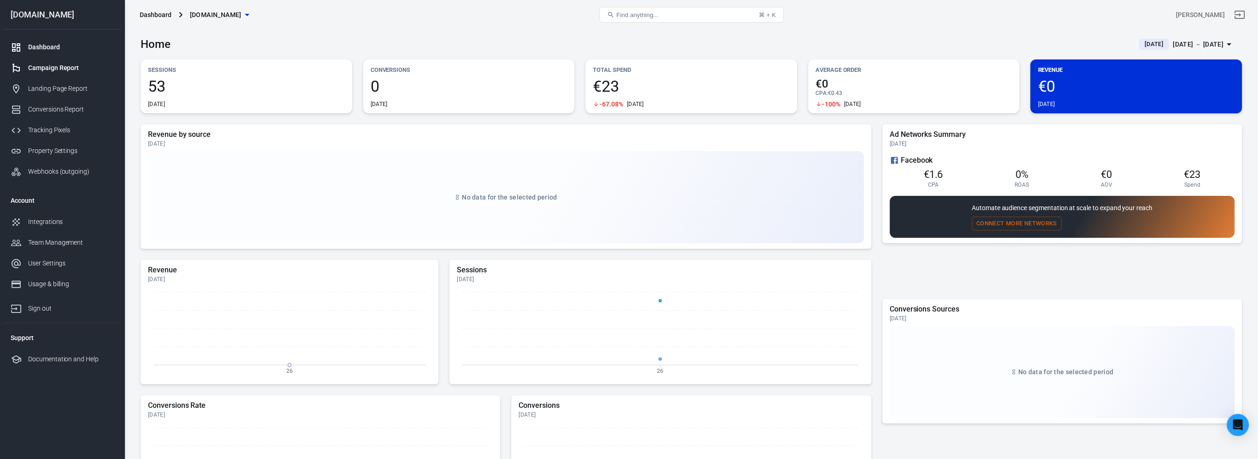
click at [74, 75] on link "Campaign Report" at bounding box center [62, 68] width 118 height 21
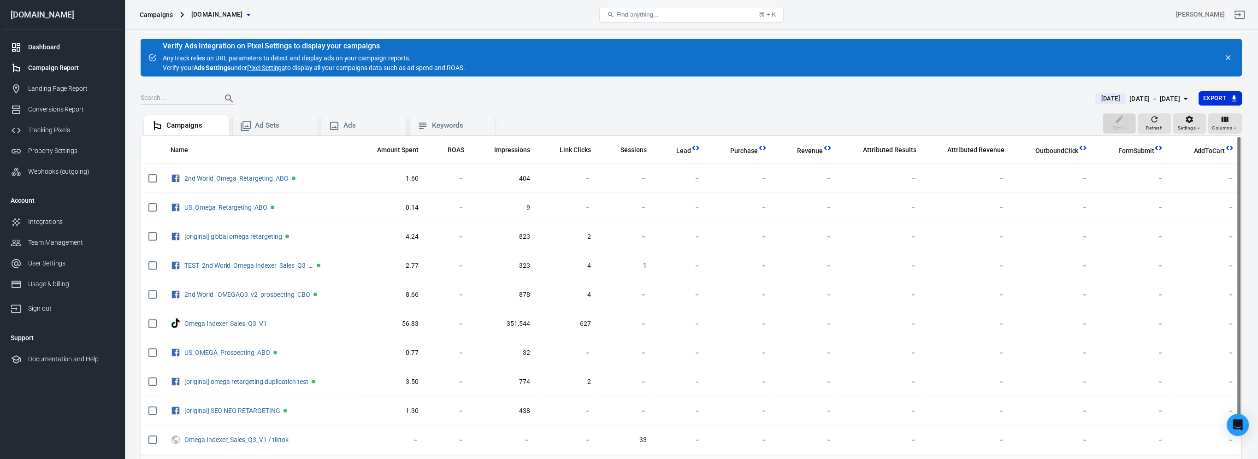
click at [32, 44] on div "Dashboard" at bounding box center [71, 47] width 86 height 10
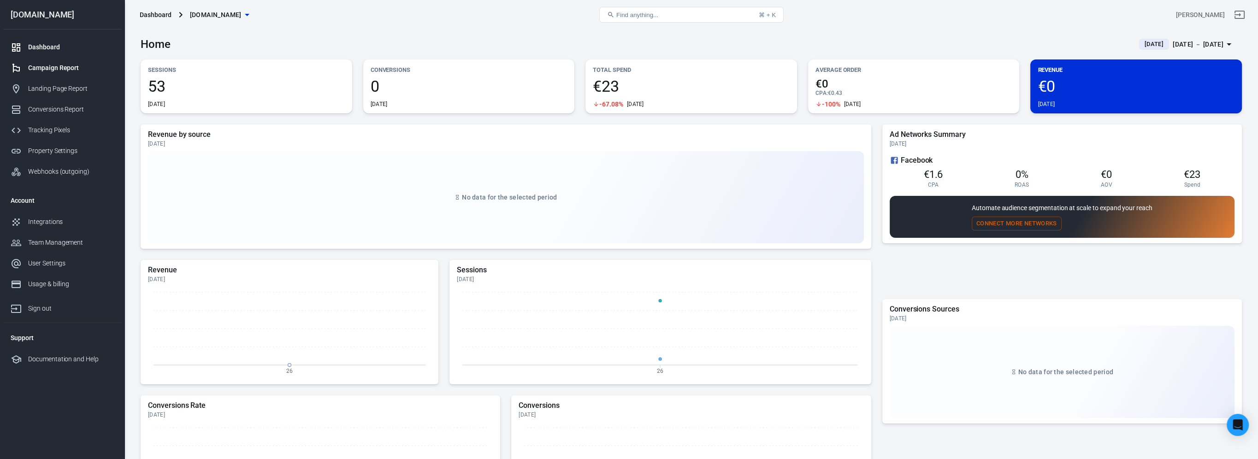
click at [68, 72] on div "Campaign Report" at bounding box center [71, 68] width 86 height 10
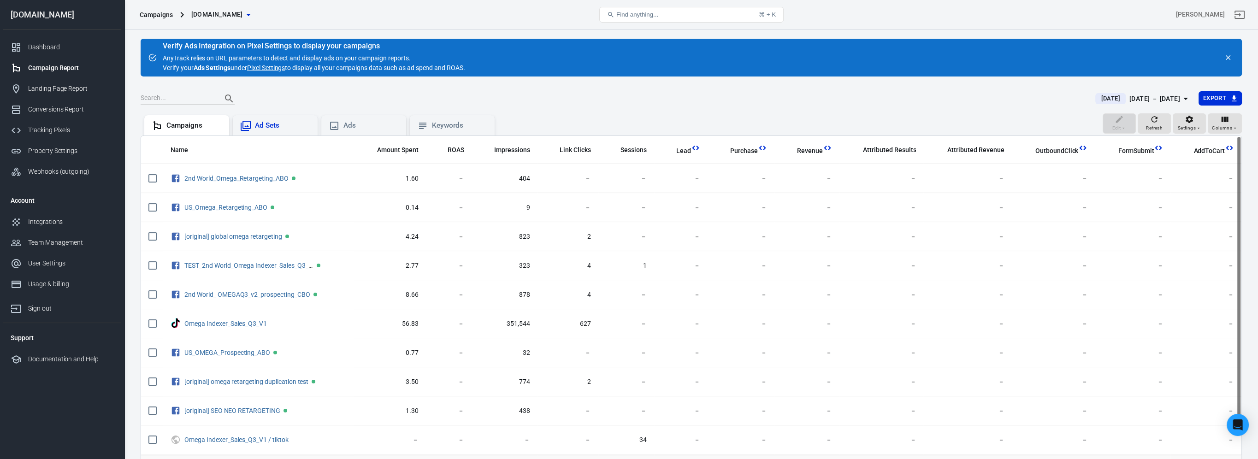
click at [271, 125] on div "Ad Sets" at bounding box center [282, 126] width 55 height 10
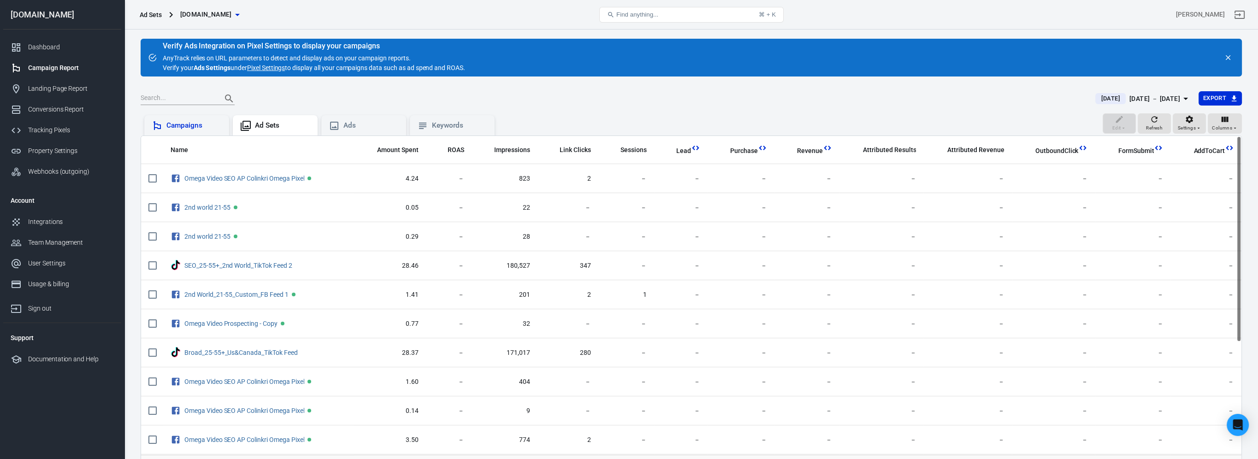
click at [177, 124] on div "Campaigns" at bounding box center [193, 126] width 55 height 10
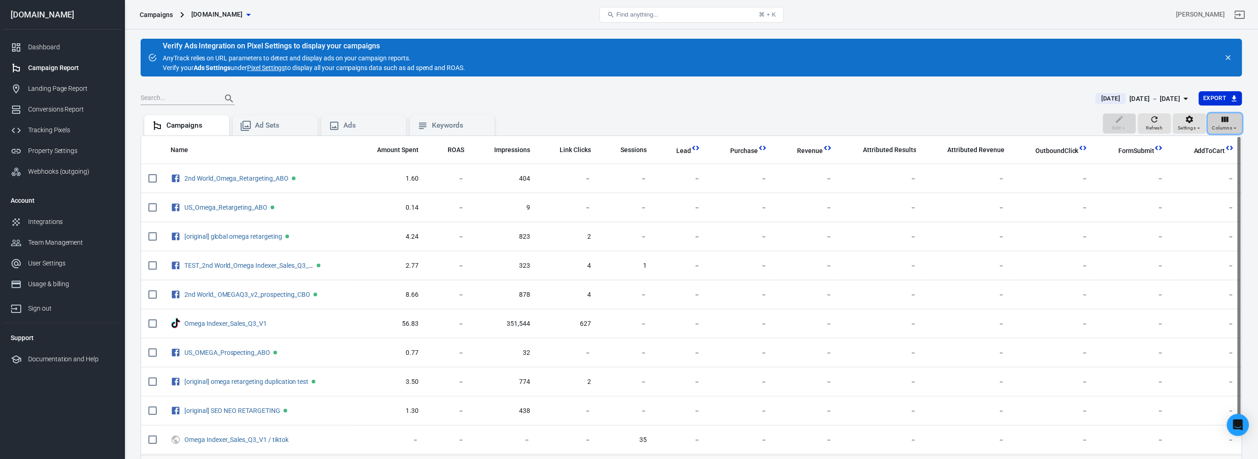
click at [1238, 118] on button "Columns" at bounding box center [1225, 123] width 34 height 20
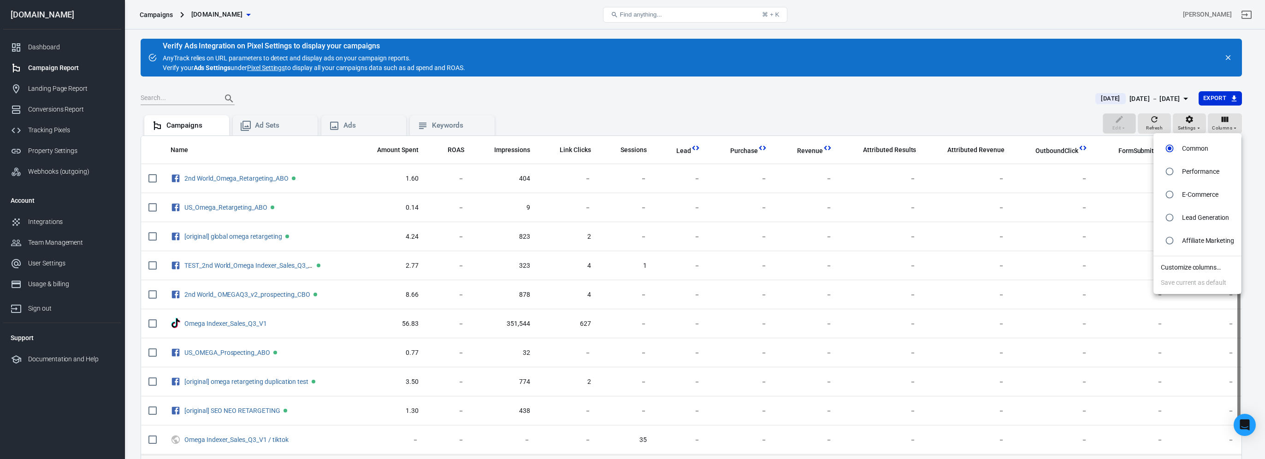
click at [1202, 269] on li "Customize columns…" at bounding box center [1197, 267] width 88 height 15
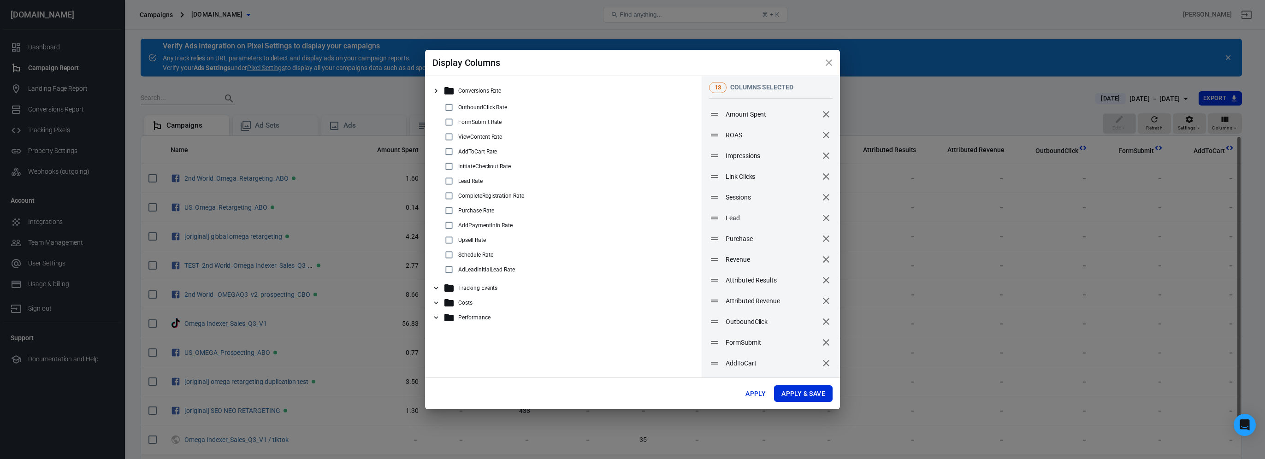
click at [438, 302] on icon at bounding box center [436, 303] width 8 height 8
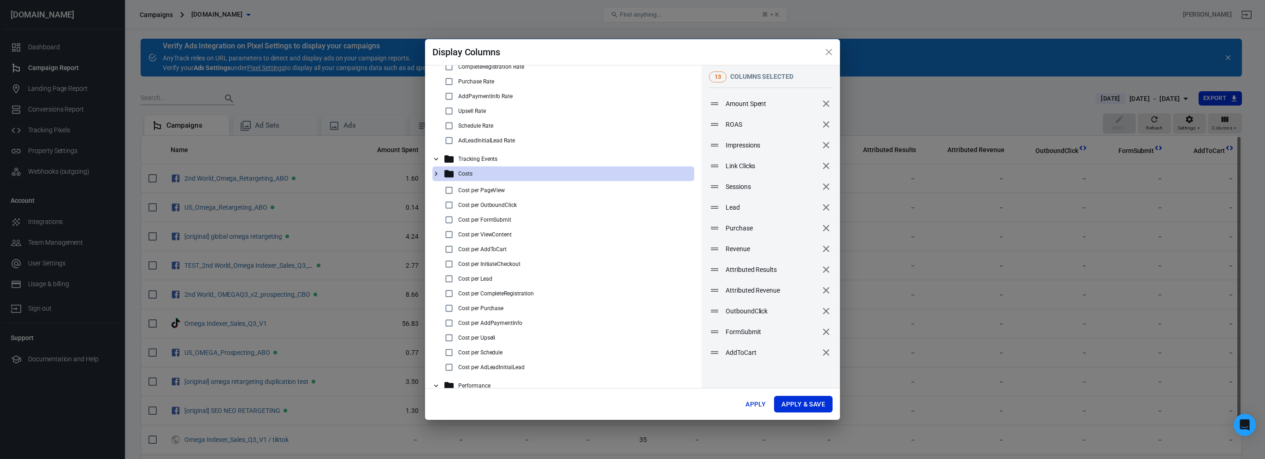
scroll to position [131, 0]
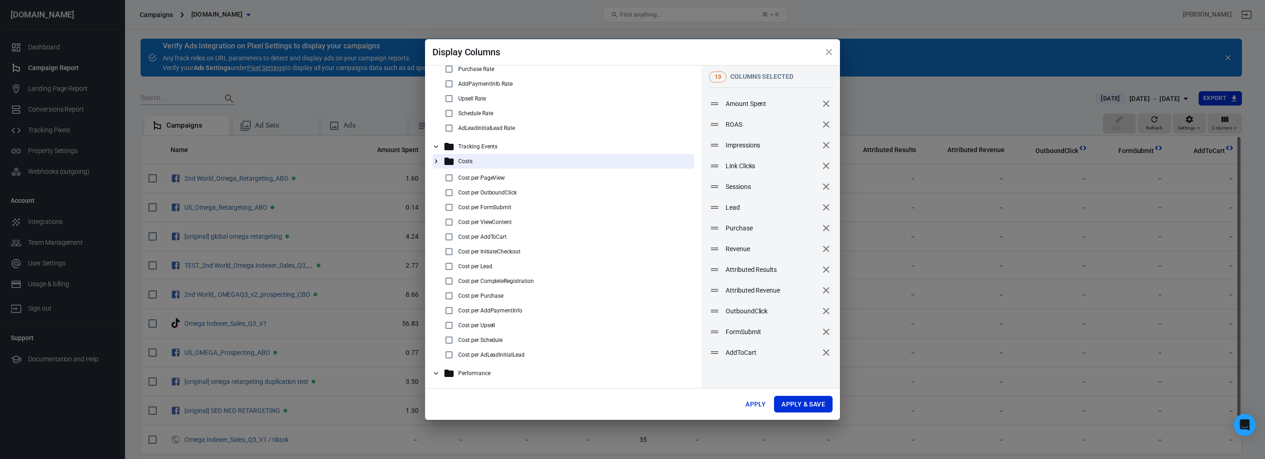
click at [447, 297] on input "checkbox" at bounding box center [448, 295] width 11 height 11
checkbox input "true"
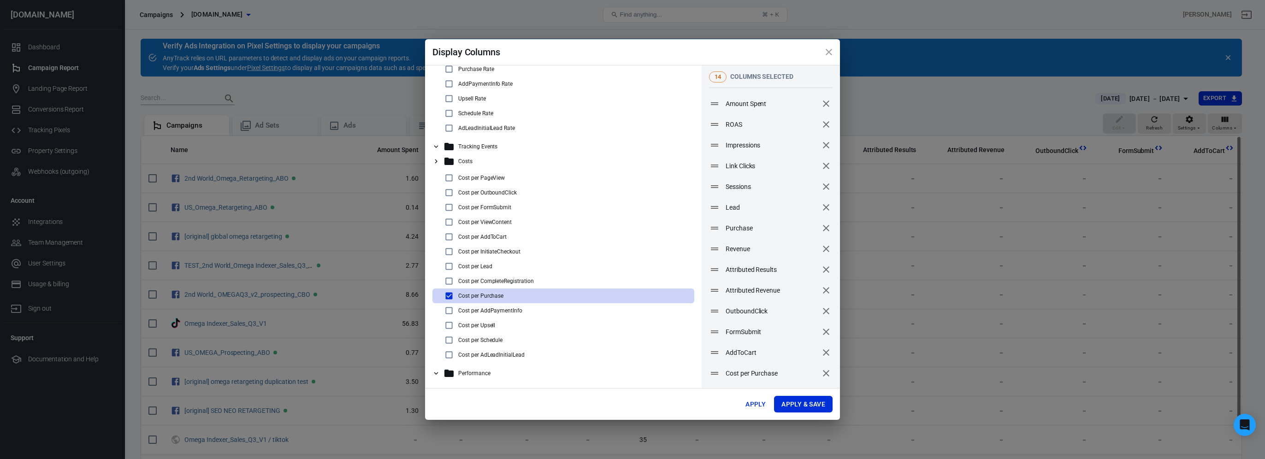
click at [433, 378] on div "Performance" at bounding box center [563, 373] width 262 height 15
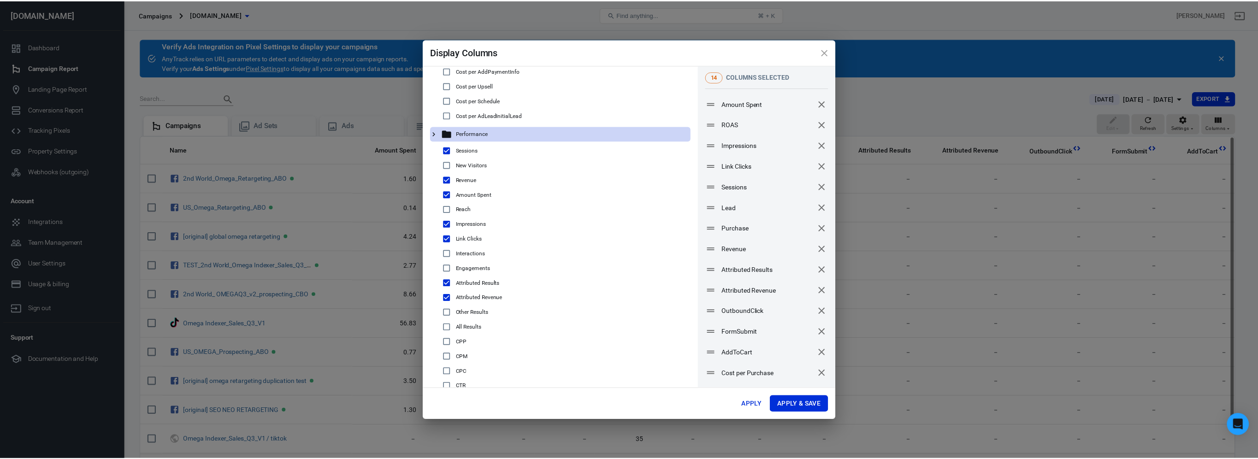
scroll to position [325, 0]
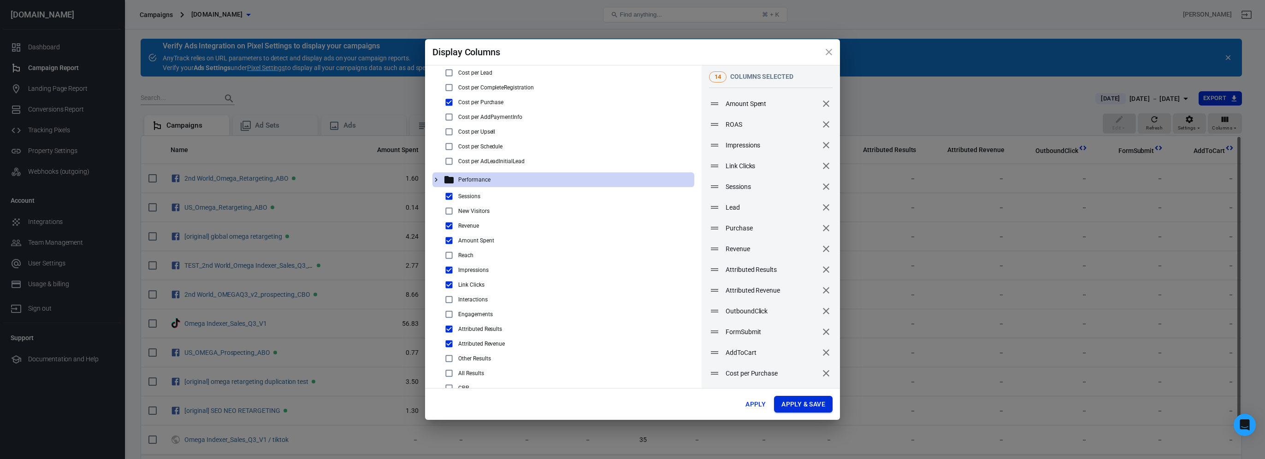
click at [791, 402] on button "Apply & Save" at bounding box center [803, 404] width 59 height 17
radio input "false"
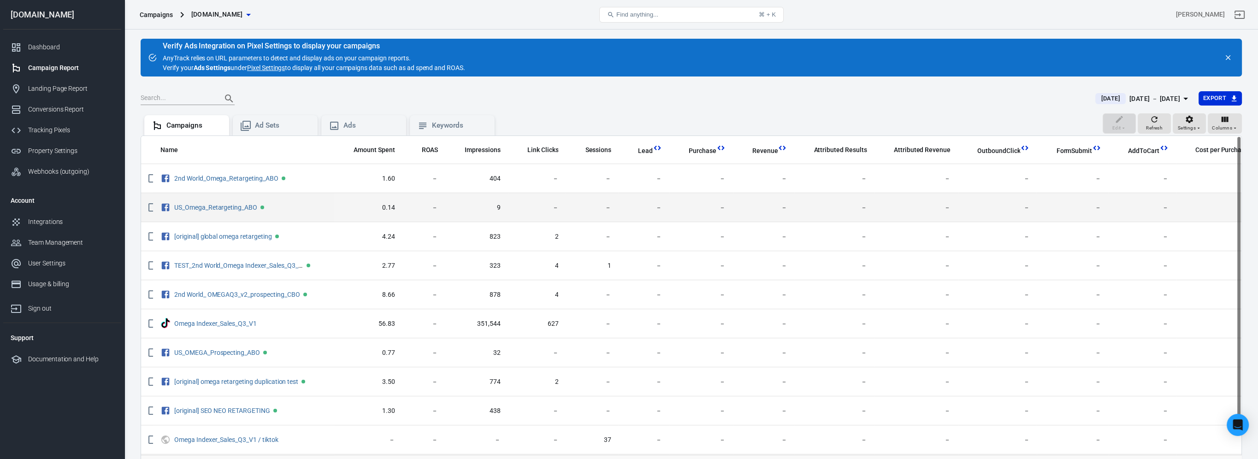
scroll to position [0, 15]
drag, startPoint x: 852, startPoint y: 213, endPoint x: 973, endPoint y: 207, distance: 120.9
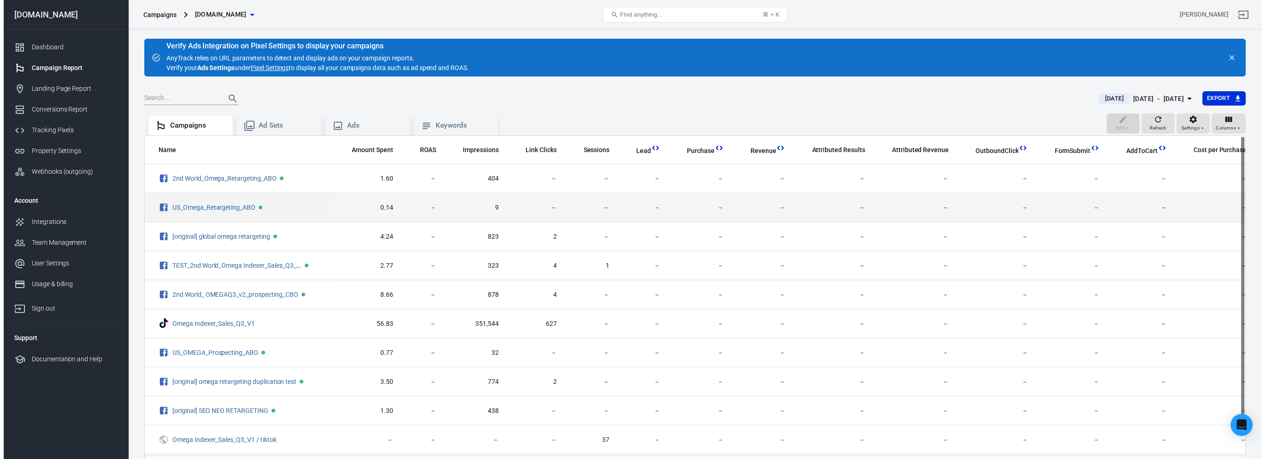
scroll to position [0, 0]
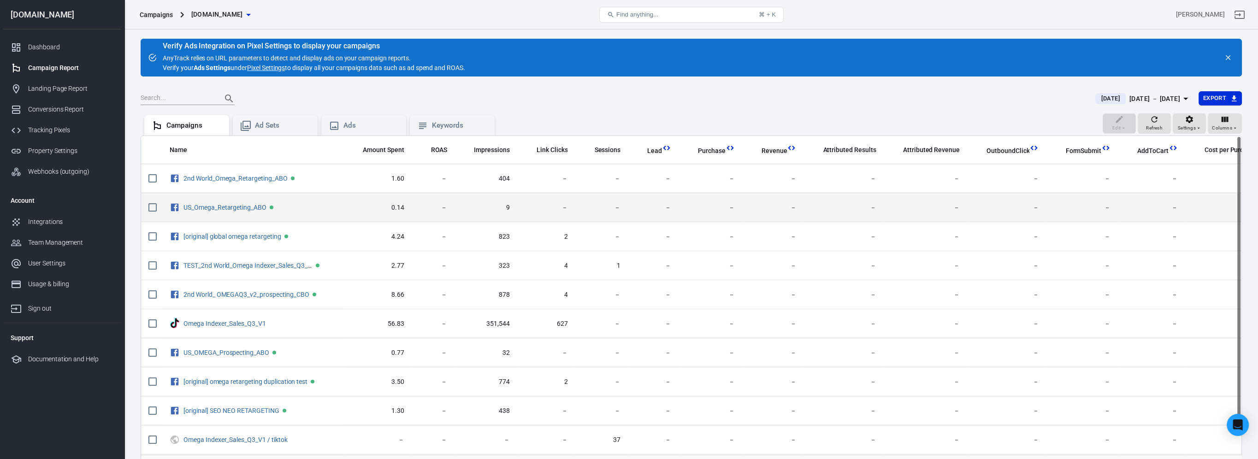
drag, startPoint x: 1040, startPoint y: 211, endPoint x: 952, endPoint y: 202, distance: 88.9
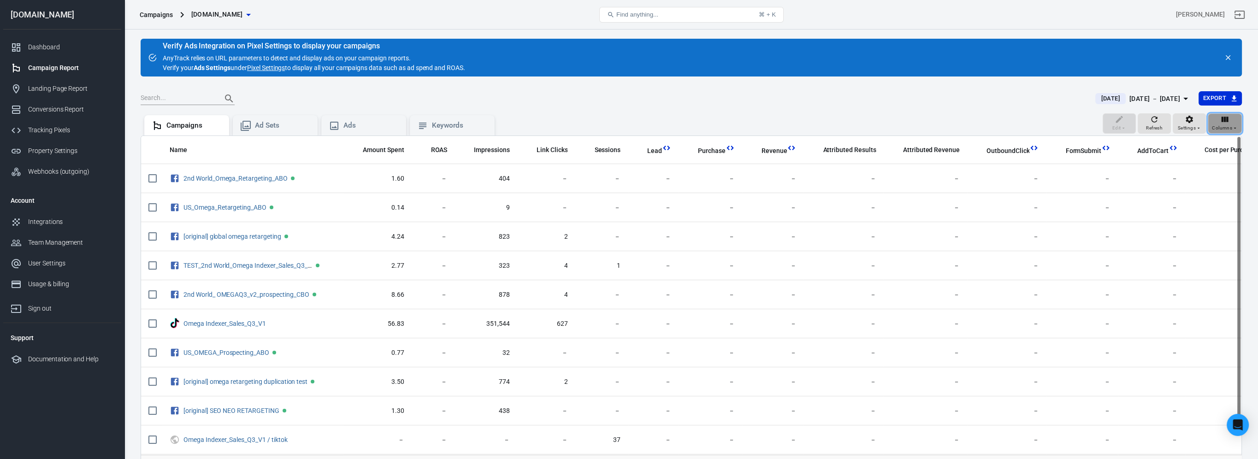
click at [1221, 124] on span "Columns" at bounding box center [1222, 128] width 20 height 8
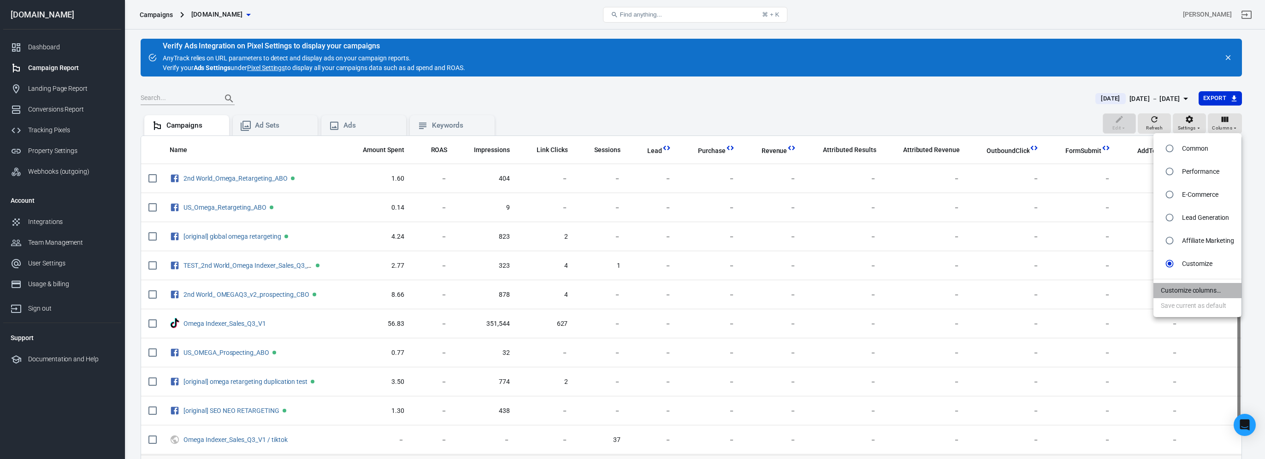
click at [1204, 288] on li "Customize columns…" at bounding box center [1197, 290] width 88 height 15
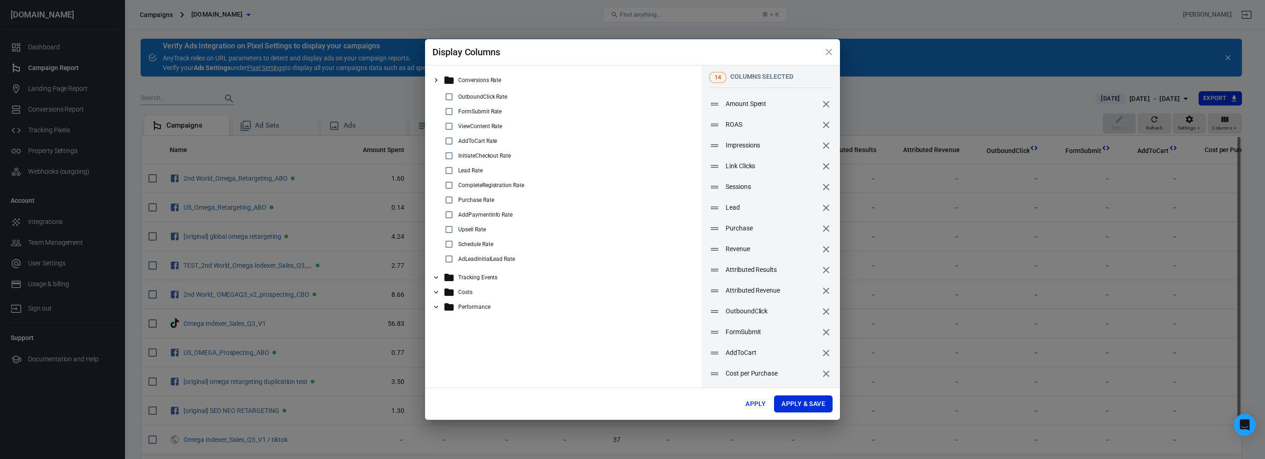
click at [471, 271] on div "Tracking Events" at bounding box center [563, 277] width 262 height 15
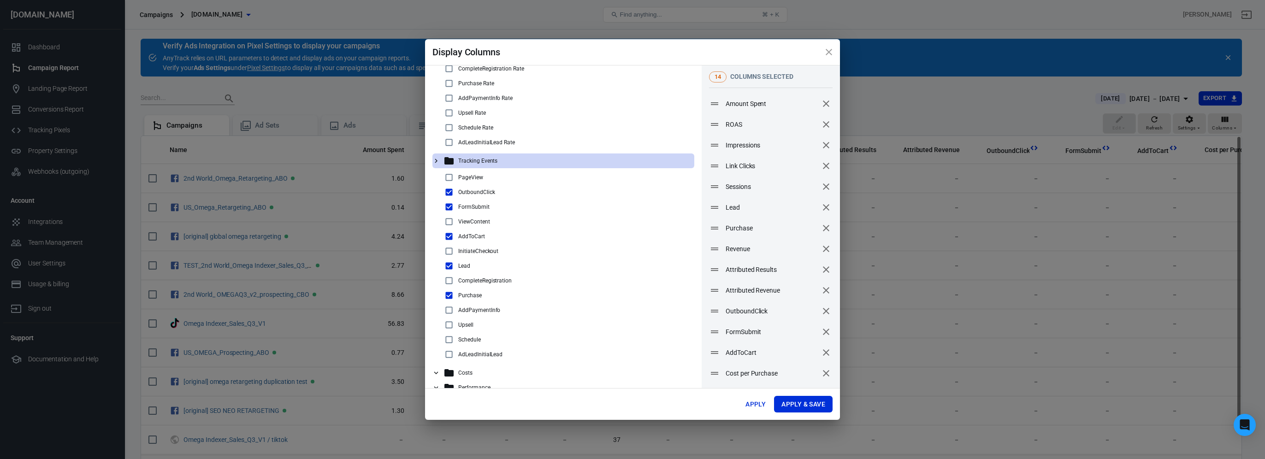
scroll to position [131, 0]
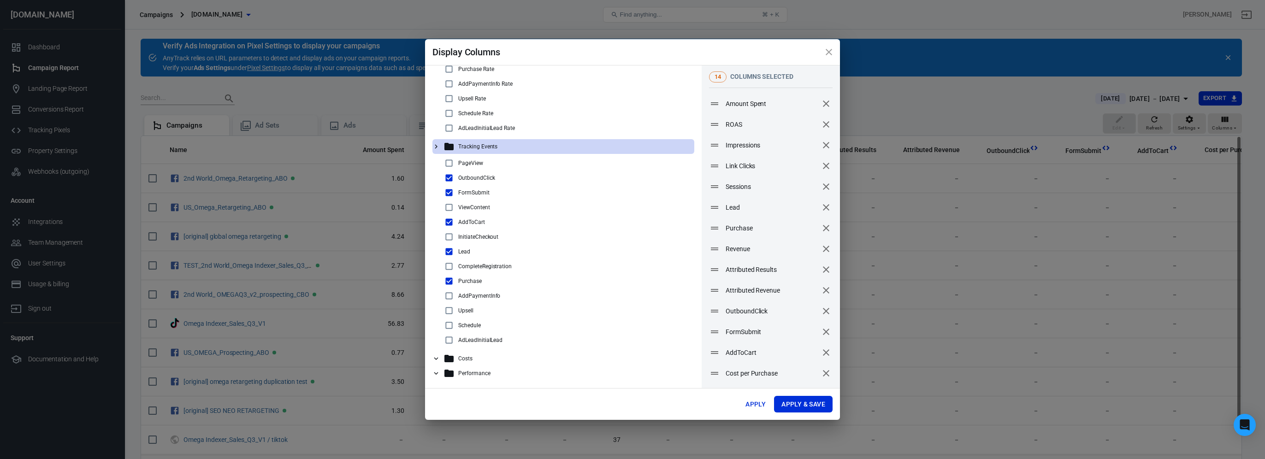
click at [478, 354] on div "Costs" at bounding box center [566, 358] width 247 height 11
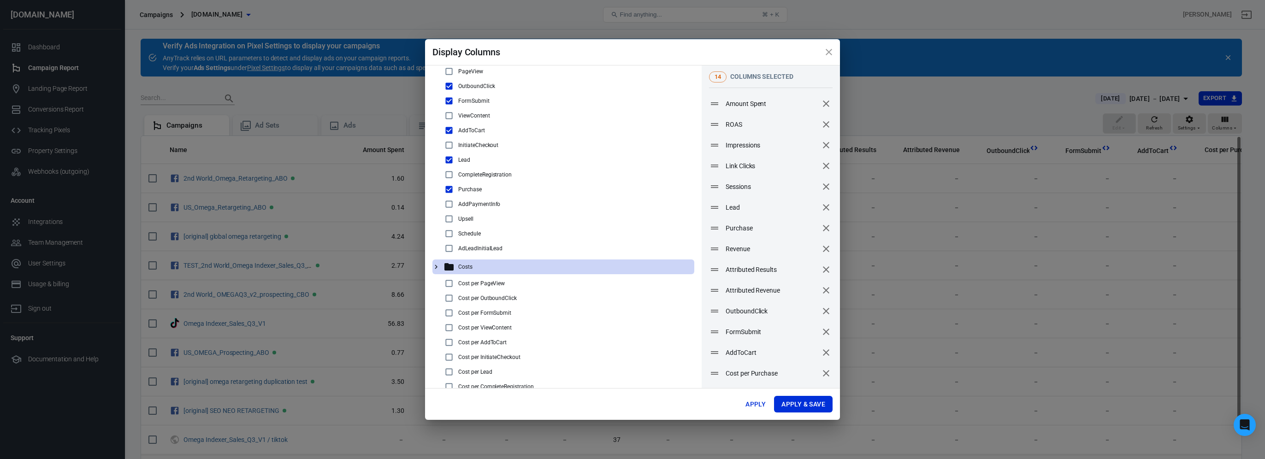
scroll to position [328, 0]
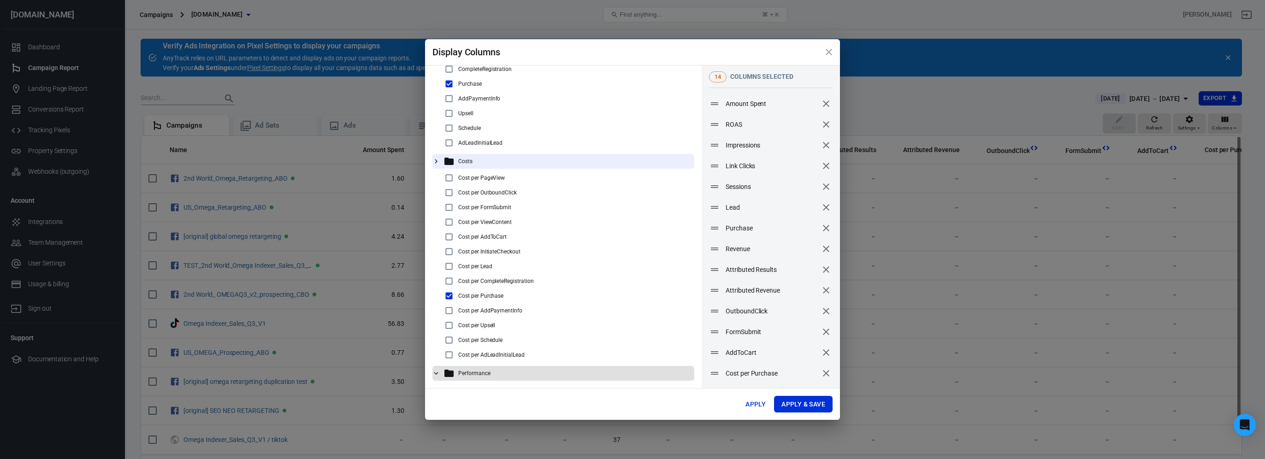
click at [485, 377] on div "Performance" at bounding box center [566, 373] width 247 height 11
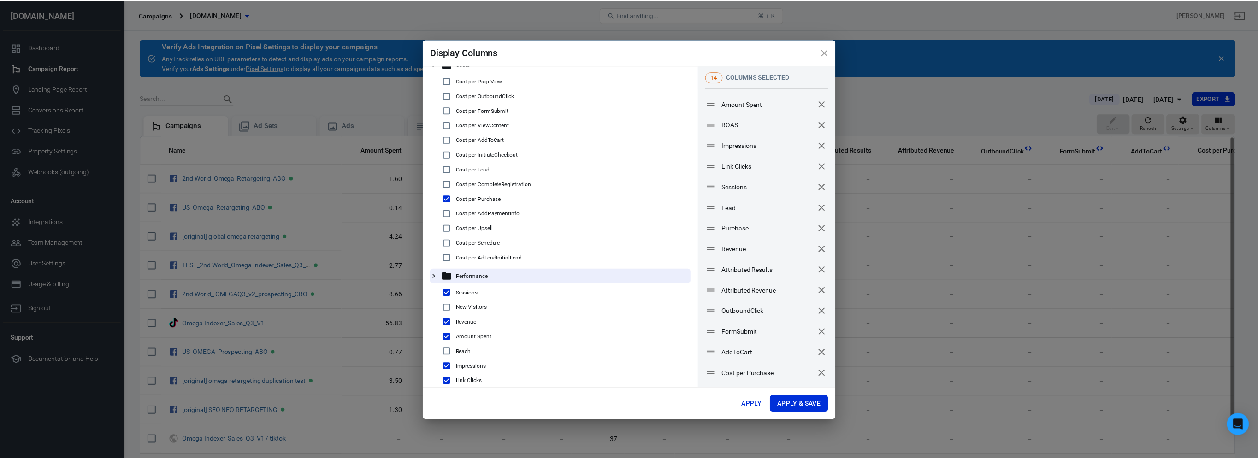
scroll to position [476, 0]
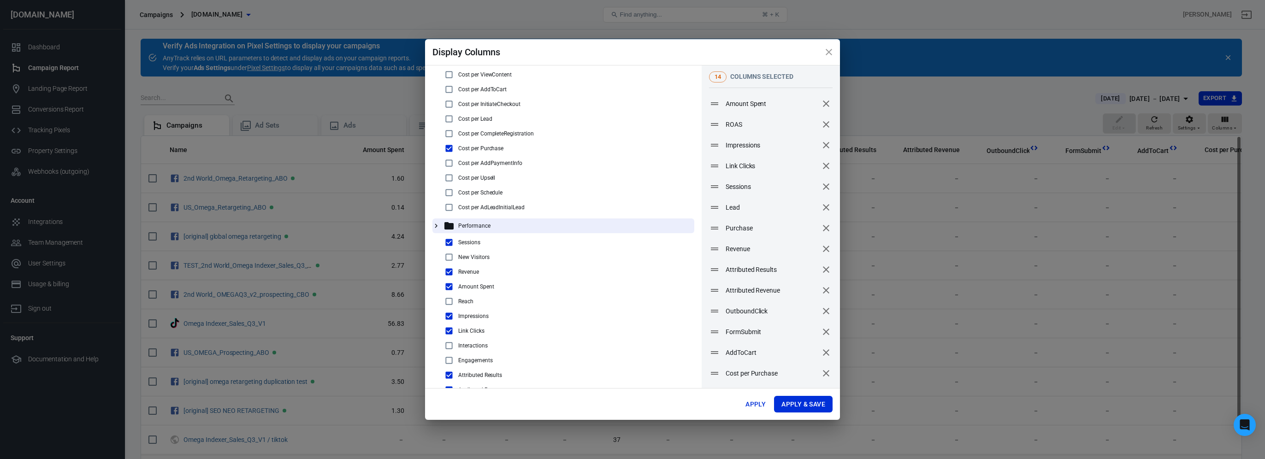
click at [825, 52] on icon "close" at bounding box center [828, 52] width 11 height 11
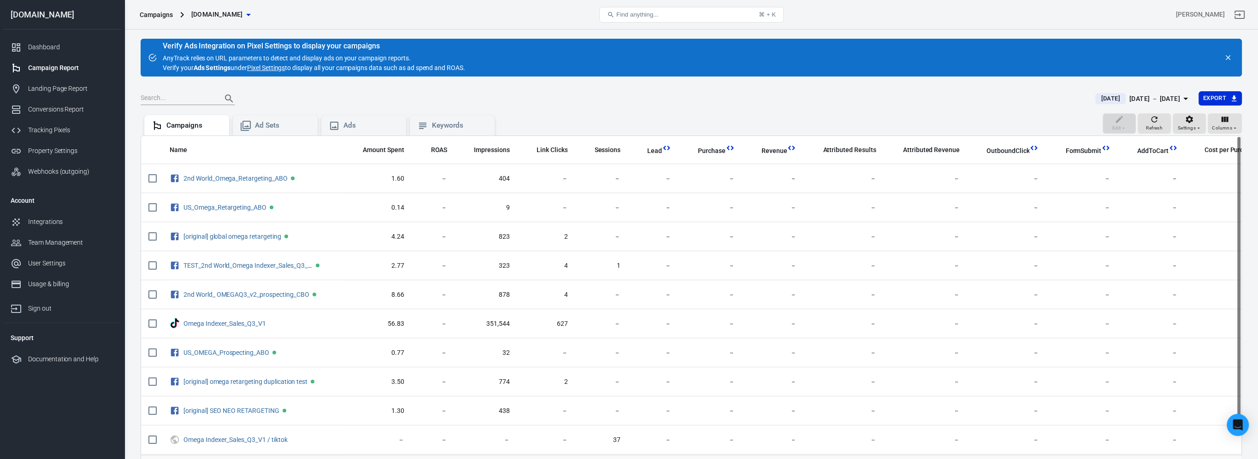
drag, startPoint x: 956, startPoint y: 155, endPoint x: 1040, endPoint y: 149, distance: 85.0
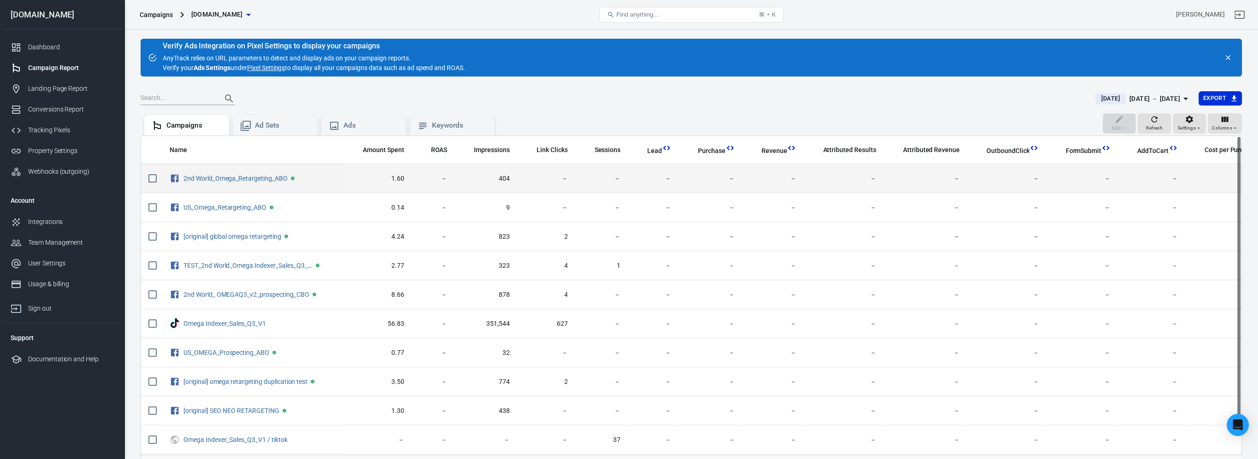
scroll to position [0, 15]
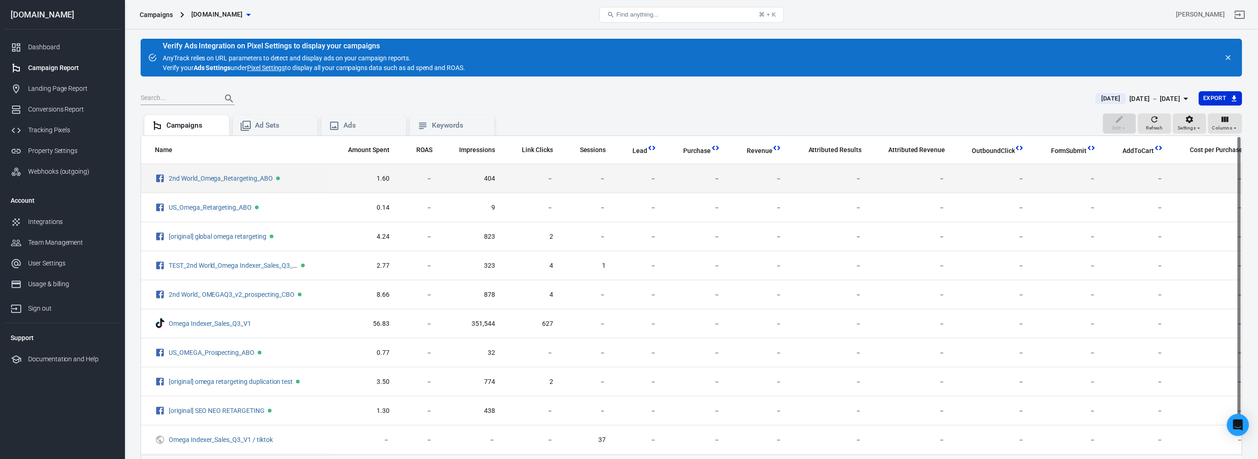
drag, startPoint x: 1011, startPoint y: 188, endPoint x: 1088, endPoint y: 188, distance: 77.4
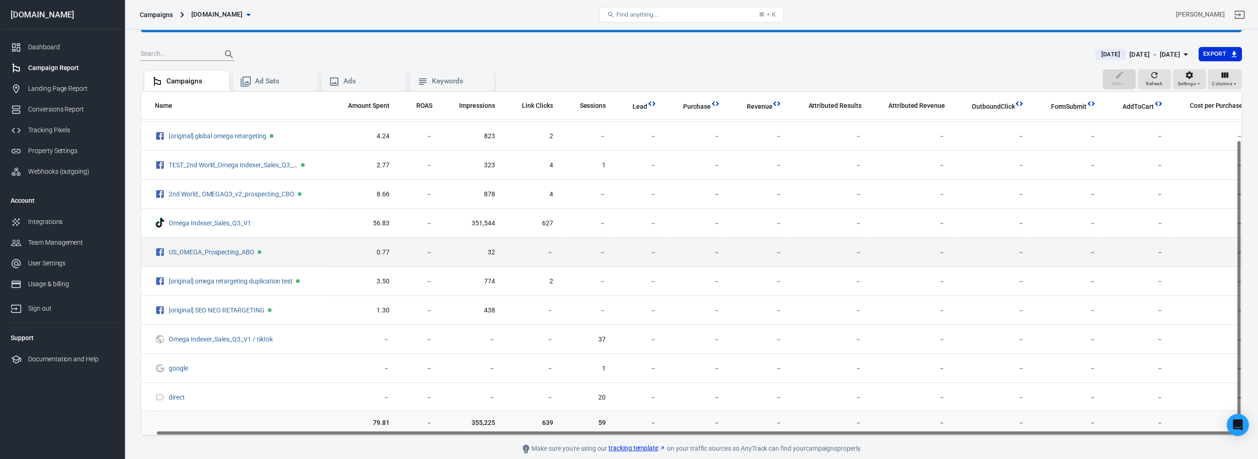
scroll to position [78, 0]
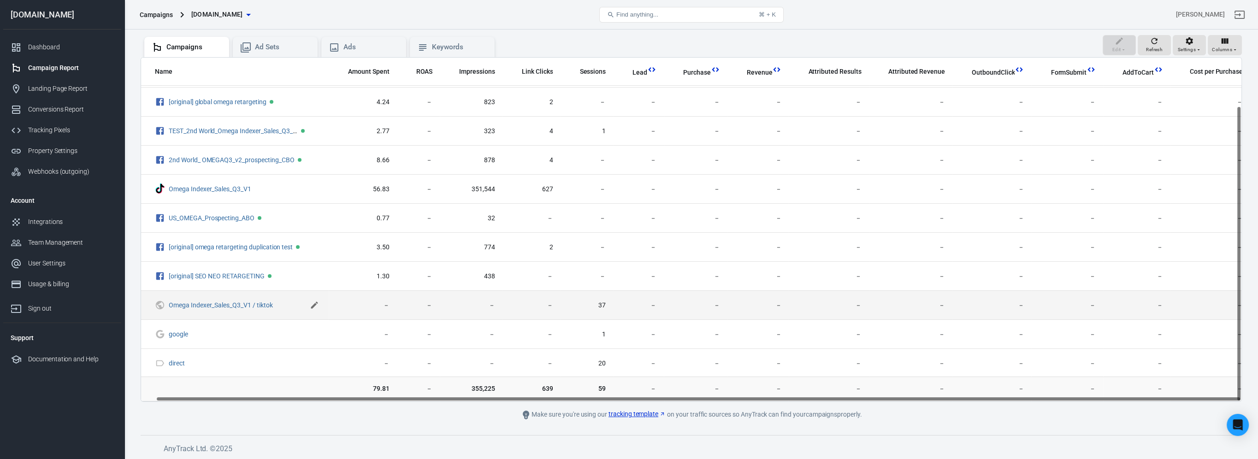
click at [313, 303] on icon "scrollable content" at bounding box center [314, 305] width 7 height 7
click at [315, 305] on icon "scrollable content" at bounding box center [315, 305] width 6 height 6
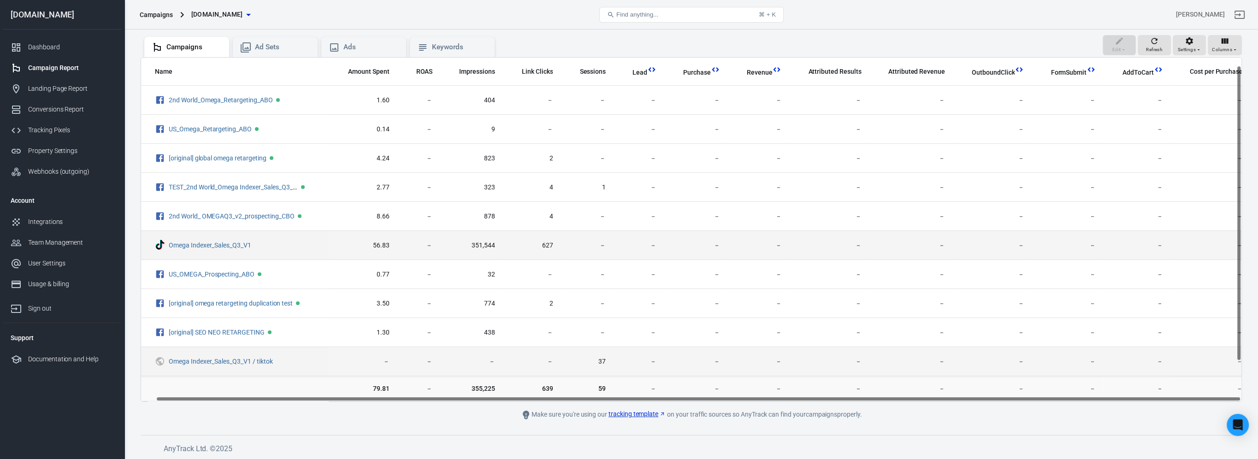
scroll to position [46, 15]
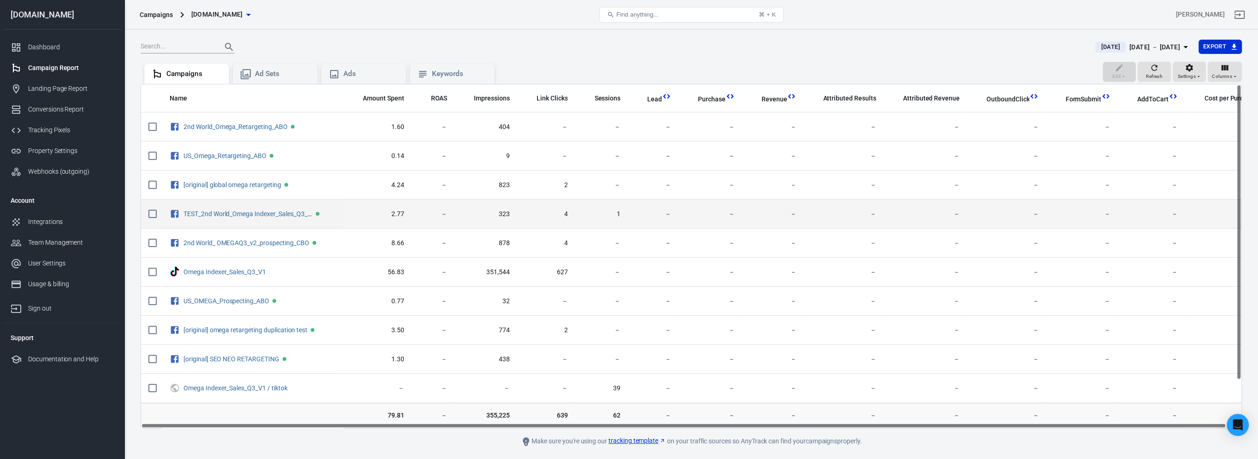
scroll to position [78, 0]
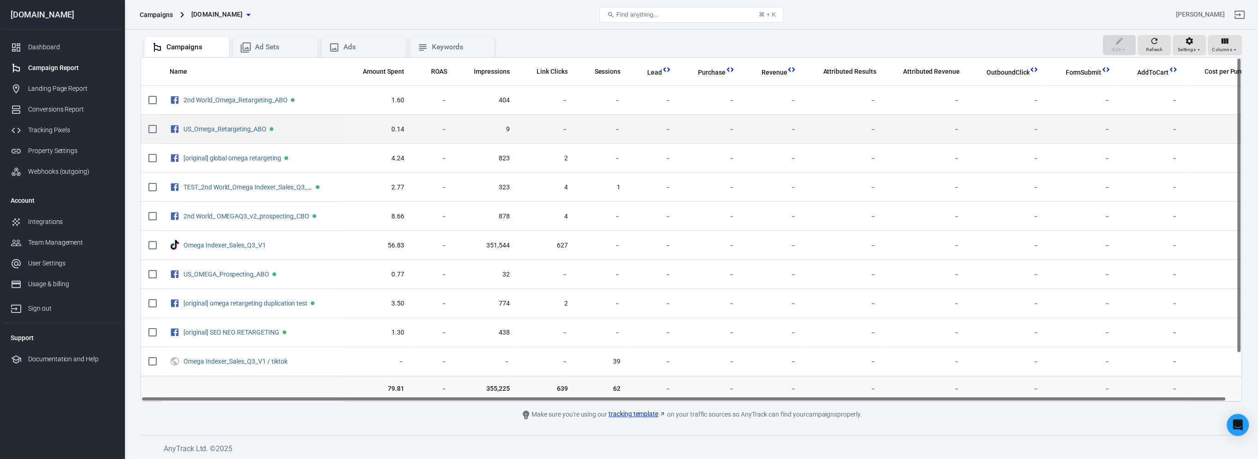
drag, startPoint x: 546, startPoint y: 132, endPoint x: 546, endPoint y: 122, distance: 10.1
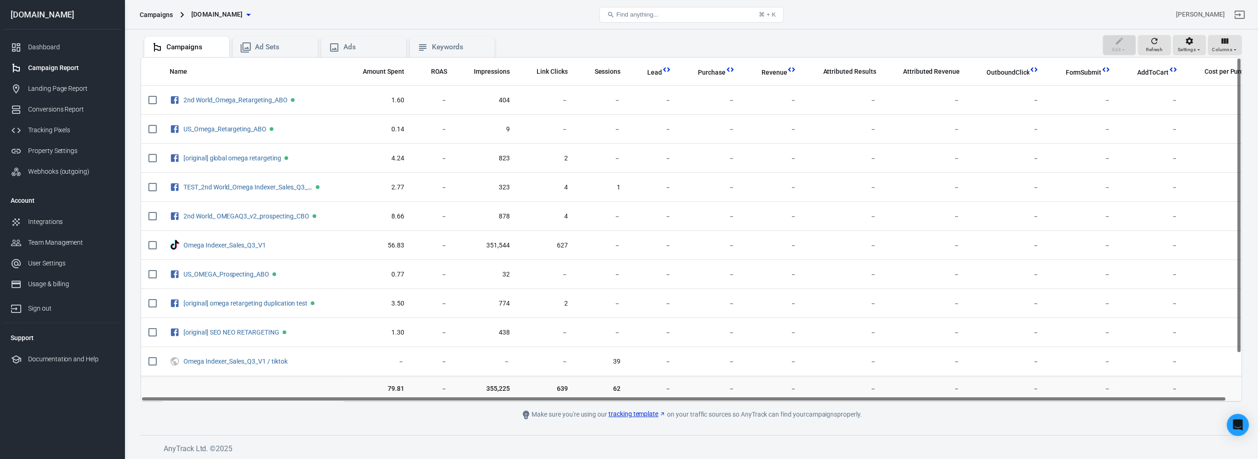
drag, startPoint x: 546, startPoint y: 122, endPoint x: 897, endPoint y: 436, distance: 471.7
click at [897, 437] on footer "AnyTrack Ltd. © 2025" at bounding box center [691, 444] width 1101 height 19
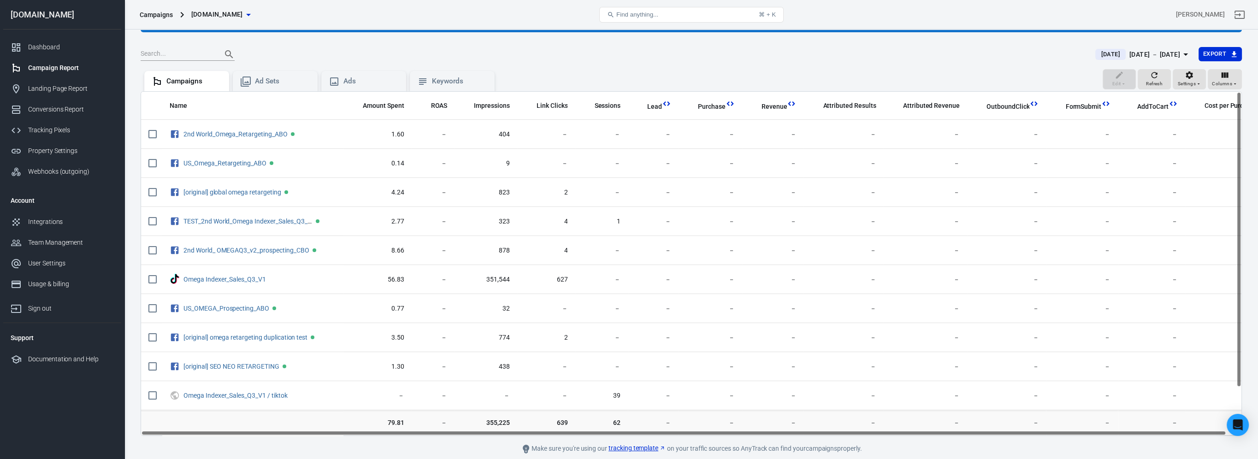
scroll to position [0, 0]
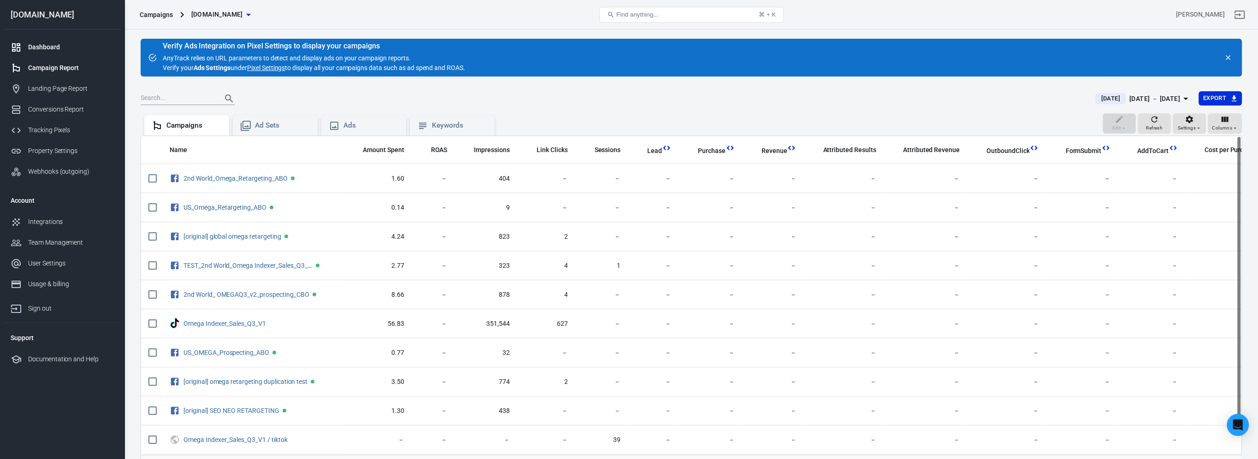
click at [69, 54] on link "Dashboard" at bounding box center [62, 47] width 118 height 21
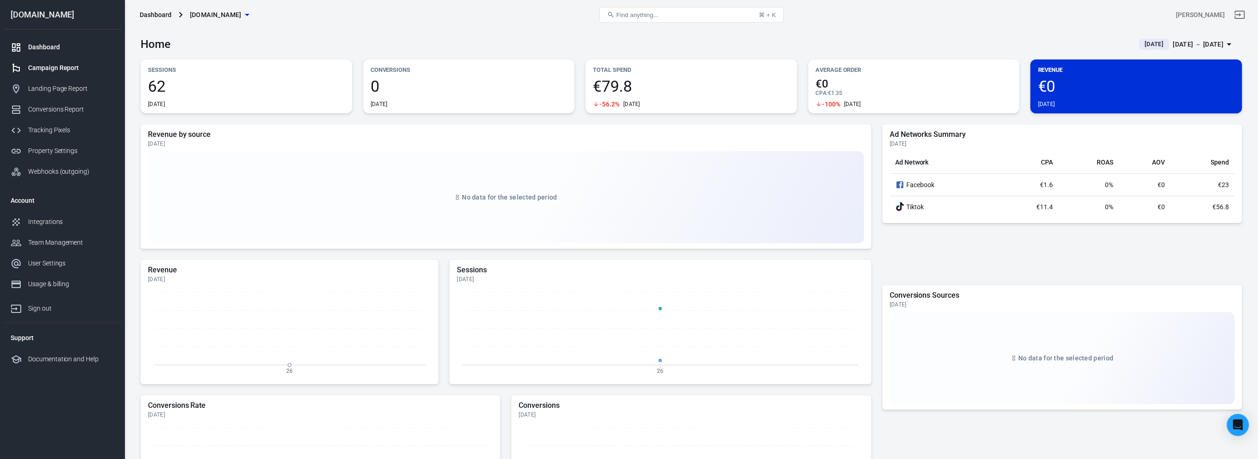
click at [66, 66] on div "Campaign Report" at bounding box center [71, 68] width 86 height 10
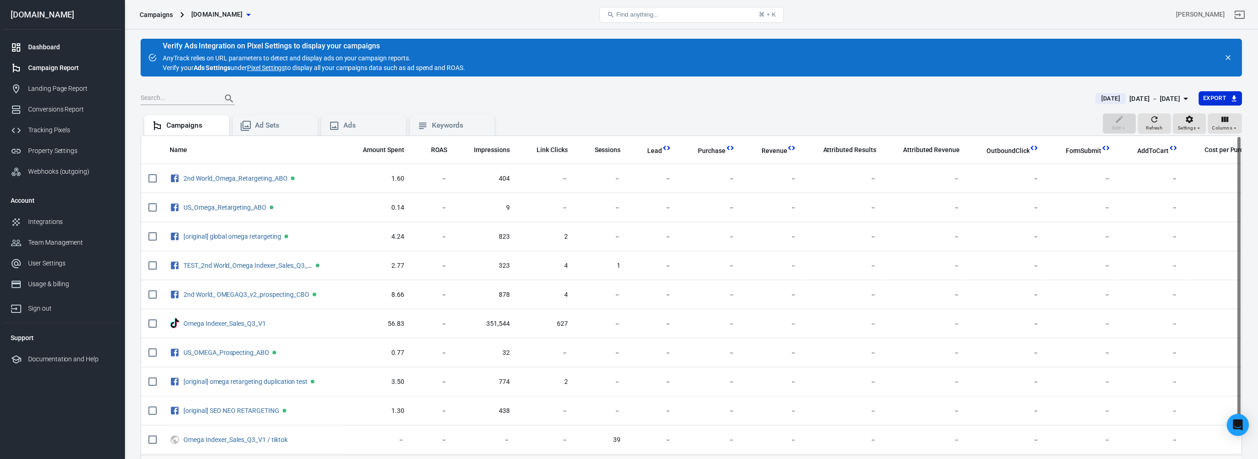
click at [82, 39] on link "Dashboard" at bounding box center [62, 47] width 118 height 21
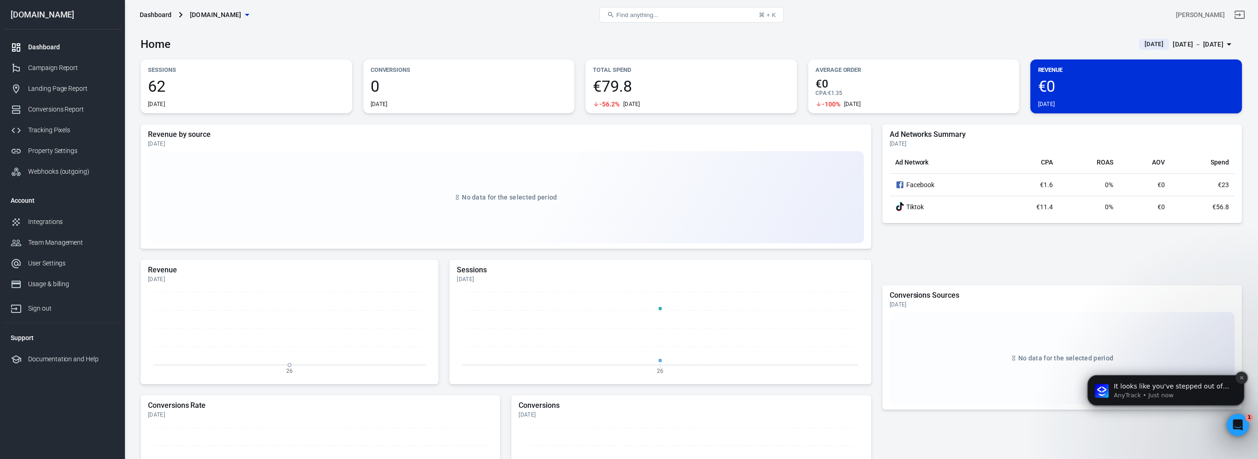
click at [1243, 375] on button "Dismiss notification" at bounding box center [1241, 378] width 12 height 12
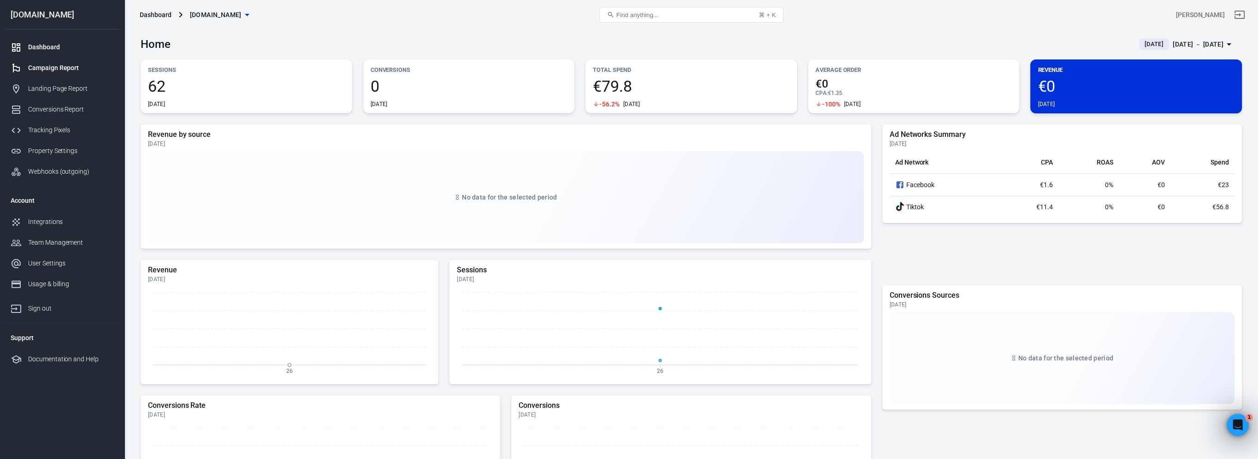
click at [37, 71] on div "Campaign Report" at bounding box center [71, 68] width 86 height 10
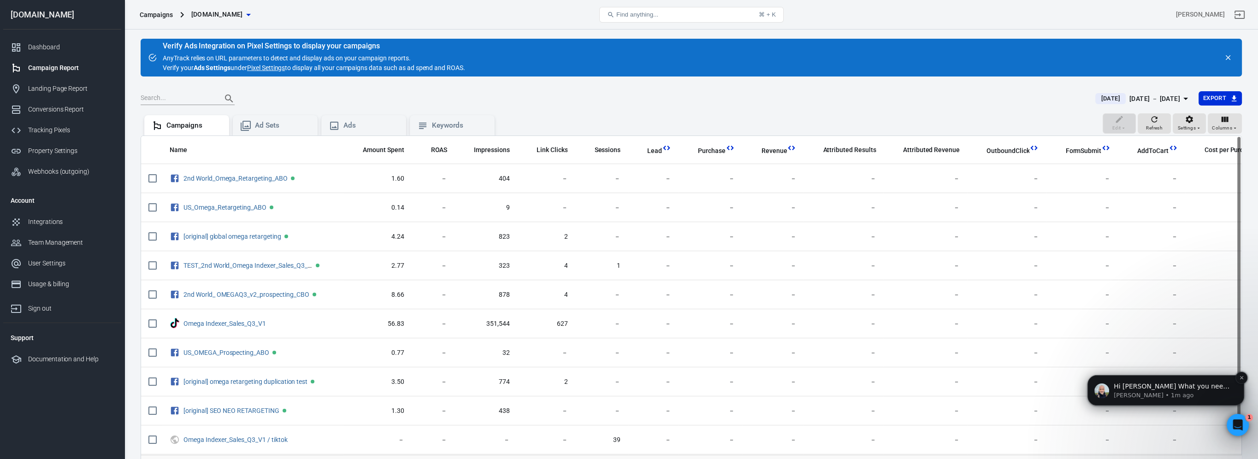
click at [1183, 387] on span "Hi [PERSON_NAME] What you need is not supported. Anytrack fetches the conversio…" at bounding box center [1172, 423] width 117 height 81
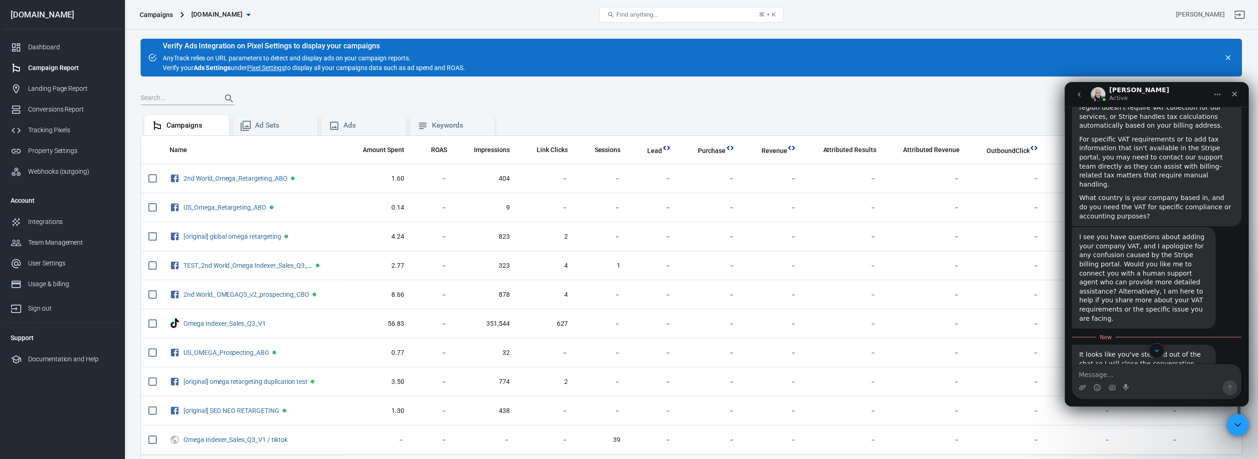
scroll to position [1928, 0]
click at [1167, 369] on textarea "Message…" at bounding box center [1156, 373] width 169 height 16
click at [1230, 413] on div "Close Intercom Messenger" at bounding box center [1236, 424] width 22 height 22
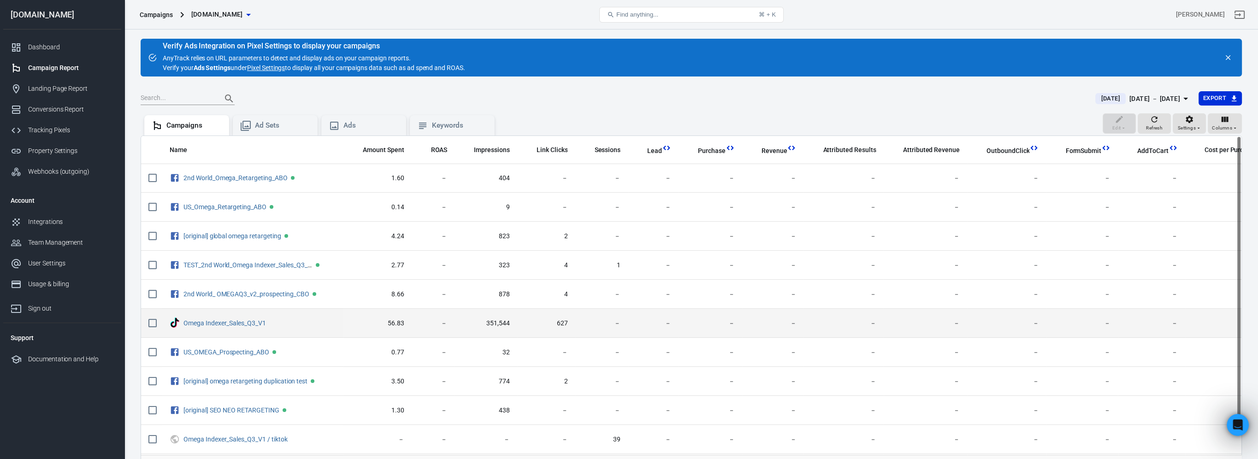
scroll to position [0, 0]
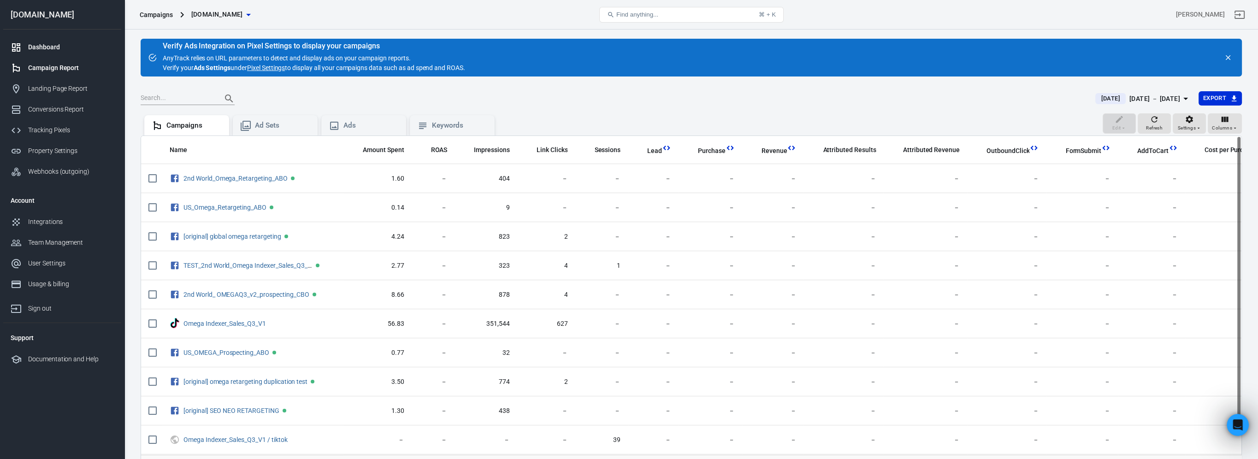
click at [48, 52] on div "Dashboard" at bounding box center [71, 47] width 86 height 10
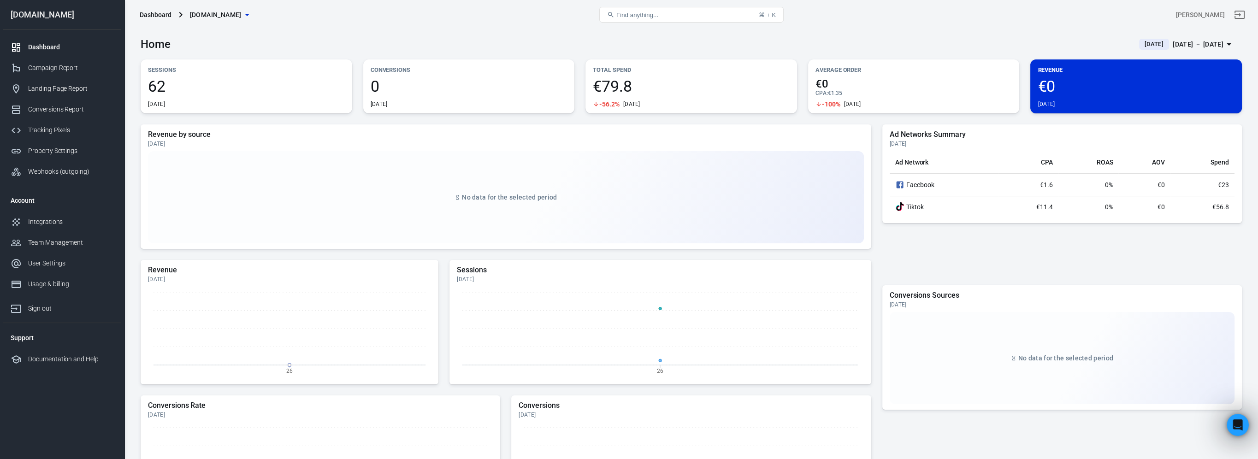
click at [58, 41] on link "Dashboard" at bounding box center [62, 47] width 118 height 21
click at [72, 69] on div "Campaign Report" at bounding box center [71, 68] width 86 height 10
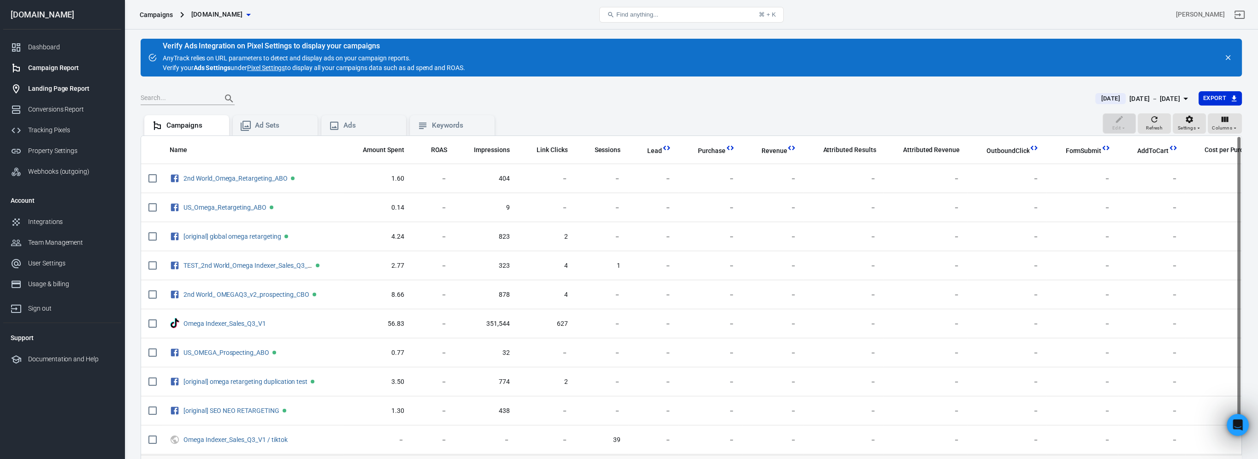
click at [63, 92] on div "Landing Page Report" at bounding box center [71, 89] width 86 height 10
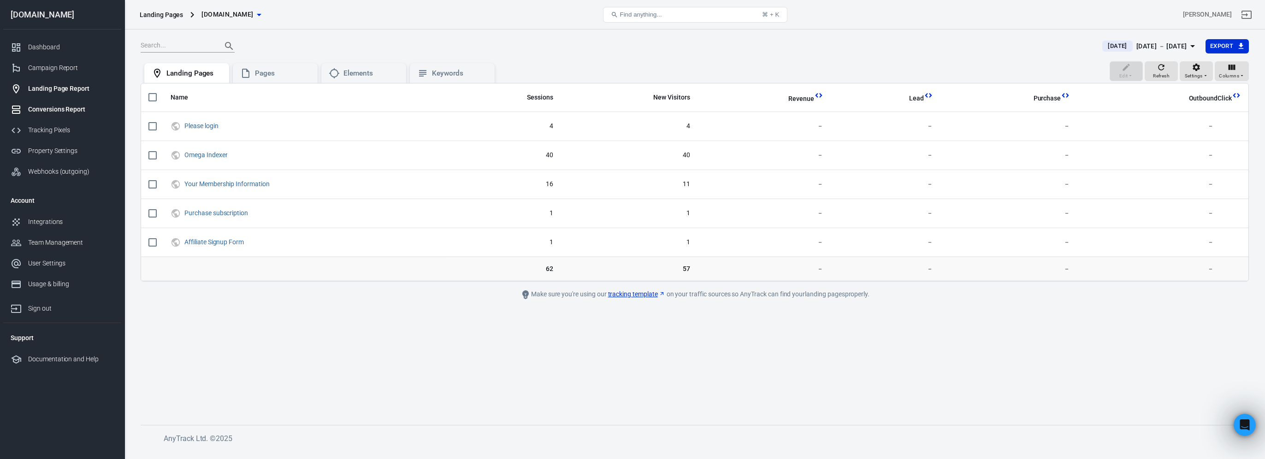
click at [68, 109] on div "Conversions Report" at bounding box center [71, 110] width 86 height 10
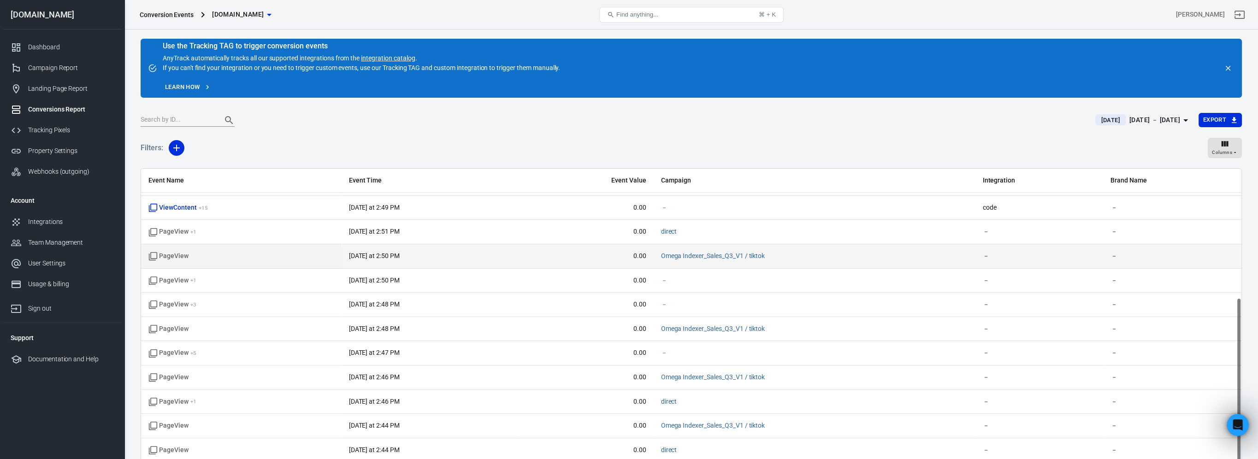
scroll to position [70, 0]
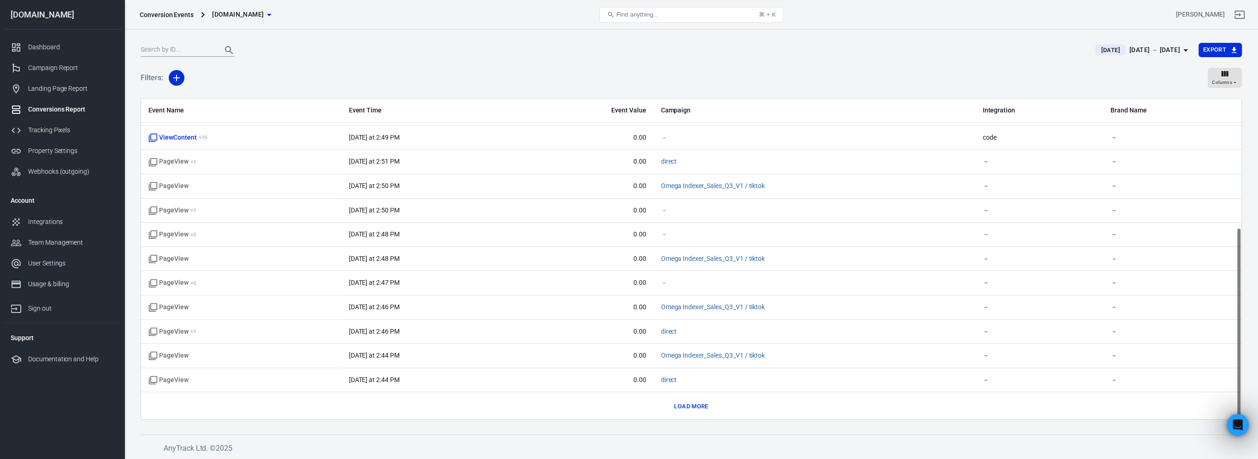
click at [685, 408] on button "Load more" at bounding box center [691, 407] width 39 height 14
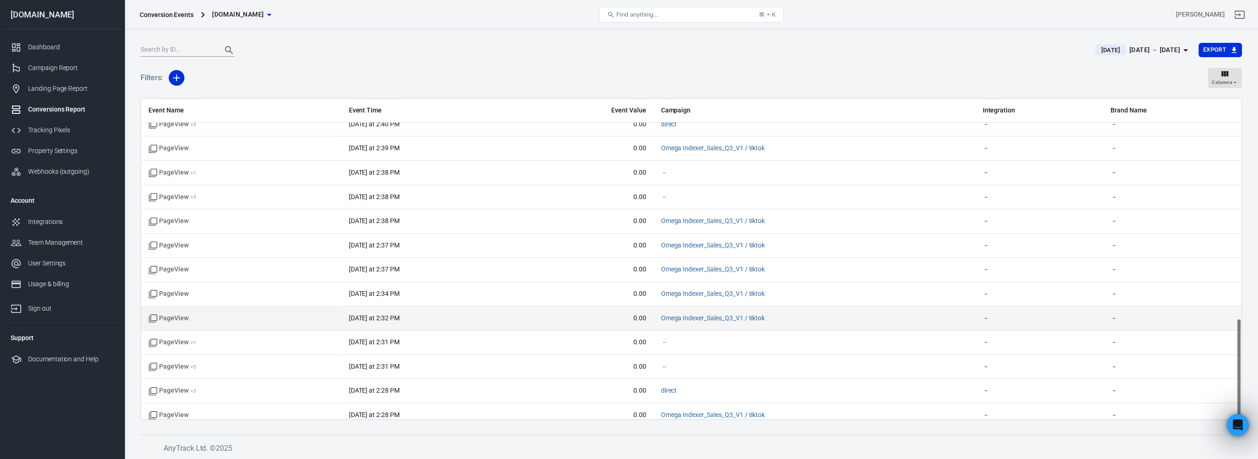
scroll to position [698, 0]
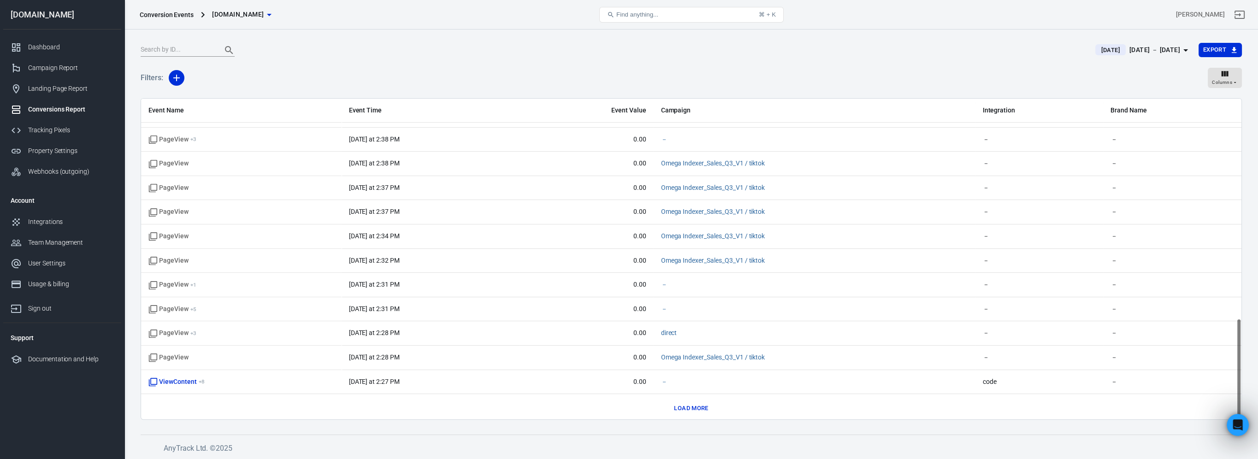
drag, startPoint x: 710, startPoint y: 403, endPoint x: 688, endPoint y: 406, distance: 21.8
click at [708, 403] on button "Load more" at bounding box center [691, 408] width 39 height 14
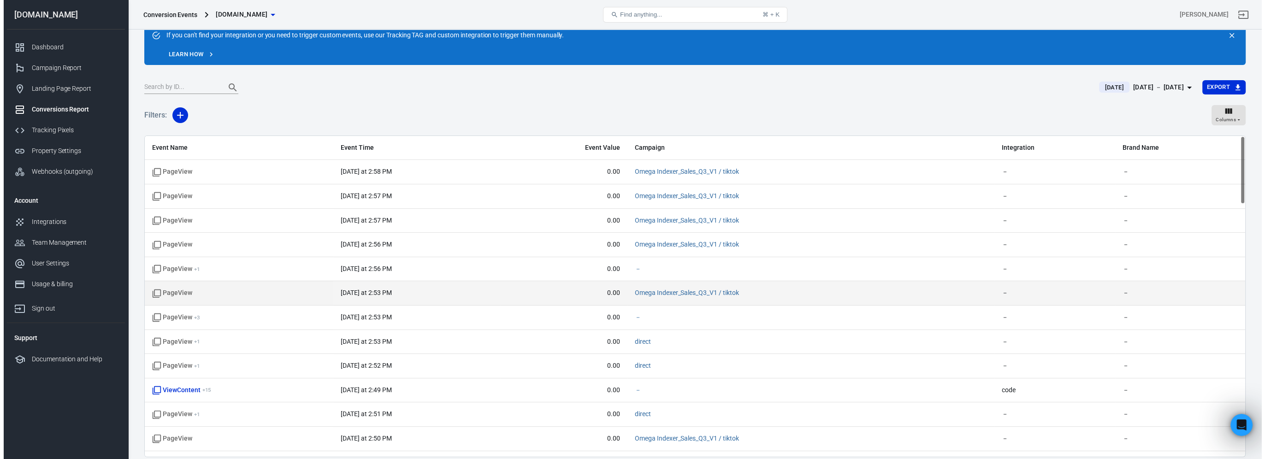
scroll to position [0, 0]
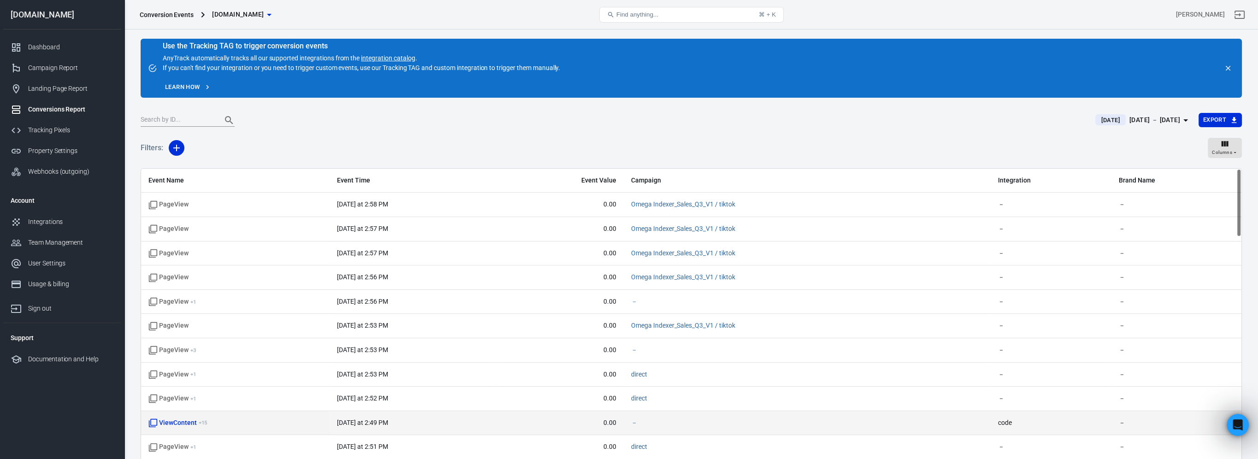
click at [171, 419] on span "ViewContent + 15" at bounding box center [177, 423] width 59 height 9
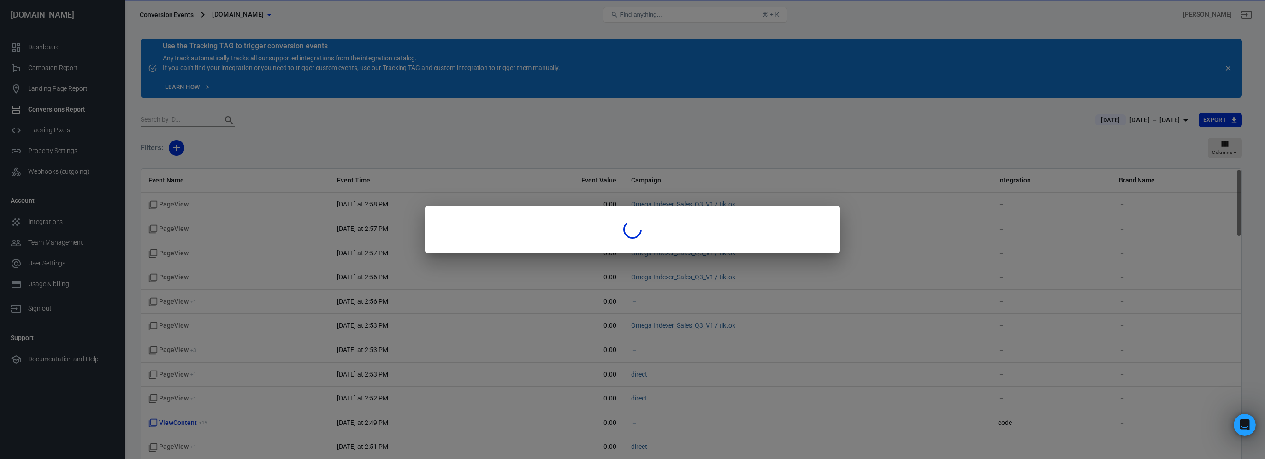
click at [173, 420] on div at bounding box center [632, 229] width 1265 height 459
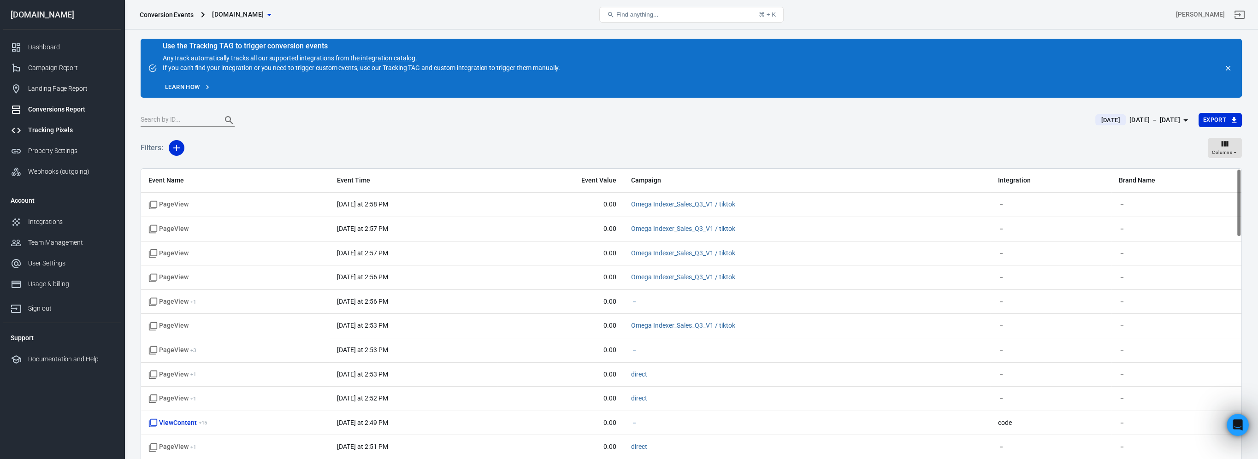
click at [59, 133] on div "Tracking Pixels" at bounding box center [71, 130] width 86 height 10
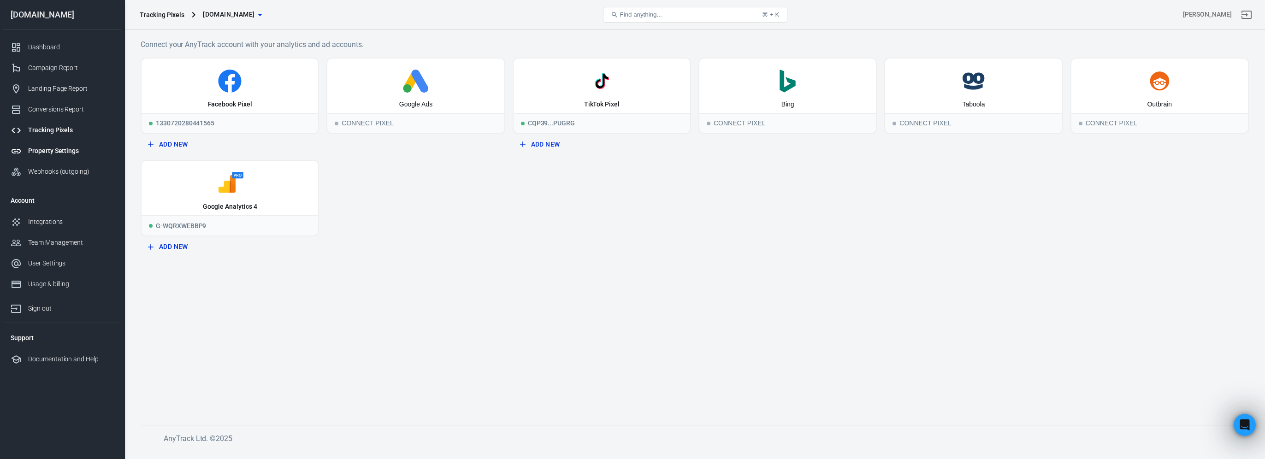
click at [50, 152] on div "Property Settings" at bounding box center [71, 151] width 86 height 10
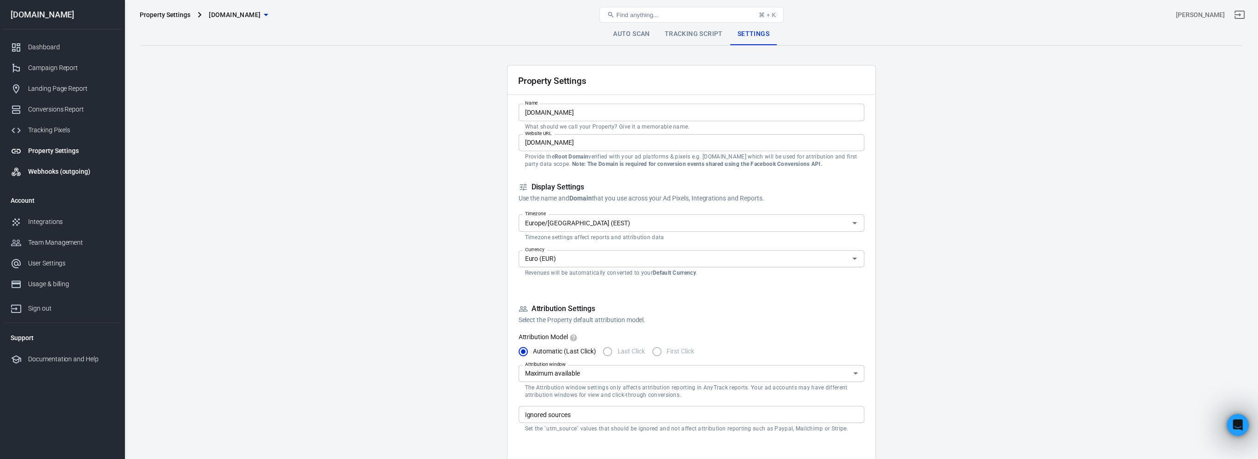
click at [74, 171] on div "Webhooks (outgoing)" at bounding box center [71, 172] width 86 height 10
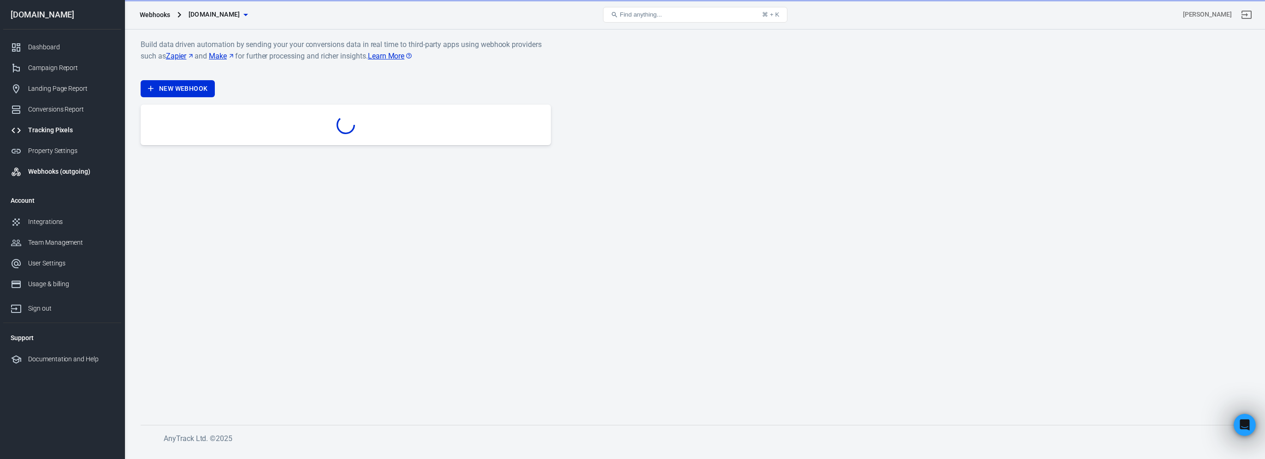
click at [74, 125] on div "Tracking Pixels" at bounding box center [71, 130] width 86 height 10
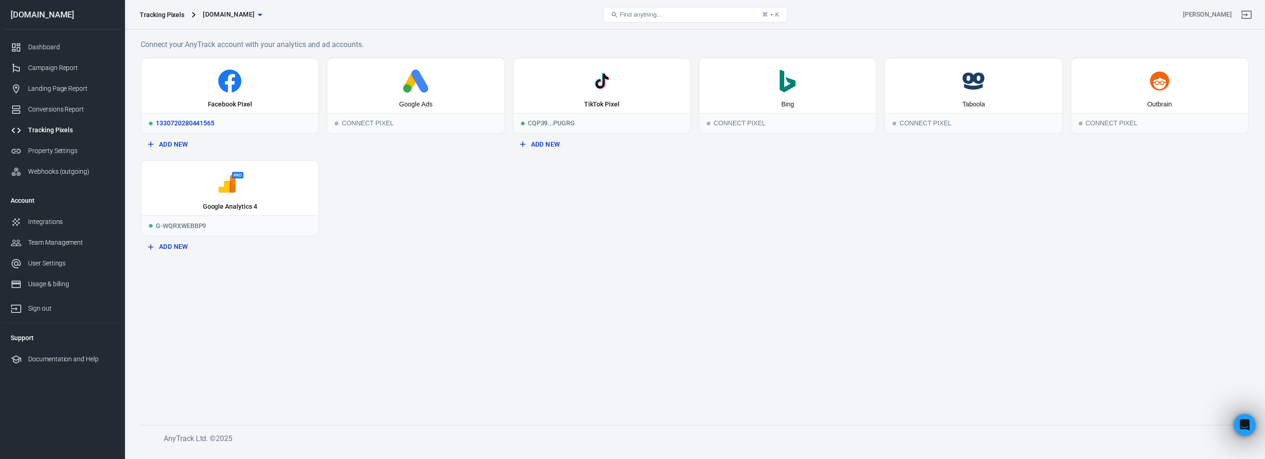
click at [239, 89] on icon at bounding box center [229, 81] width 169 height 23
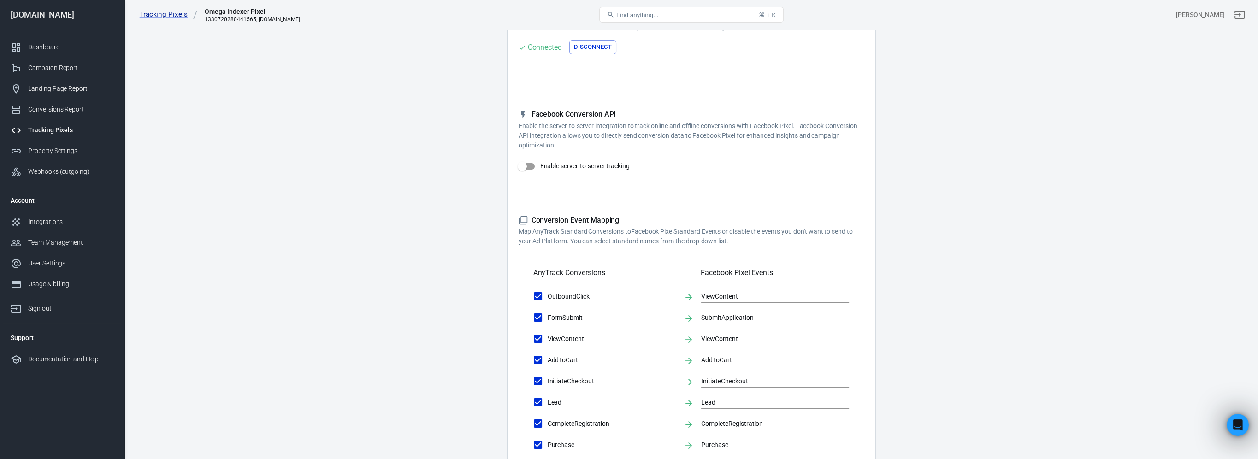
scroll to position [46, 0]
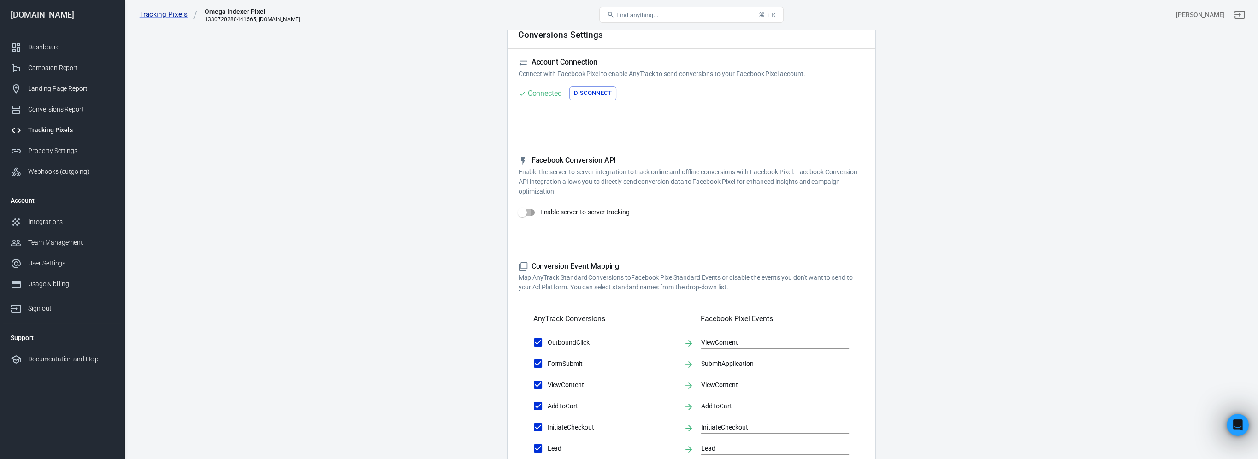
click at [524, 214] on input "Enable server-to-server tracking" at bounding box center [522, 213] width 53 height 18
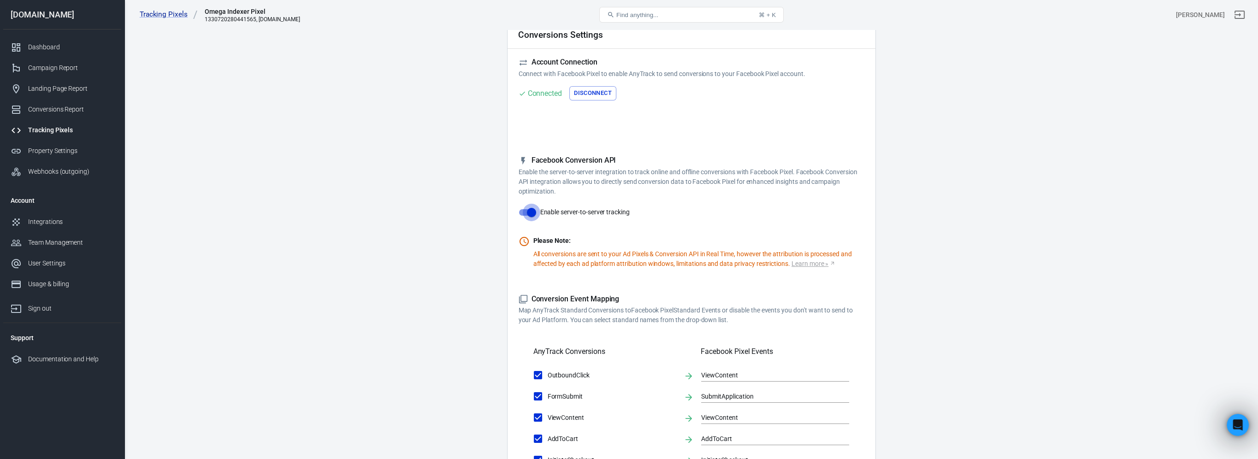
click at [531, 210] on input "Enable server-to-server tracking" at bounding box center [531, 213] width 53 height 18
checkbox input "false"
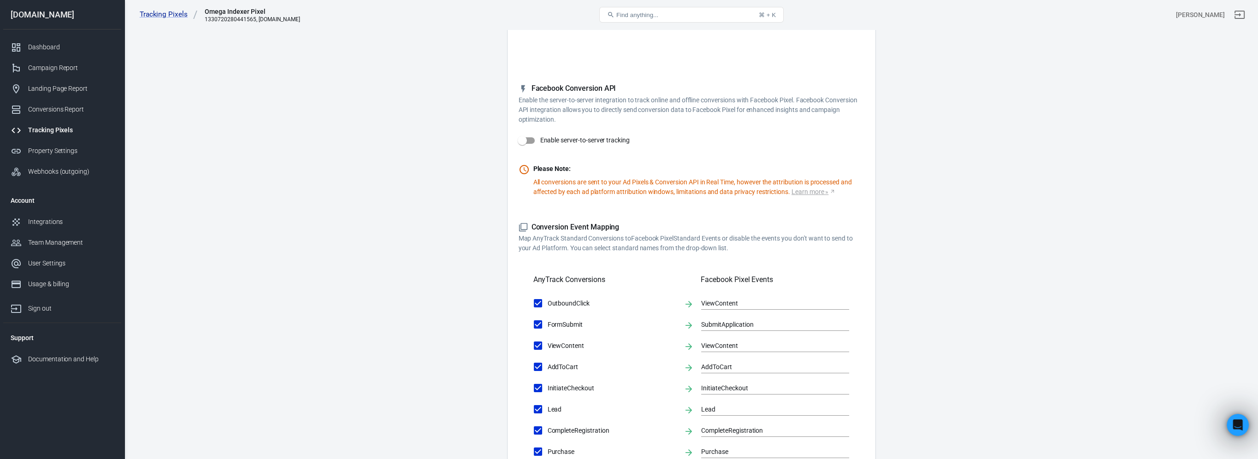
scroll to position [0, 0]
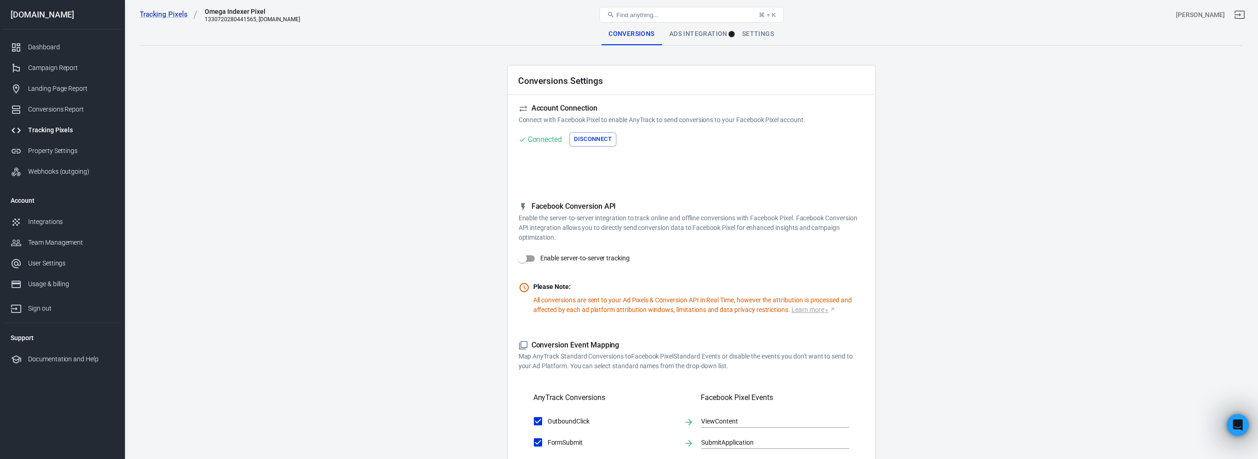
click at [687, 35] on div "Ads Integration" at bounding box center [698, 34] width 73 height 22
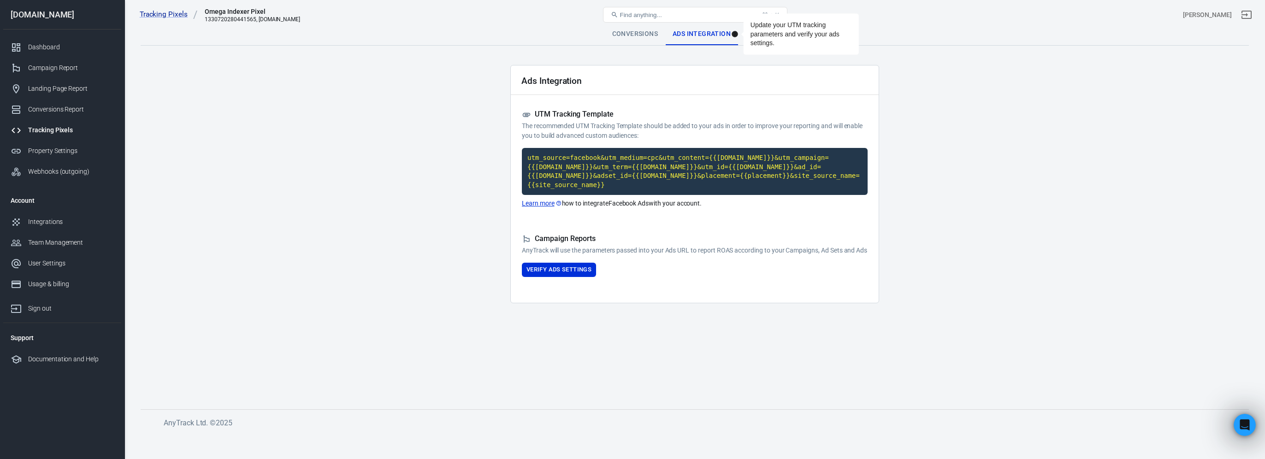
click at [367, 113] on main "Conversions Ads Integration Settings Ads Integration UTM Tracking Template The …" at bounding box center [695, 209] width 1108 height 372
click at [52, 47] on div "Dashboard" at bounding box center [71, 47] width 86 height 10
